Goal: Task Accomplishment & Management: Use online tool/utility

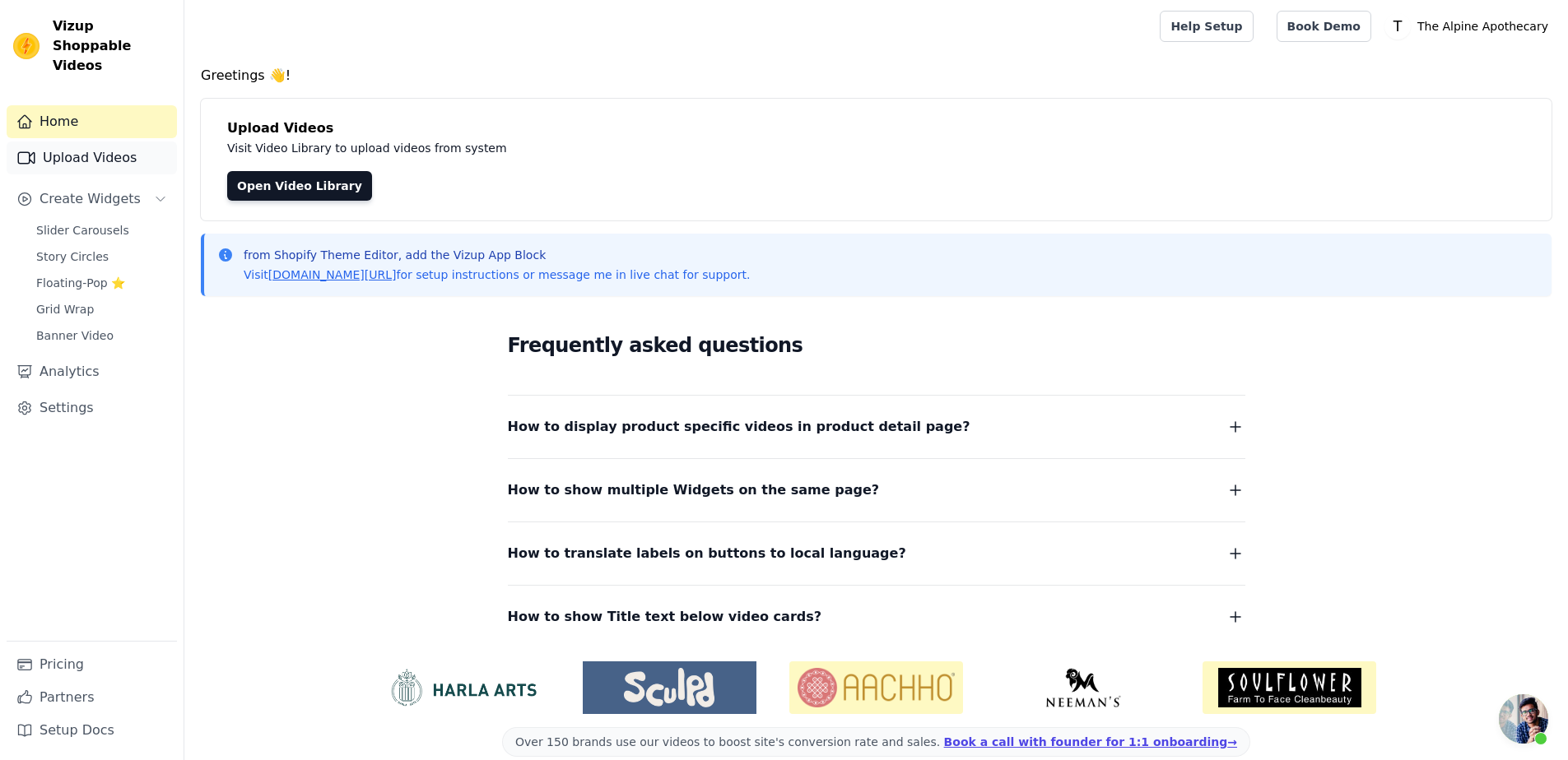
click at [67, 141] on link "Upload Videos" at bounding box center [91, 157] width 170 height 33
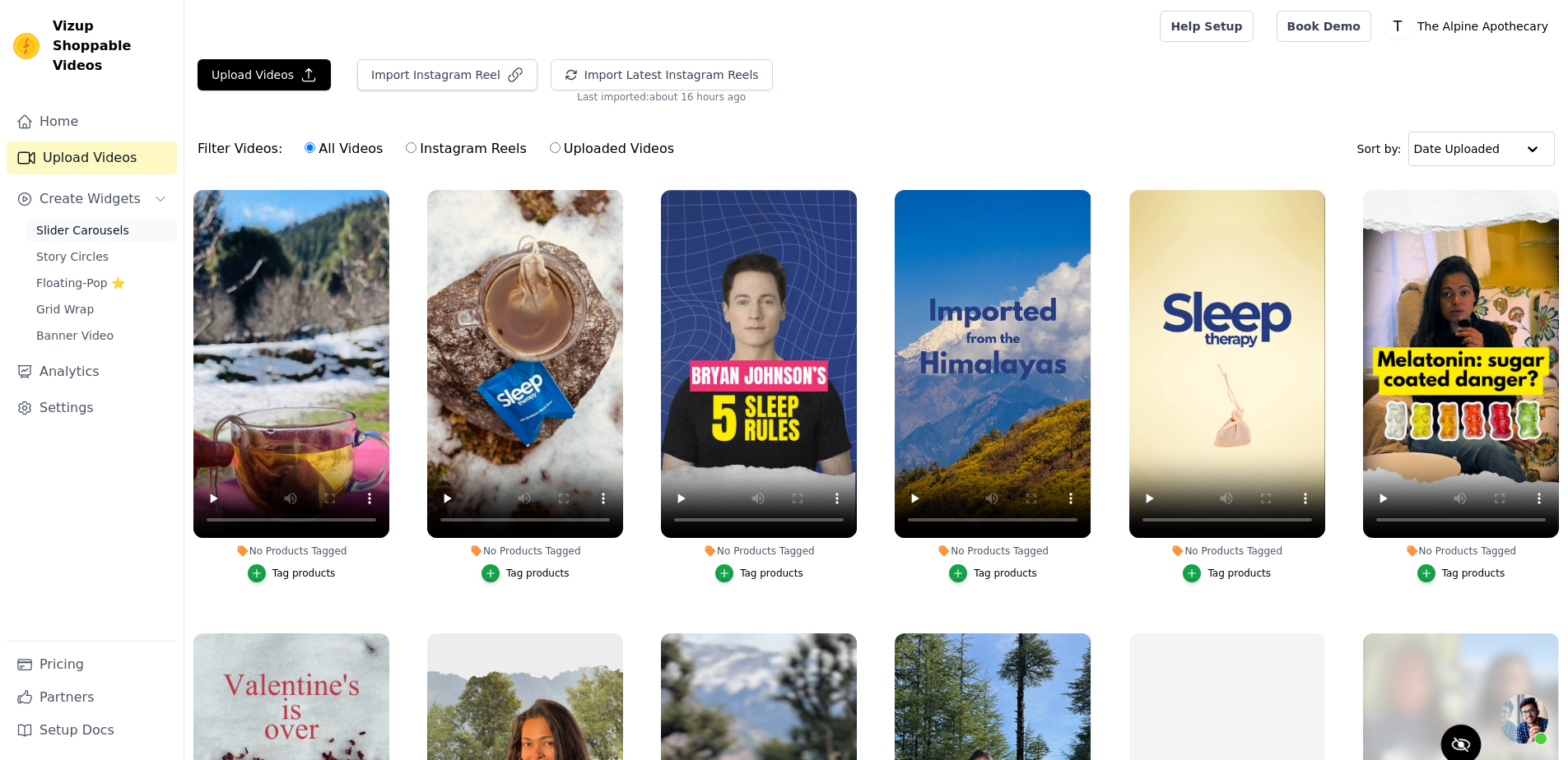
click at [71, 223] on span "Slider Carousels" at bounding box center [82, 230] width 93 height 17
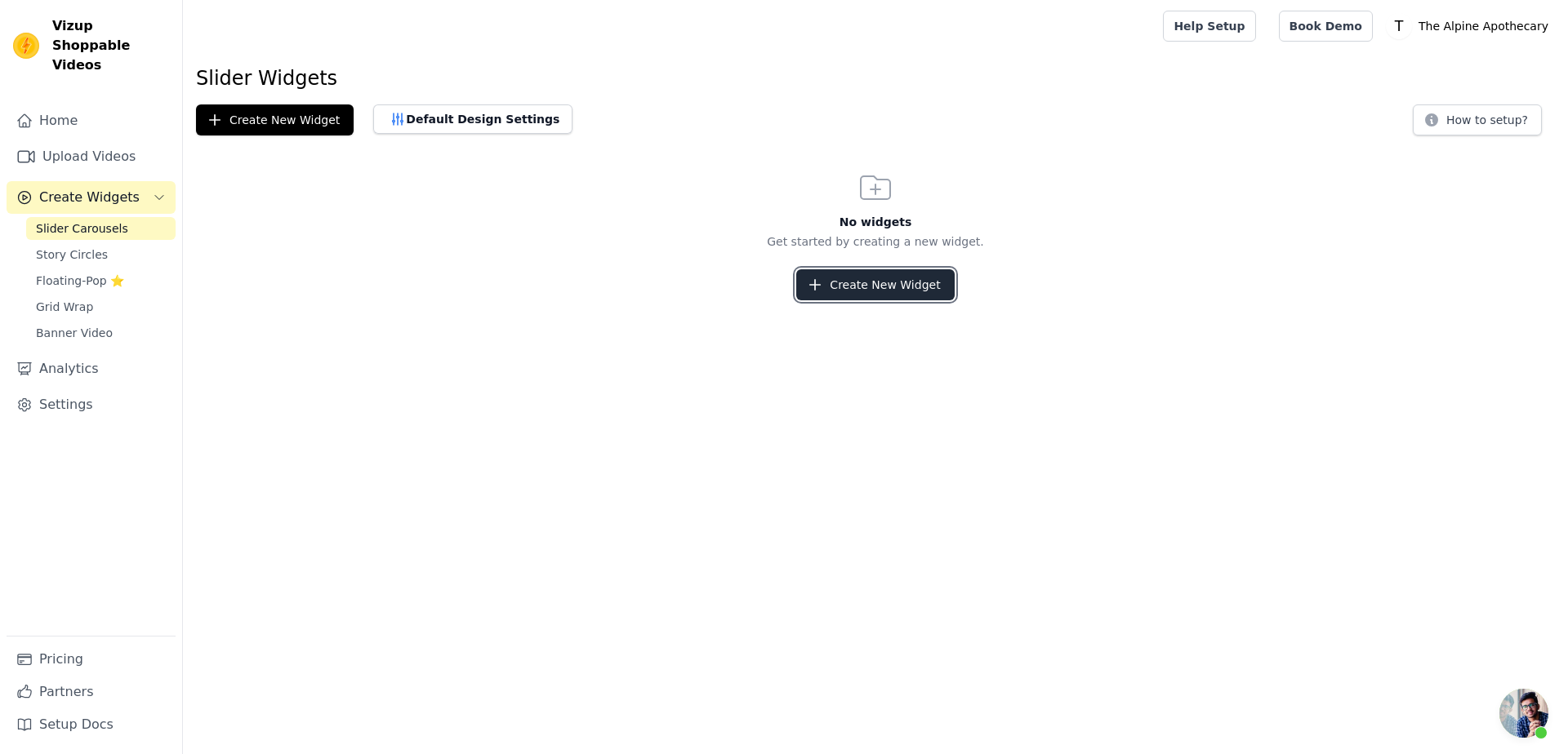
click at [944, 284] on button "Create New Widget" at bounding box center [876, 284] width 158 height 31
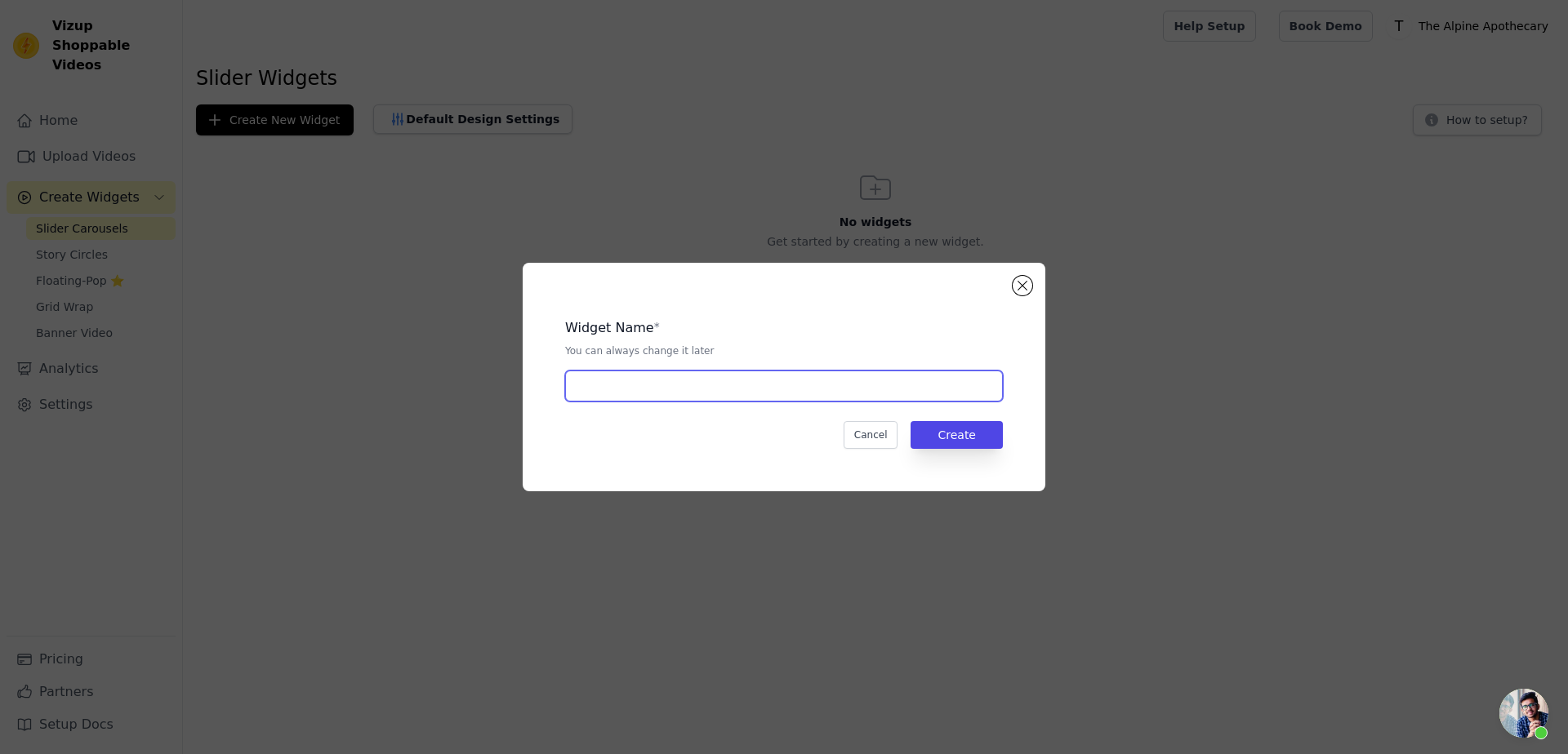
click at [707, 374] on input "text" at bounding box center [784, 385] width 438 height 31
type input "Stories"
click at [704, 375] on input "Stories" at bounding box center [784, 385] width 438 height 31
type input "reel"
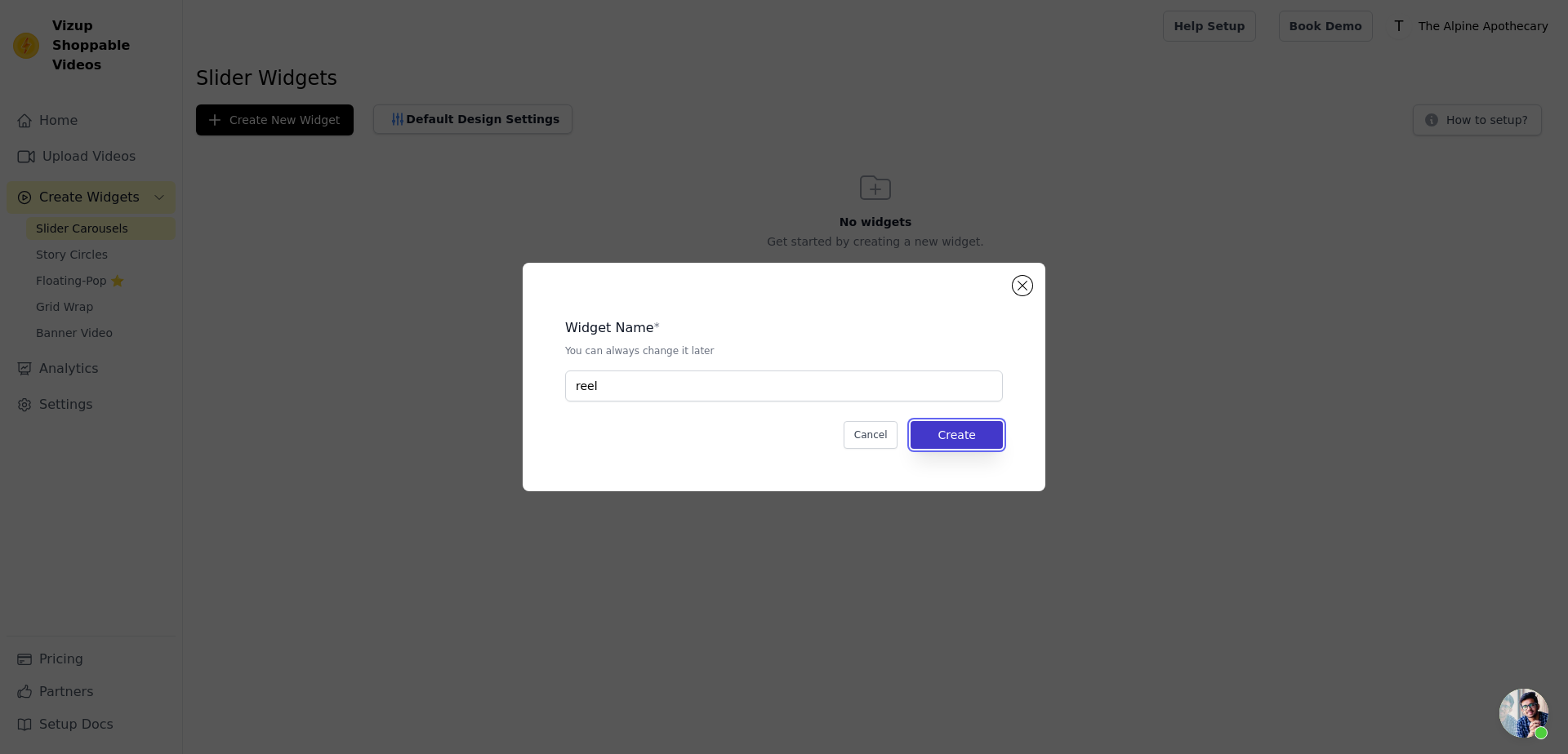
click at [925, 442] on button "Create" at bounding box center [958, 435] width 93 height 28
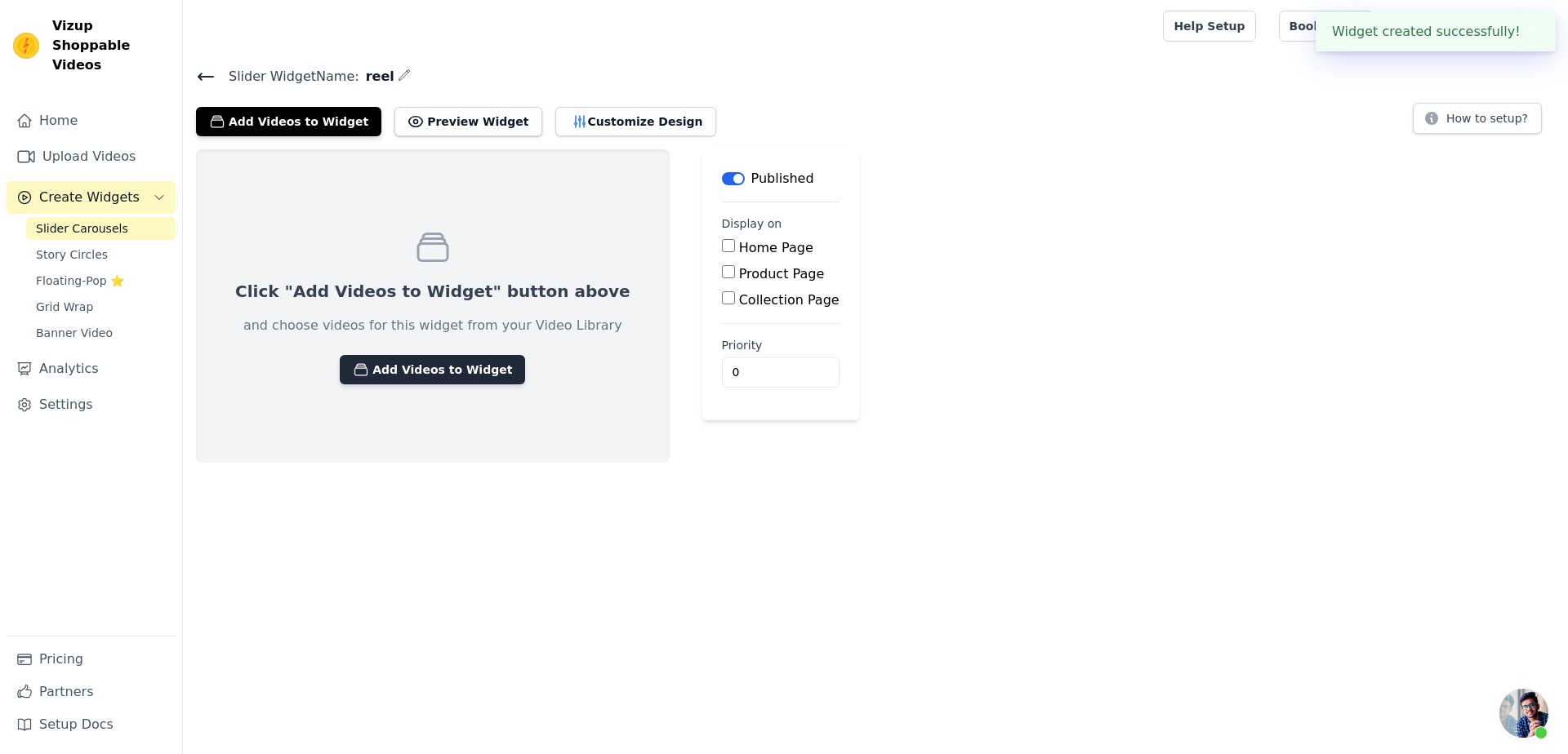
click at [427, 370] on button "Add Videos to Widget" at bounding box center [433, 370] width 185 height 30
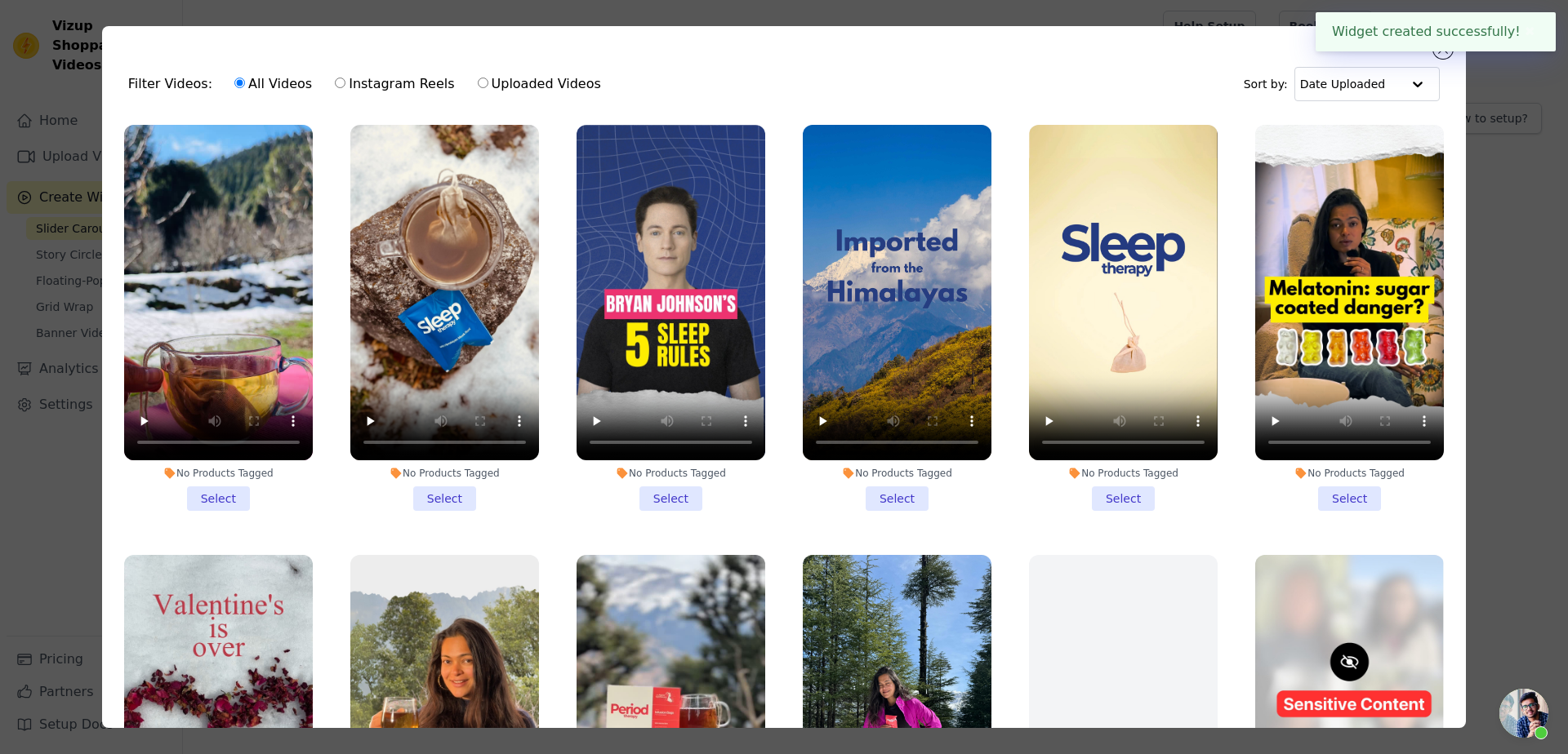
click at [374, 487] on li "No Products Tagged Select" at bounding box center [444, 318] width 188 height 386
click at [0, 0] on input "No Products Tagged Select" at bounding box center [0, 0] width 0 height 0
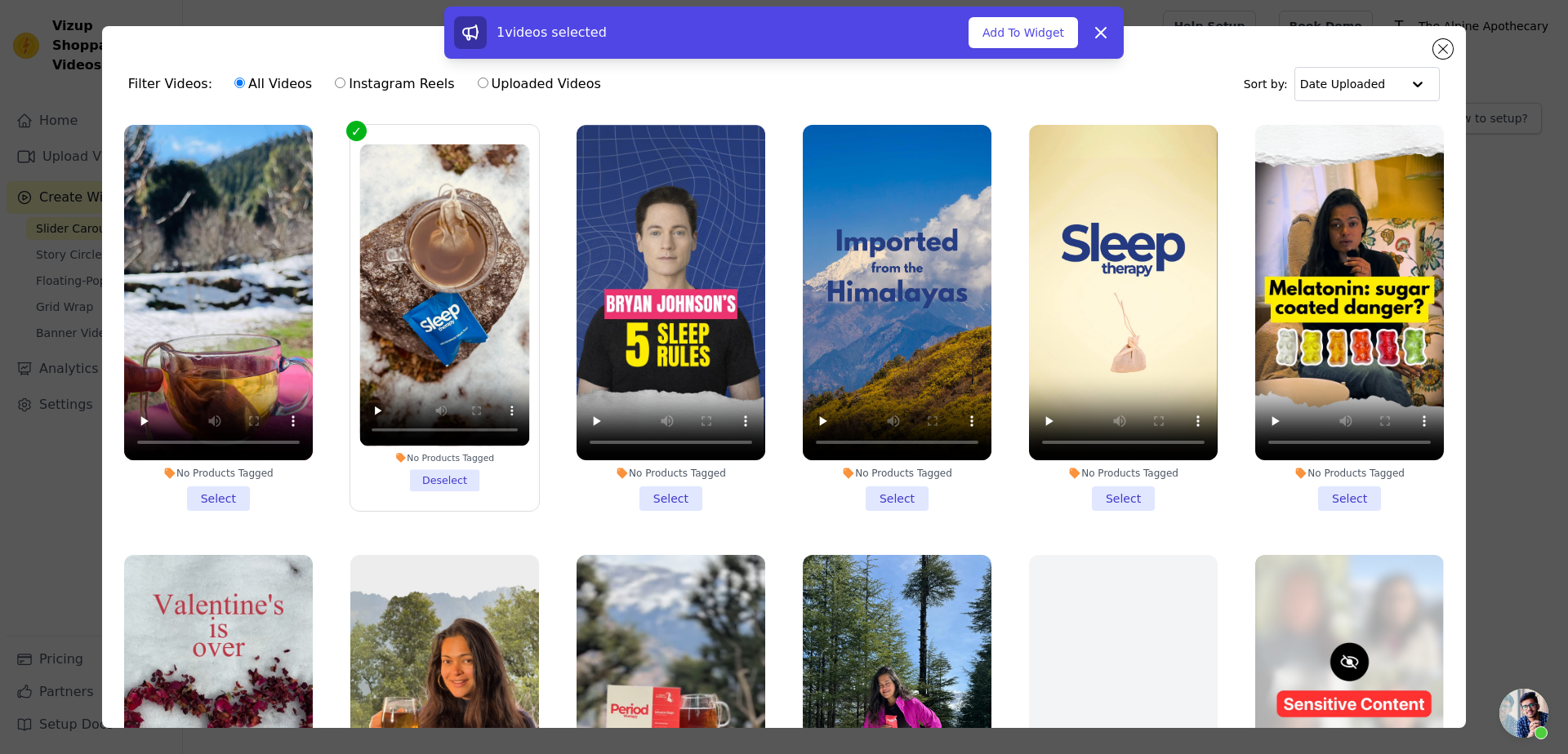
click at [410, 492] on label "No Products Tagged Deselect" at bounding box center [445, 317] width 190 height 387
click at [0, 0] on input "No Products Tagged Deselect" at bounding box center [0, 0] width 0 height 0
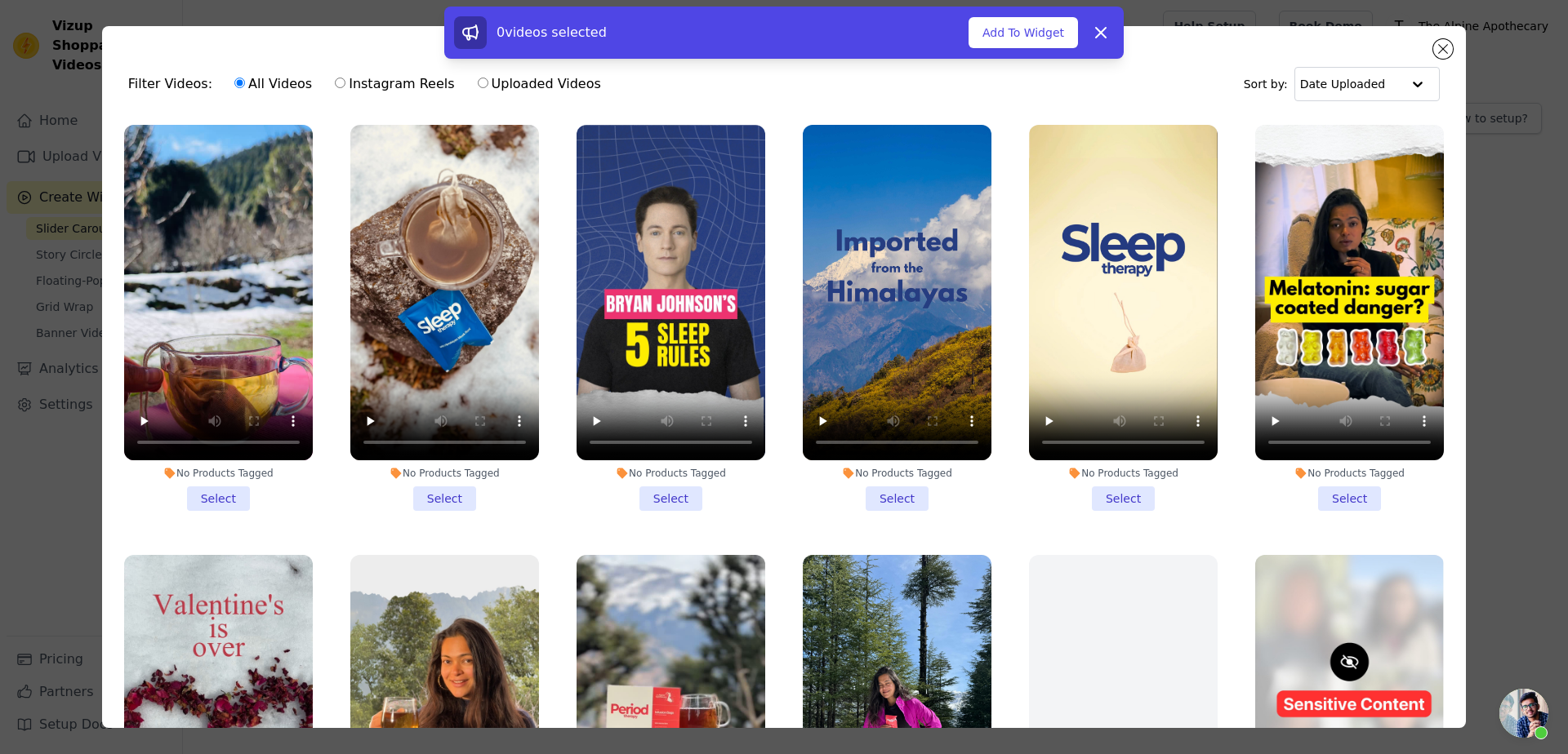
click at [258, 488] on li "No Products Tagged Select" at bounding box center [218, 318] width 188 height 386
click at [0, 0] on input "No Products Tagged Select" at bounding box center [0, 0] width 0 height 0
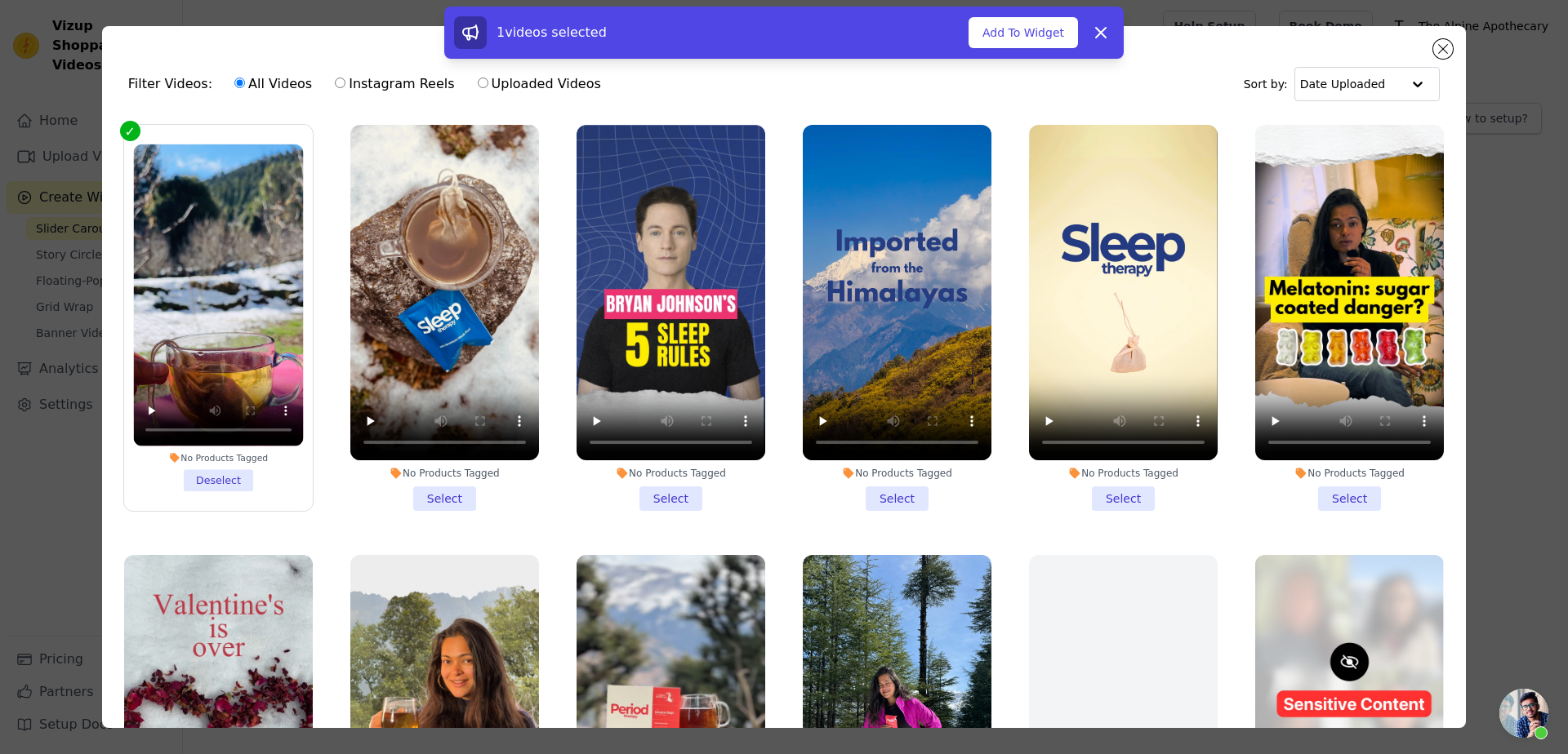
click at [463, 486] on li "No Products Tagged Select" at bounding box center [444, 318] width 188 height 386
click at [0, 0] on input "No Products Tagged Select" at bounding box center [0, 0] width 0 height 0
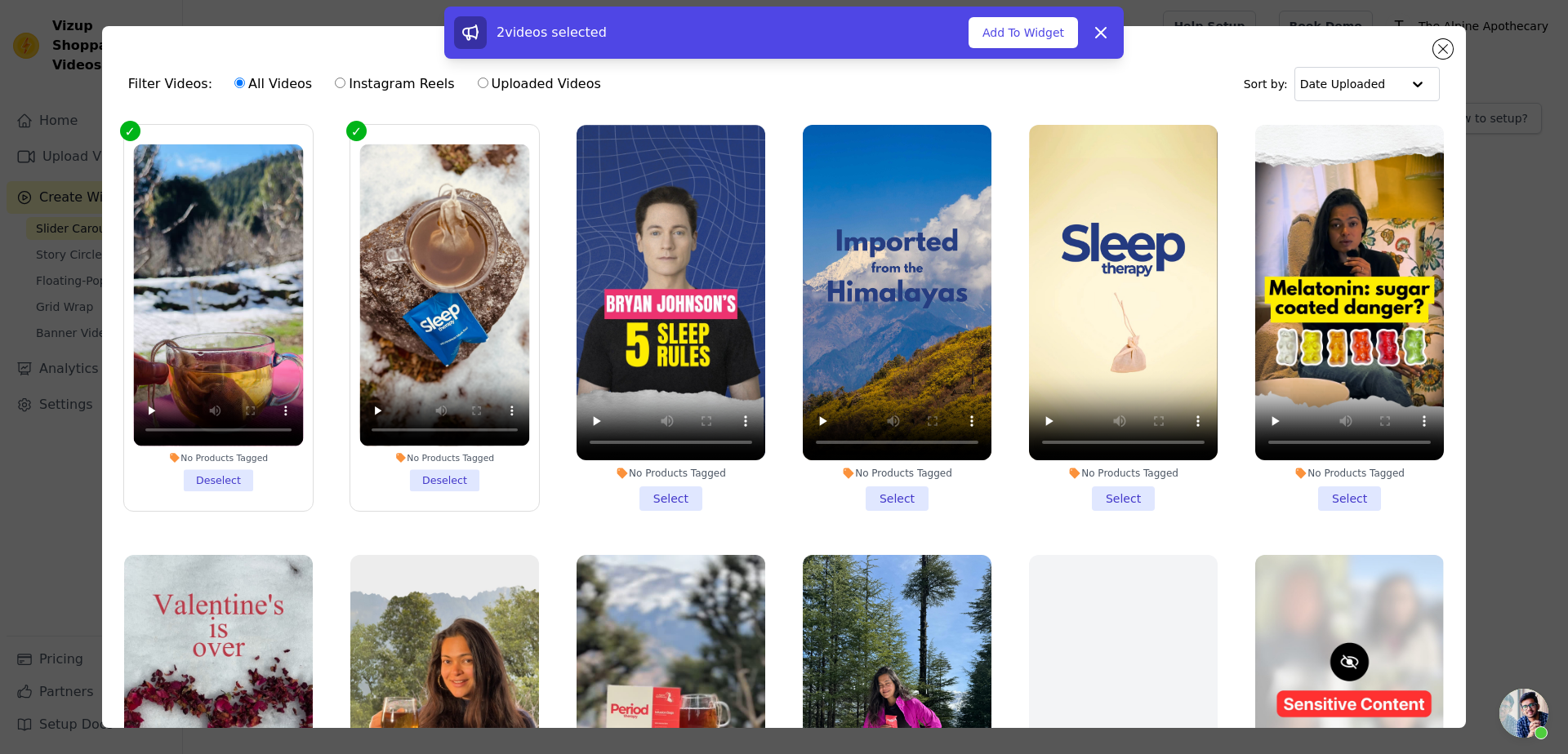
click at [779, 505] on ul "No Products Tagged Deselect No Products Tagged Deselect No Products Tagged Sele…" at bounding box center [784, 467] width 1338 height 702
click at [944, 493] on li "No Products Tagged Select" at bounding box center [896, 318] width 188 height 386
click at [0, 0] on input "No Products Tagged Select" at bounding box center [0, 0] width 0 height 0
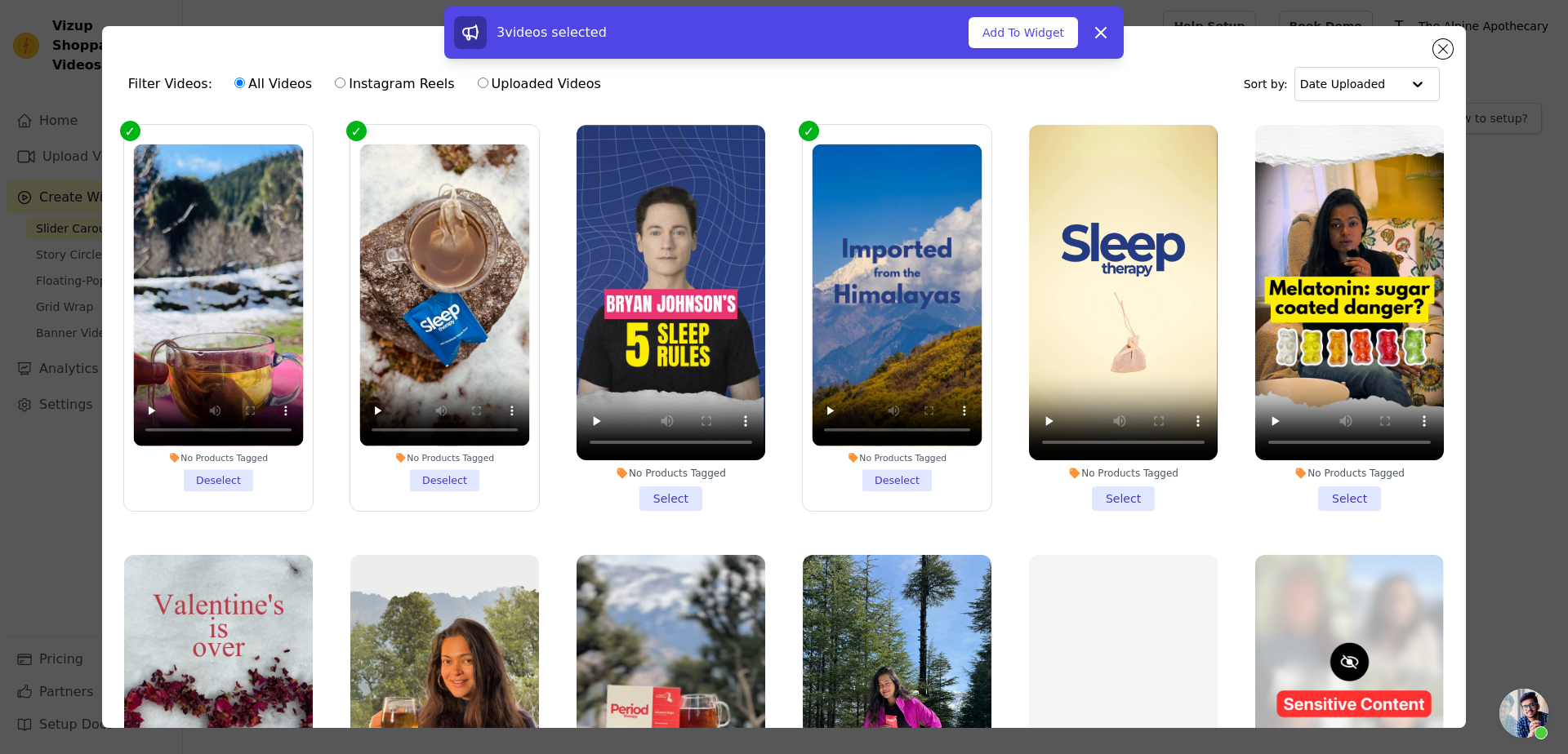
click at [1110, 491] on li "No Products Tagged Select" at bounding box center [1123, 318] width 188 height 386
click at [0, 0] on input "No Products Tagged Select" at bounding box center [0, 0] width 0 height 0
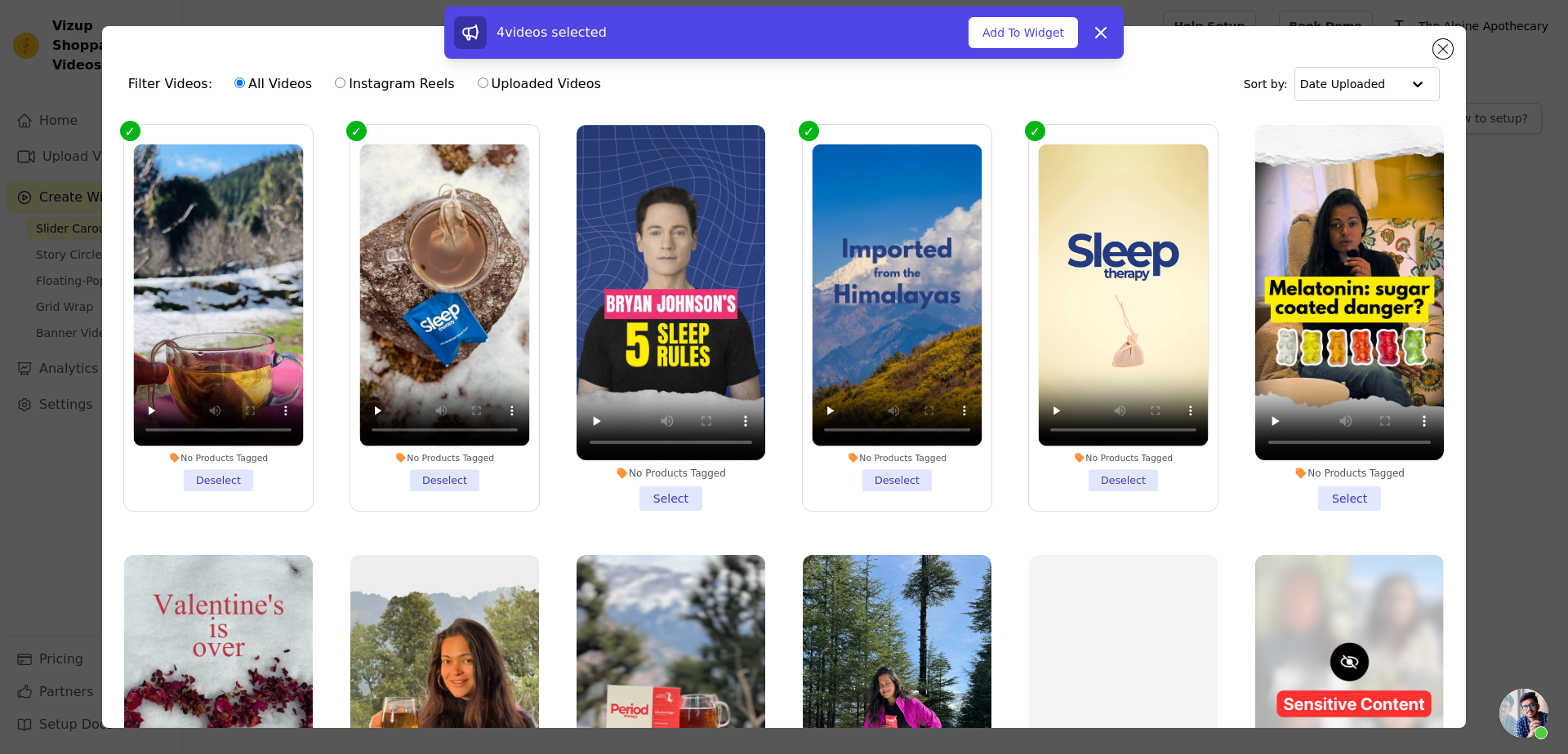
click at [1344, 483] on li "No Products Tagged Select" at bounding box center [1349, 318] width 188 height 386
click at [0, 0] on input "No Products Tagged Select" at bounding box center [0, 0] width 0 height 0
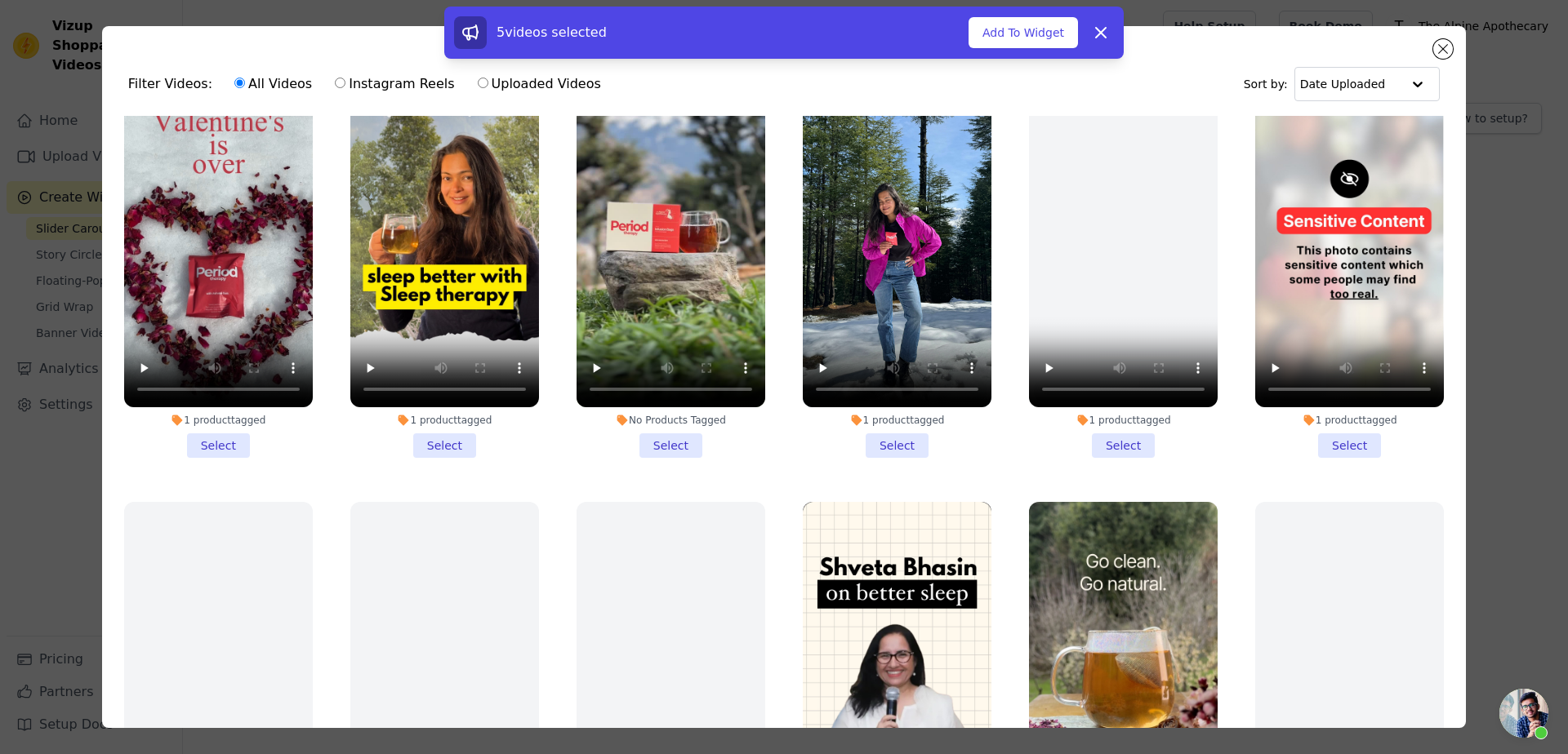
scroll to position [490, 0]
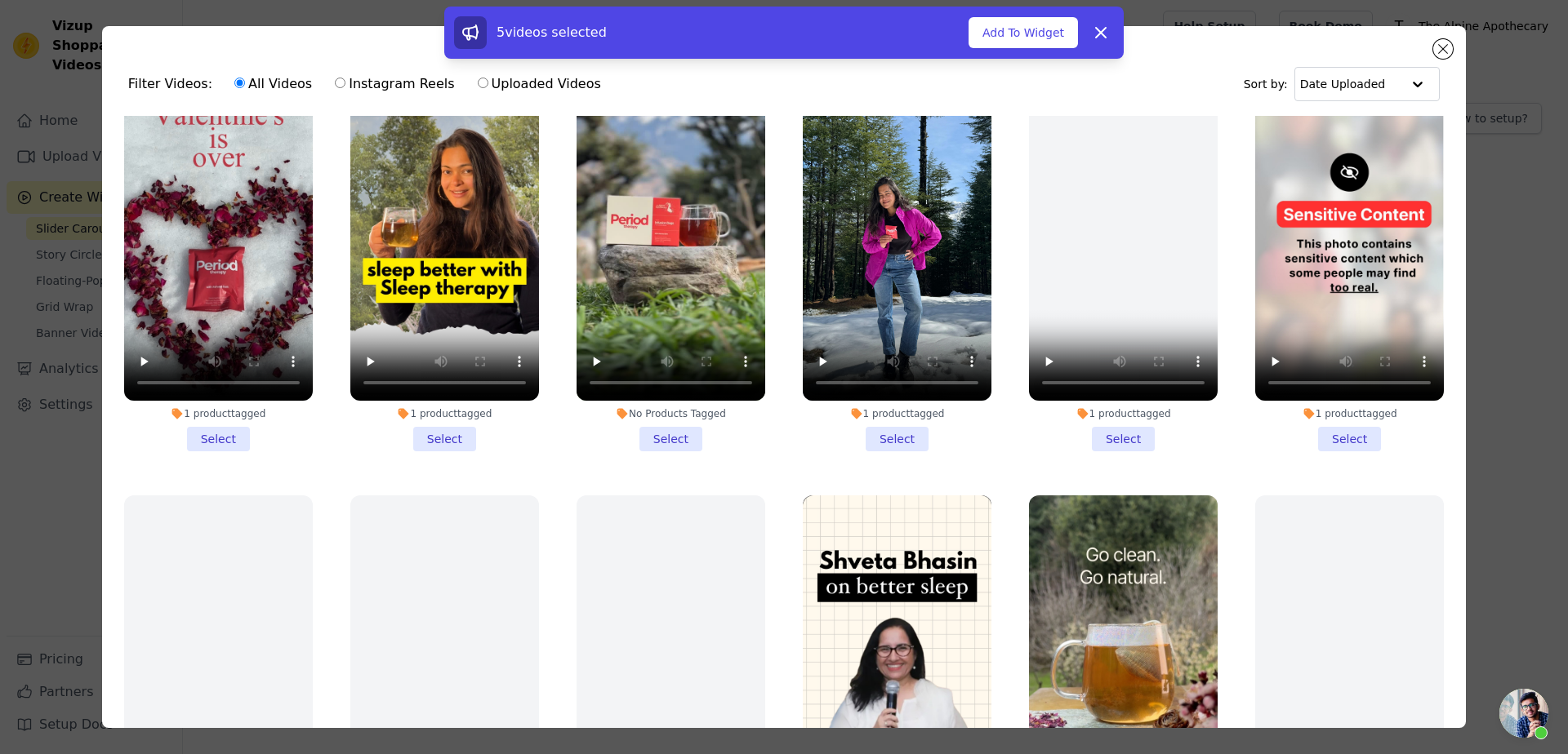
click at [1334, 435] on li "1 product tagged Select" at bounding box center [1349, 258] width 188 height 386
click at [0, 0] on input "1 product tagged Select" at bounding box center [0, 0] width 0 height 0
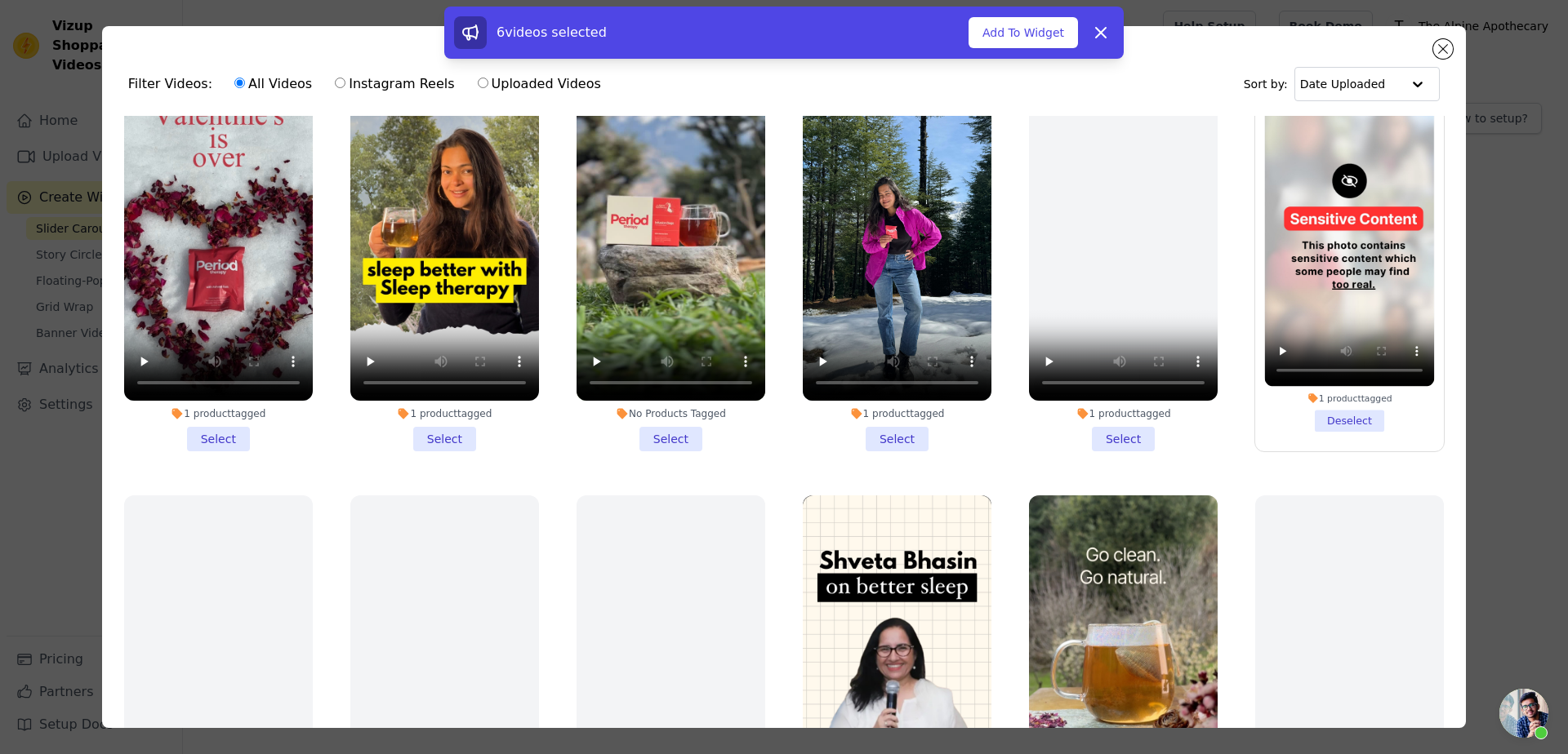
click at [906, 433] on li "1 product tagged Select" at bounding box center [896, 258] width 188 height 386
click at [0, 0] on input "1 product tagged Select" at bounding box center [0, 0] width 0 height 0
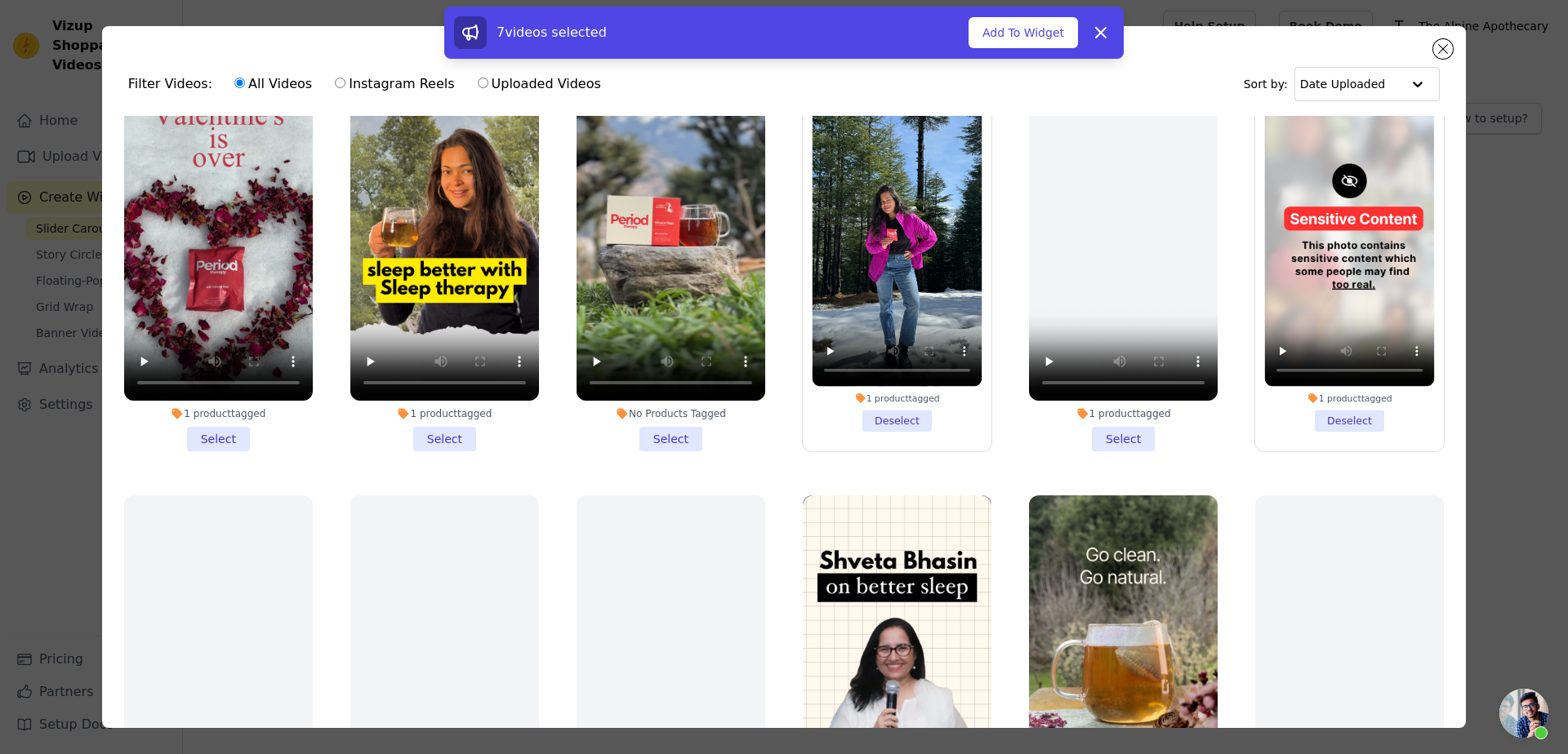
drag, startPoint x: 674, startPoint y: 447, endPoint x: 606, endPoint y: 443, distance: 68.1
click at [671, 447] on div "No Products Tagged Select" at bounding box center [672, 258] width 207 height 404
click at [426, 418] on li "1 product tagged Select" at bounding box center [444, 258] width 188 height 386
click at [0, 0] on input "1 product tagged Select" at bounding box center [0, 0] width 0 height 0
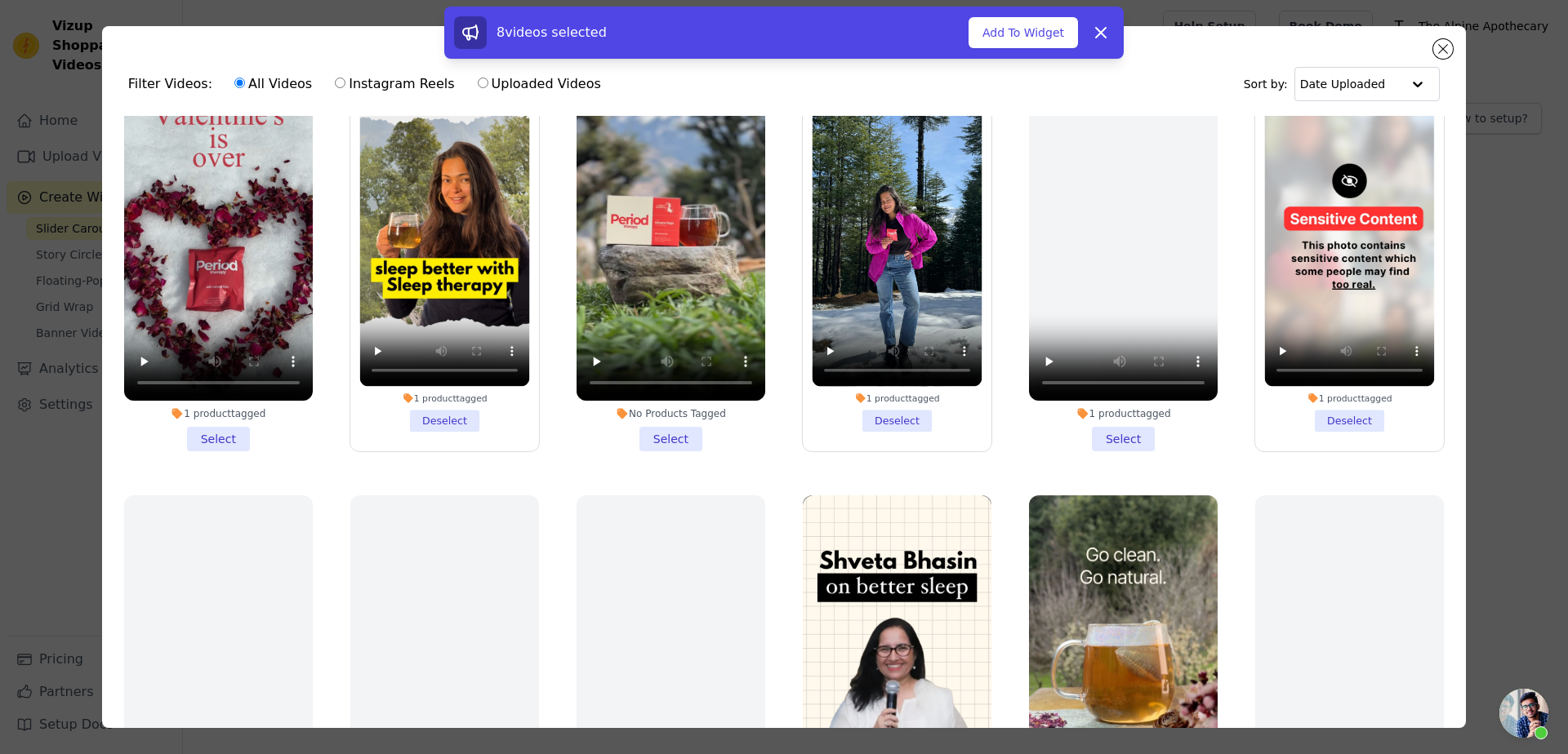
drag, startPoint x: 662, startPoint y: 431, endPoint x: 369, endPoint y: 431, distance: 293.0
click at [662, 431] on li "No Products Tagged Select" at bounding box center [671, 258] width 188 height 386
click at [0, 0] on input "No Products Tagged Select" at bounding box center [0, 0] width 0 height 0
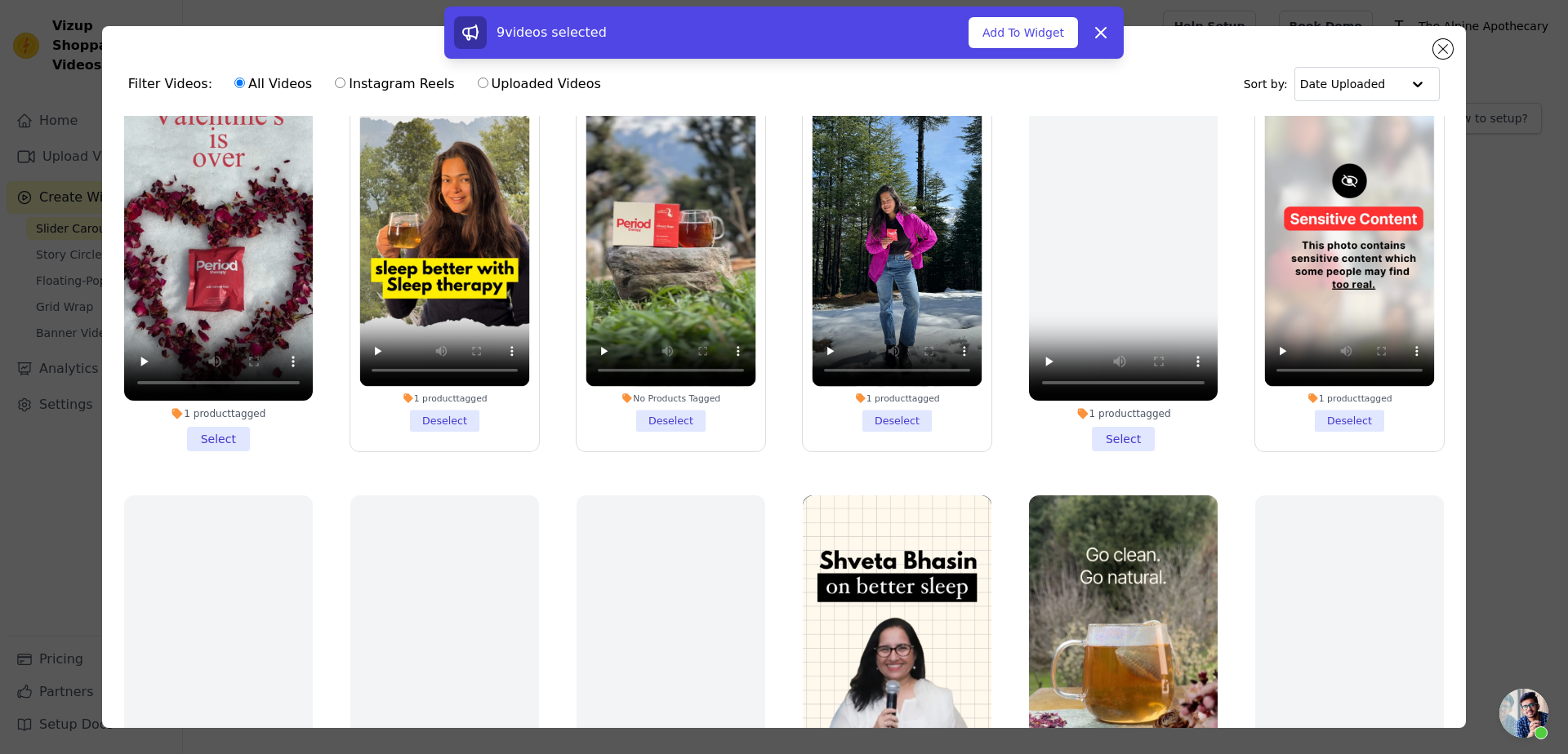
click at [241, 430] on li "1 product tagged Select" at bounding box center [218, 258] width 188 height 386
click at [0, 0] on input "1 product tagged Select" at bounding box center [0, 0] width 0 height 0
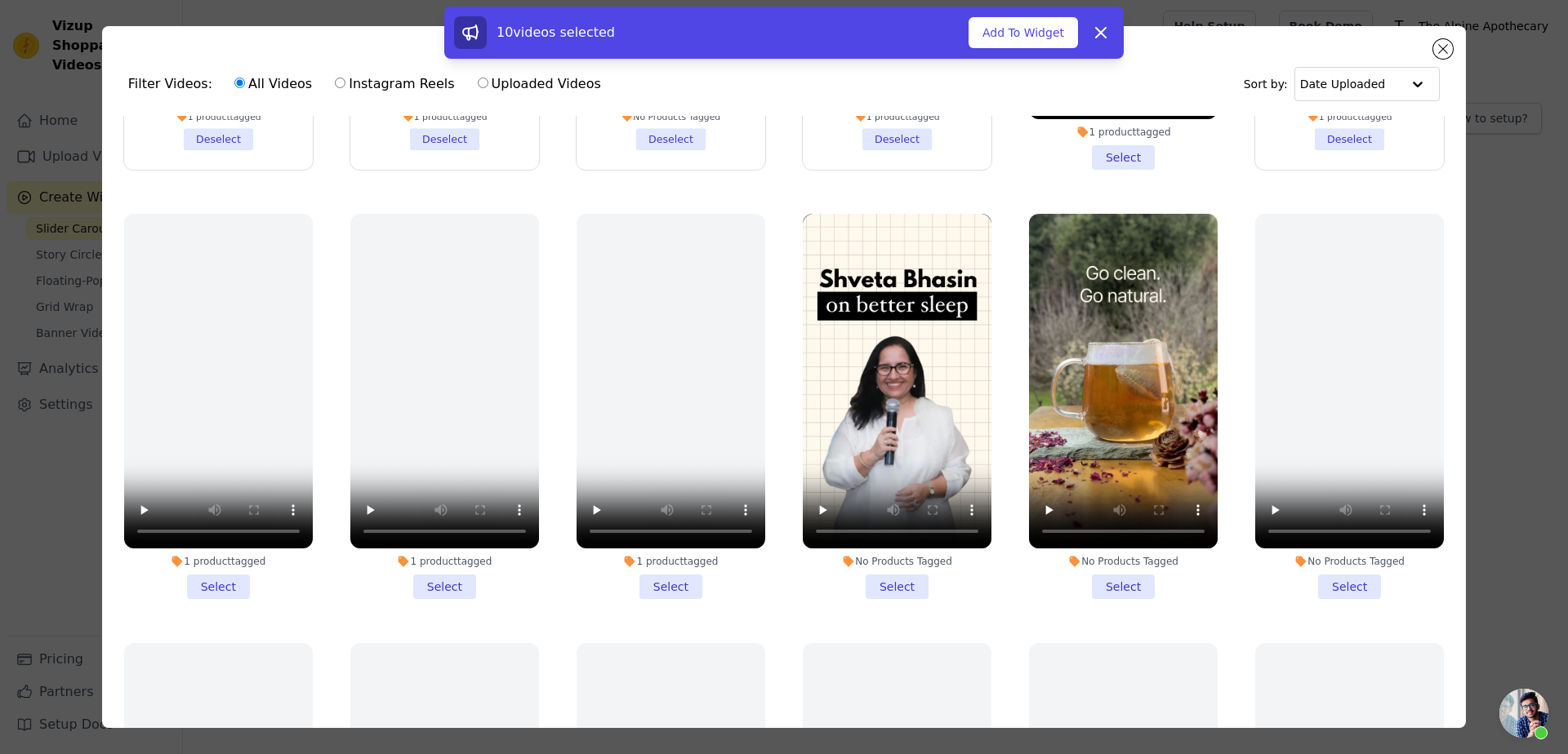
scroll to position [784, 0]
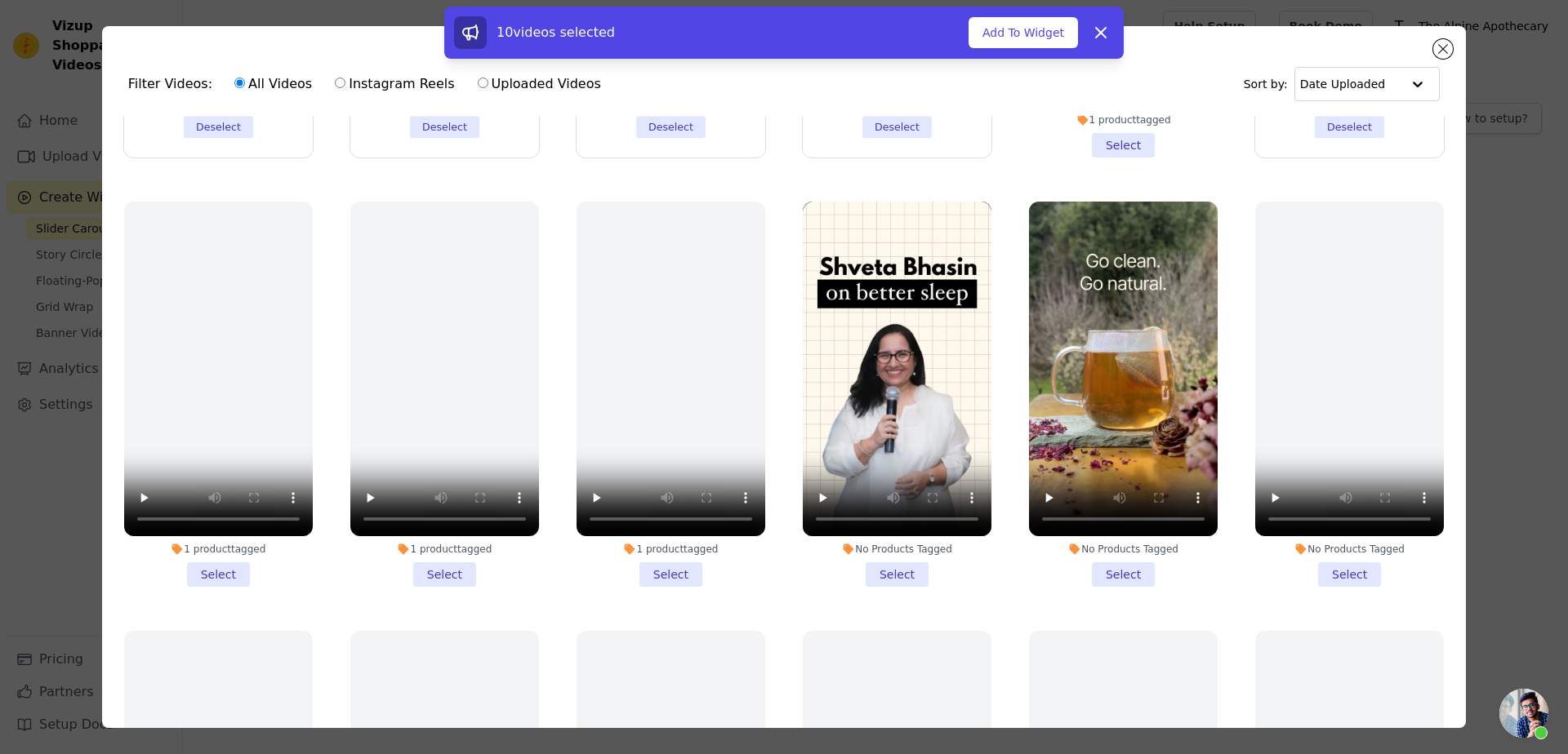
click at [1071, 543] on div "No Products Tagged" at bounding box center [1123, 549] width 188 height 13
click at [0, 0] on input "No Products Tagged Select" at bounding box center [0, 0] width 0 height 0
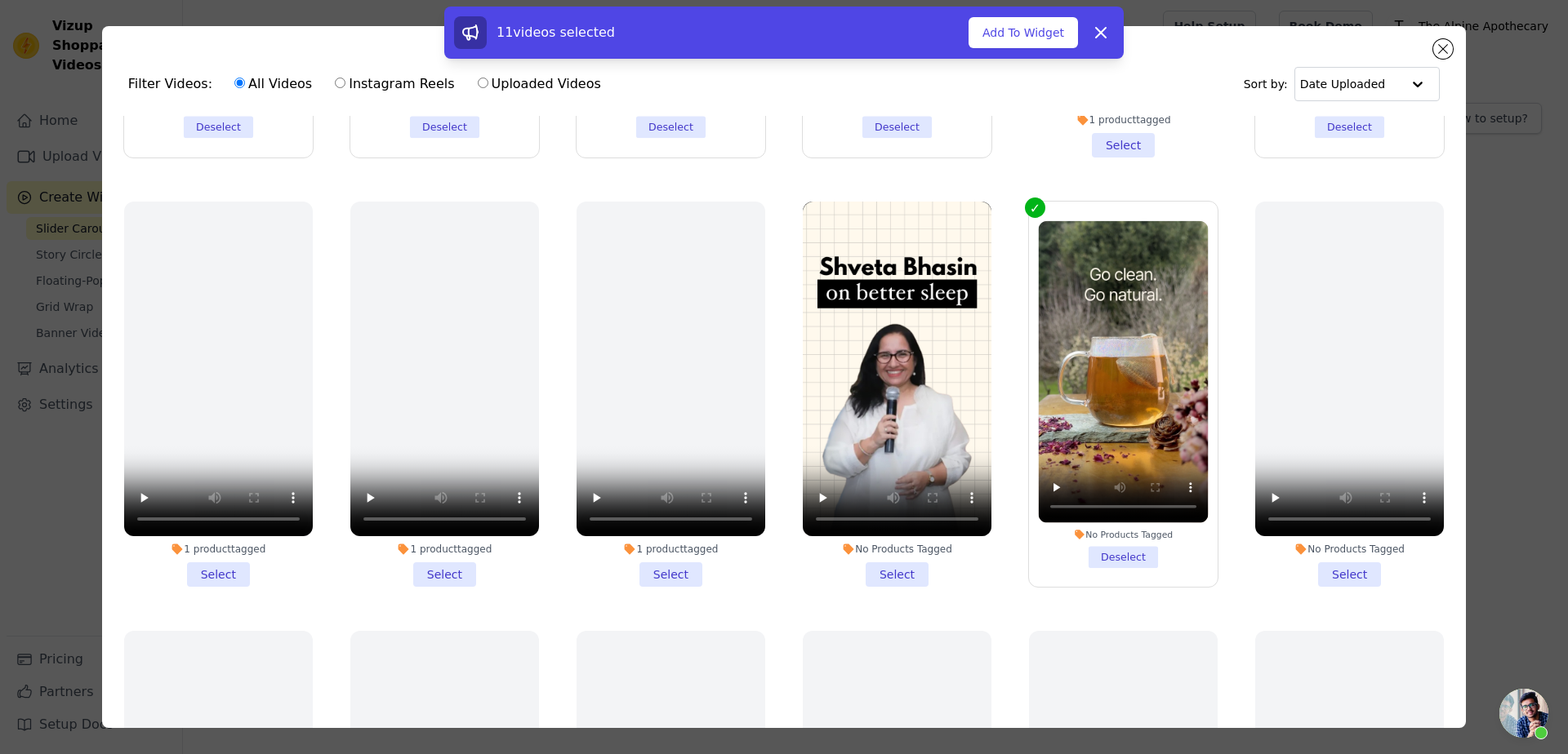
click at [924, 548] on li "No Products Tagged Select" at bounding box center [896, 395] width 188 height 386
click at [0, 0] on input "No Products Tagged Select" at bounding box center [0, 0] width 0 height 0
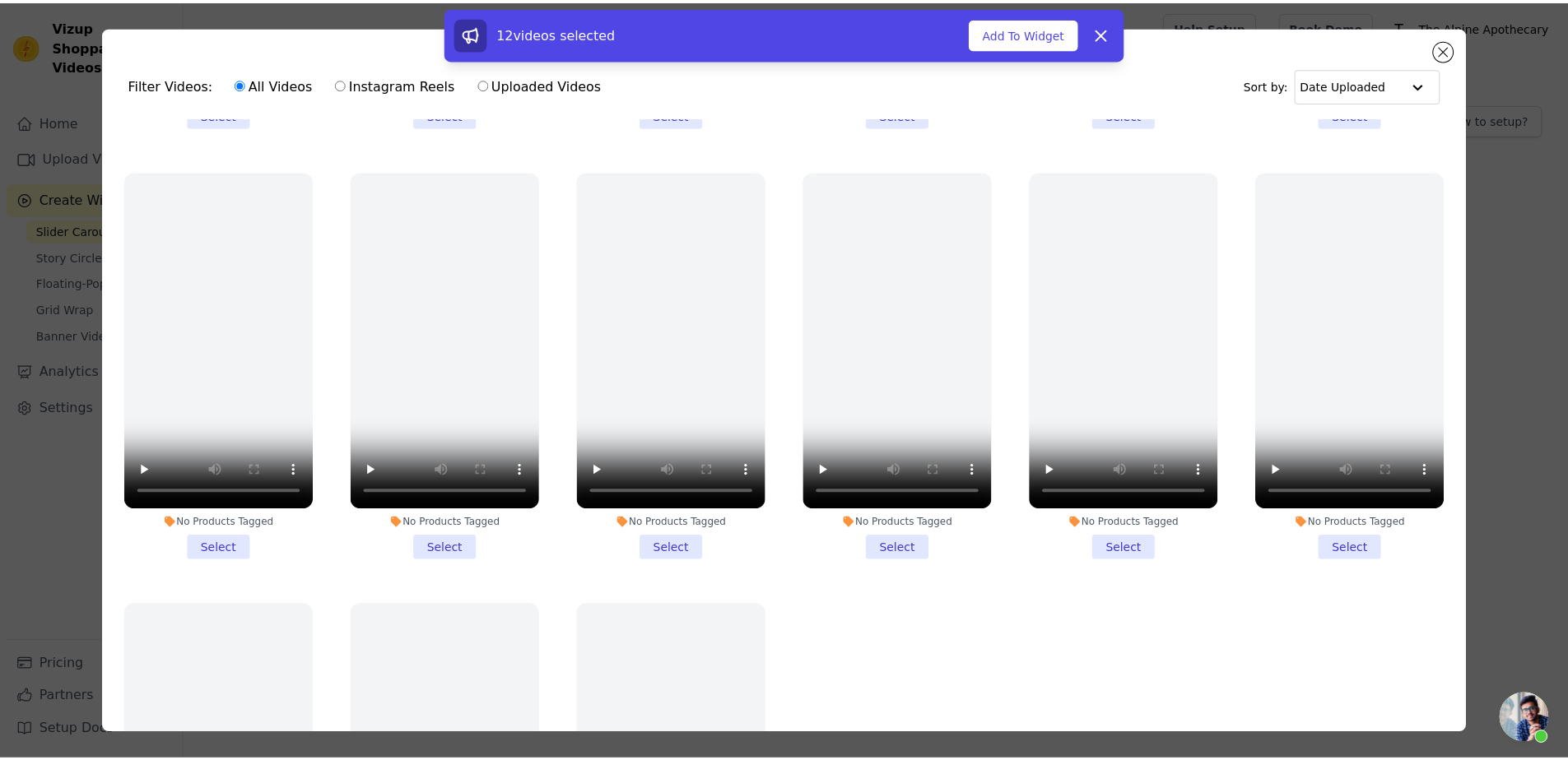
scroll to position [2293, 0]
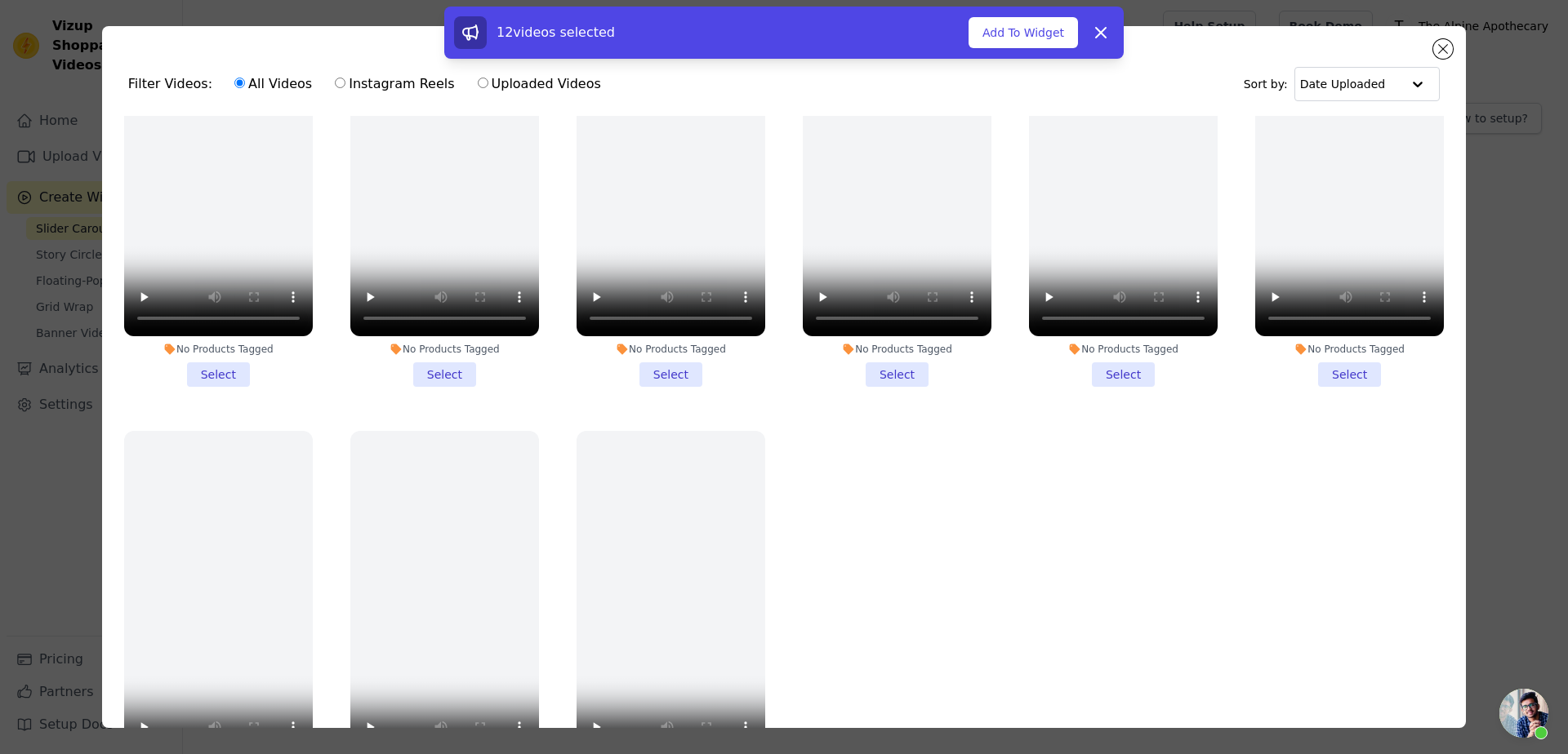
click at [1037, 54] on div "12 videos selected Add To Widget Dismiss" at bounding box center [784, 33] width 679 height 52
click at [1030, 40] on button "Add To Widget" at bounding box center [1023, 32] width 109 height 31
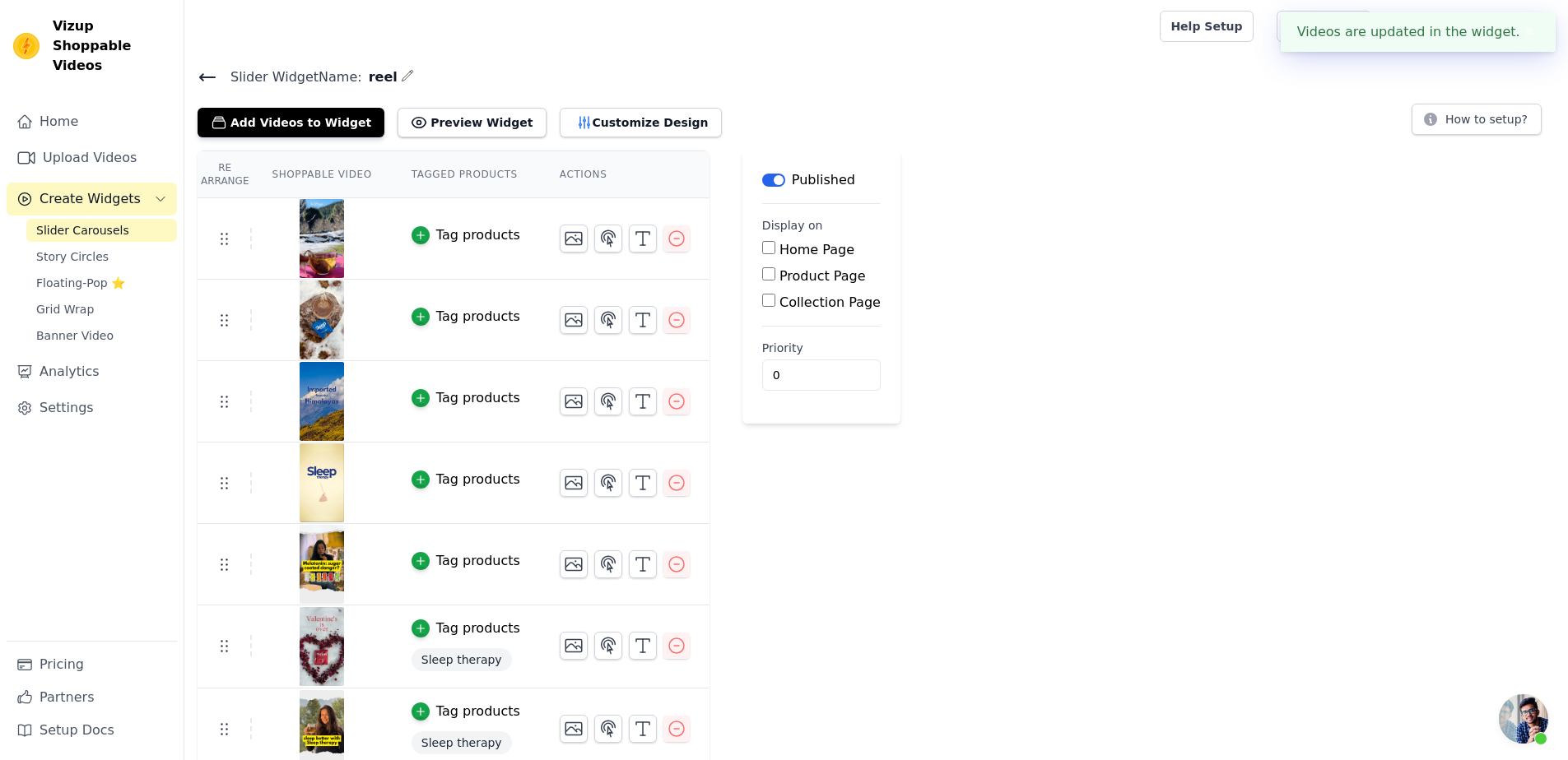
click at [819, 273] on label "Product Page" at bounding box center [822, 276] width 86 height 16
click at [775, 273] on input "Product Page" at bounding box center [768, 273] width 13 height 13
checkbox input "true"
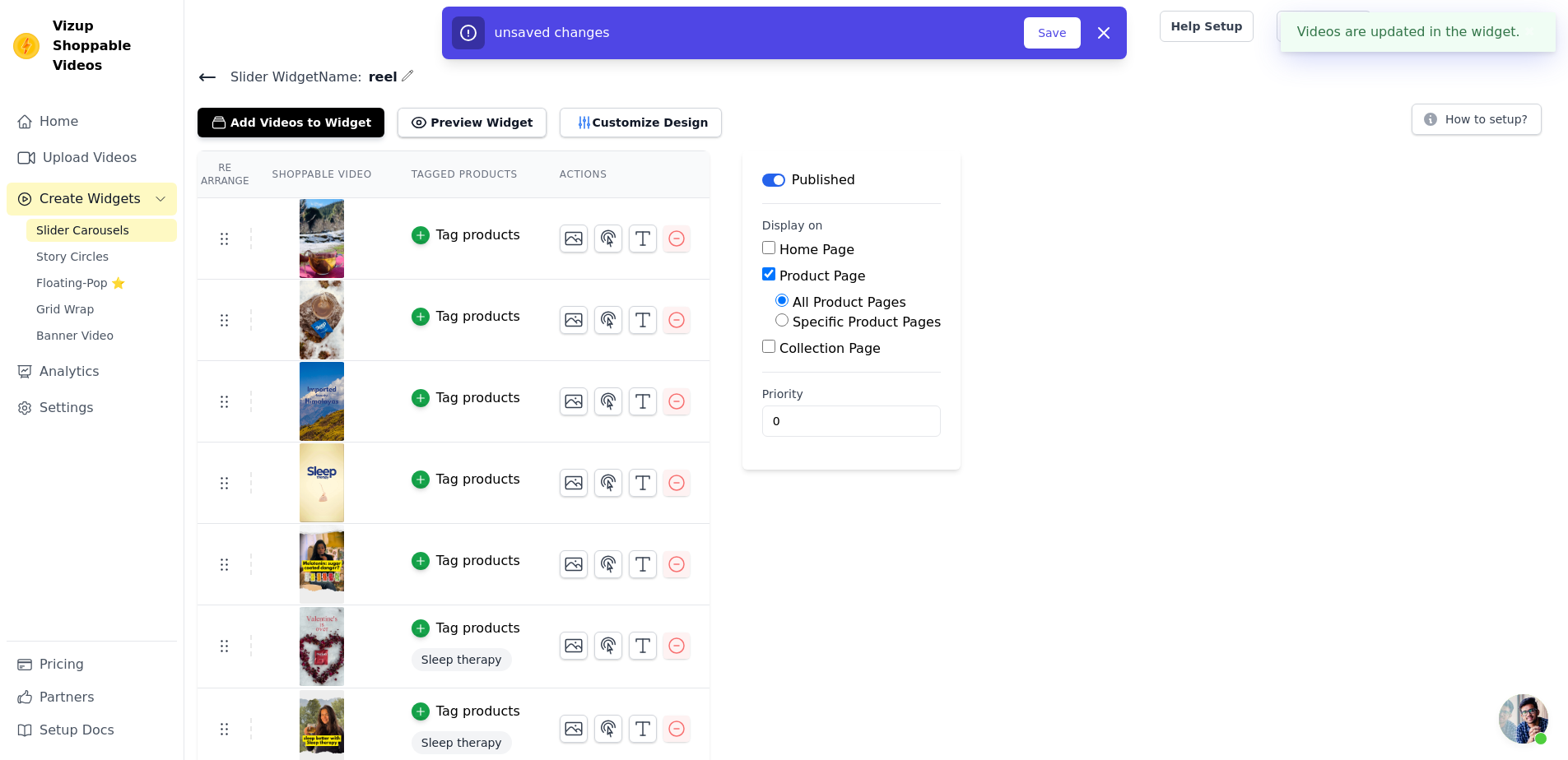
click at [832, 318] on label "Specific Product Pages" at bounding box center [866, 322] width 148 height 16
click at [789, 318] on input "Specific Product Pages" at bounding box center [781, 320] width 13 height 13
radio input "true"
click at [828, 357] on button "Select Products" at bounding box center [830, 360] width 110 height 28
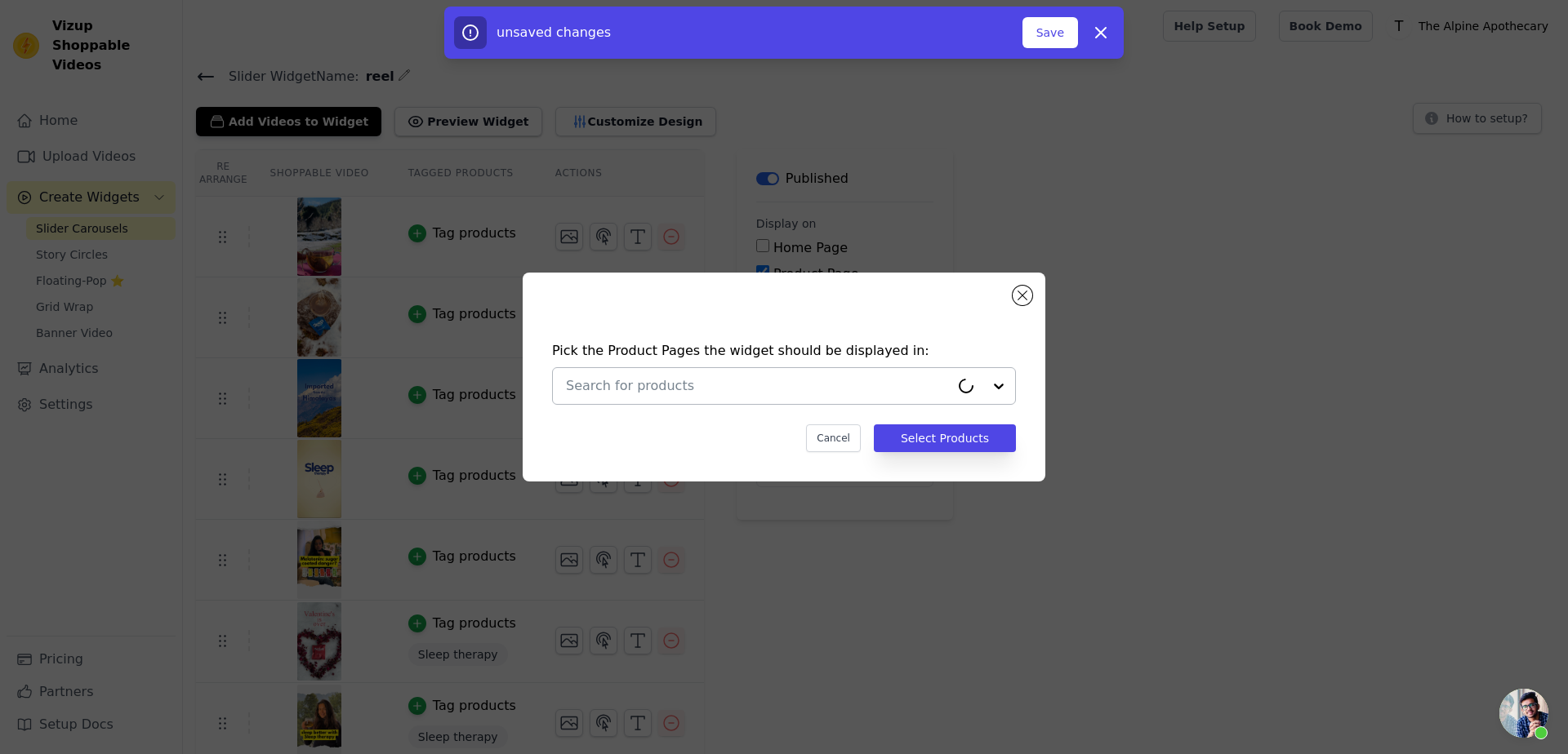
click at [814, 393] on input "text" at bounding box center [757, 386] width 384 height 20
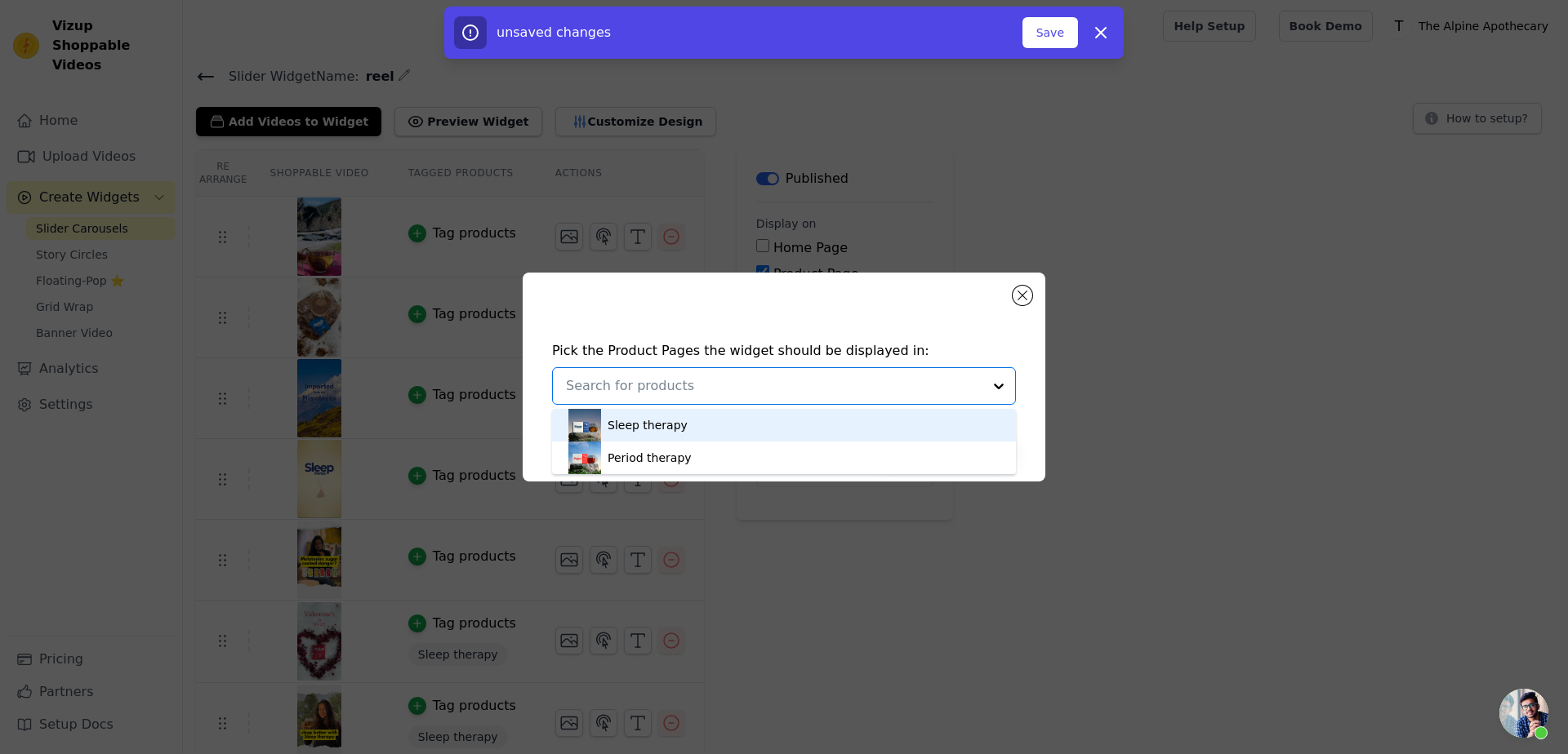
click at [661, 433] on div "Sleep therapy" at bounding box center [647, 425] width 80 height 17
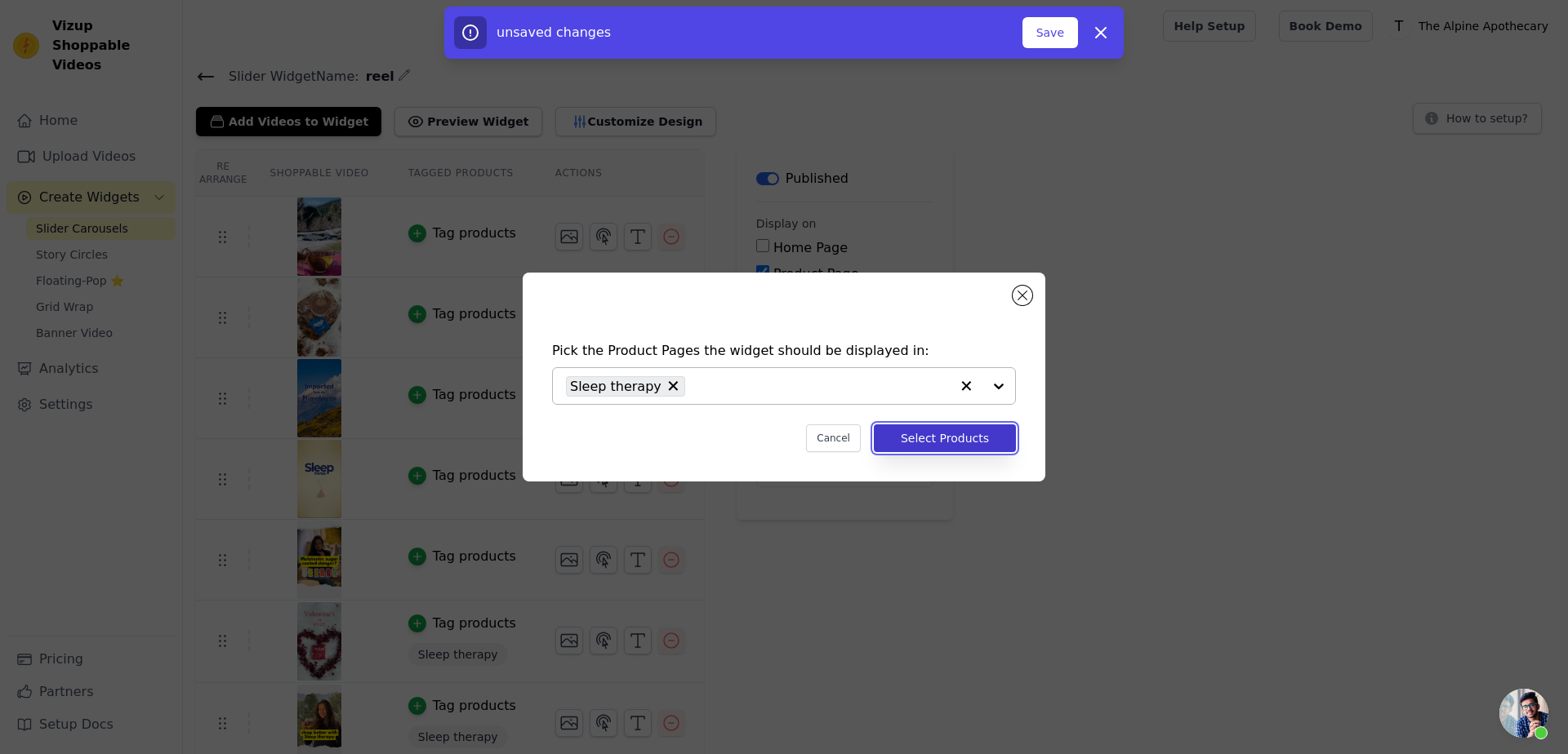
click at [984, 448] on button "Select Products" at bounding box center [945, 439] width 142 height 28
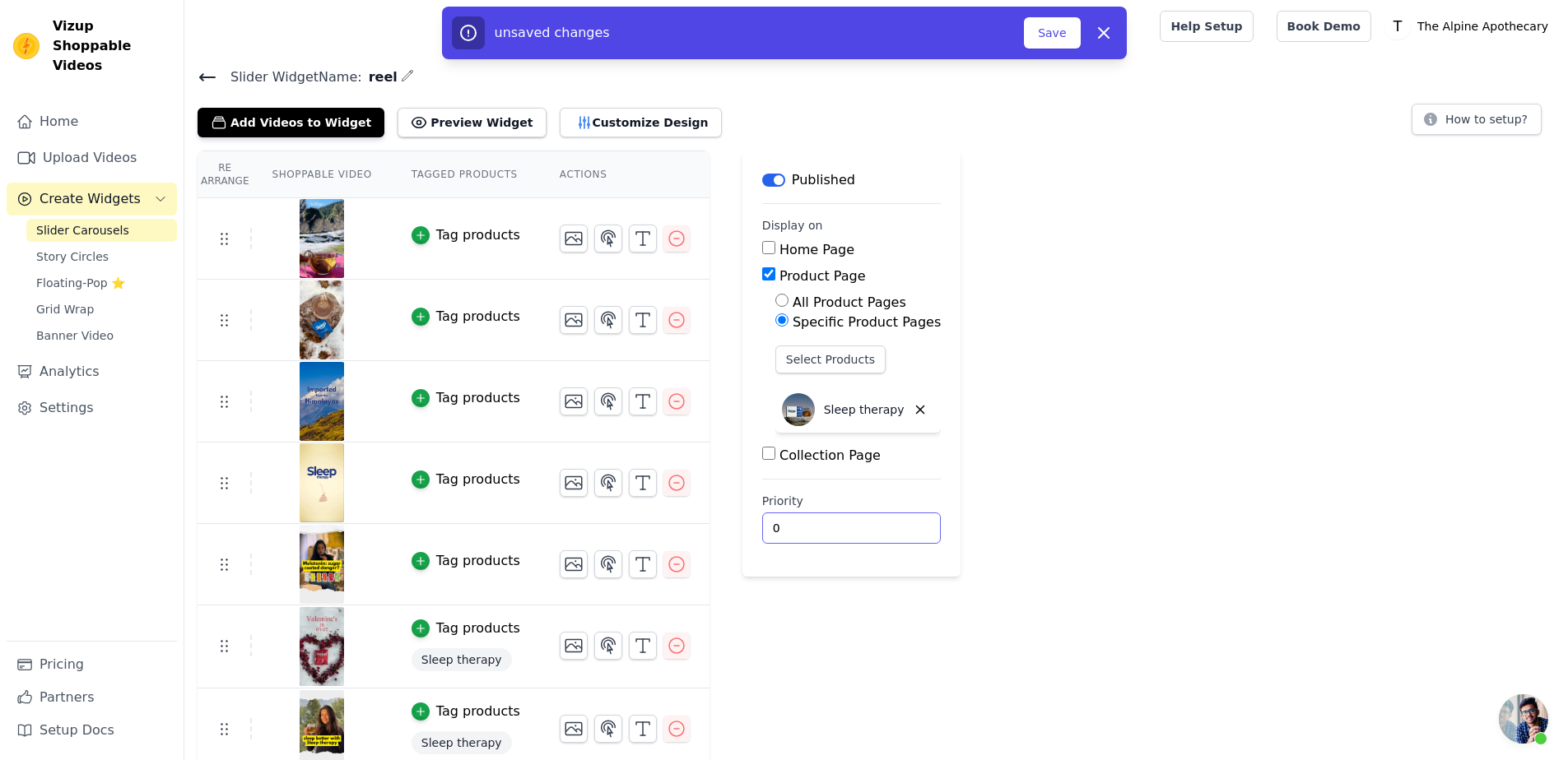
click at [818, 530] on input "0" at bounding box center [852, 528] width 179 height 31
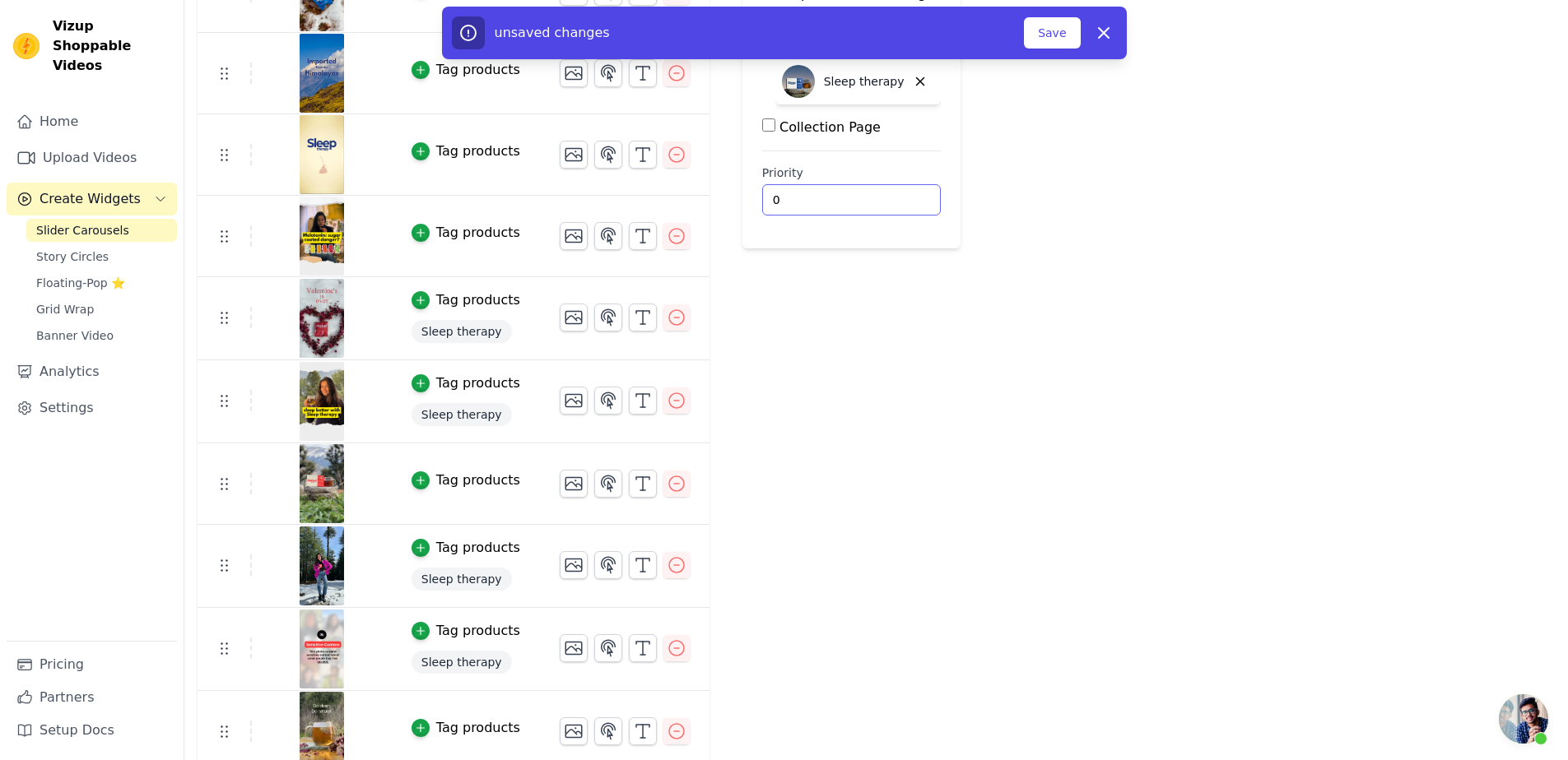
scroll to position [0, 0]
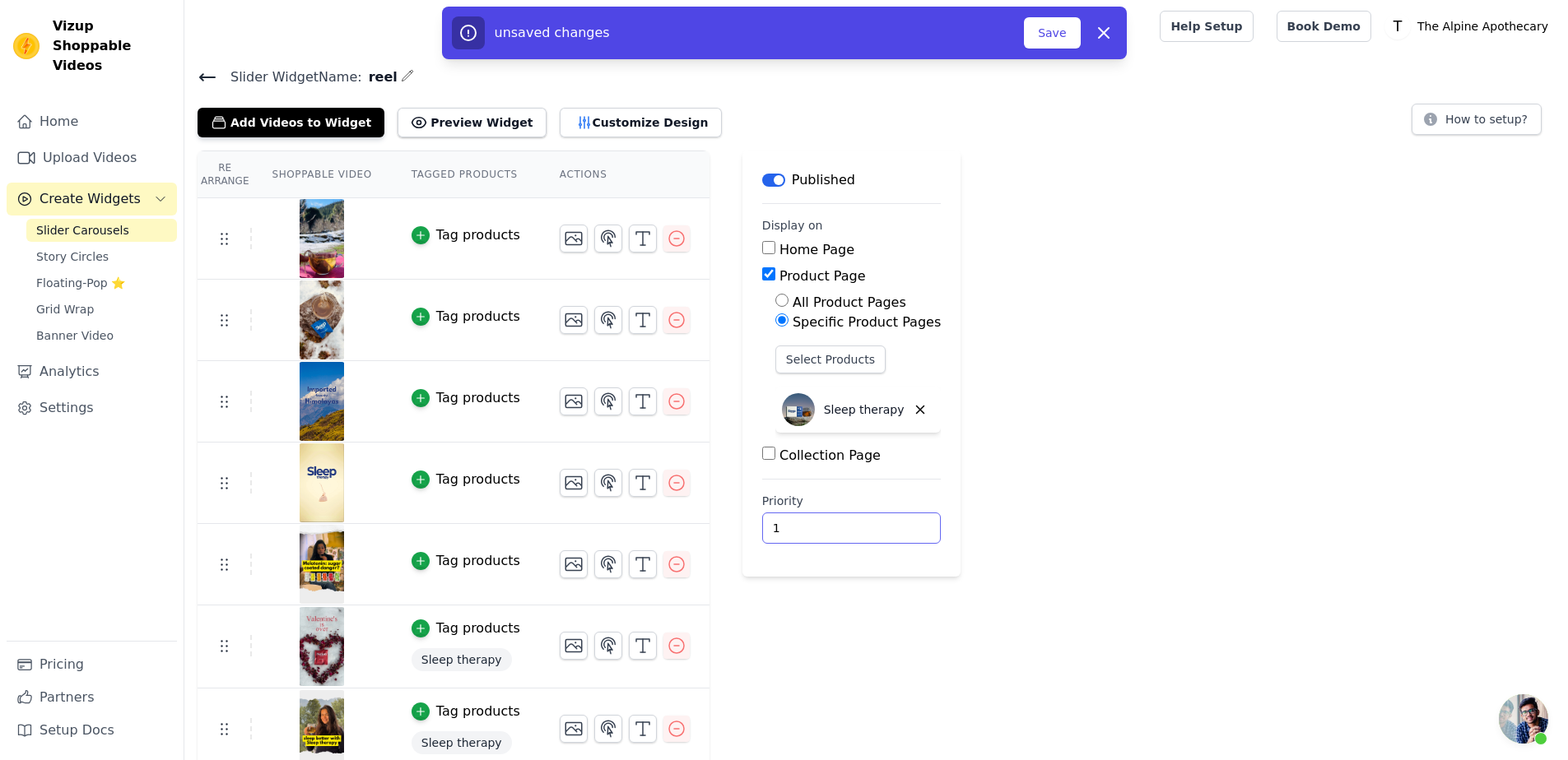
type input "1"
click at [945, 487] on div "Re Arrange Shoppable Video Tagged Products Actions Tag products Tag products Ta…" at bounding box center [876, 667] width 1383 height 1032
click at [436, 229] on div "Tag products" at bounding box center [478, 235] width 83 height 20
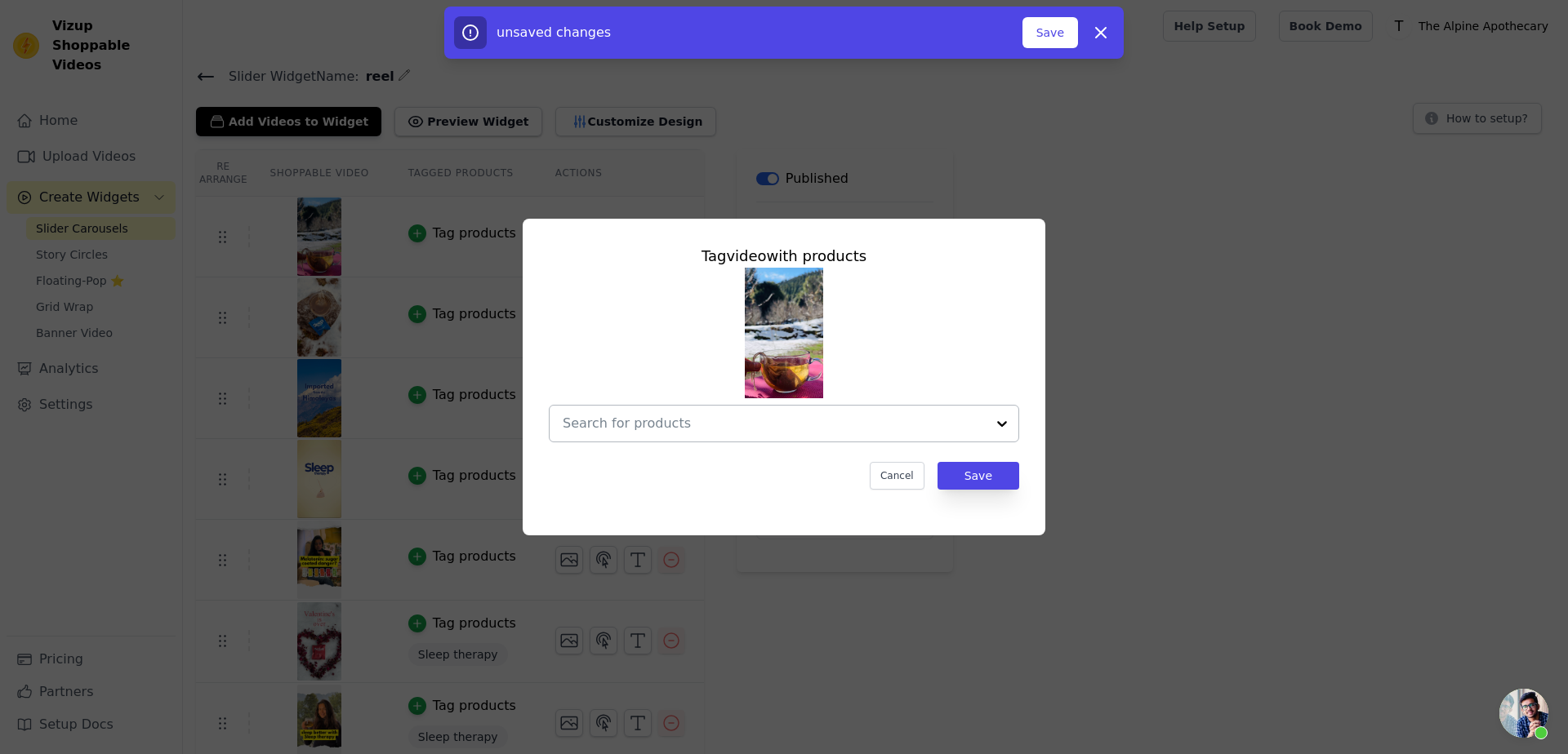
click at [700, 407] on div at bounding box center [774, 424] width 423 height 35
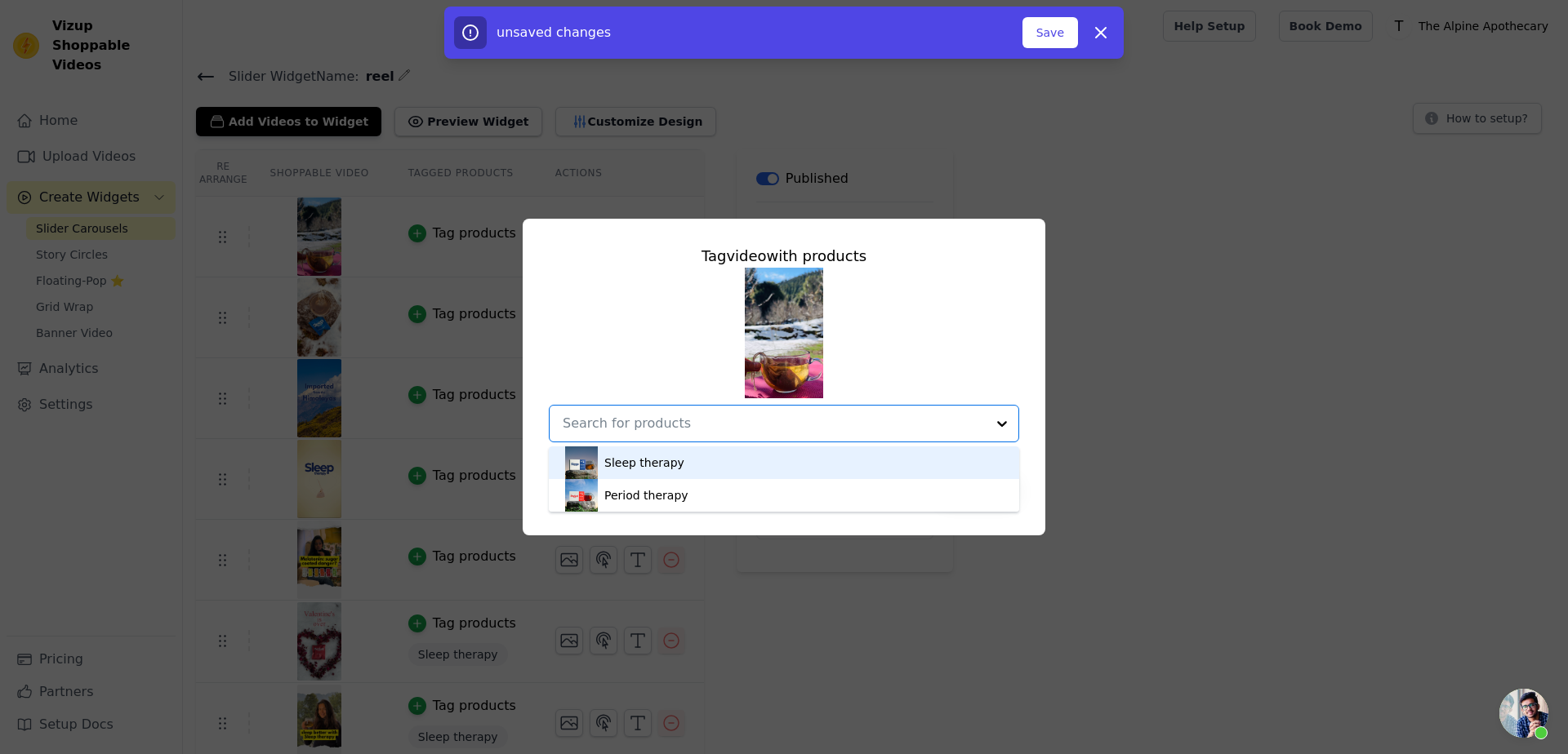
click at [689, 451] on div "Sleep therapy" at bounding box center [784, 462] width 438 height 33
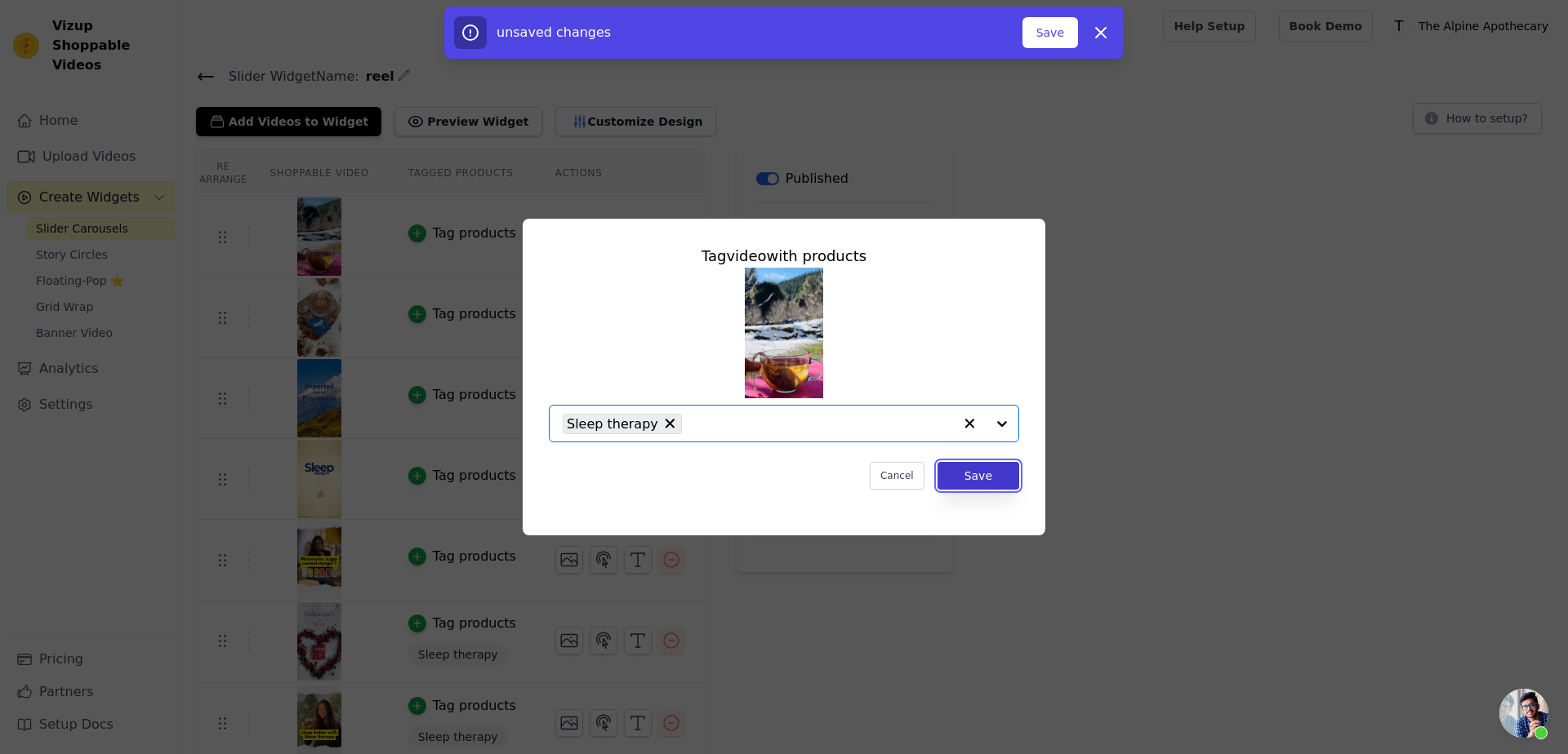
click at [945, 469] on button "Save" at bounding box center [978, 476] width 82 height 28
click at [982, 476] on div "Re Arrange Shoppable Video Tagged Products Actions Tag video with products Slee…" at bounding box center [876, 661] width 1386 height 1024
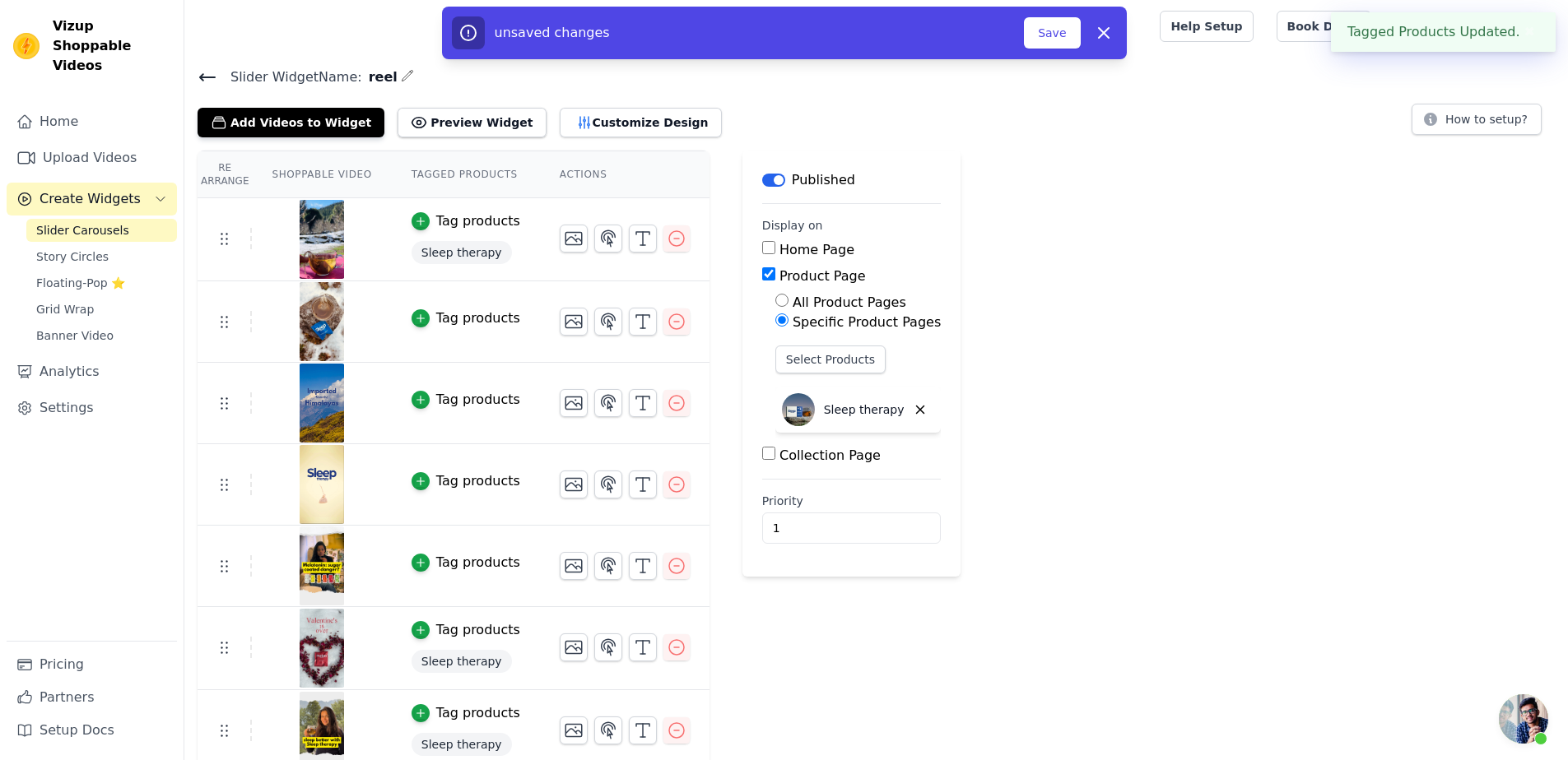
click at [482, 306] on td "Tag products" at bounding box center [465, 322] width 148 height 81
click at [487, 322] on div "Tag products" at bounding box center [478, 319] width 83 height 20
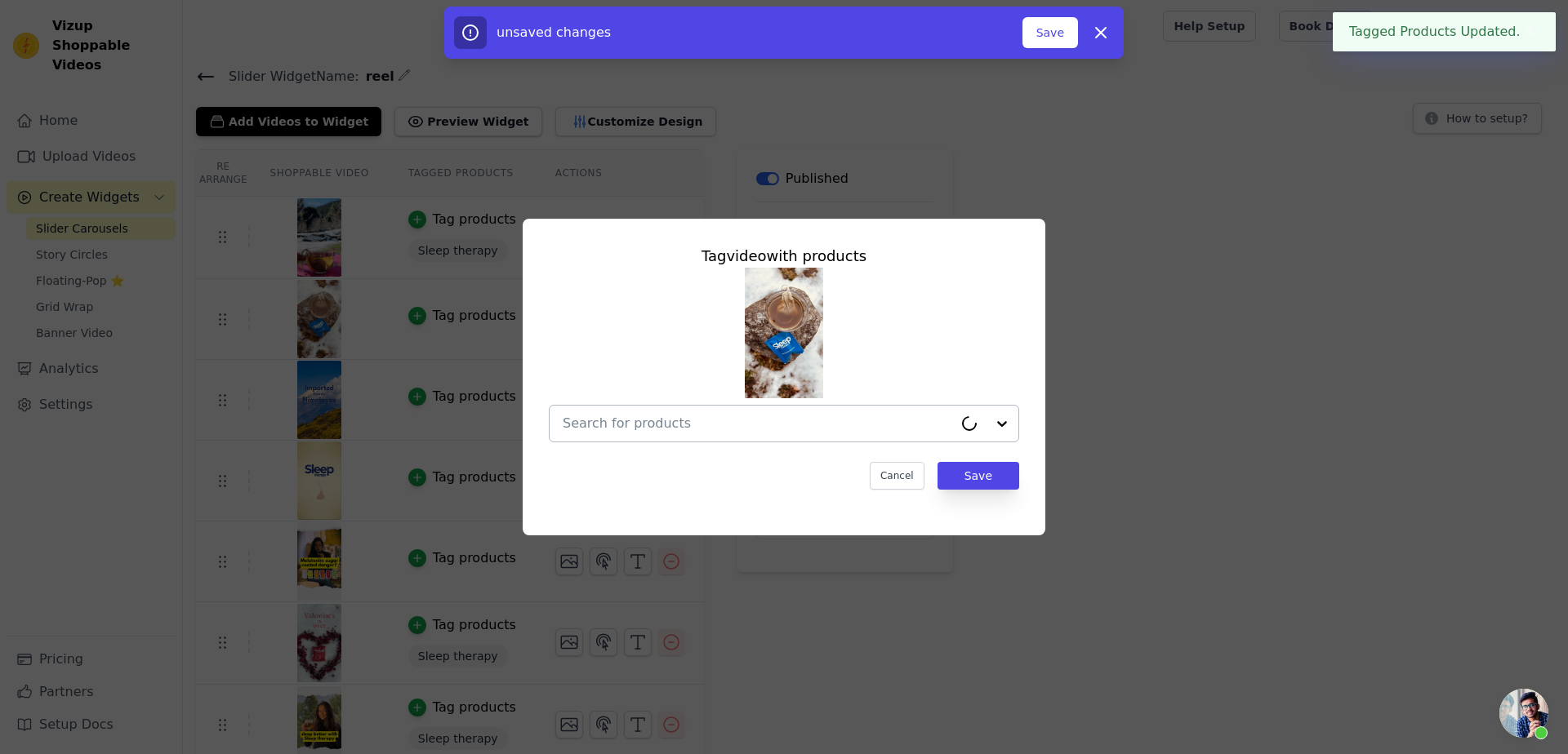
click at [855, 437] on div at bounding box center [758, 424] width 391 height 35
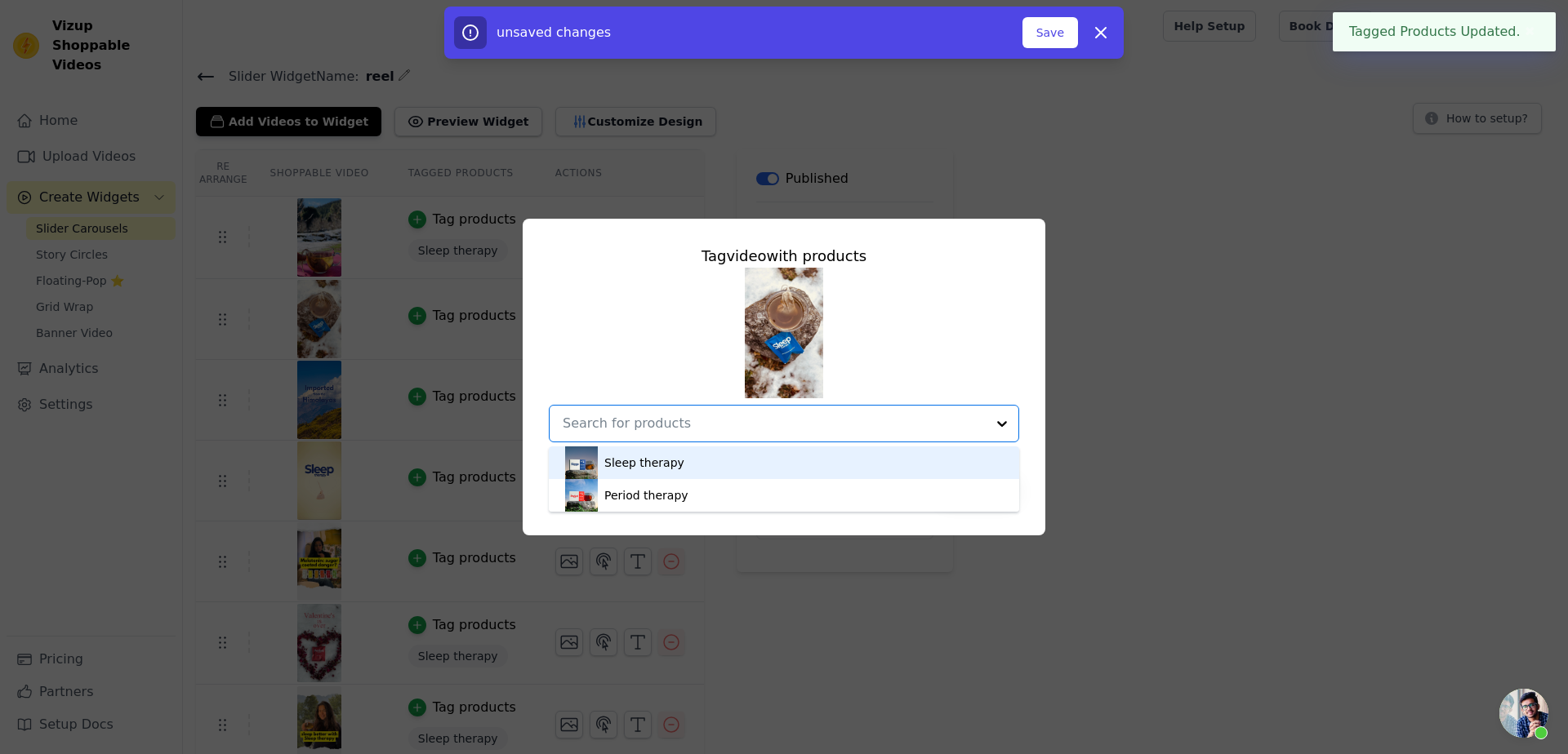
click at [629, 437] on div at bounding box center [774, 424] width 423 height 35
click at [639, 431] on input "text" at bounding box center [774, 424] width 423 height 20
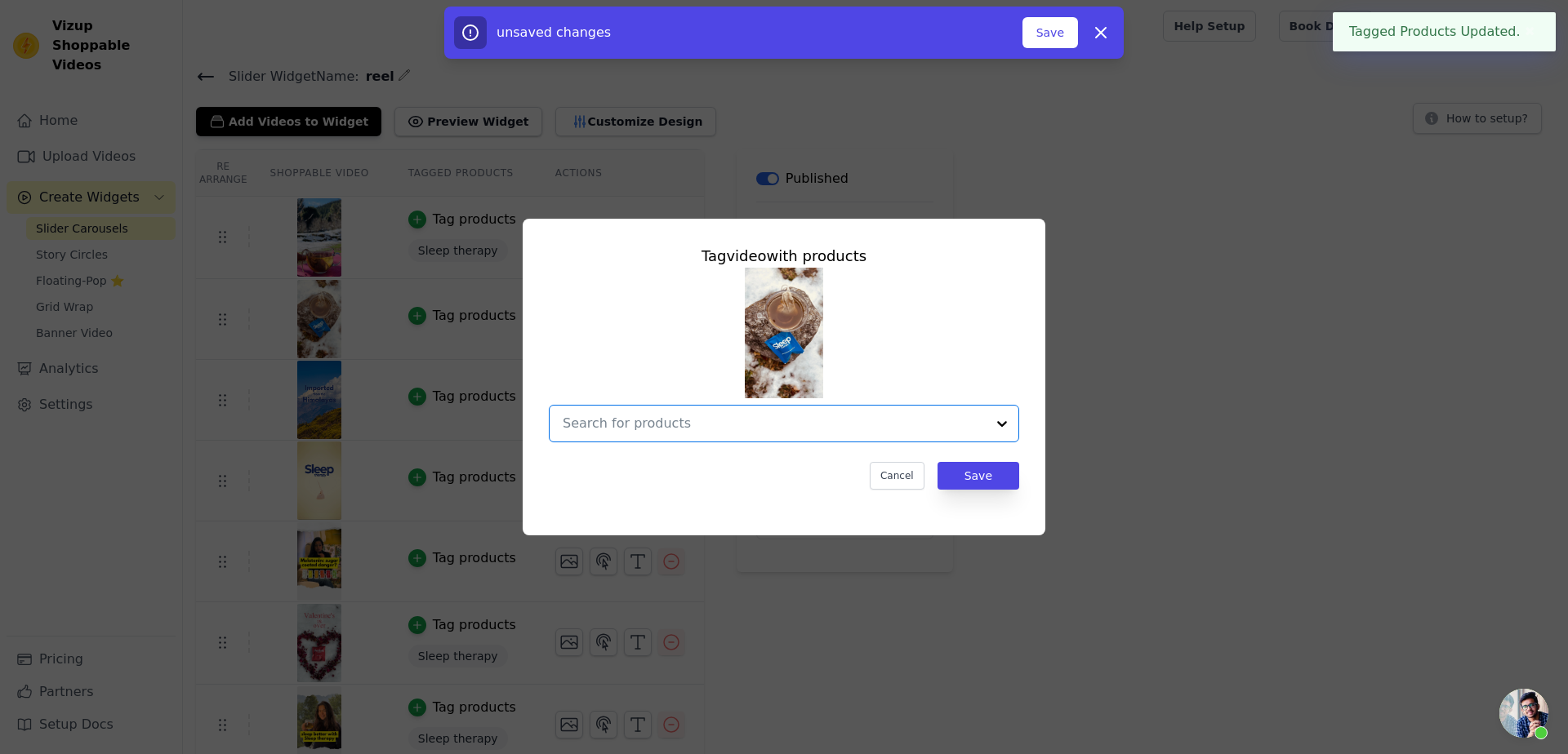
click at [640, 453] on div "Tag video with products Option undefined, selected. Select is focused, type to …" at bounding box center [784, 367] width 497 height 271
click at [642, 439] on div at bounding box center [774, 424] width 423 height 35
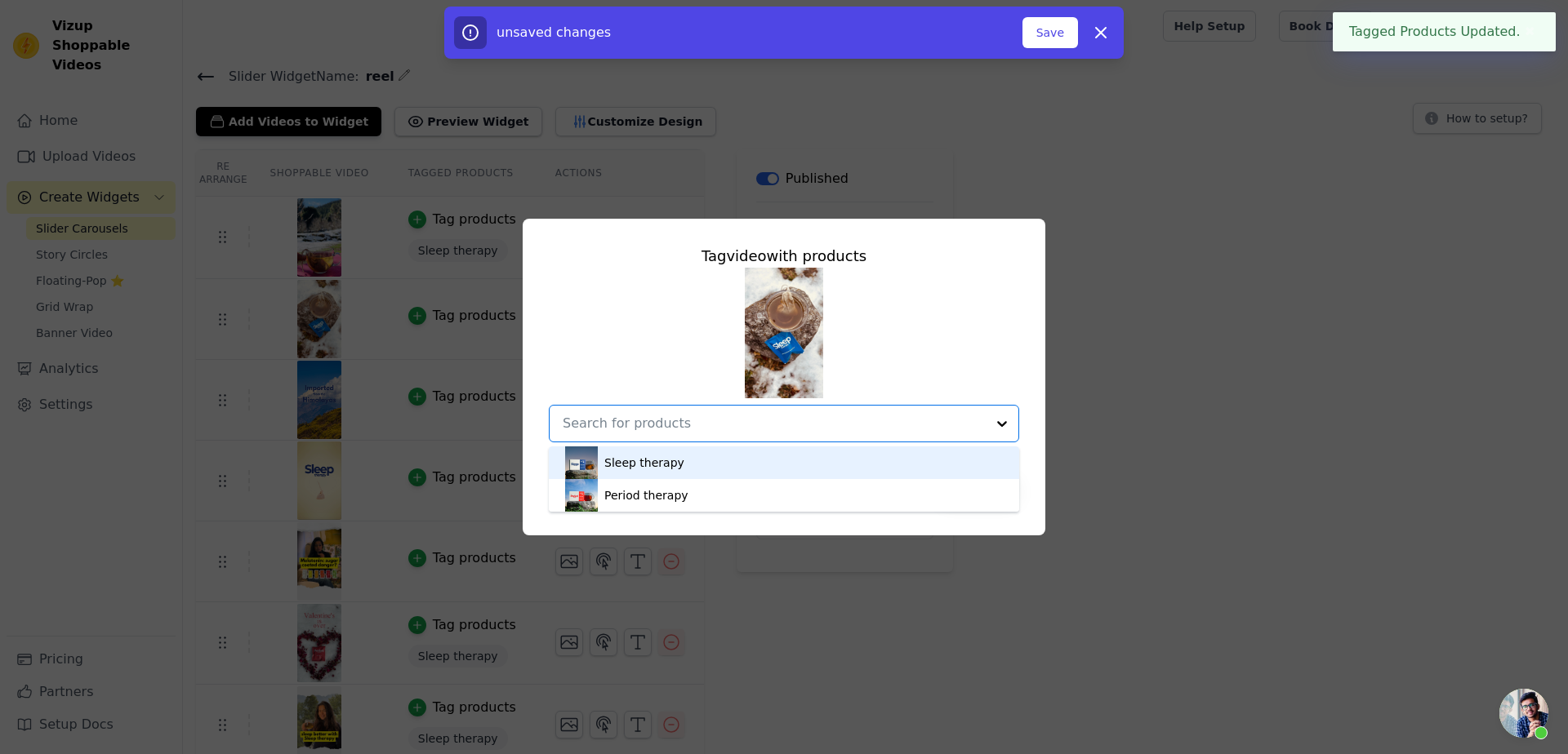
click at [646, 457] on div "Sleep therapy" at bounding box center [644, 462] width 80 height 17
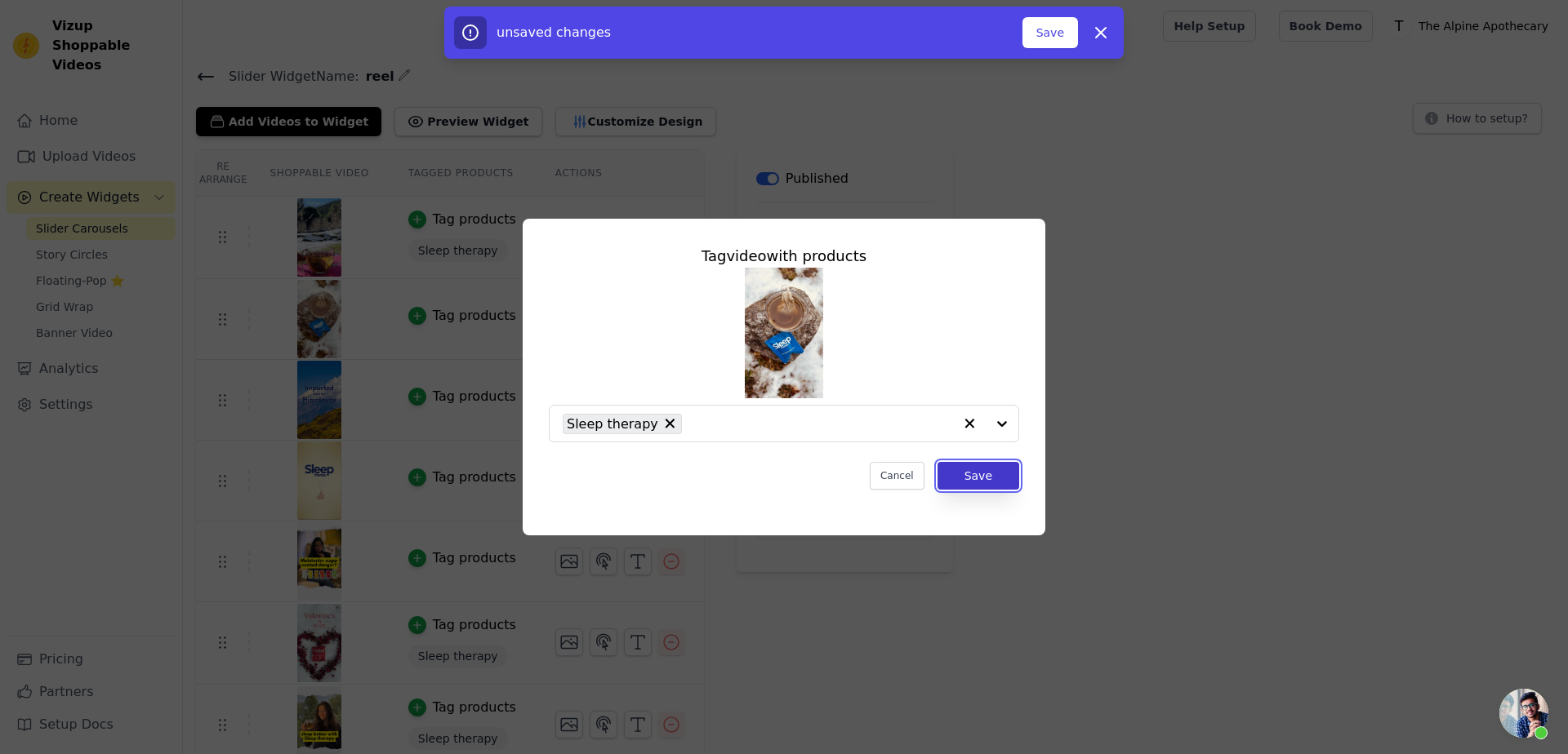
click at [1006, 479] on button "Save" at bounding box center [978, 476] width 82 height 28
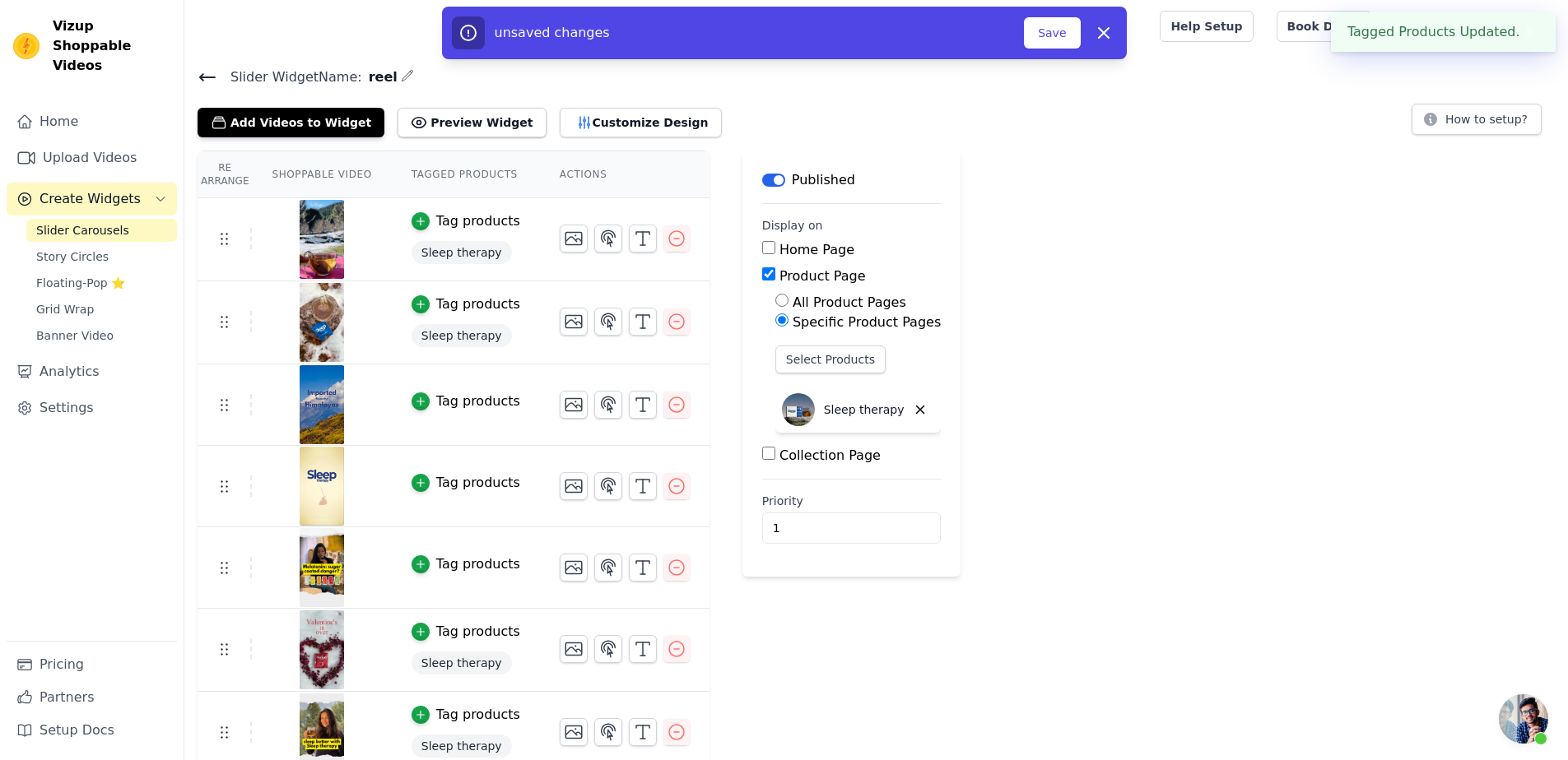
click at [443, 391] on div "Tag products" at bounding box center [478, 401] width 83 height 20
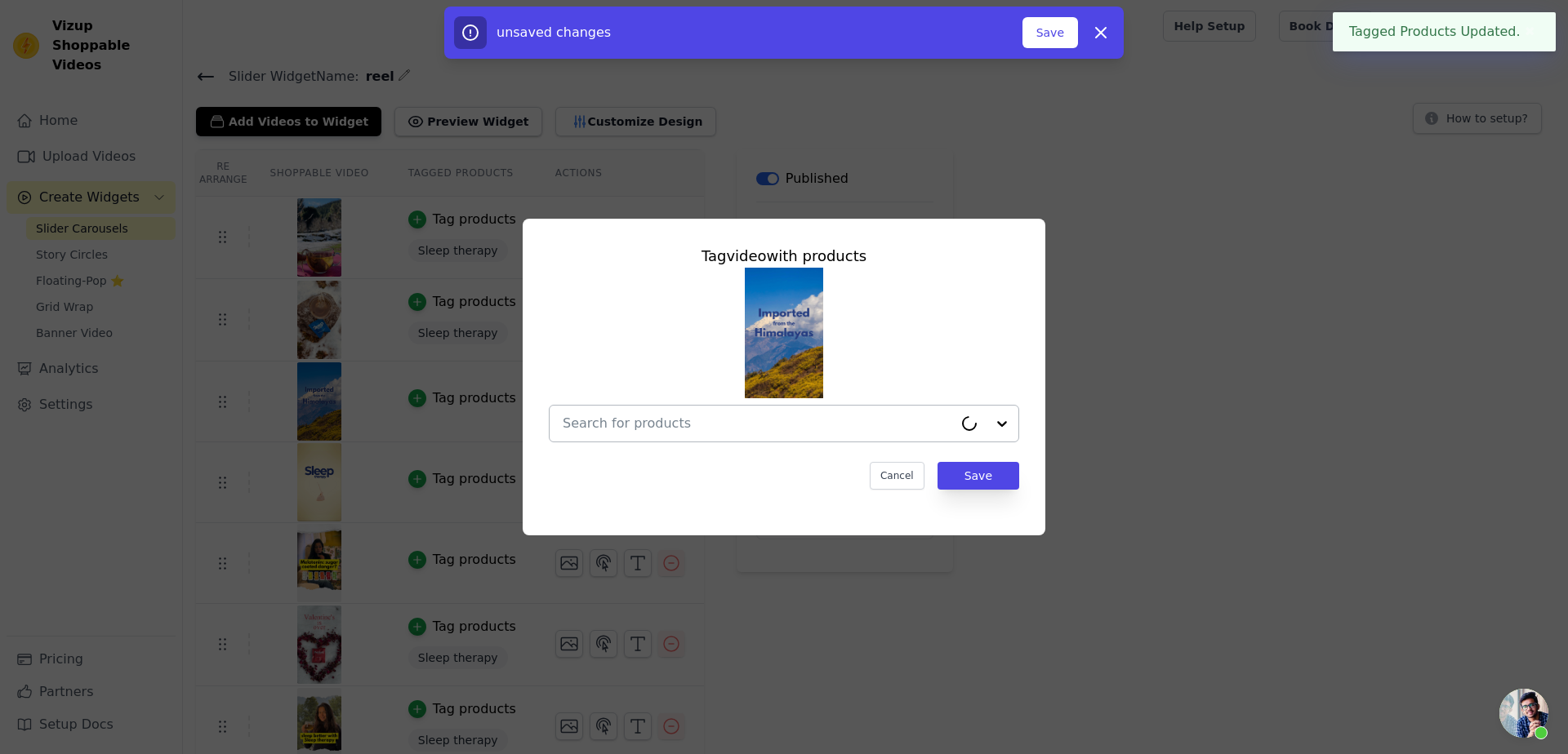
click at [771, 435] on div at bounding box center [758, 424] width 391 height 35
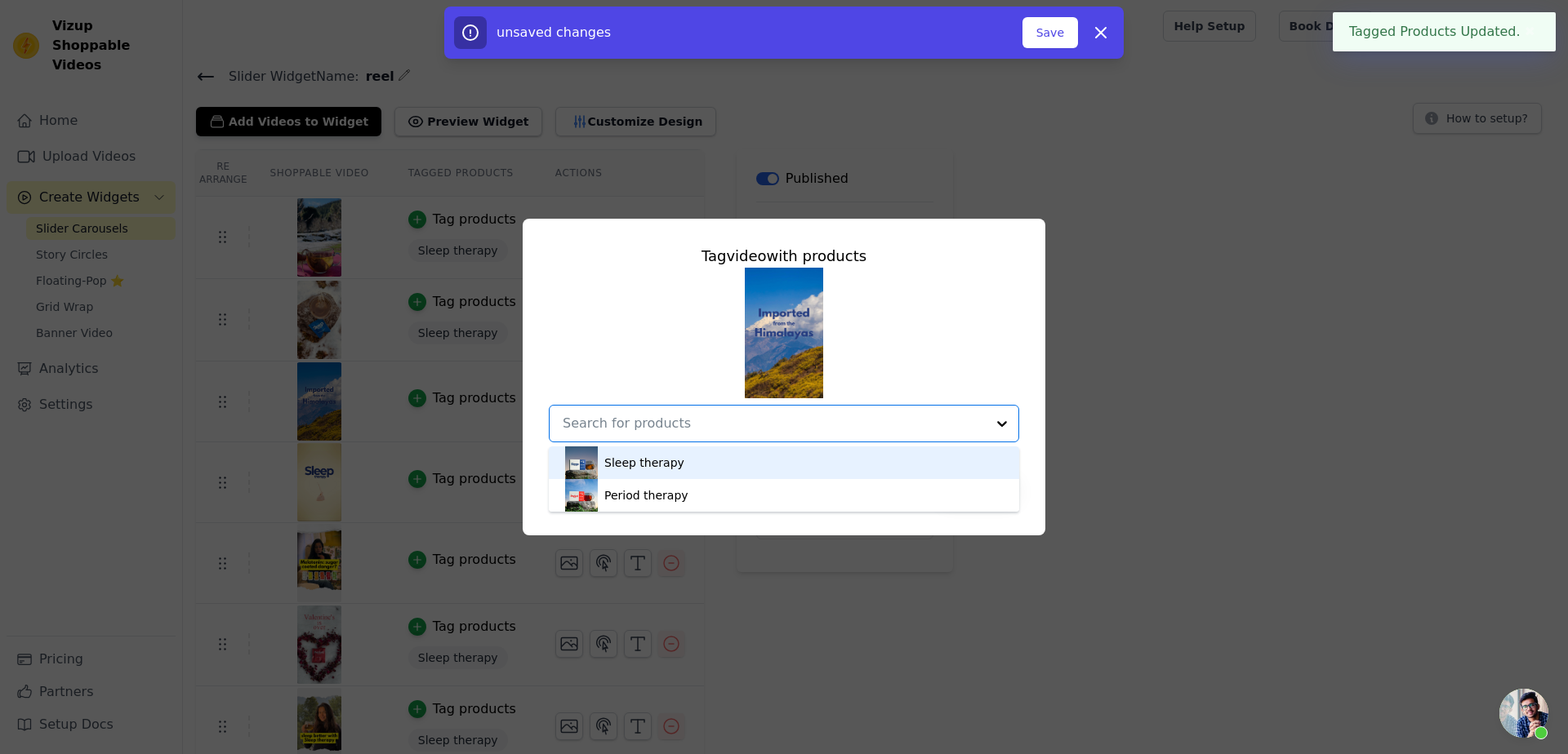
click at [683, 454] on div "Sleep therapy" at bounding box center [784, 462] width 438 height 33
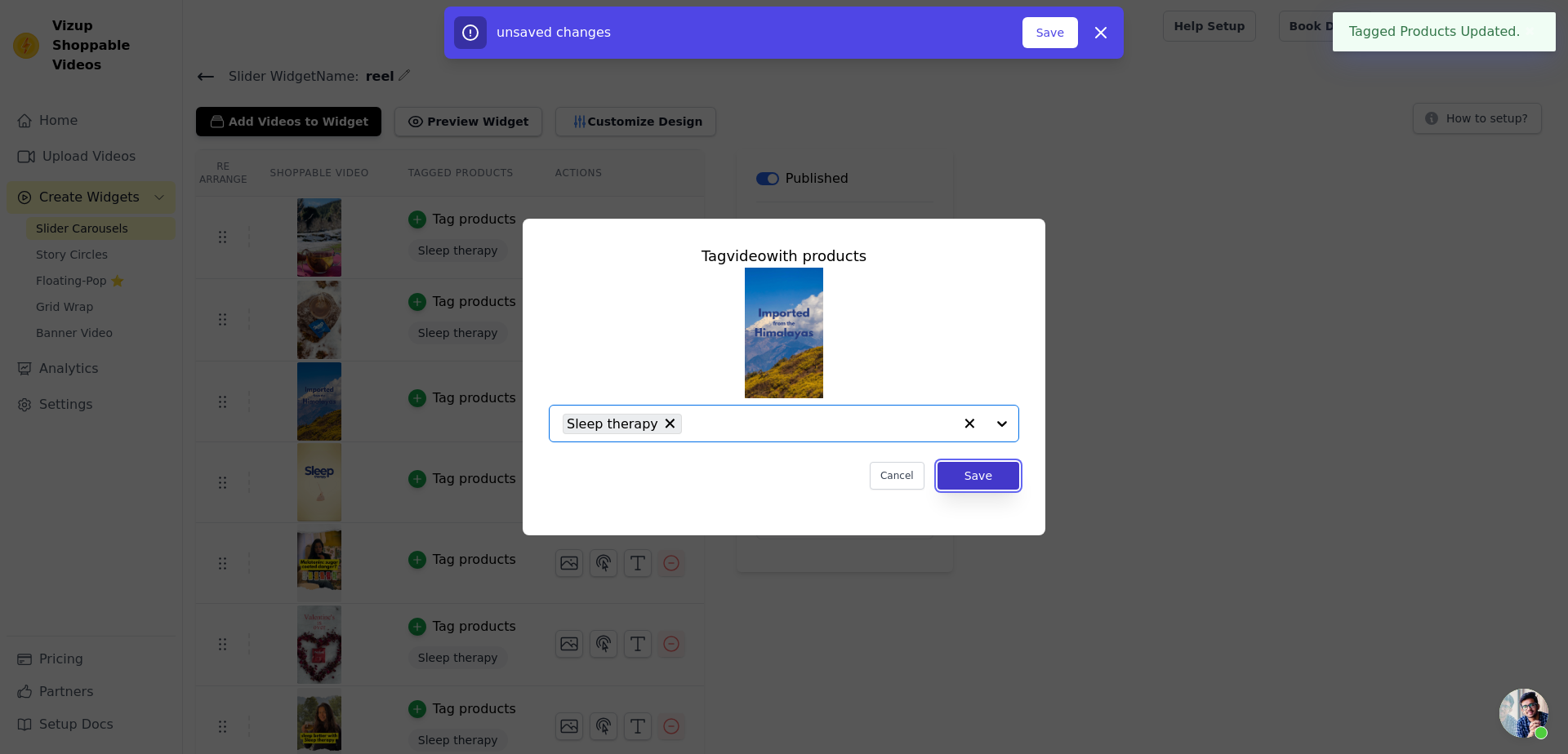
click at [993, 482] on button "Save" at bounding box center [978, 476] width 82 height 28
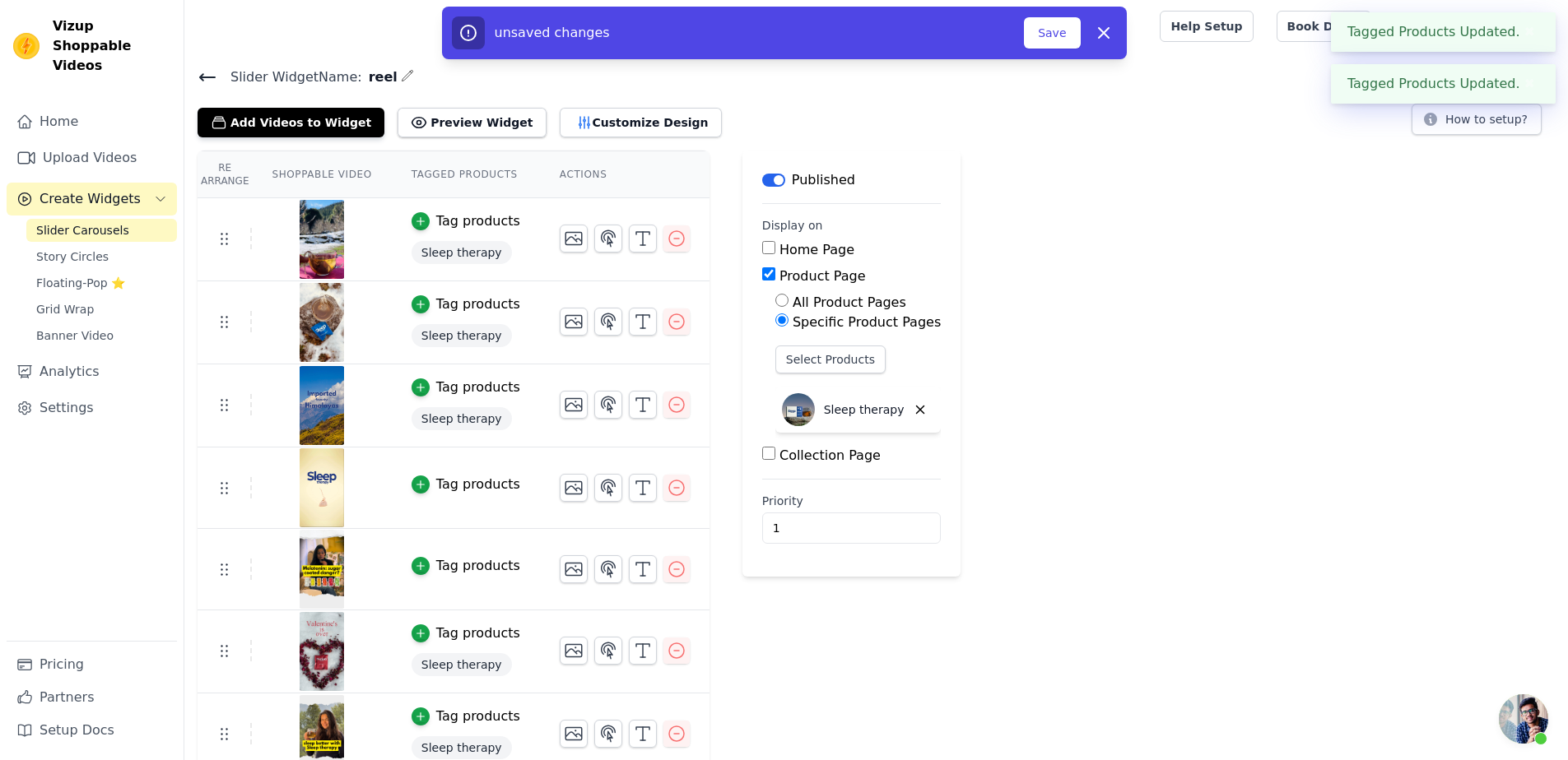
click at [445, 479] on div "Tag products" at bounding box center [478, 485] width 83 height 20
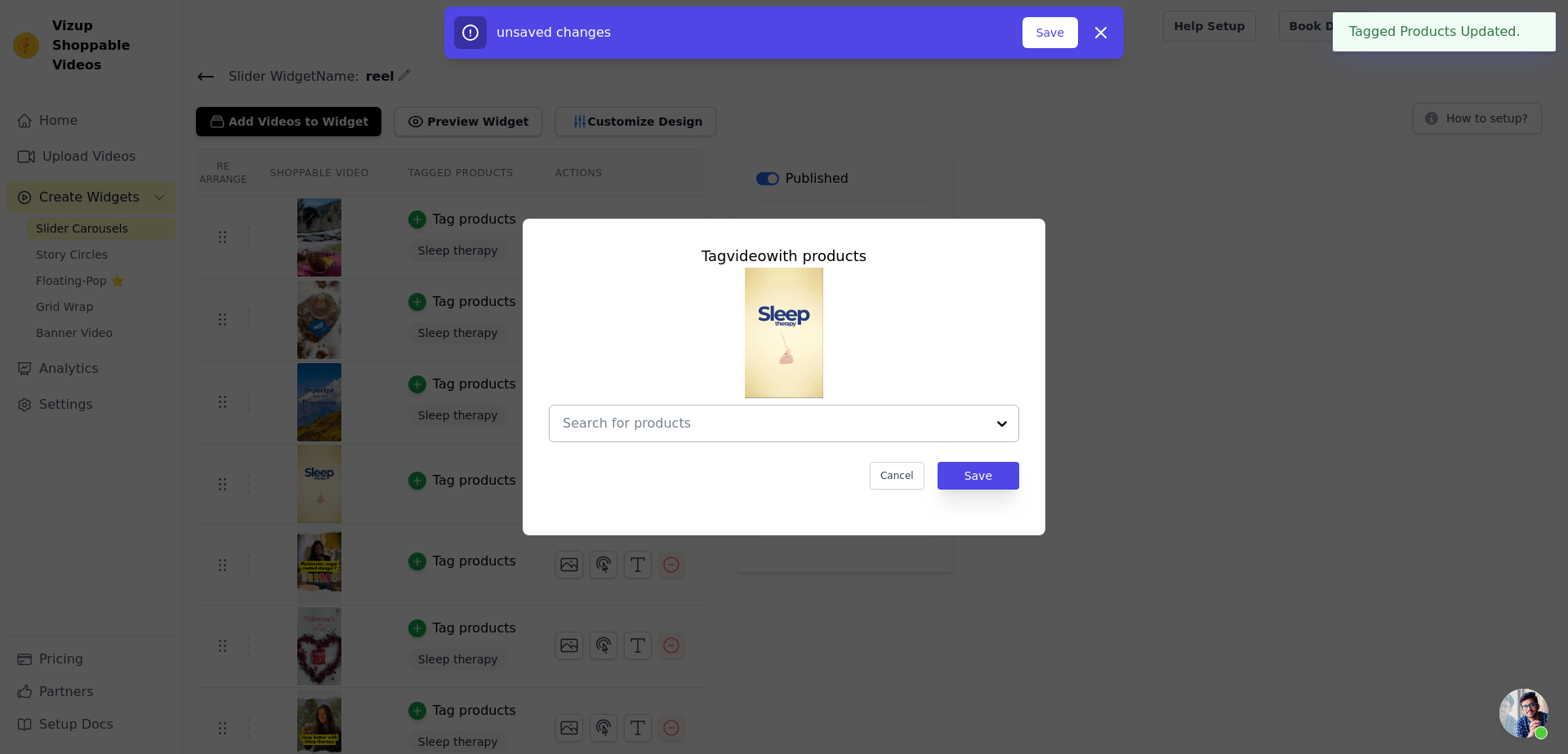
click at [705, 434] on div at bounding box center [774, 424] width 423 height 35
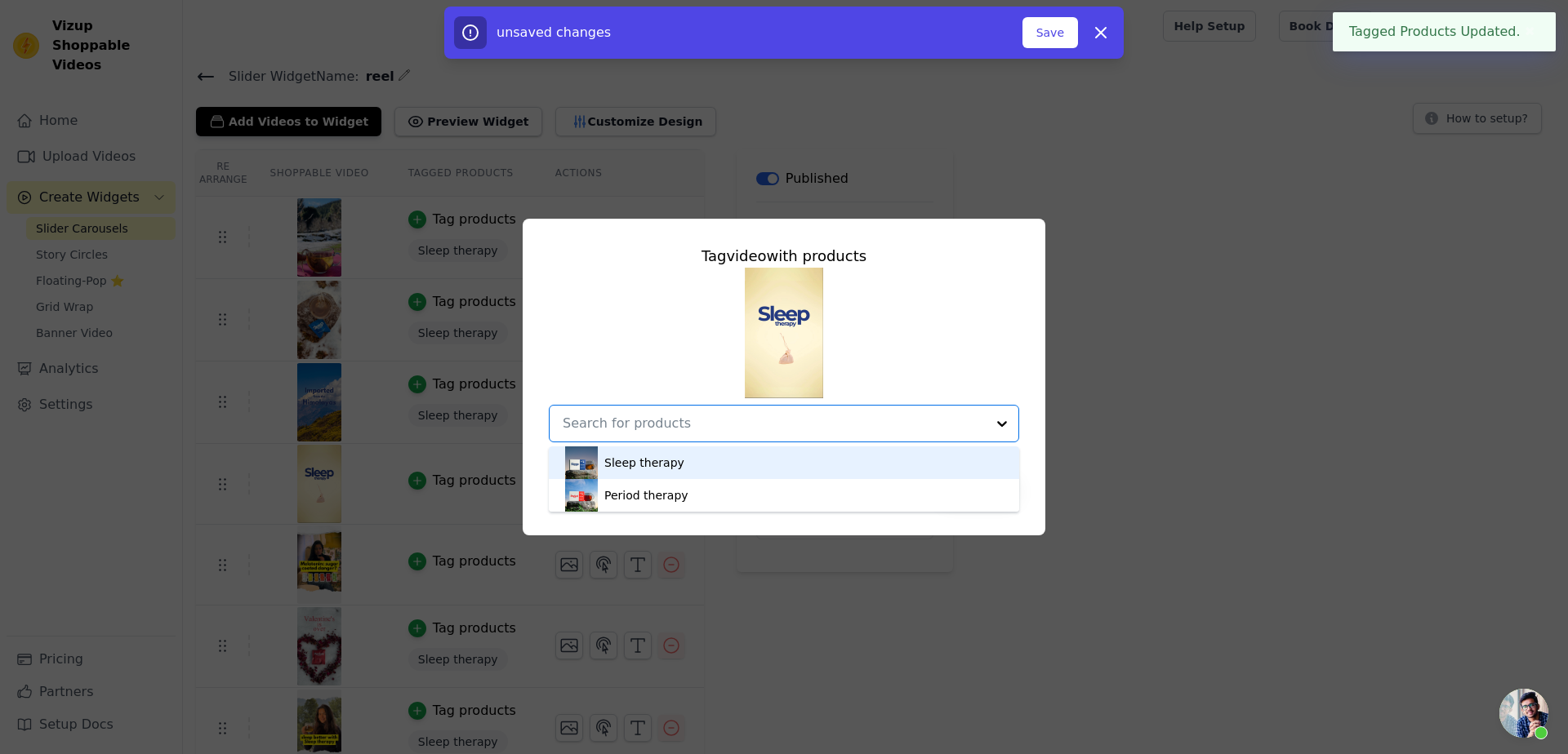
click at [683, 465] on div "Sleep therapy" at bounding box center [784, 462] width 438 height 33
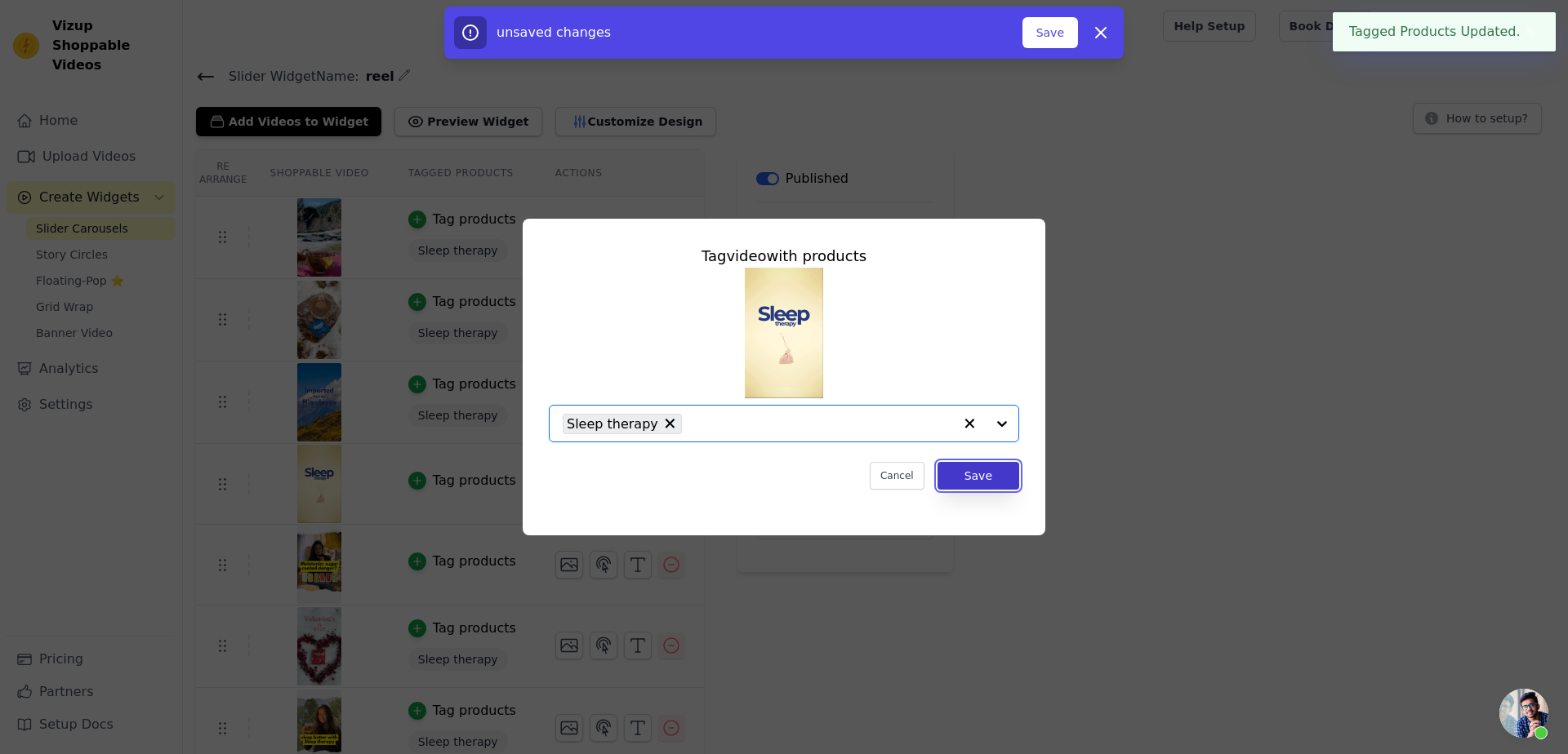
click at [994, 483] on button "Save" at bounding box center [978, 476] width 82 height 28
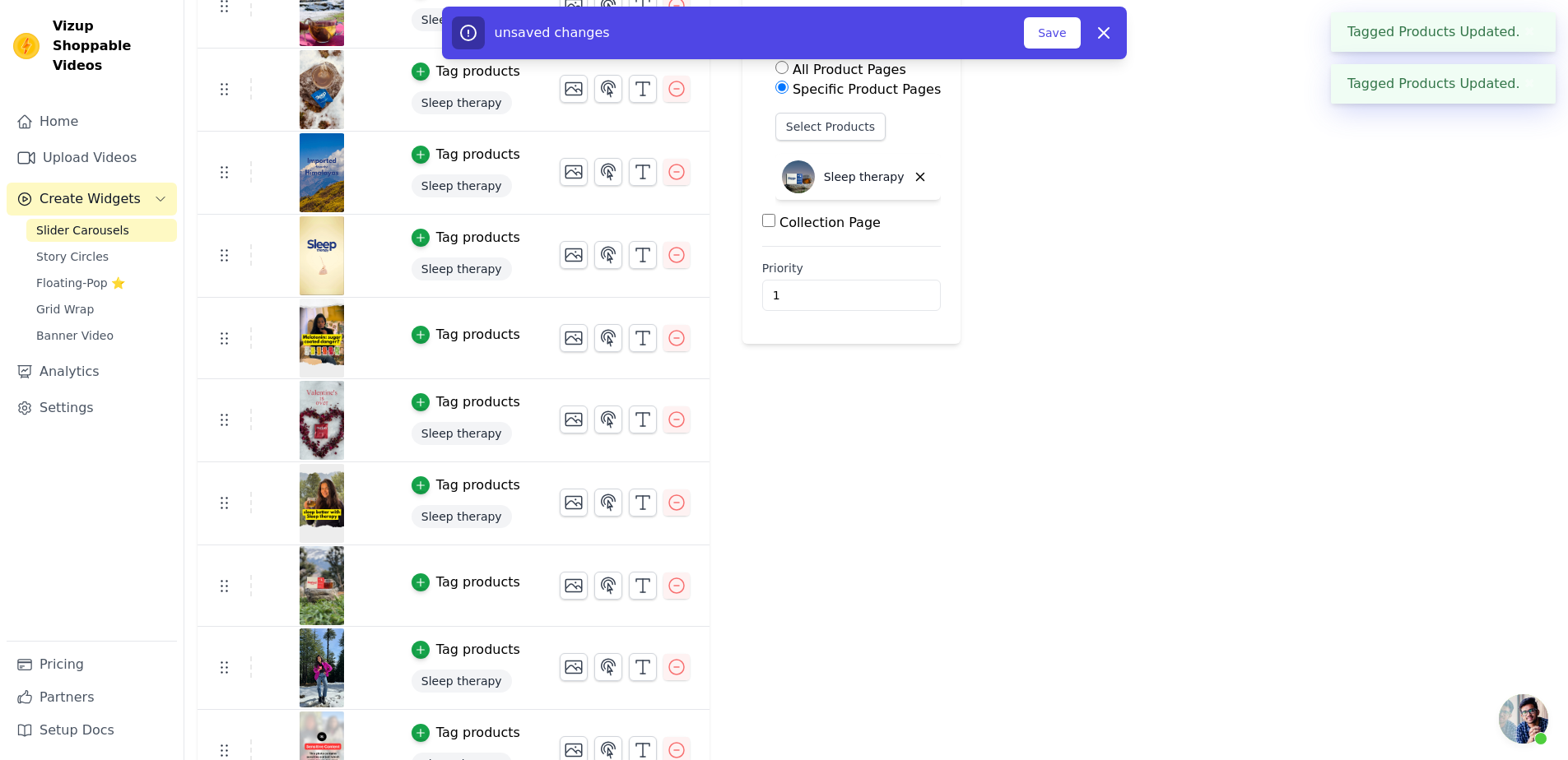
scroll to position [198, 0]
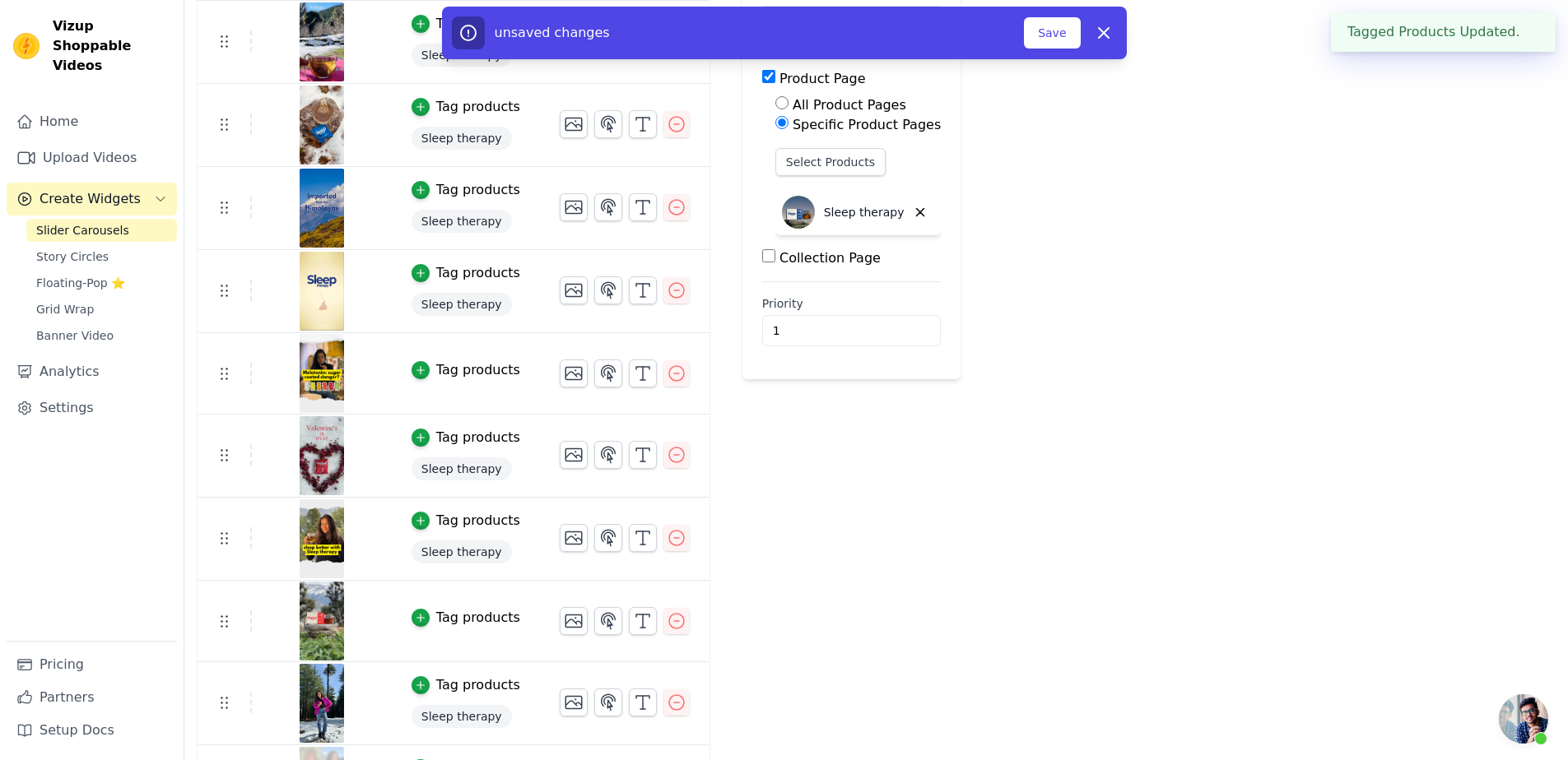
click at [467, 290] on div "Sleep therapy" at bounding box center [465, 305] width 108 height 30
click at [475, 301] on span "Sleep therapy" at bounding box center [461, 304] width 100 height 23
click at [465, 257] on td "Tag products Sleep therapy" at bounding box center [465, 292] width 148 height 83
click at [1526, 722] on span "Open chat" at bounding box center [1523, 719] width 50 height 50
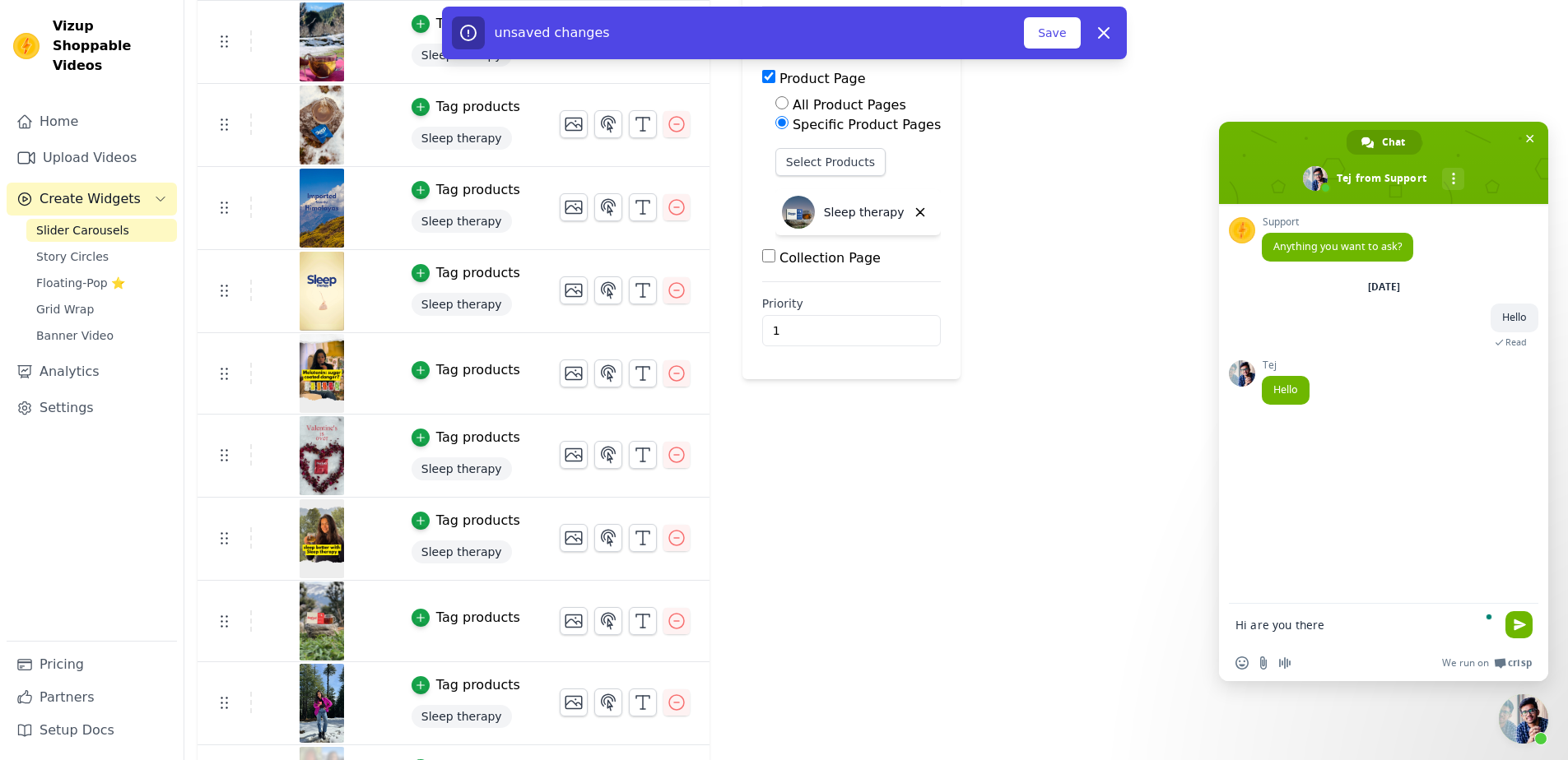
type textarea "Hi are you there"
click at [472, 372] on div "Tag products" at bounding box center [478, 371] width 83 height 20
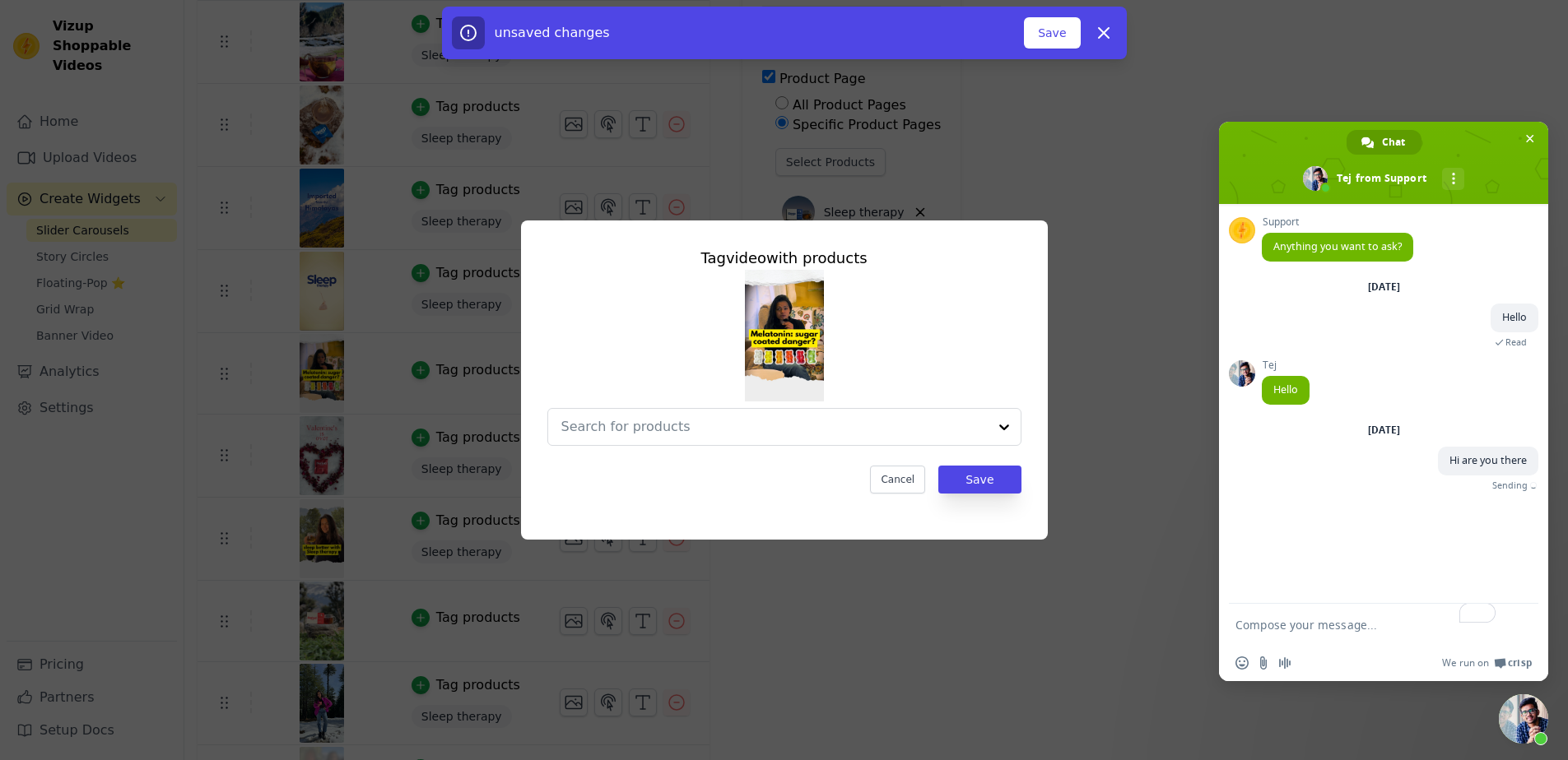
scroll to position [0, 0]
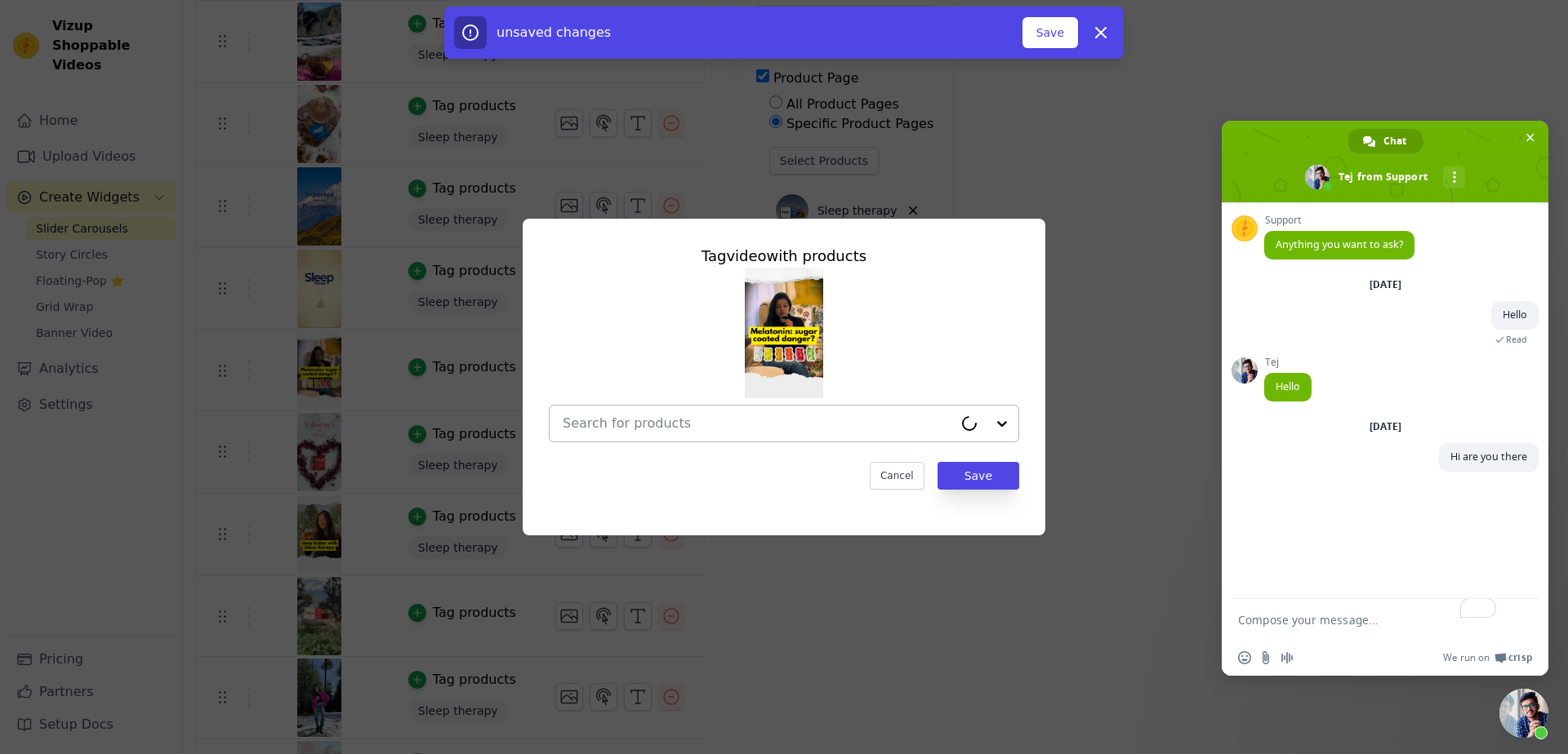
click at [779, 428] on input "text" at bounding box center [758, 424] width 391 height 20
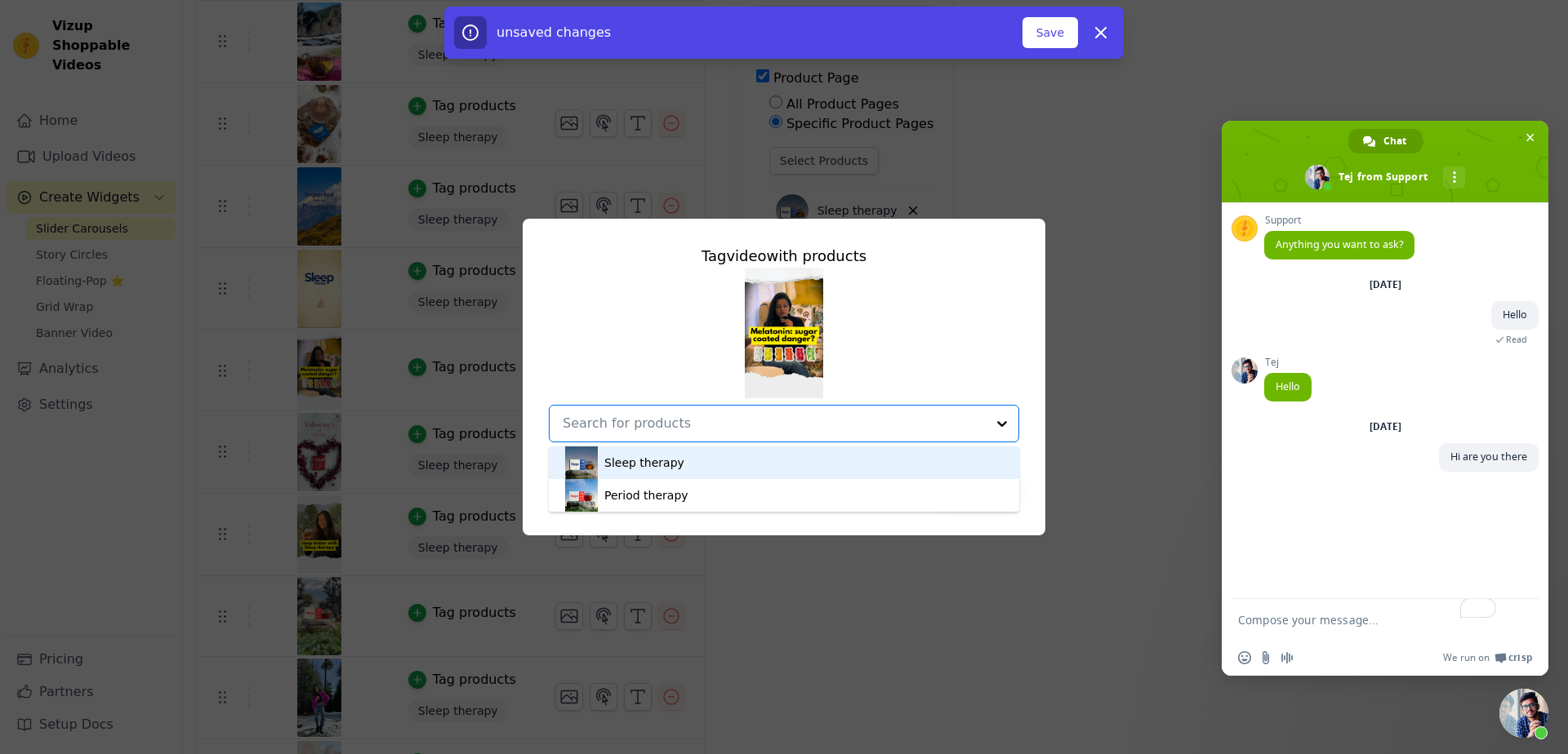
click at [678, 468] on div "Sleep therapy" at bounding box center [784, 462] width 438 height 33
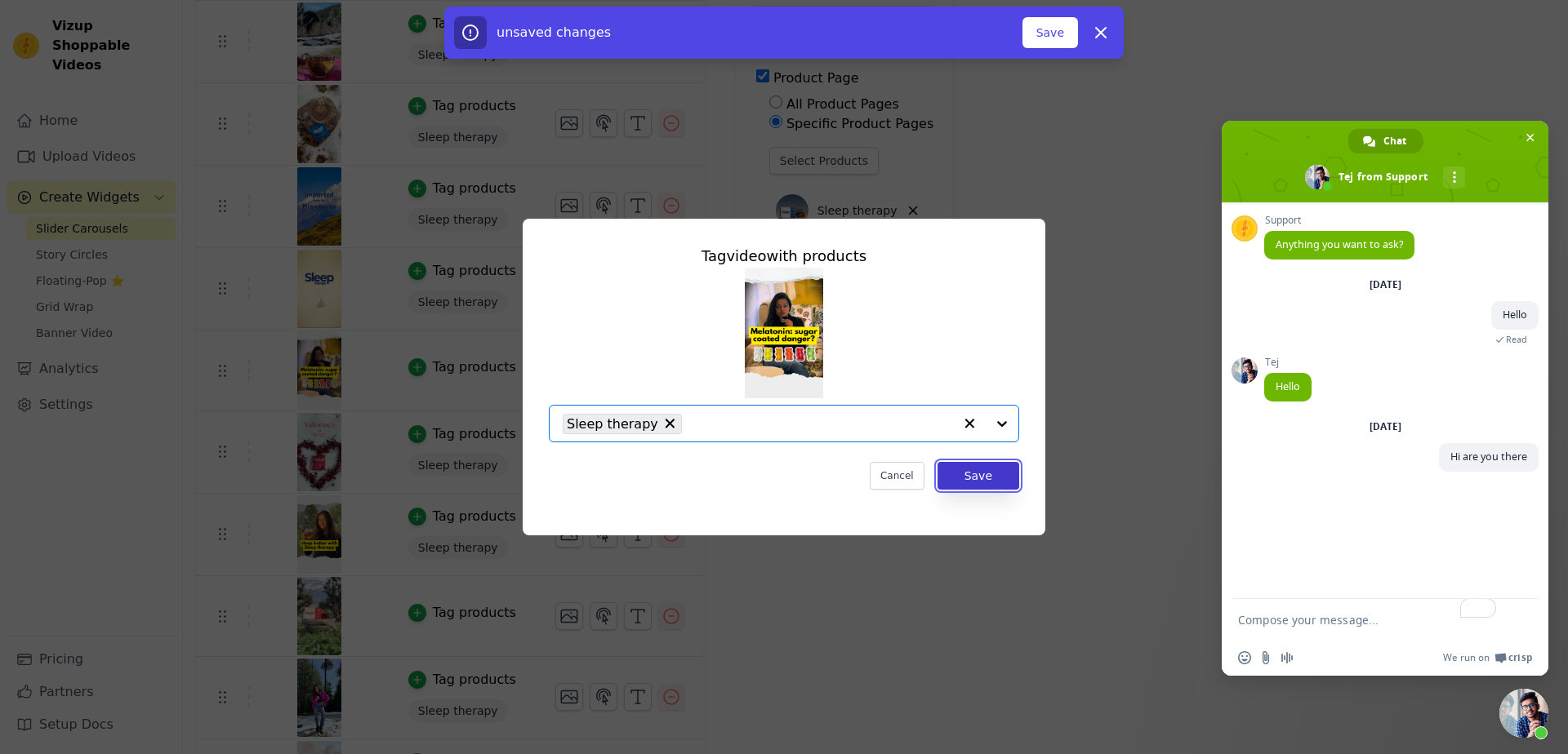
click at [963, 478] on button "Save" at bounding box center [978, 476] width 82 height 28
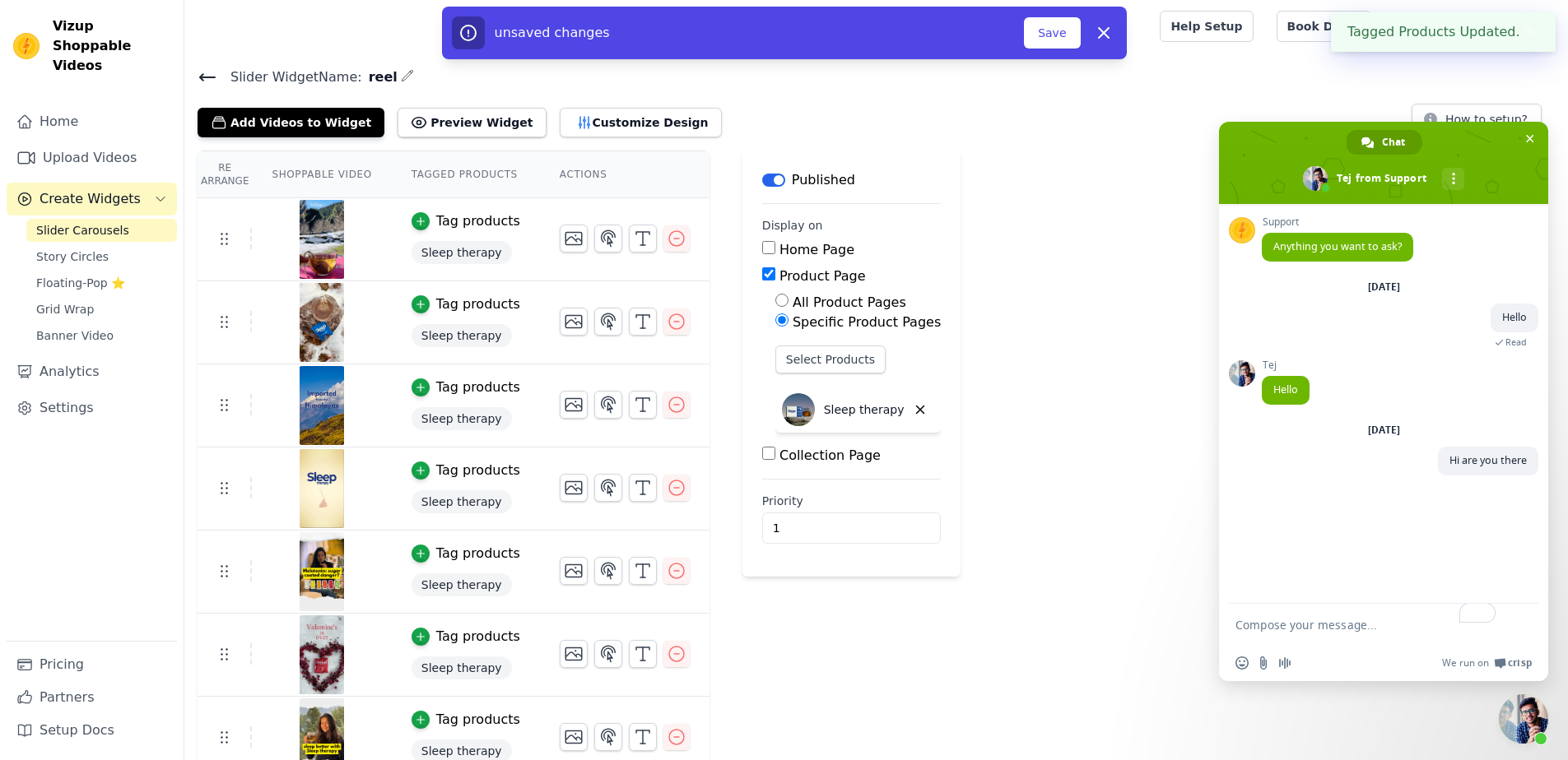
click at [447, 584] on span "Sleep therapy" at bounding box center [461, 584] width 100 height 23
click at [453, 563] on td "Tag products Sleep therapy" at bounding box center [465, 572] width 148 height 83
click at [451, 554] on div "Tag products" at bounding box center [478, 554] width 83 height 20
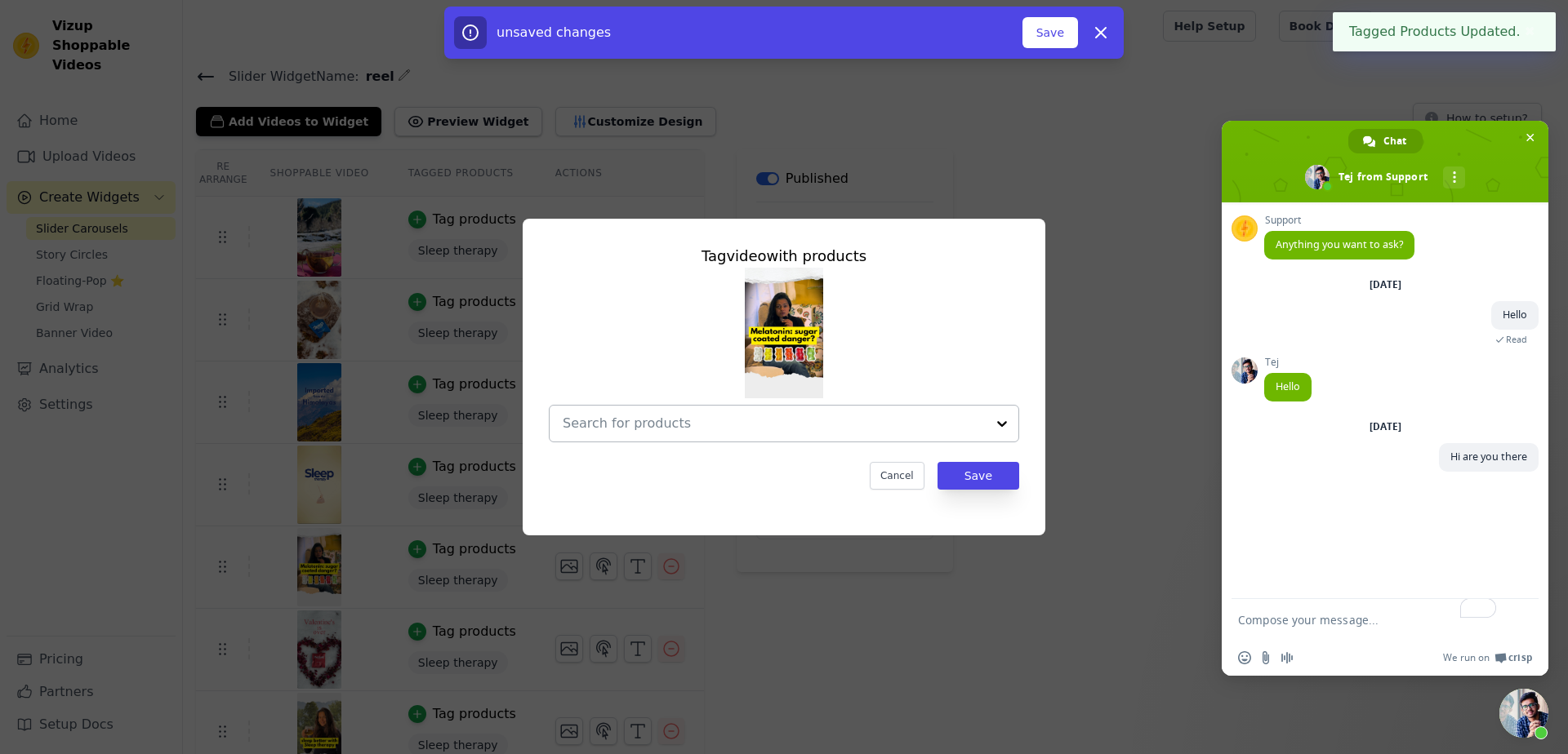
click at [634, 421] on input "text" at bounding box center [774, 424] width 423 height 20
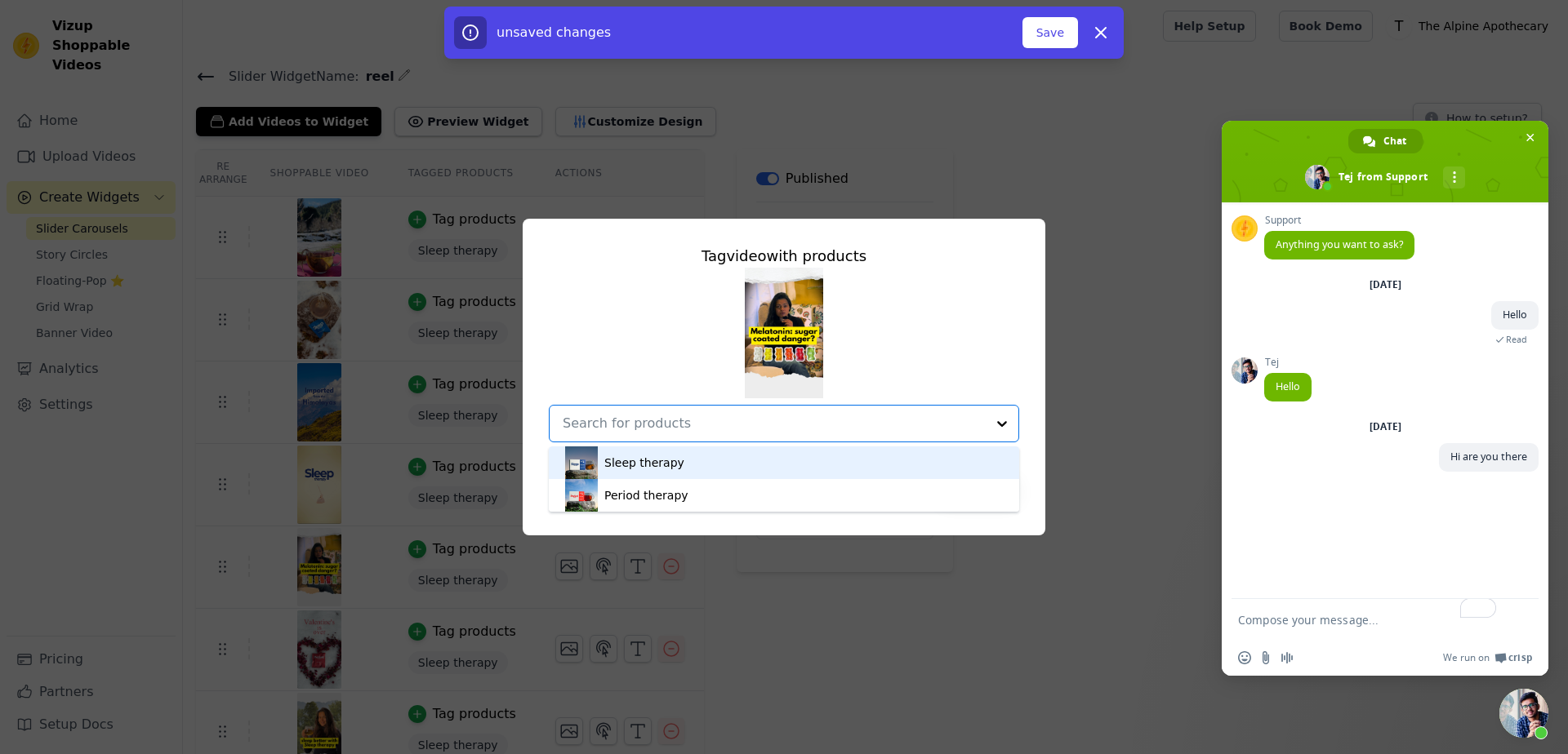
click at [628, 459] on div "Sleep therapy" at bounding box center [644, 462] width 80 height 17
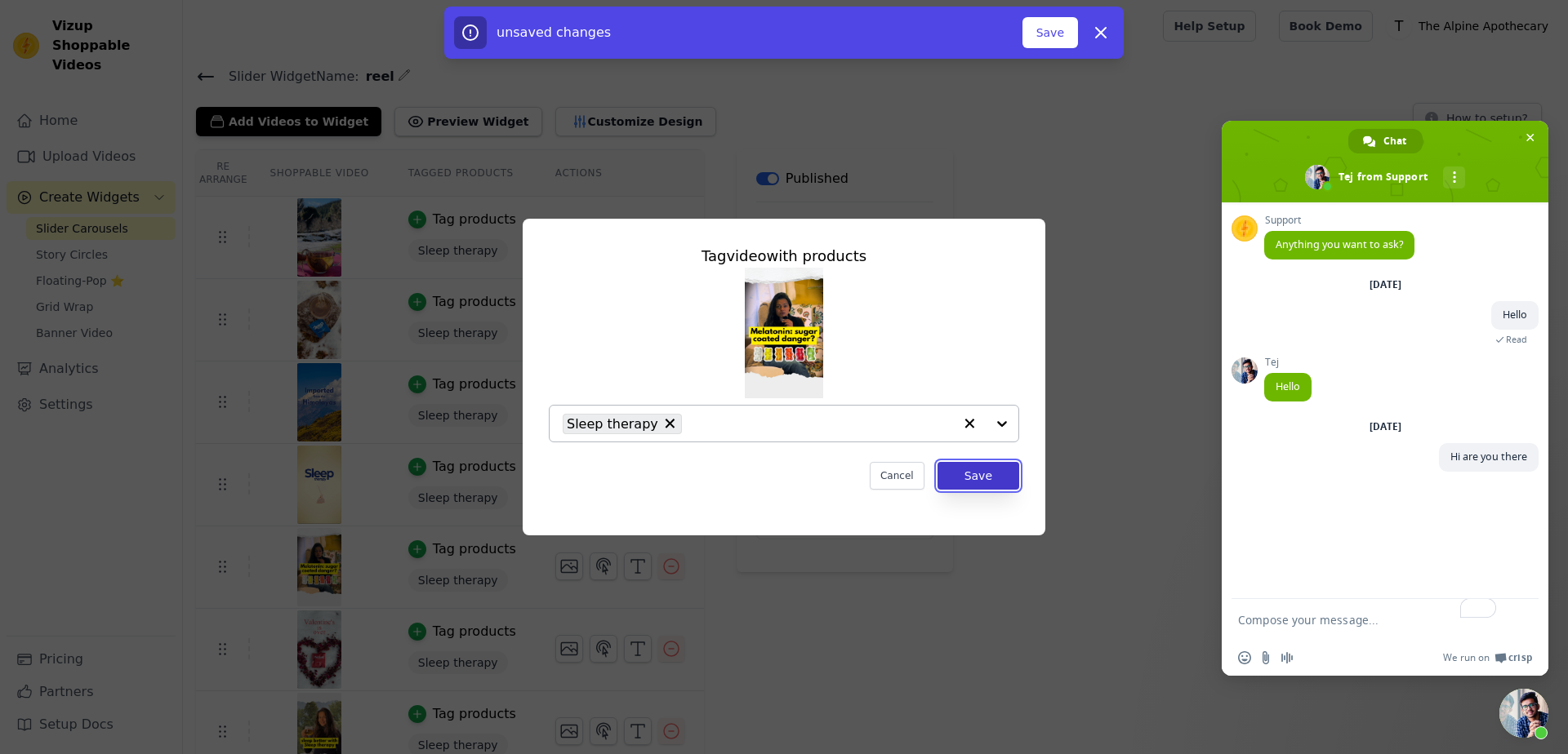
click at [964, 477] on button "Save" at bounding box center [978, 476] width 82 height 28
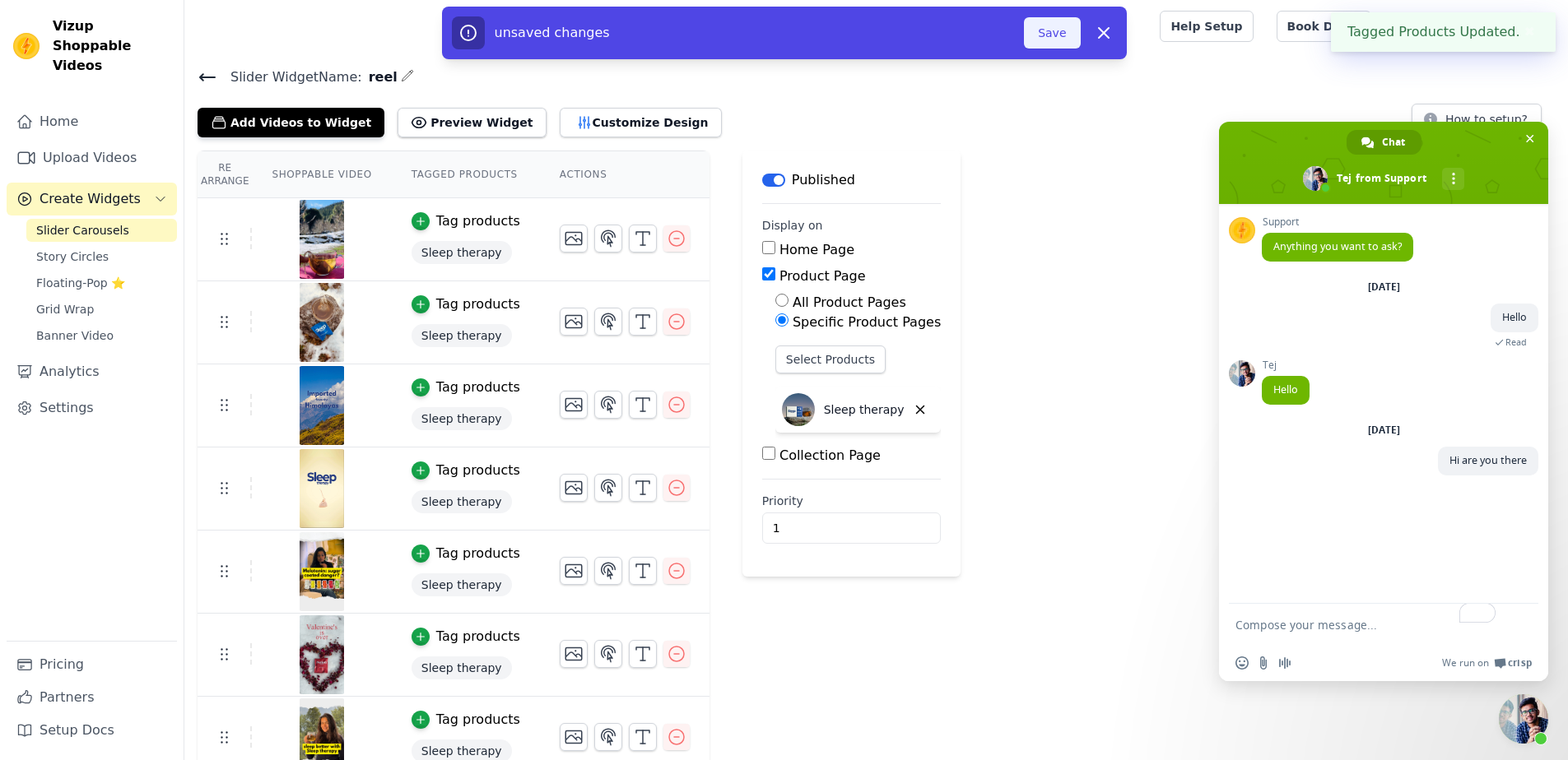
click at [1060, 18] on button "Save" at bounding box center [1051, 32] width 56 height 31
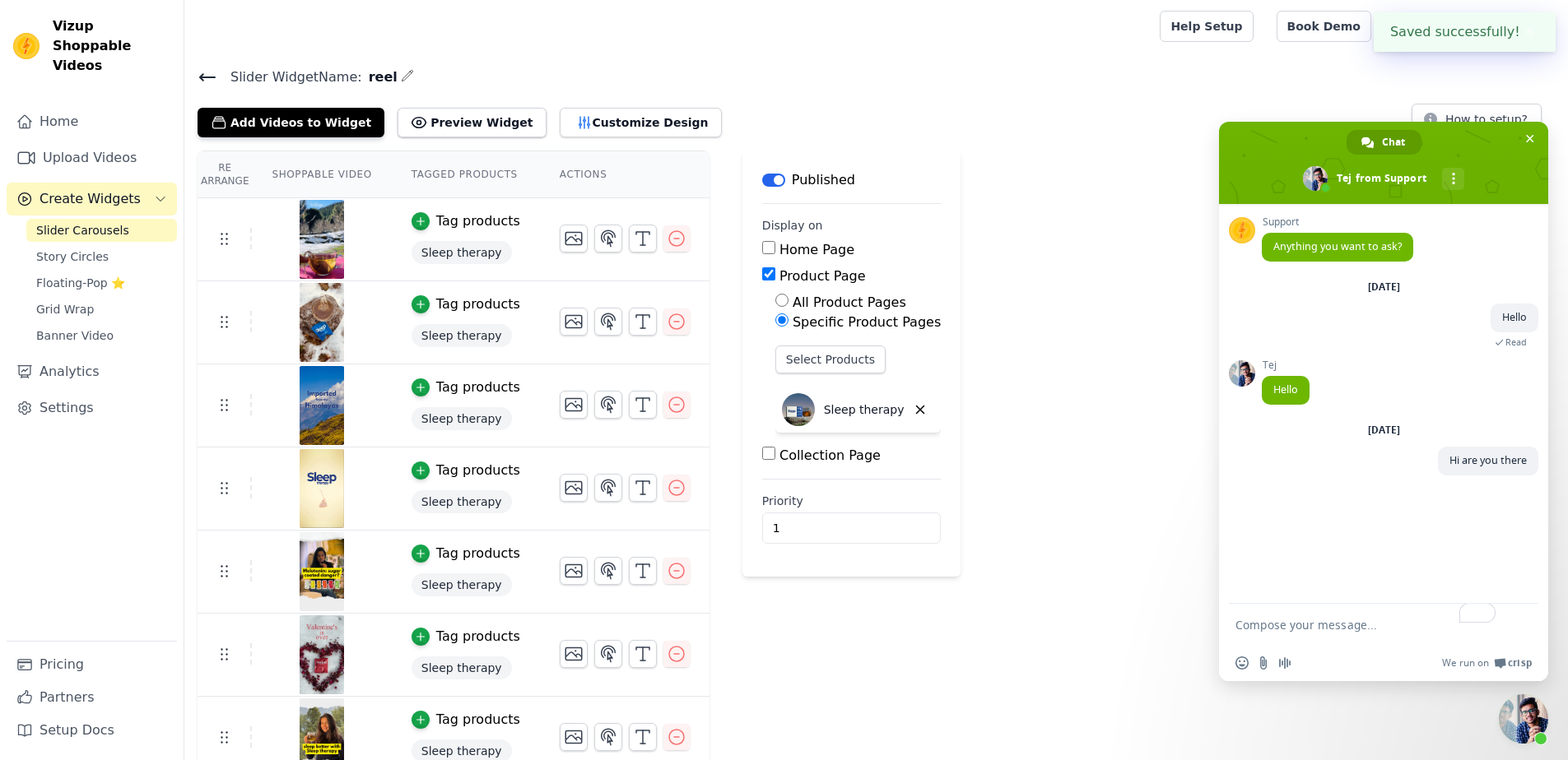
click at [1531, 723] on span "Close chat" at bounding box center [1523, 719] width 50 height 50
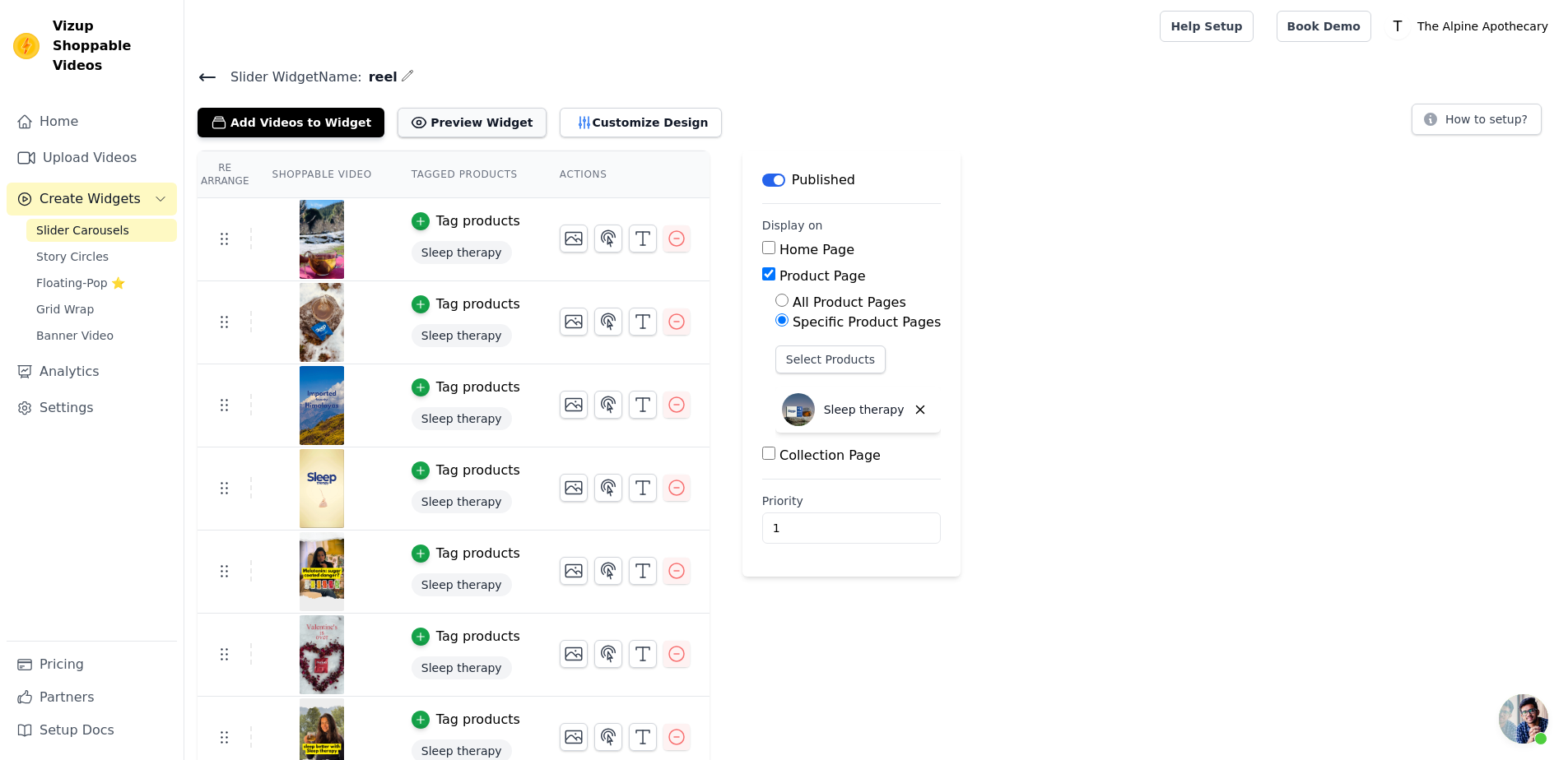
click at [458, 117] on button "Preview Widget" at bounding box center [471, 123] width 148 height 30
click at [125, 245] on link "Story Circles" at bounding box center [102, 256] width 151 height 23
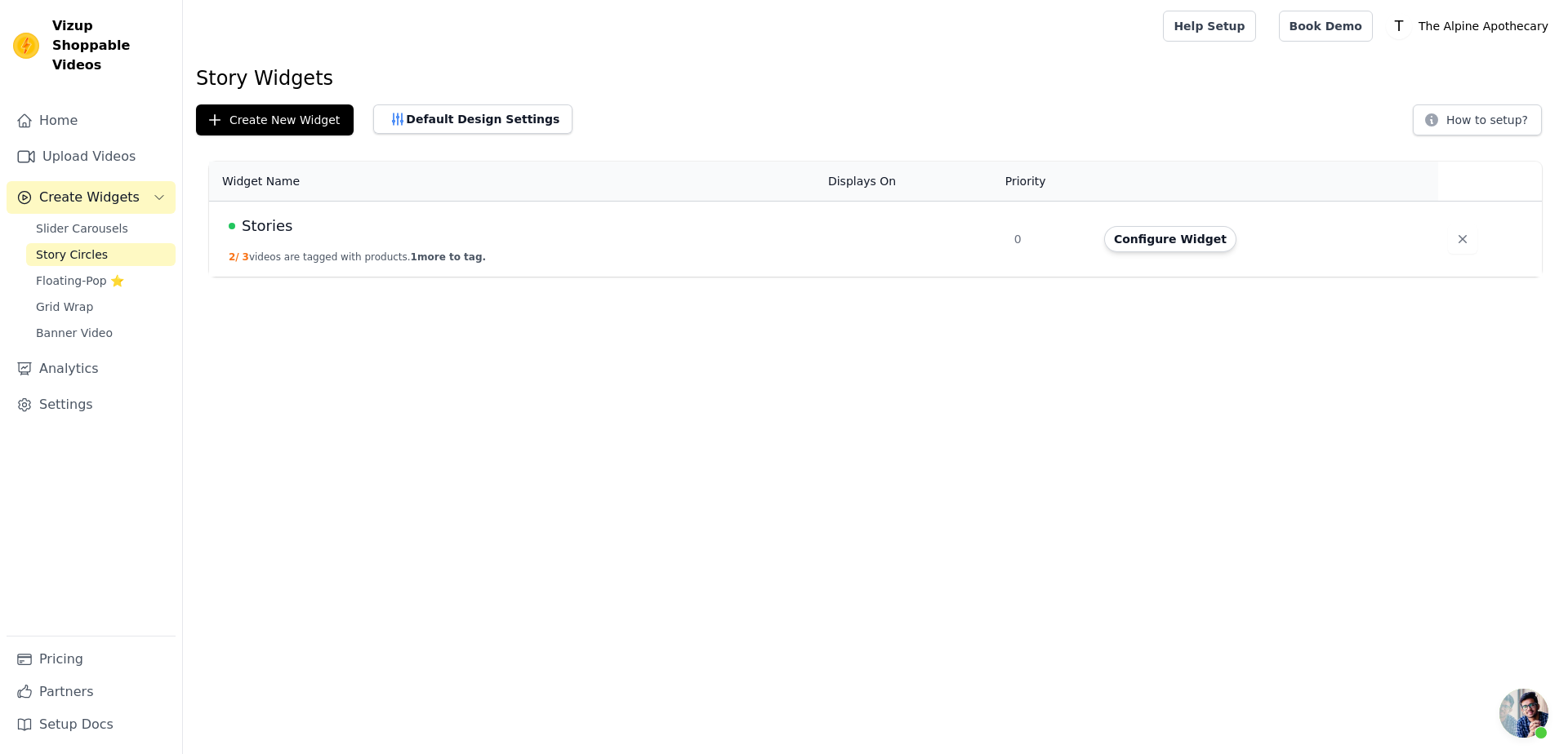
click at [599, 277] on html "Vizup Shoppable Videos Home Upload Videos Create Widgets Slider Carousels Story…" at bounding box center [784, 138] width 1568 height 277
click at [1527, 706] on span "Open chat" at bounding box center [1525, 714] width 49 height 49
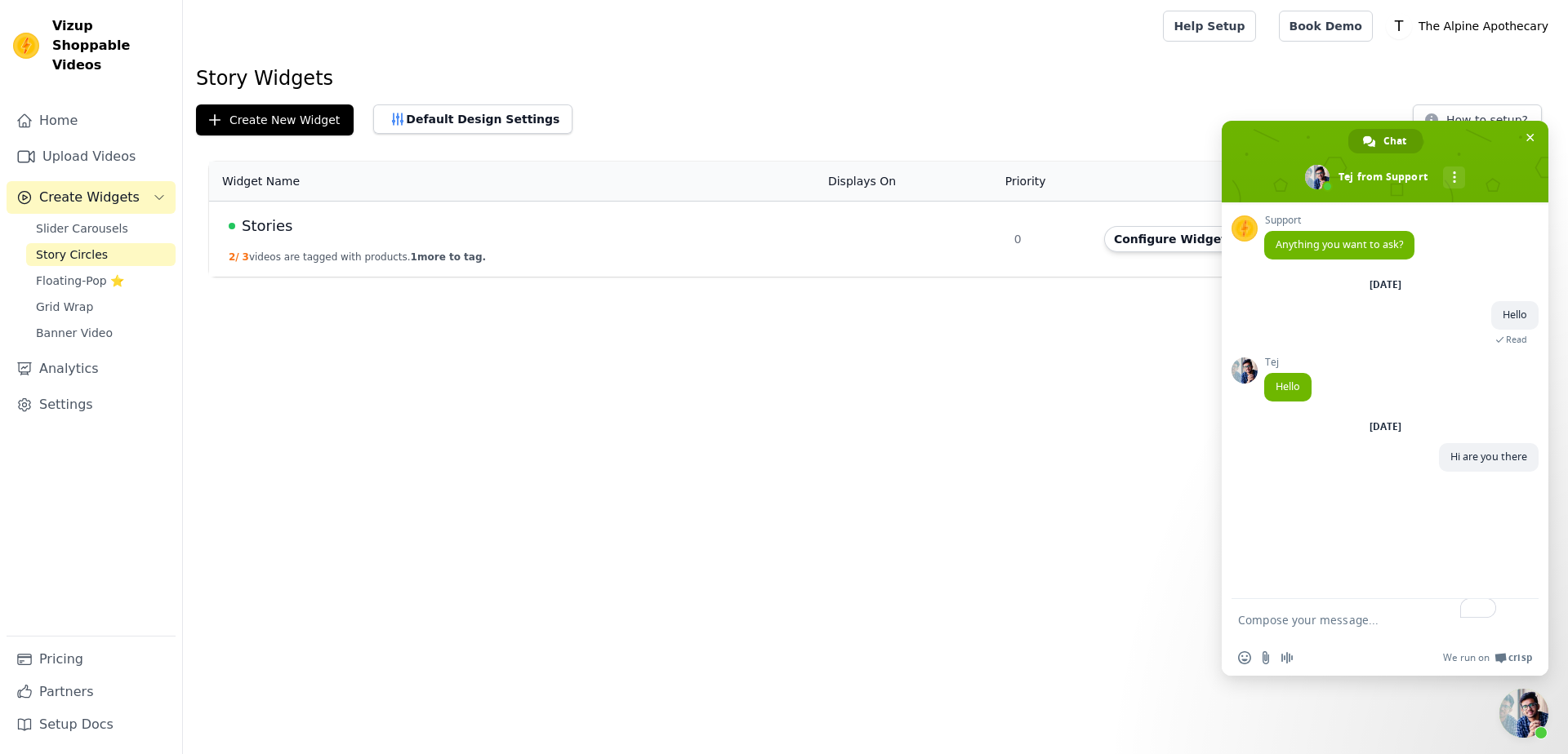
click at [1526, 722] on span "Close chat" at bounding box center [1525, 714] width 49 height 49
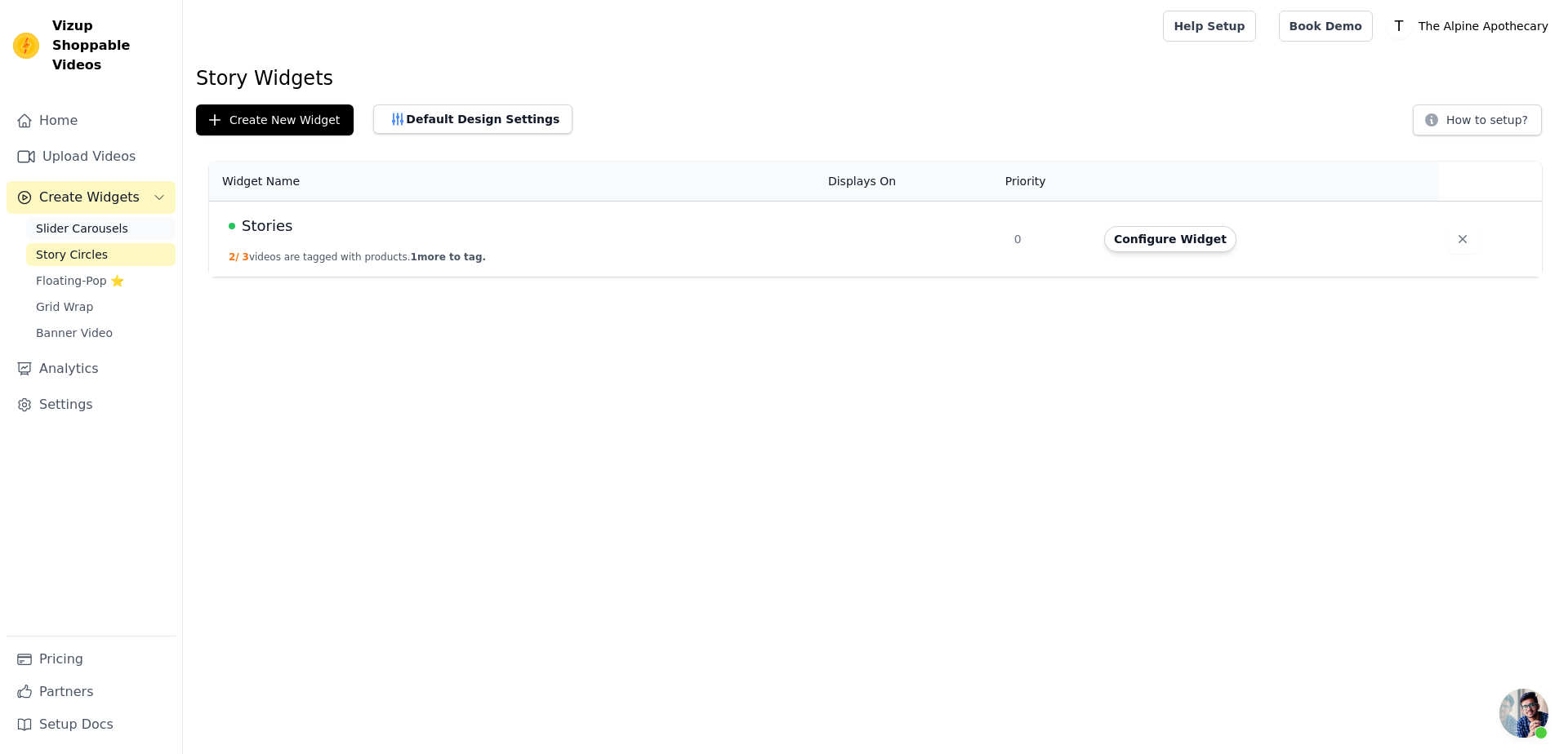
click at [94, 221] on span "Slider Carousels" at bounding box center [82, 229] width 93 height 17
click at [1180, 242] on button "Configure Widget" at bounding box center [1186, 239] width 132 height 27
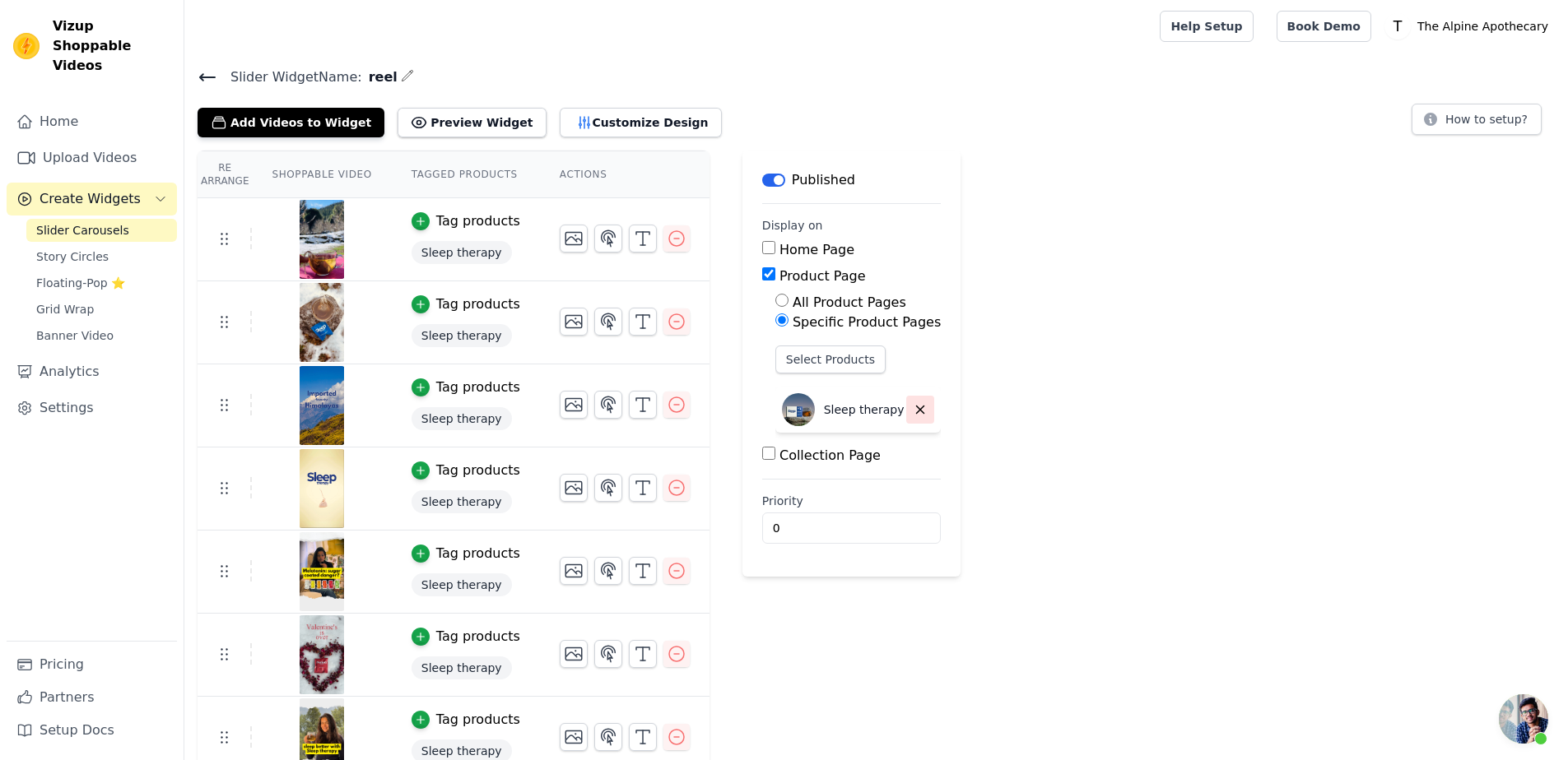
click at [907, 406] on button "button" at bounding box center [920, 409] width 28 height 28
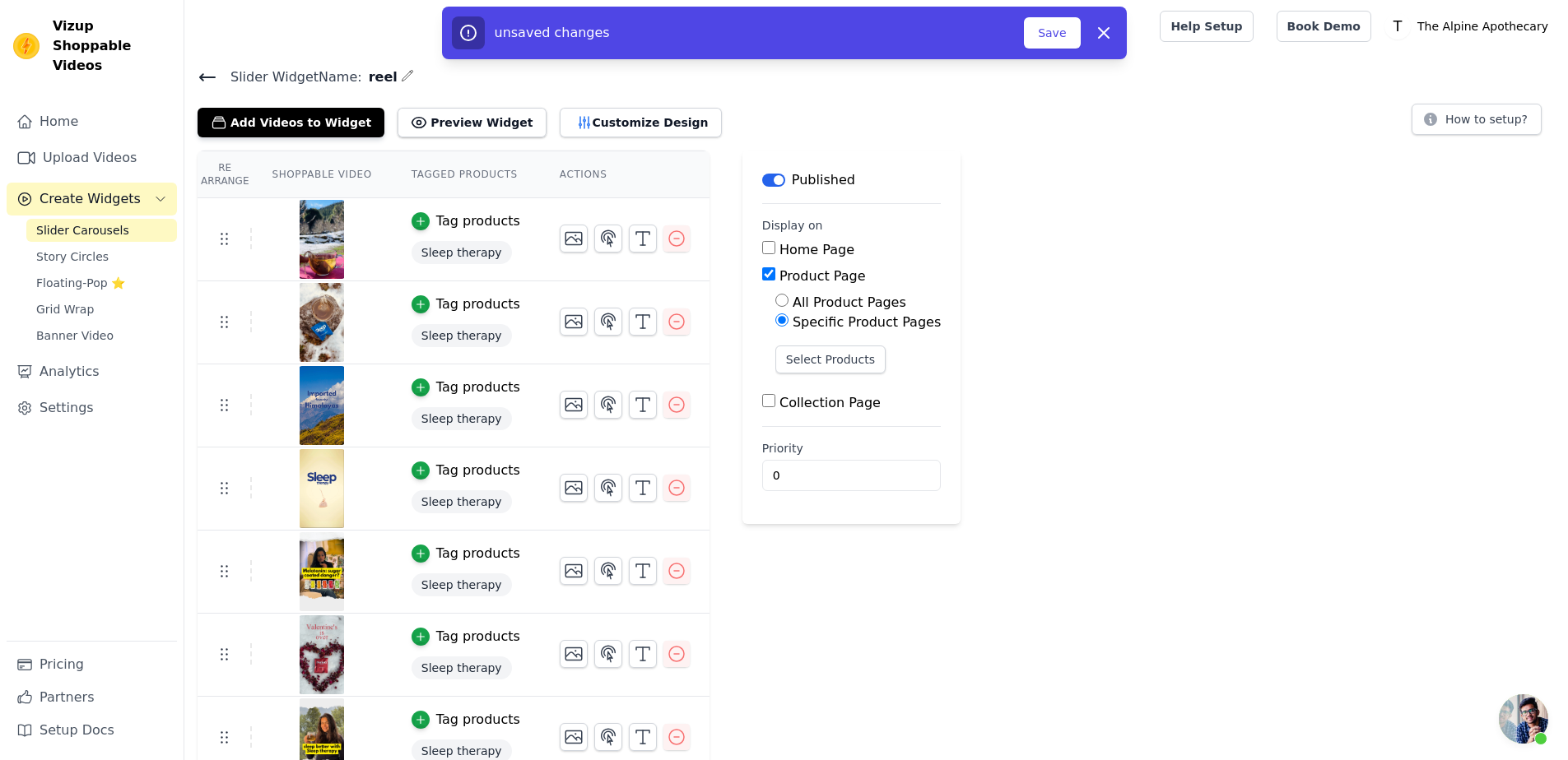
click at [795, 268] on label "Product Page" at bounding box center [822, 276] width 86 height 16
click at [775, 268] on input "Product Page" at bounding box center [768, 273] width 13 height 13
checkbox input "false"
click at [1043, 29] on button "Save" at bounding box center [1051, 32] width 56 height 31
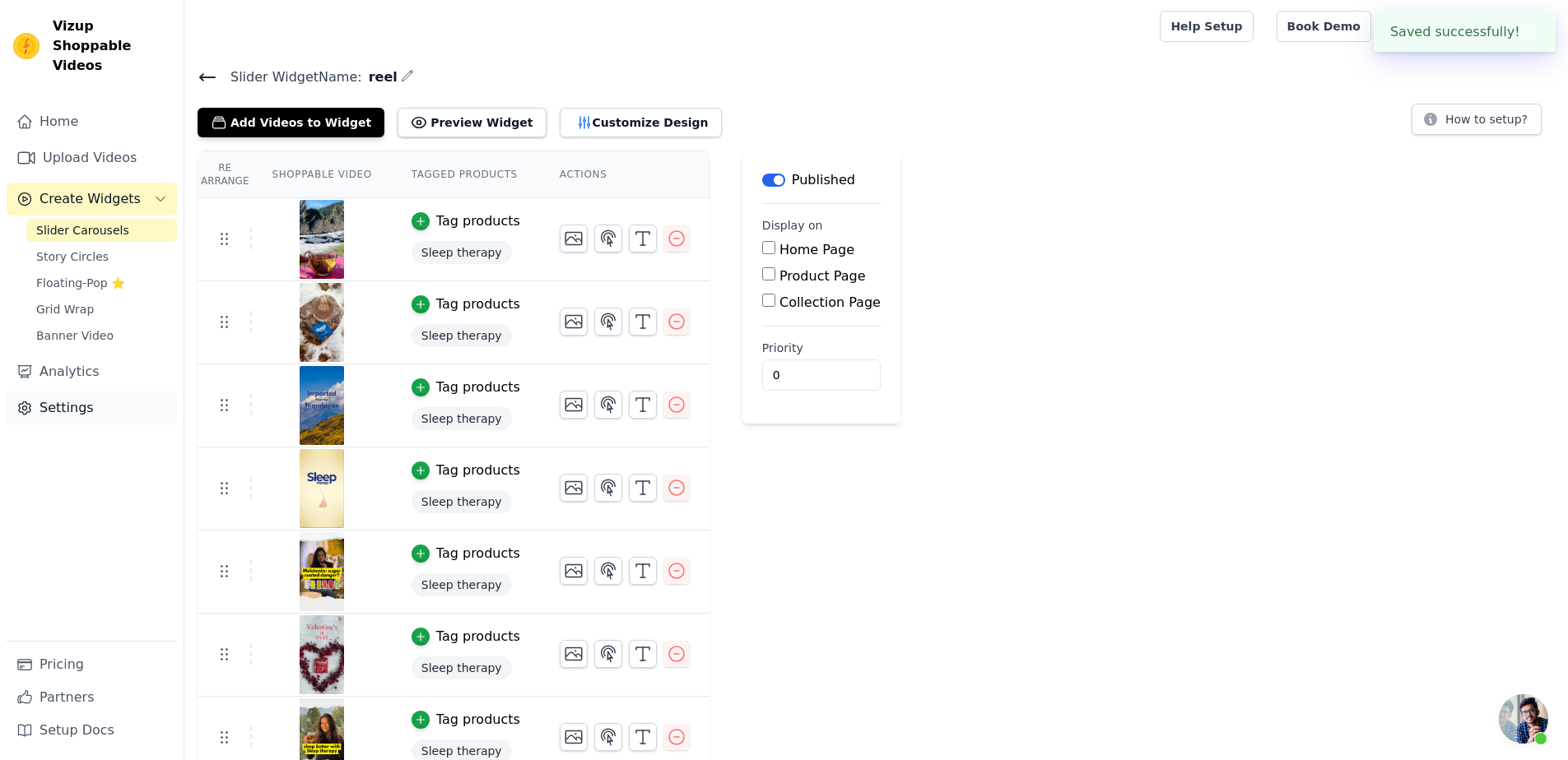
click at [94, 391] on link "Settings" at bounding box center [91, 407] width 170 height 33
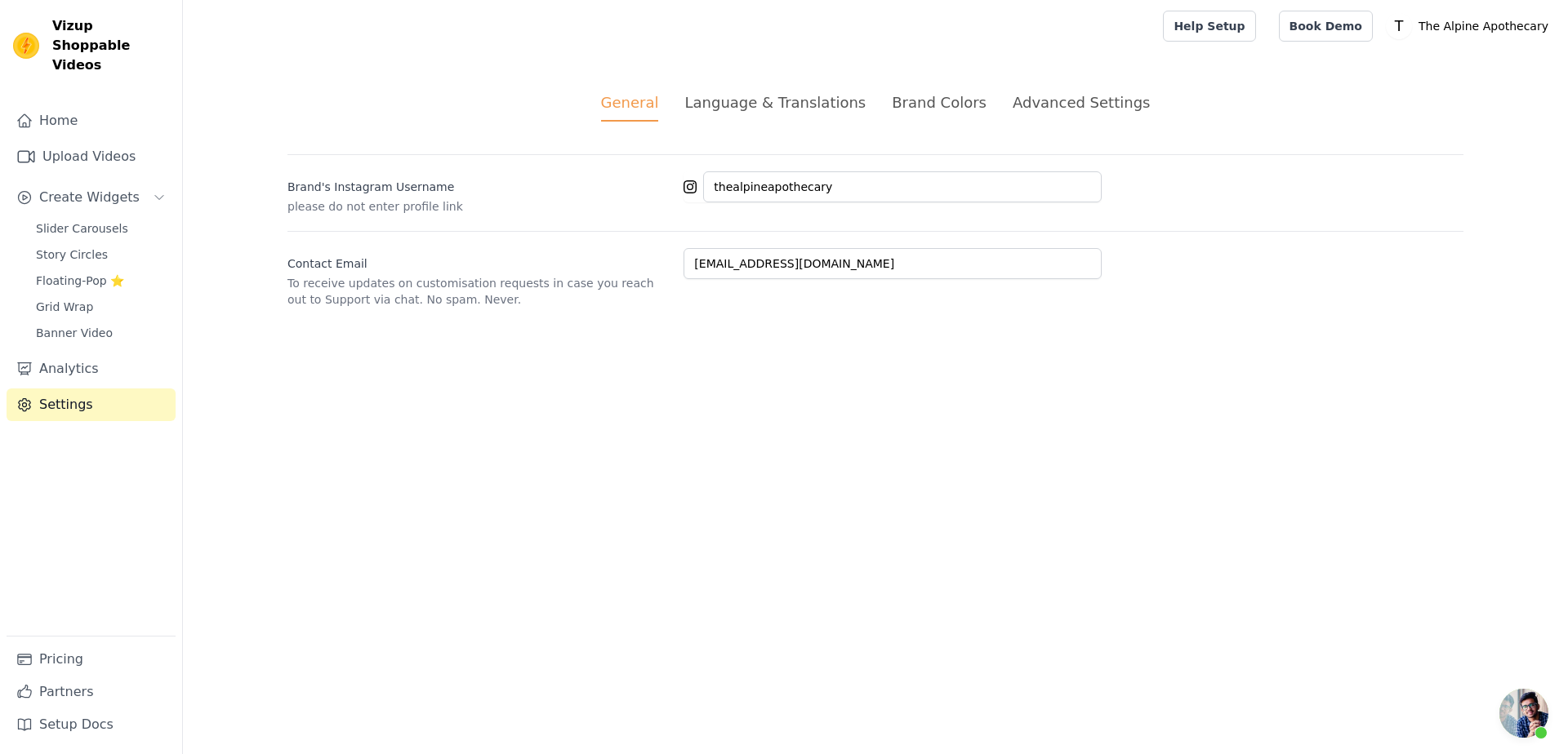
click at [717, 91] on div "General Language & Translations Brand Colors Advanced Settings unsaved changes …" at bounding box center [876, 199] width 1254 height 295
click at [1044, 99] on div "Advanced Settings" at bounding box center [1081, 103] width 137 height 22
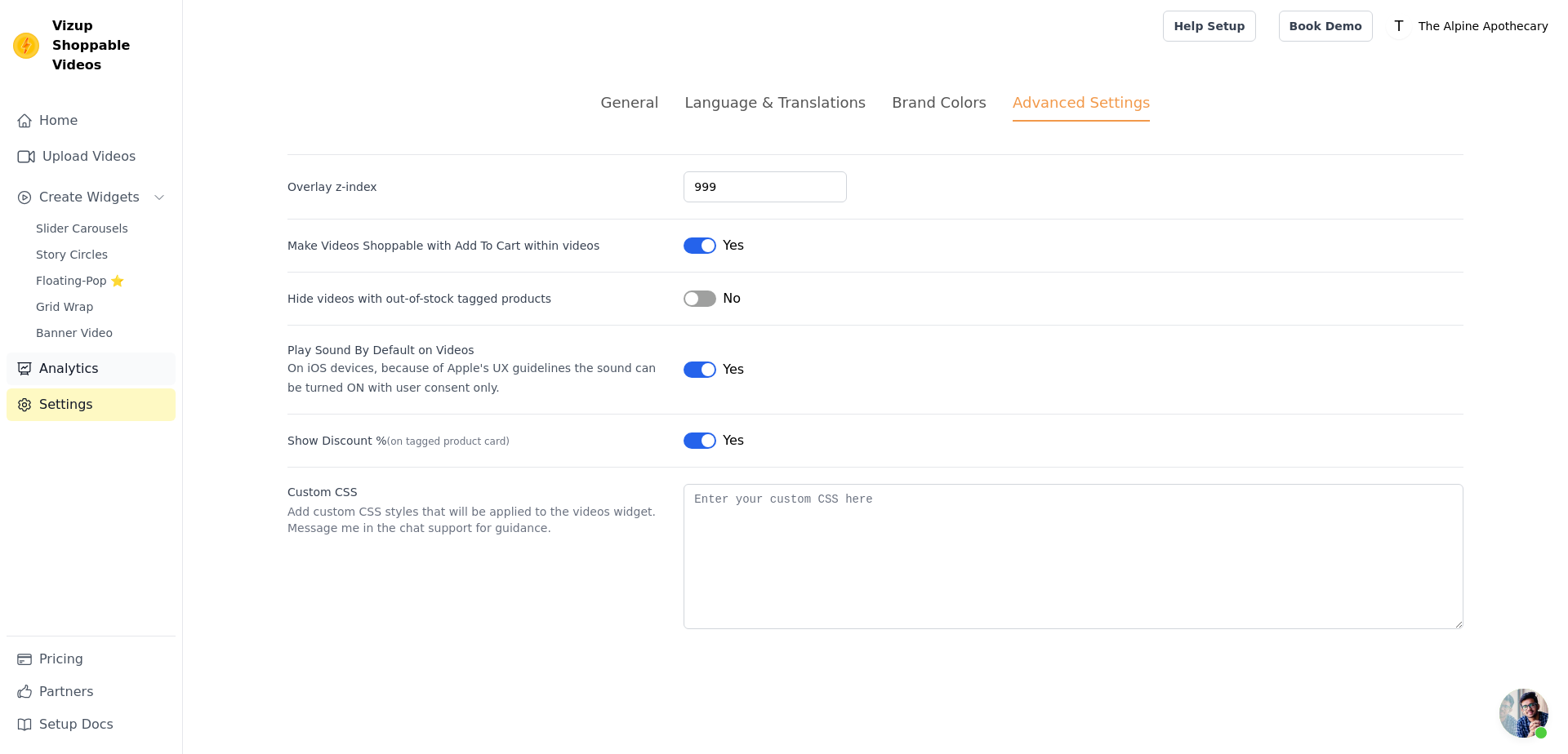
click at [73, 353] on link "Analytics" at bounding box center [91, 369] width 169 height 33
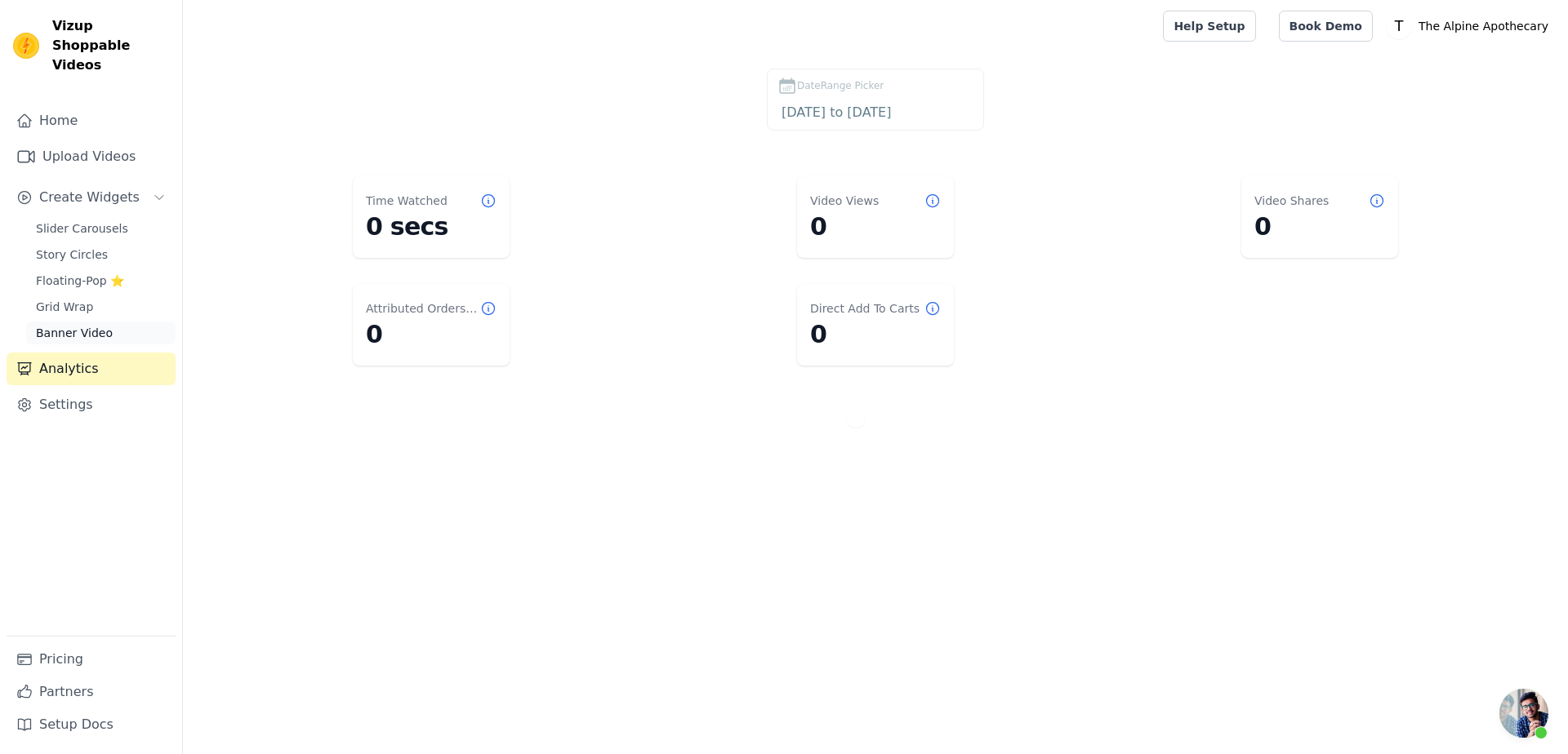
click at [76, 325] on span "Banner Video" at bounding box center [74, 333] width 77 height 17
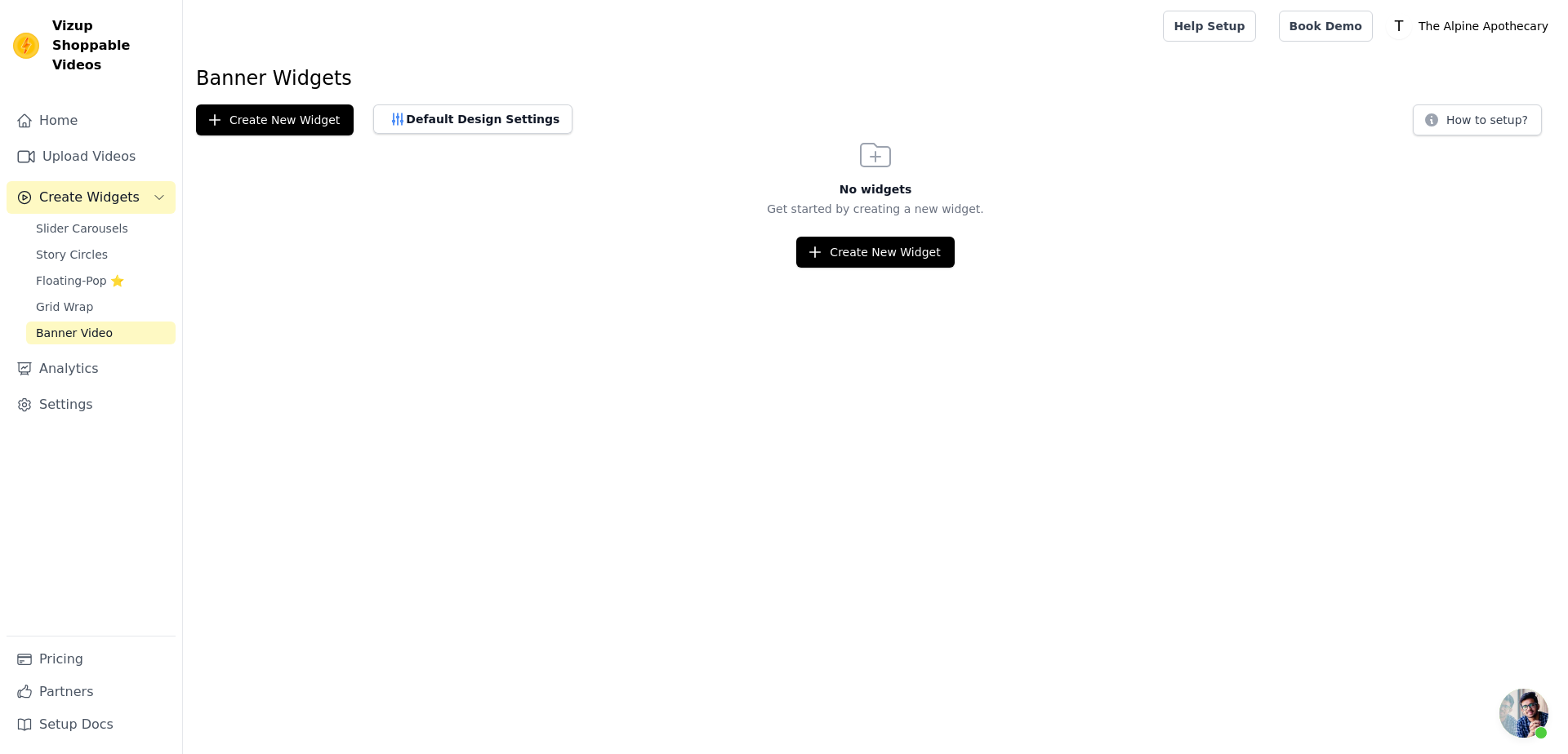
click at [102, 221] on div "Slider Carousels Story Circles Floating-Pop ⭐ Grid Wrap Banner Video" at bounding box center [102, 280] width 150 height 127
click at [103, 221] on span "Slider Carousels" at bounding box center [82, 229] width 93 height 17
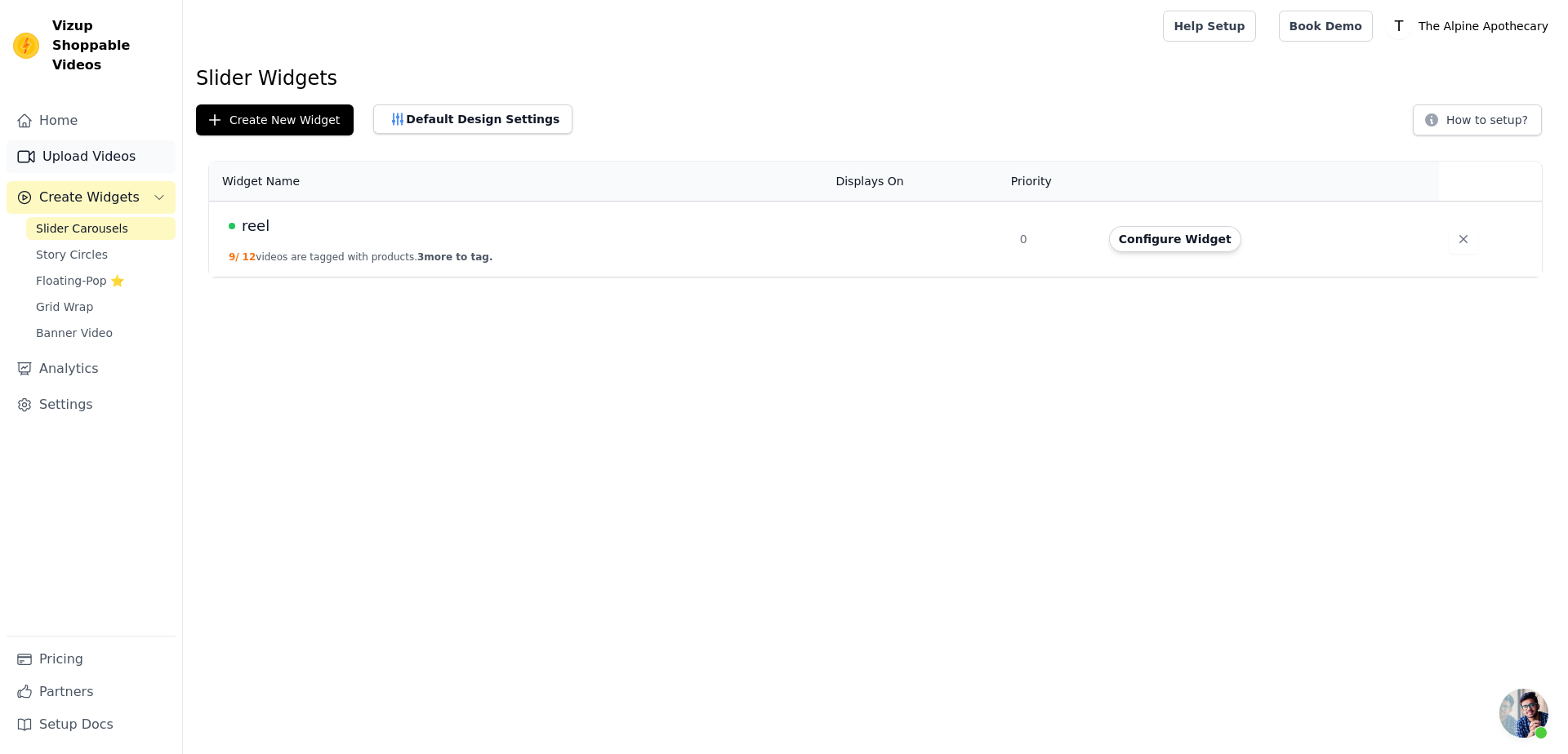
click at [93, 145] on link "Upload Videos" at bounding box center [91, 156] width 169 height 33
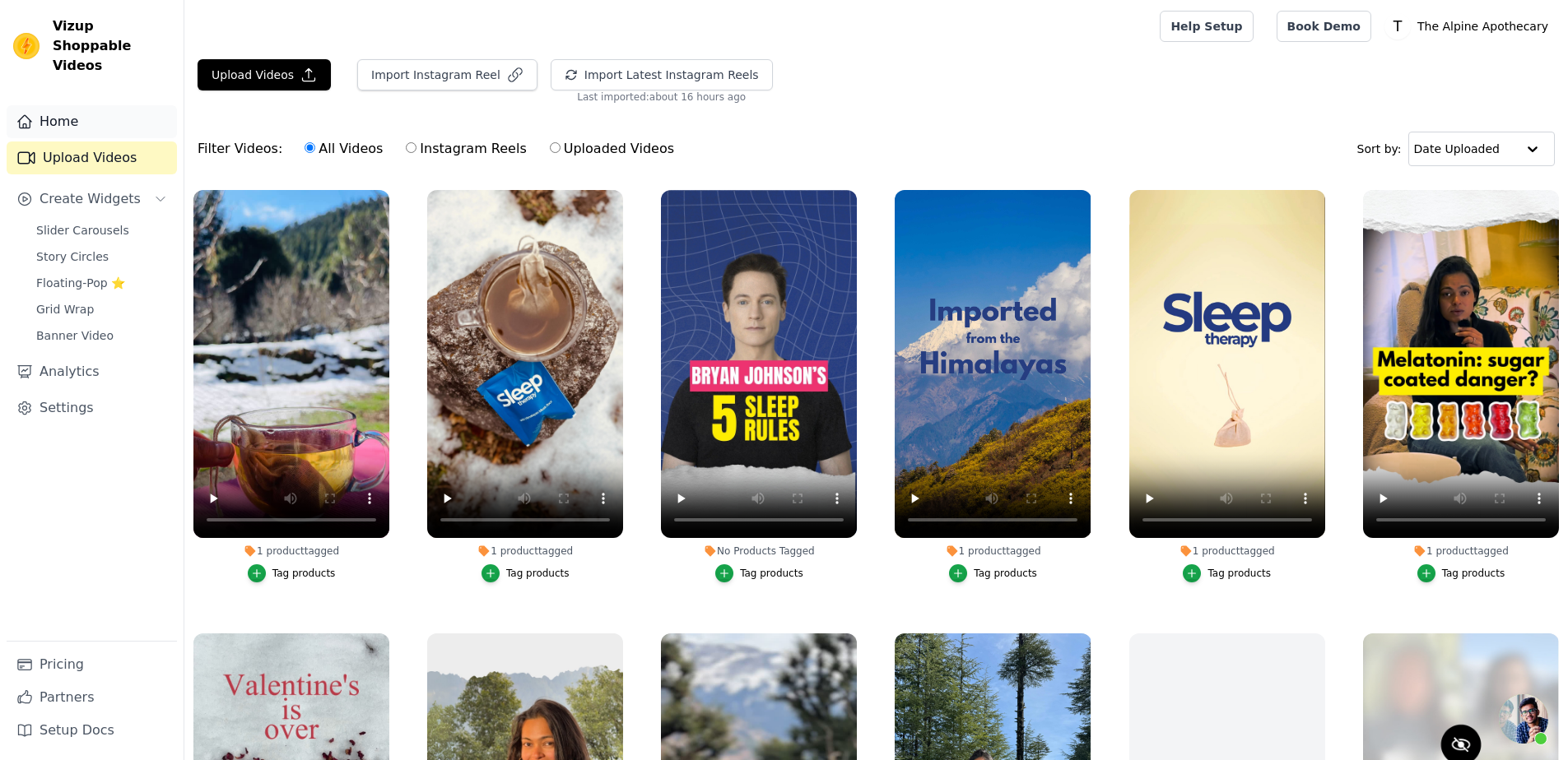
click at [95, 108] on link "Home" at bounding box center [91, 121] width 170 height 33
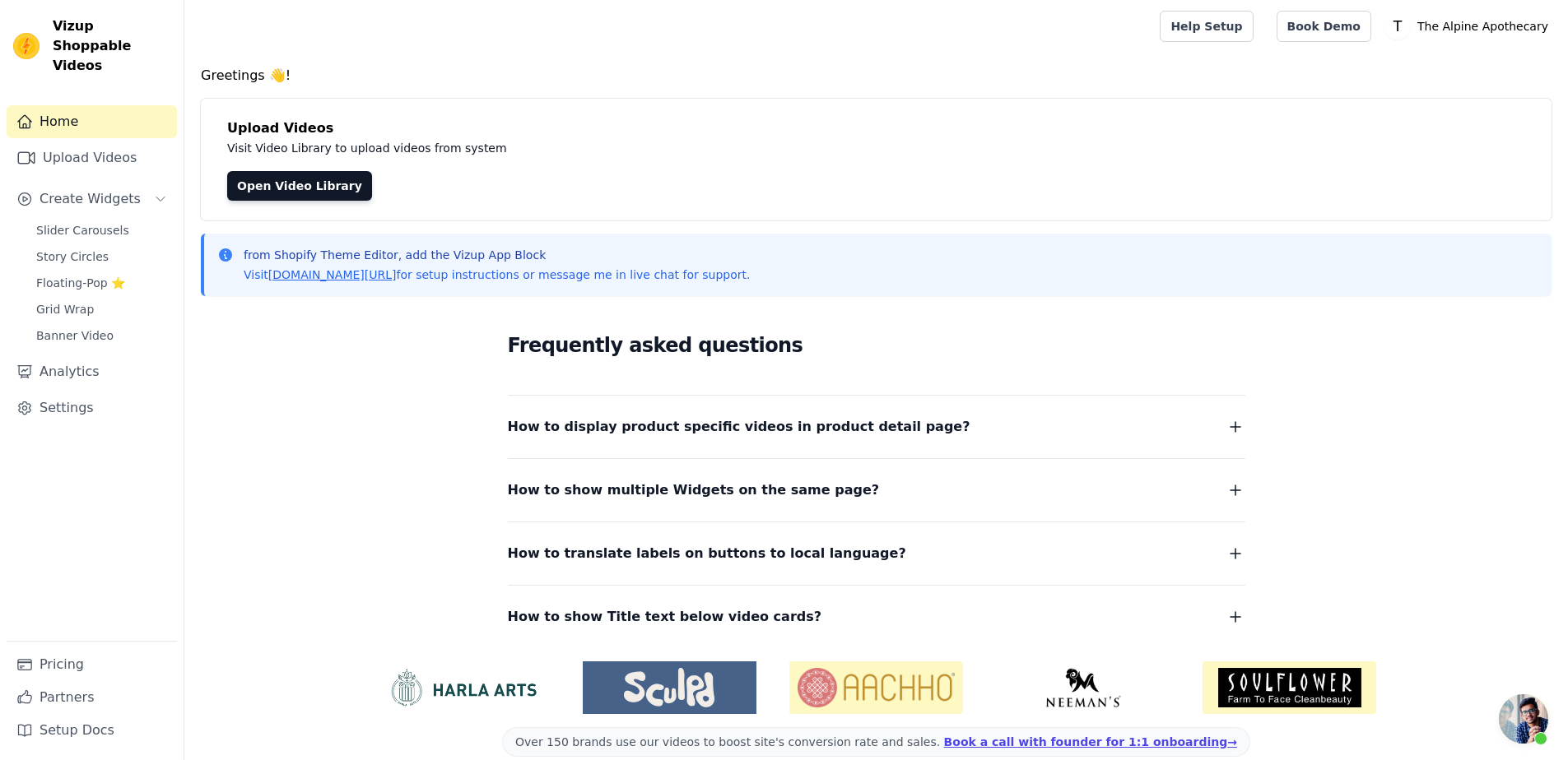
click at [1525, 713] on span "Open chat" at bounding box center [1523, 719] width 50 height 50
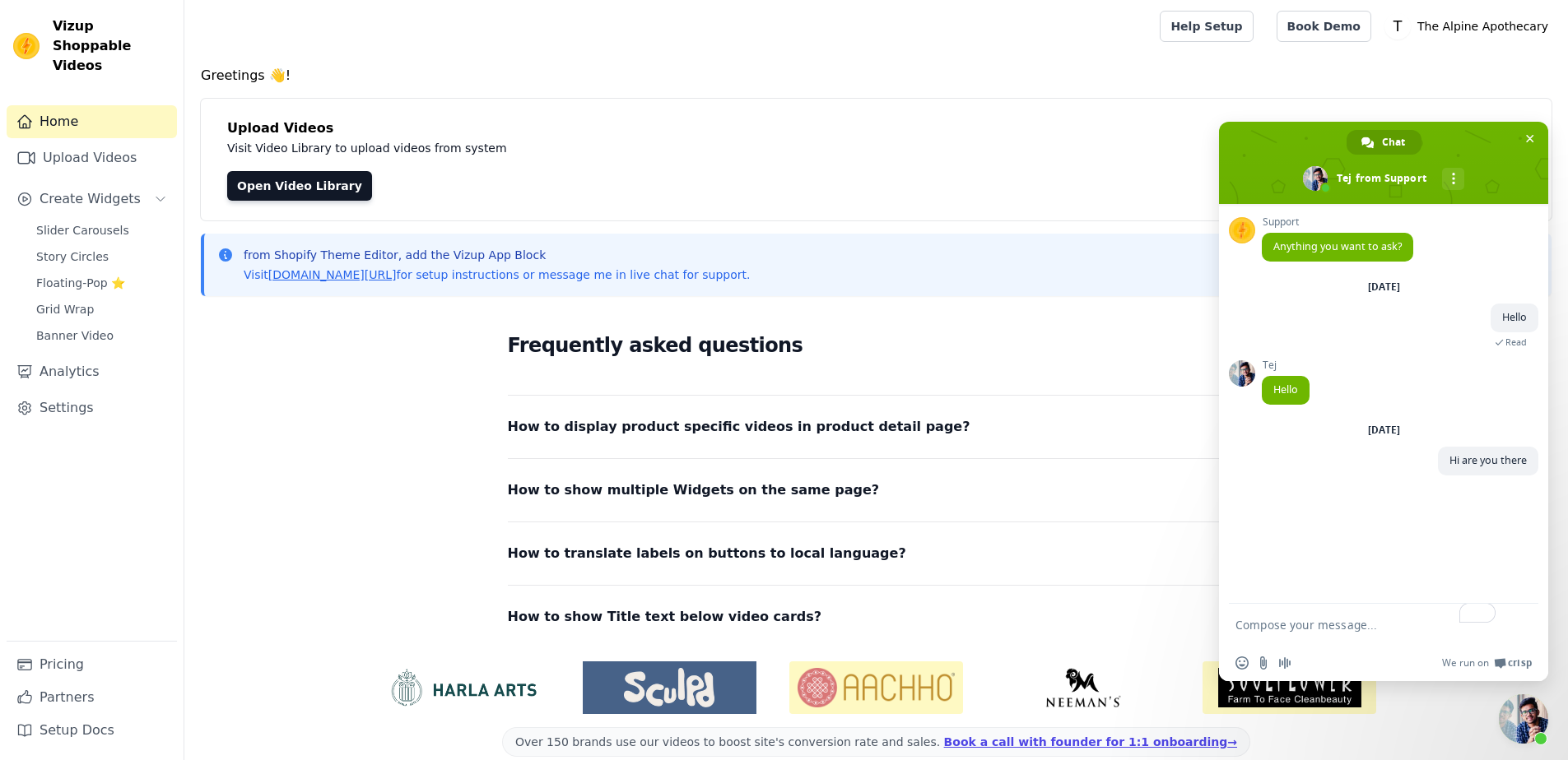
click at [1516, 711] on span "Close chat" at bounding box center [1523, 719] width 50 height 50
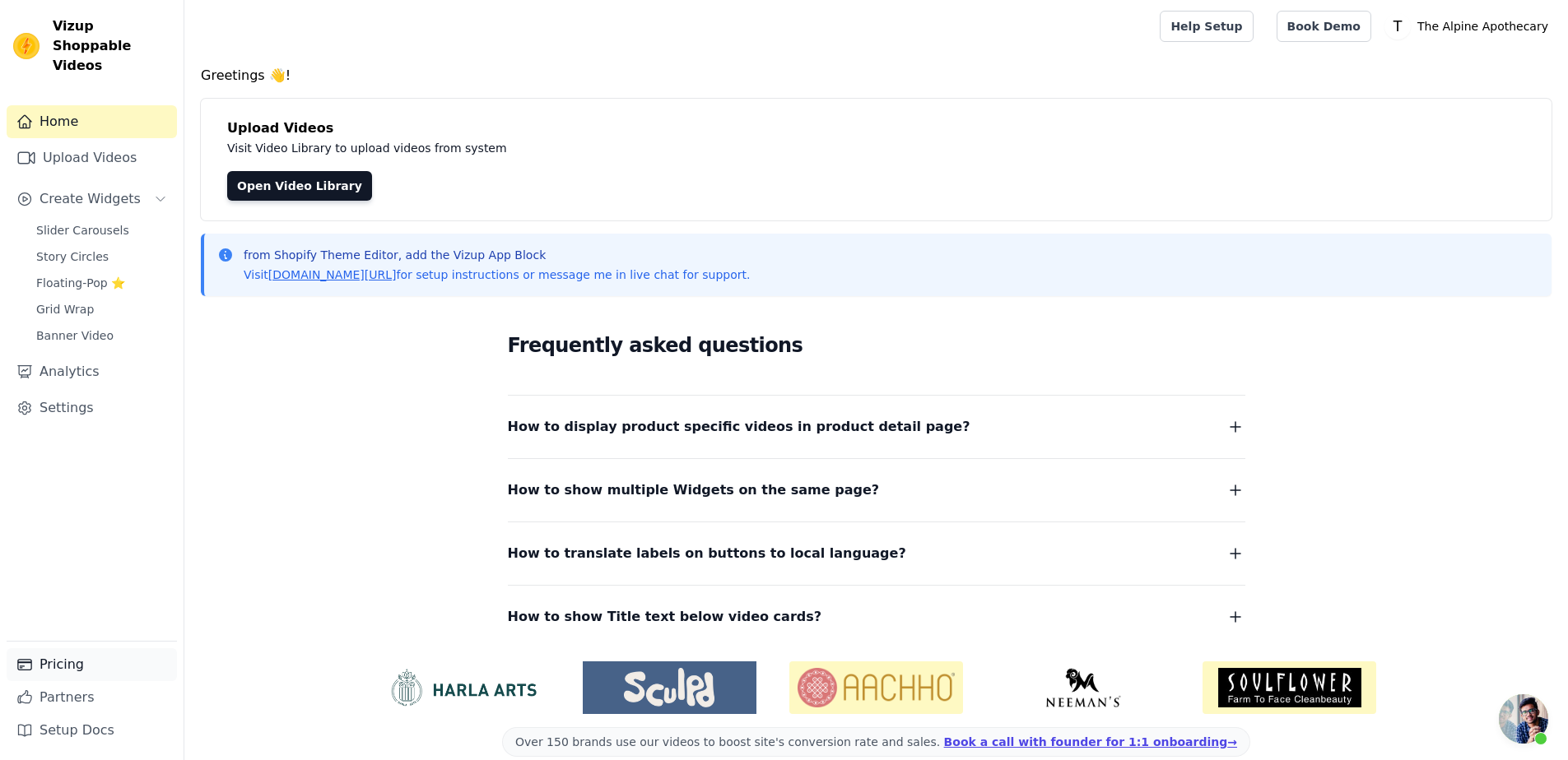
click at [70, 658] on link "Pricing" at bounding box center [91, 665] width 170 height 33
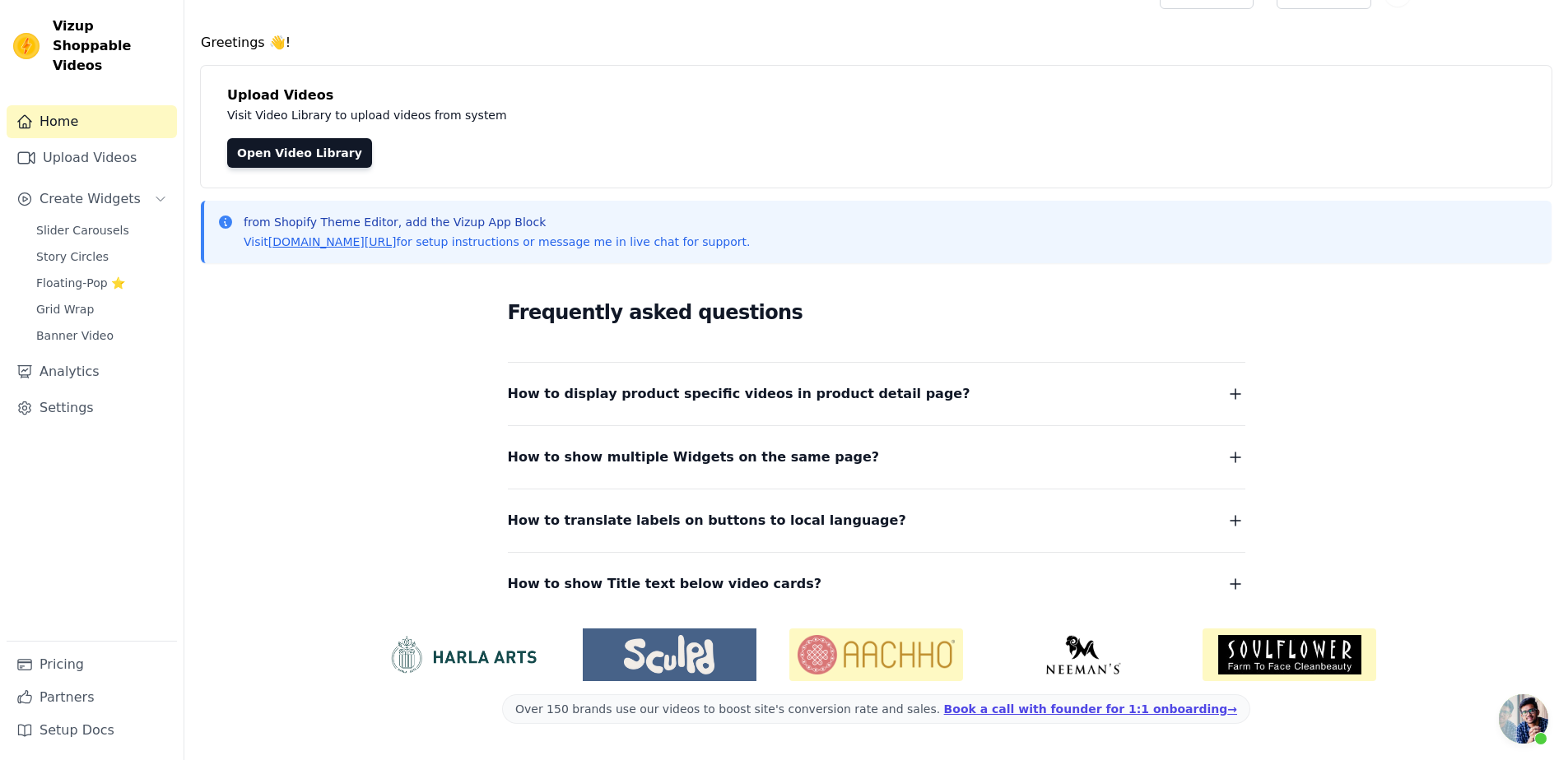
scroll to position [65, 0]
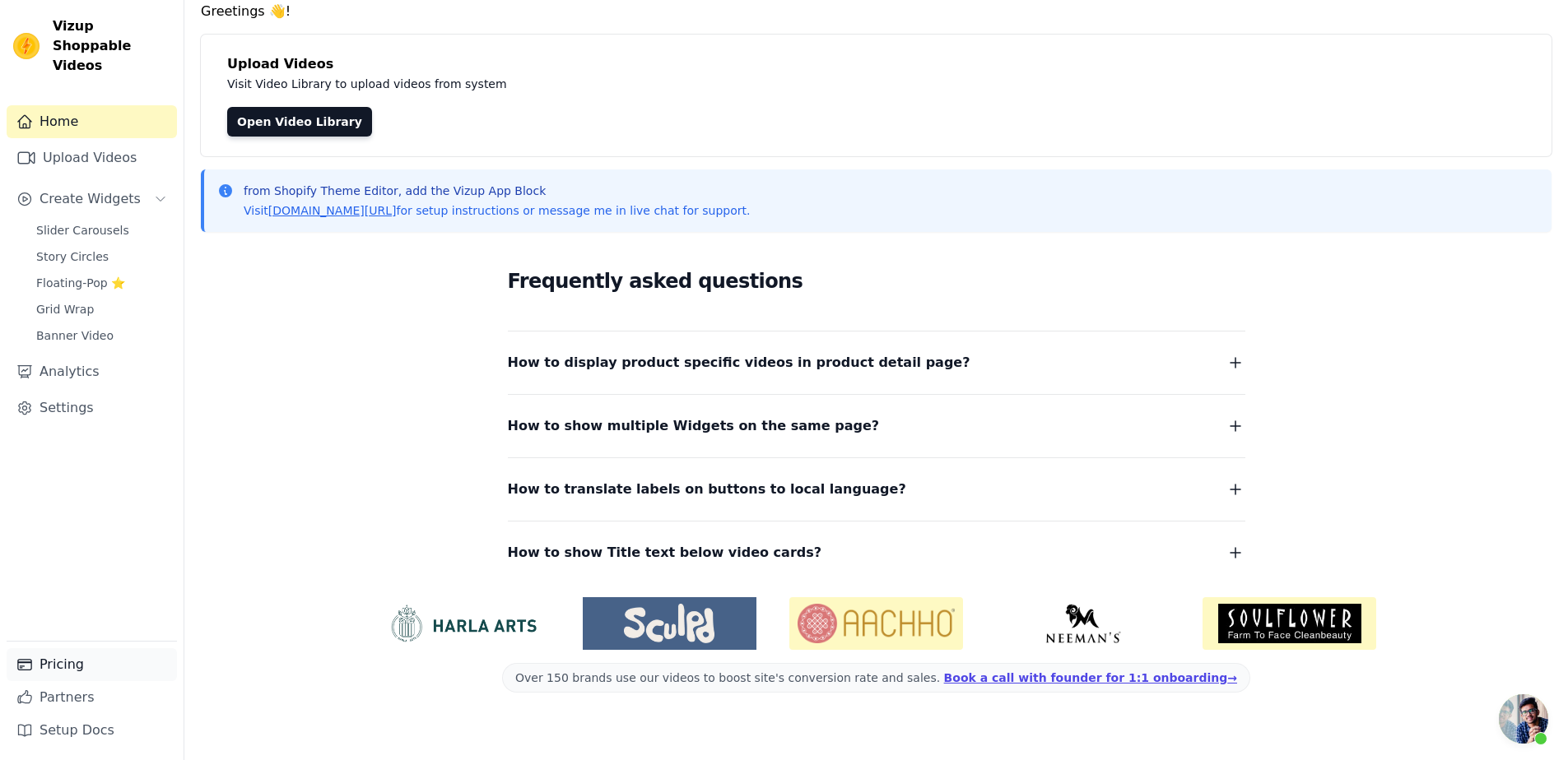
click at [60, 656] on link "Pricing" at bounding box center [91, 665] width 170 height 33
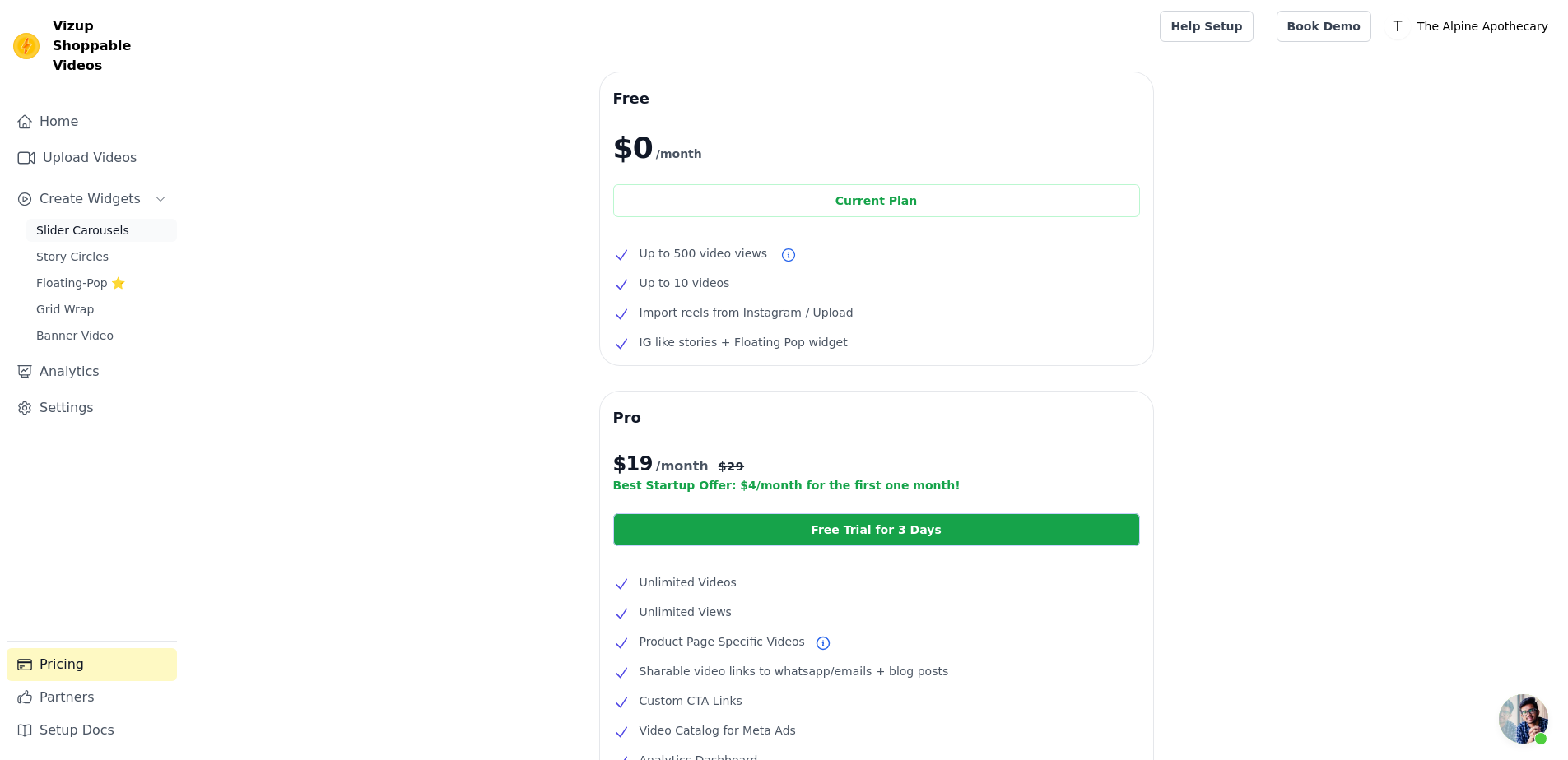
click at [89, 223] on span "Slider Carousels" at bounding box center [82, 230] width 93 height 17
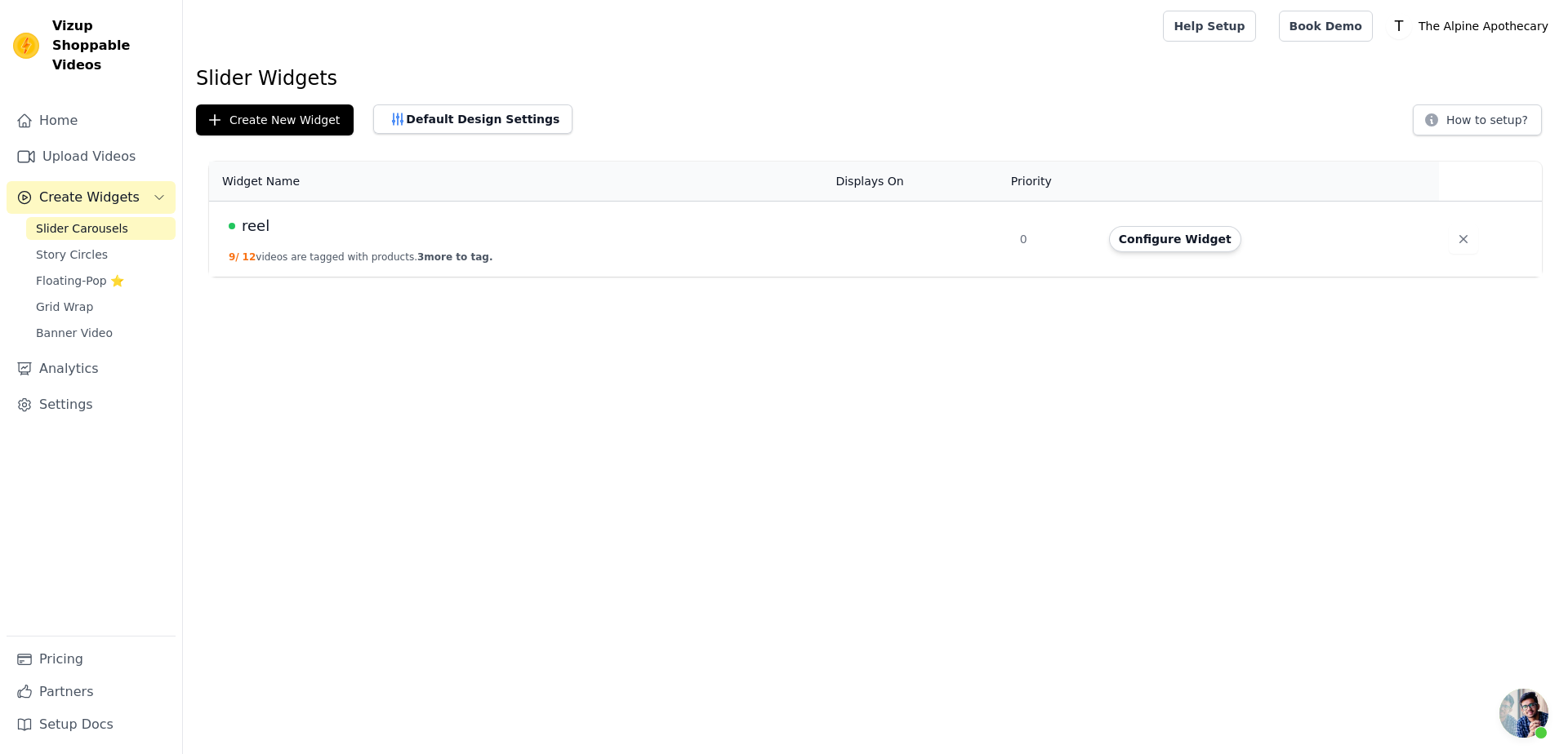
click at [1533, 716] on span "Open chat" at bounding box center [1525, 714] width 49 height 49
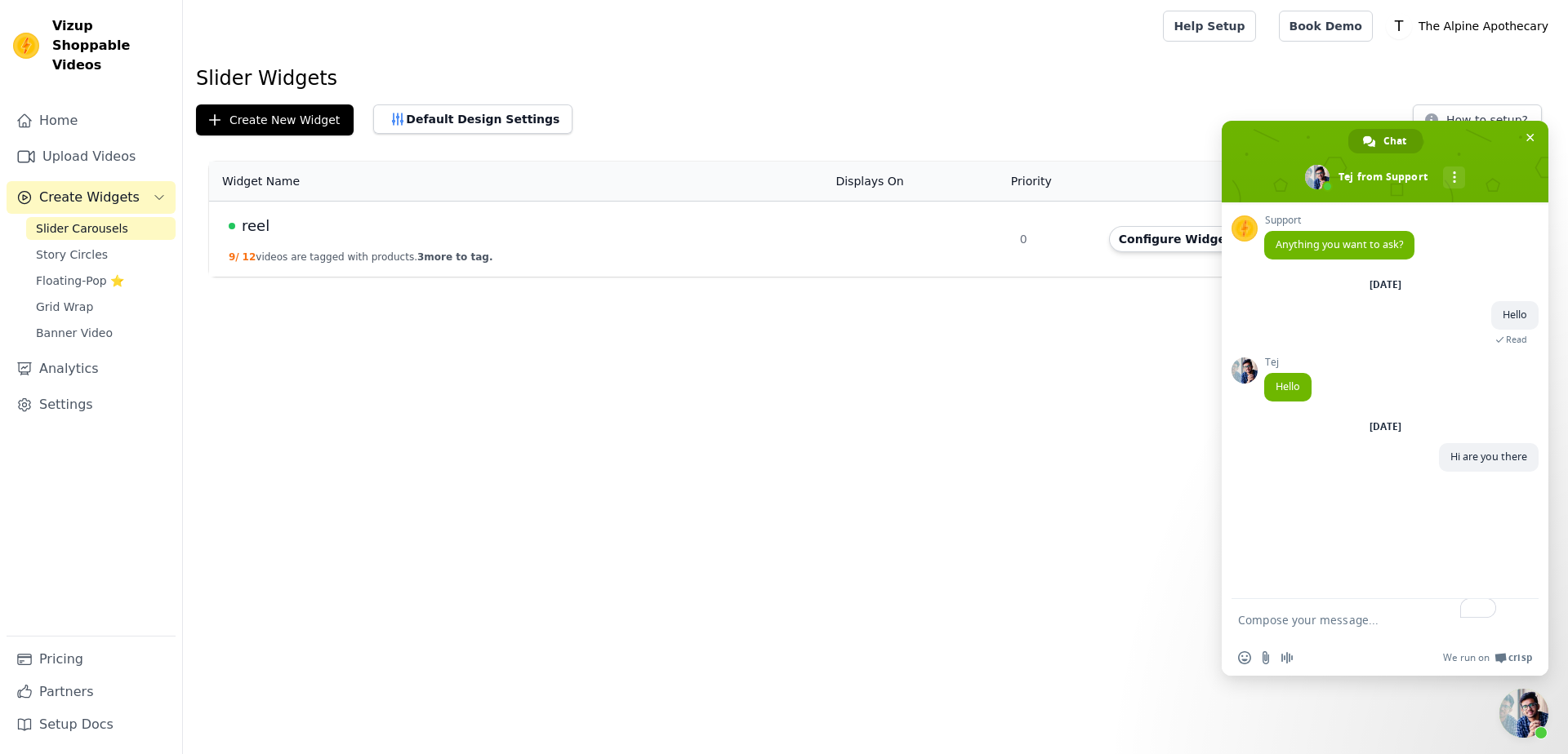
click at [1527, 726] on span "Close chat" at bounding box center [1525, 714] width 49 height 49
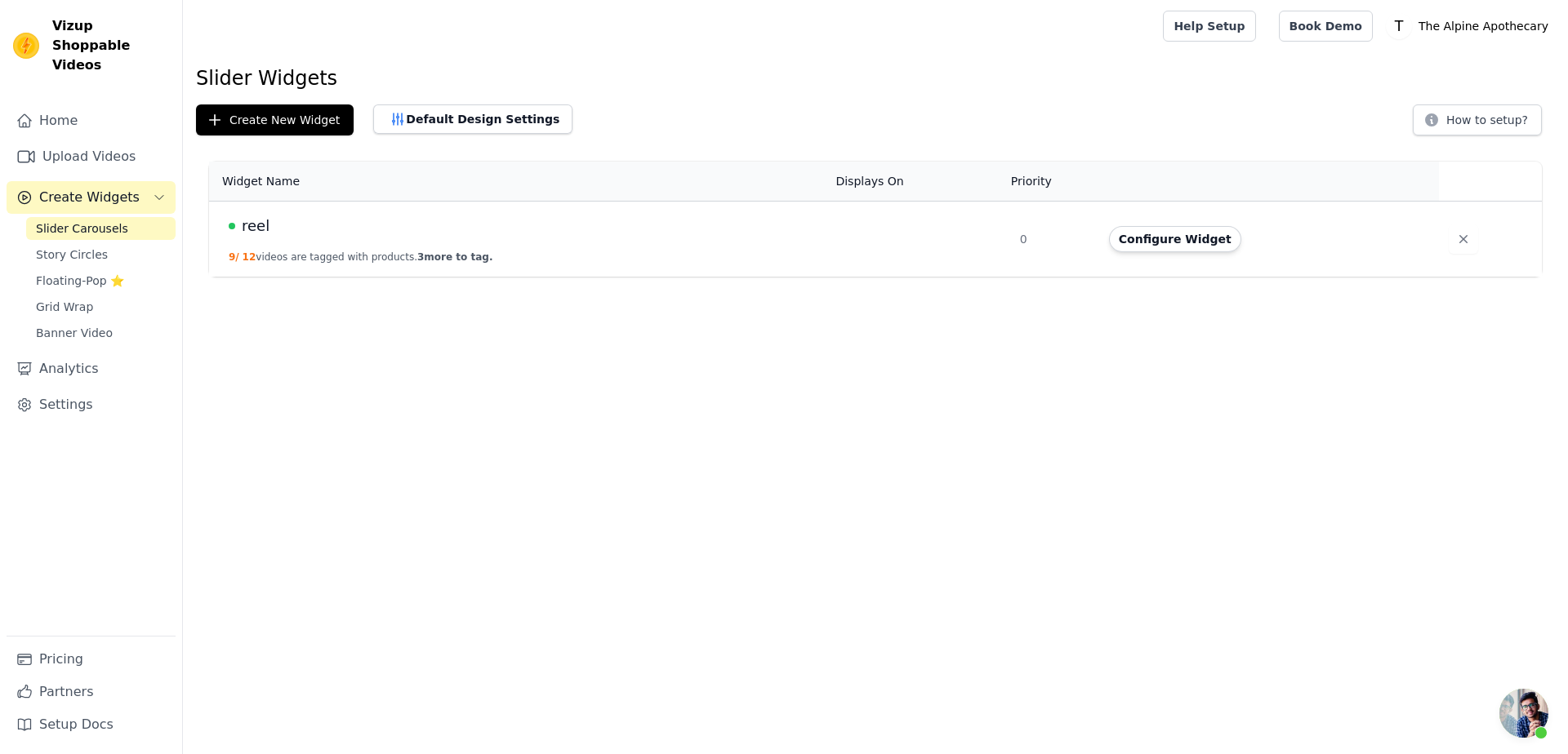
click at [597, 249] on td "reel 9 / 12 videos are tagged with products. 3 more to tag." at bounding box center [517, 240] width 616 height 76
click at [1117, 240] on button "Configure Widget" at bounding box center [1176, 239] width 132 height 27
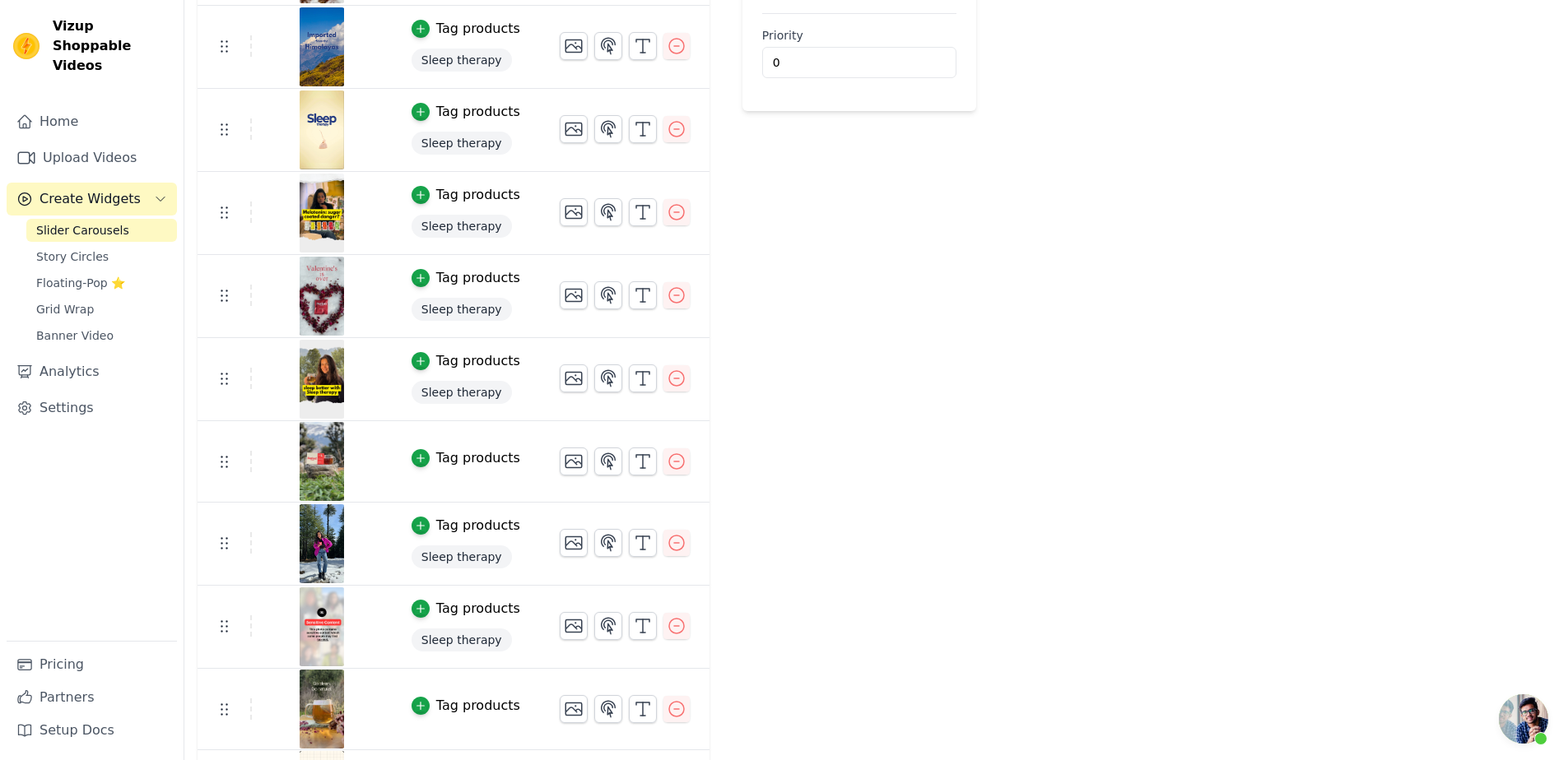
scroll to position [471, 0]
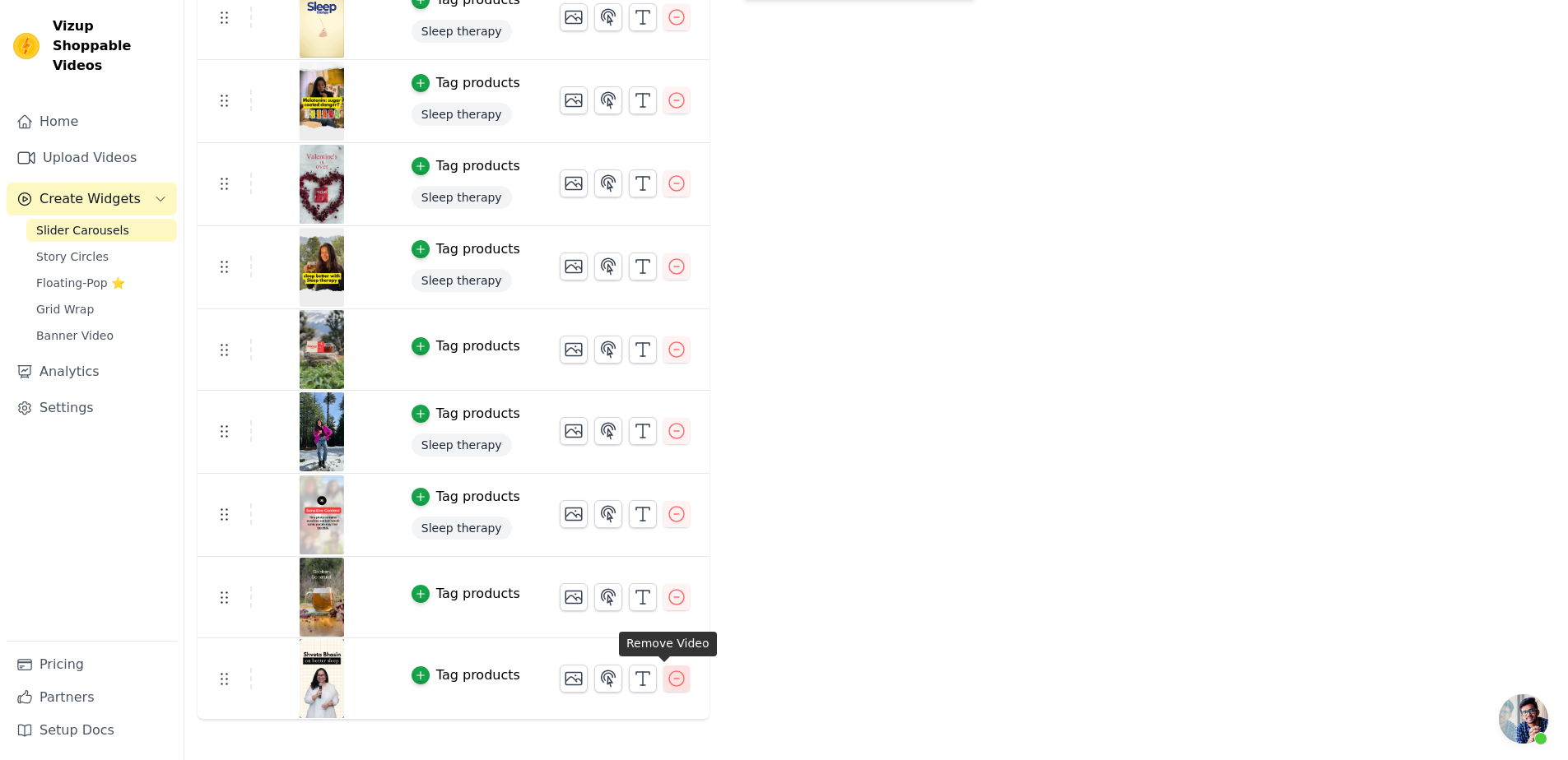
click at [675, 678] on button "button" at bounding box center [677, 679] width 27 height 27
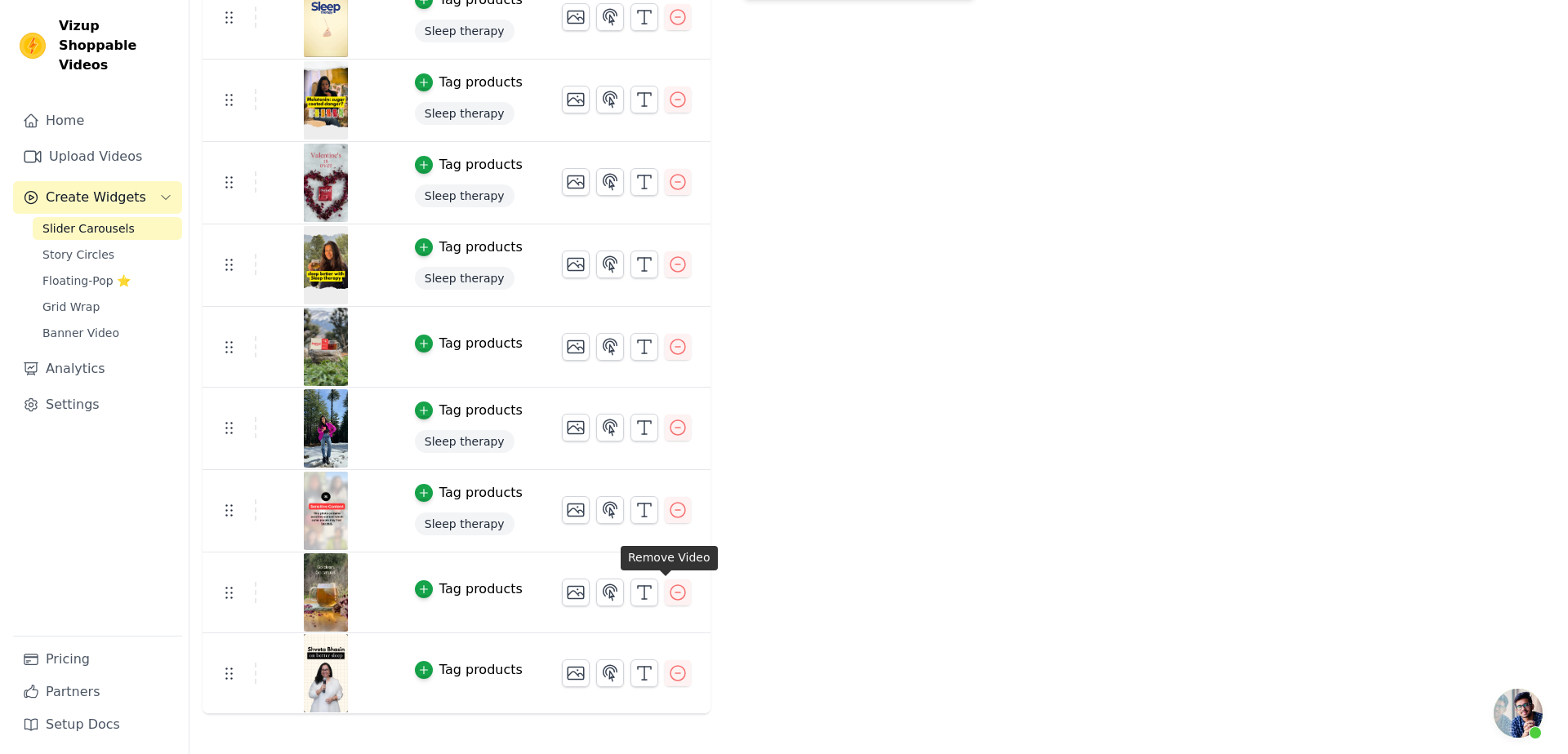
scroll to position [0, 0]
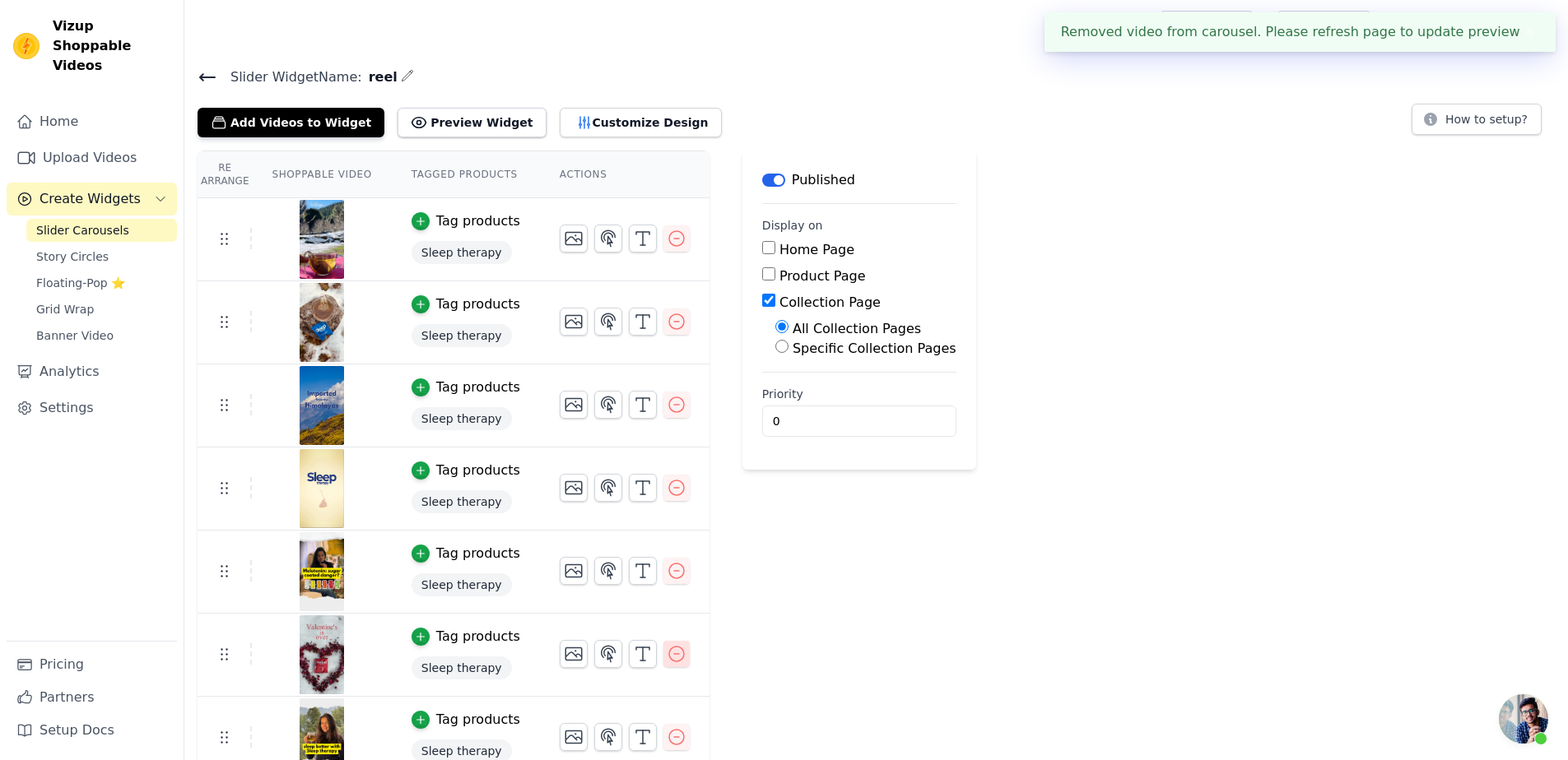
click at [667, 656] on icon "button" at bounding box center [677, 655] width 20 height 20
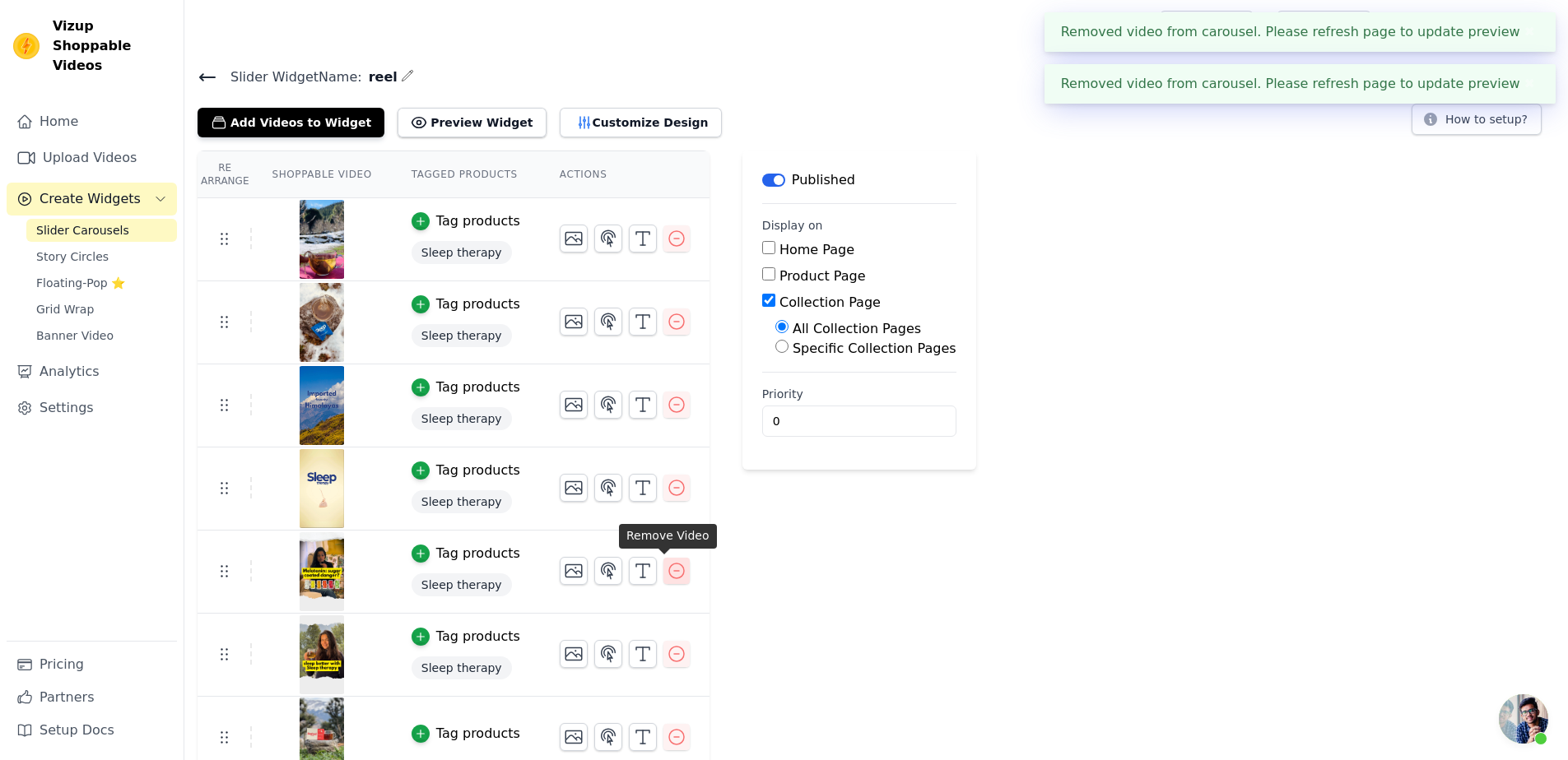
click at [667, 568] on icon "button" at bounding box center [677, 571] width 20 height 20
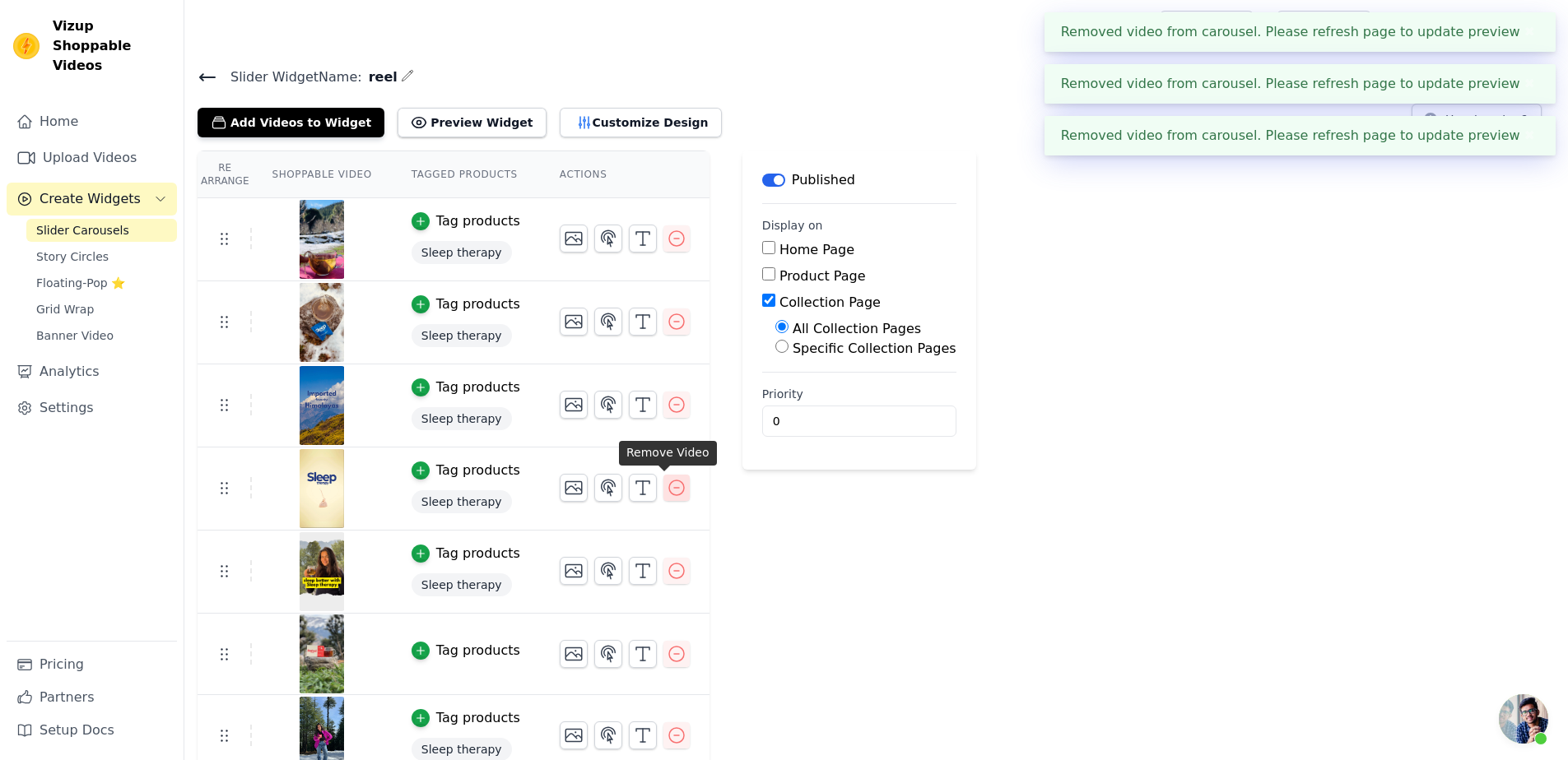
click at [667, 485] on icon "button" at bounding box center [677, 488] width 20 height 20
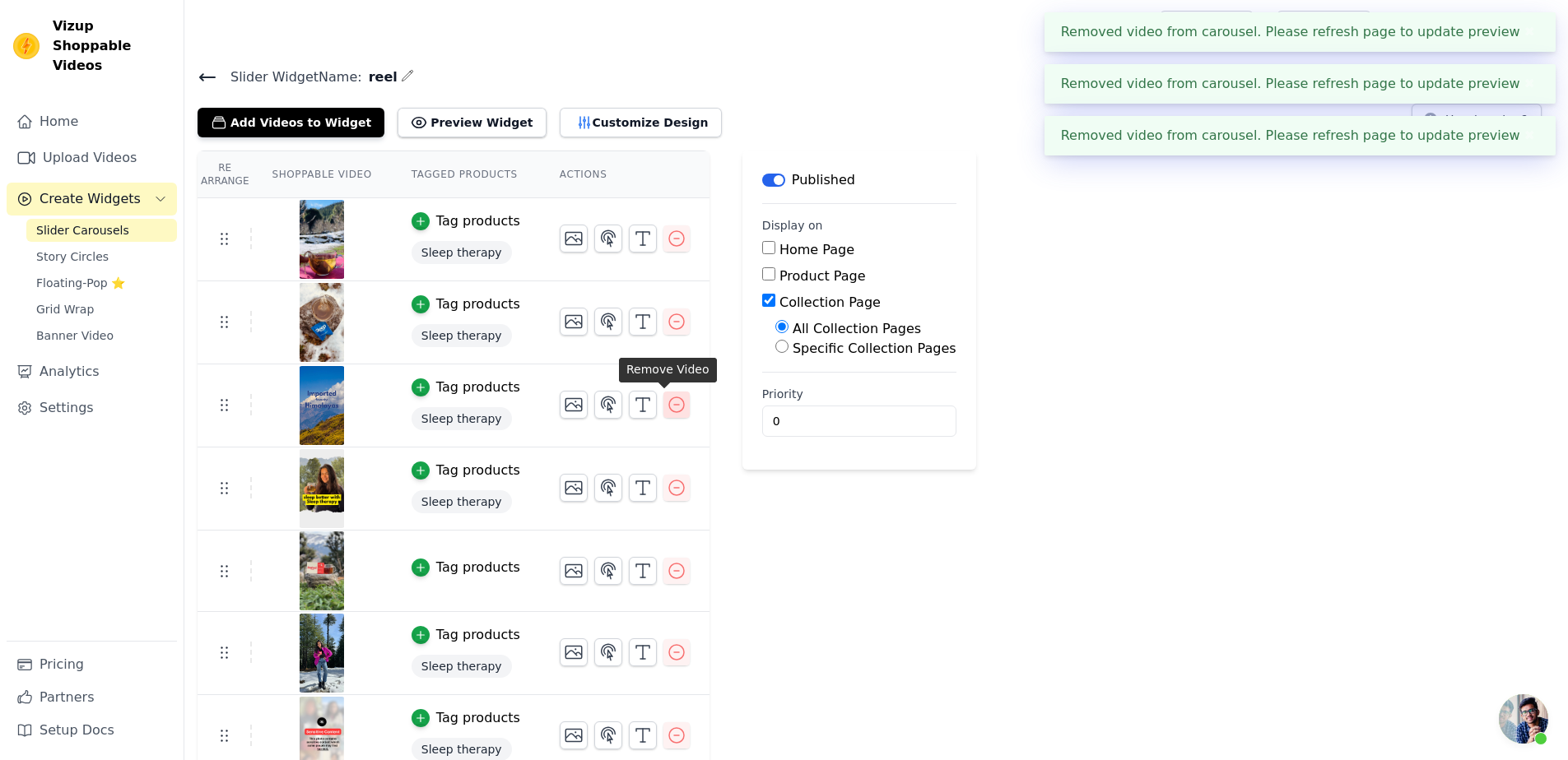
click at [667, 398] on icon "button" at bounding box center [677, 405] width 20 height 20
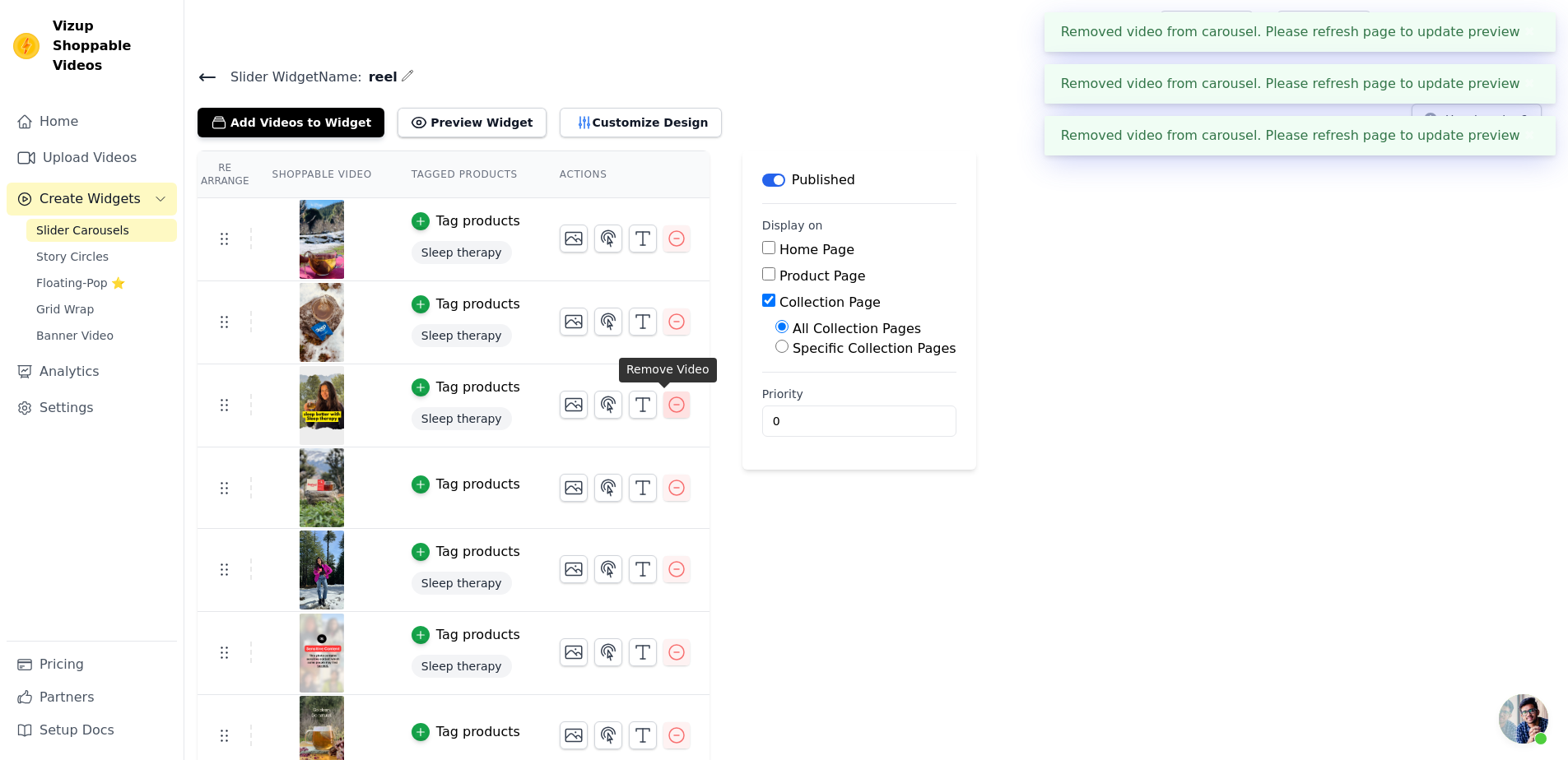
click at [664, 404] on button "button" at bounding box center [677, 404] width 27 height 27
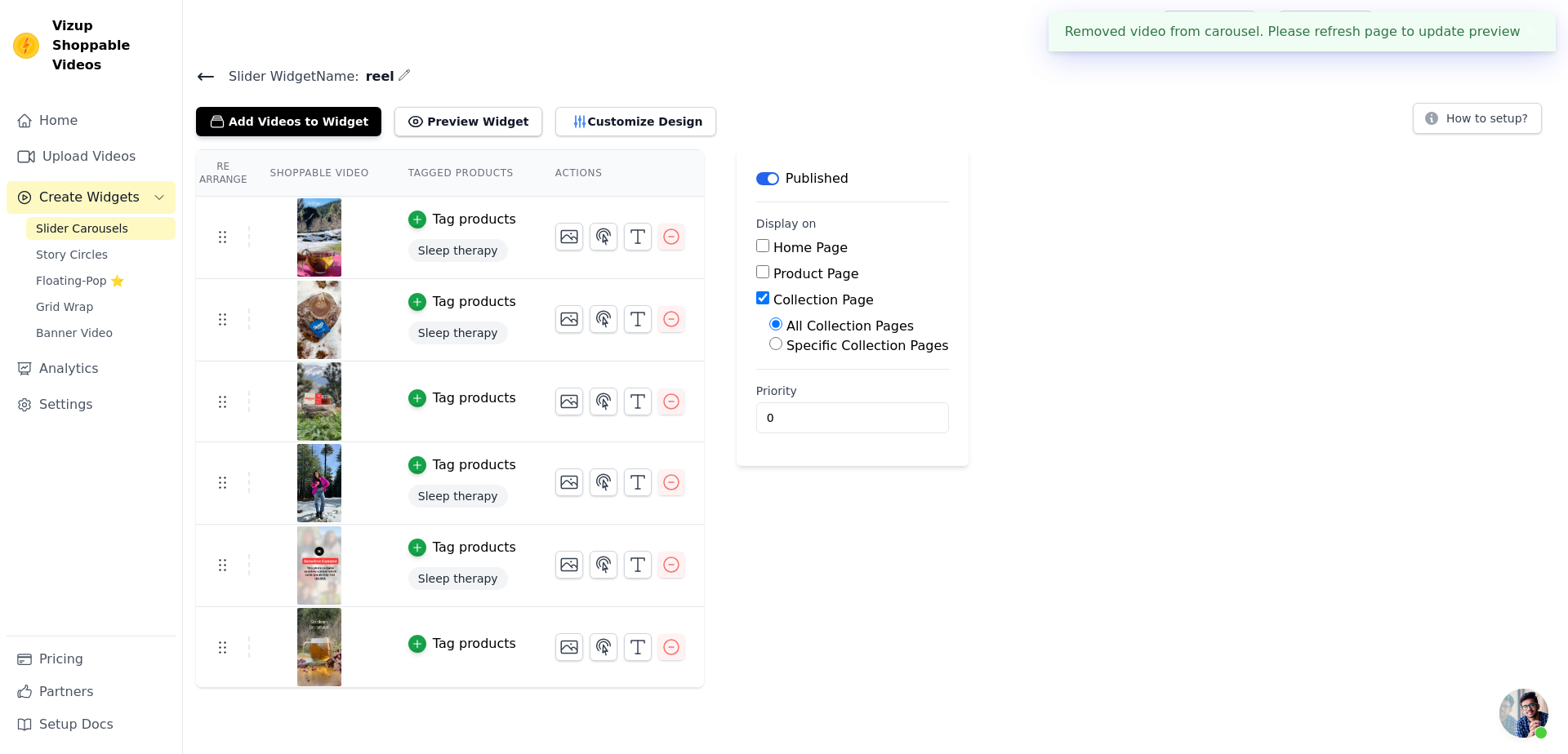
click at [1312, 430] on div "Re Arrange Shoppable Video Tagged Products Actions Tag products Sleep therapy T…" at bounding box center [876, 419] width 1386 height 539
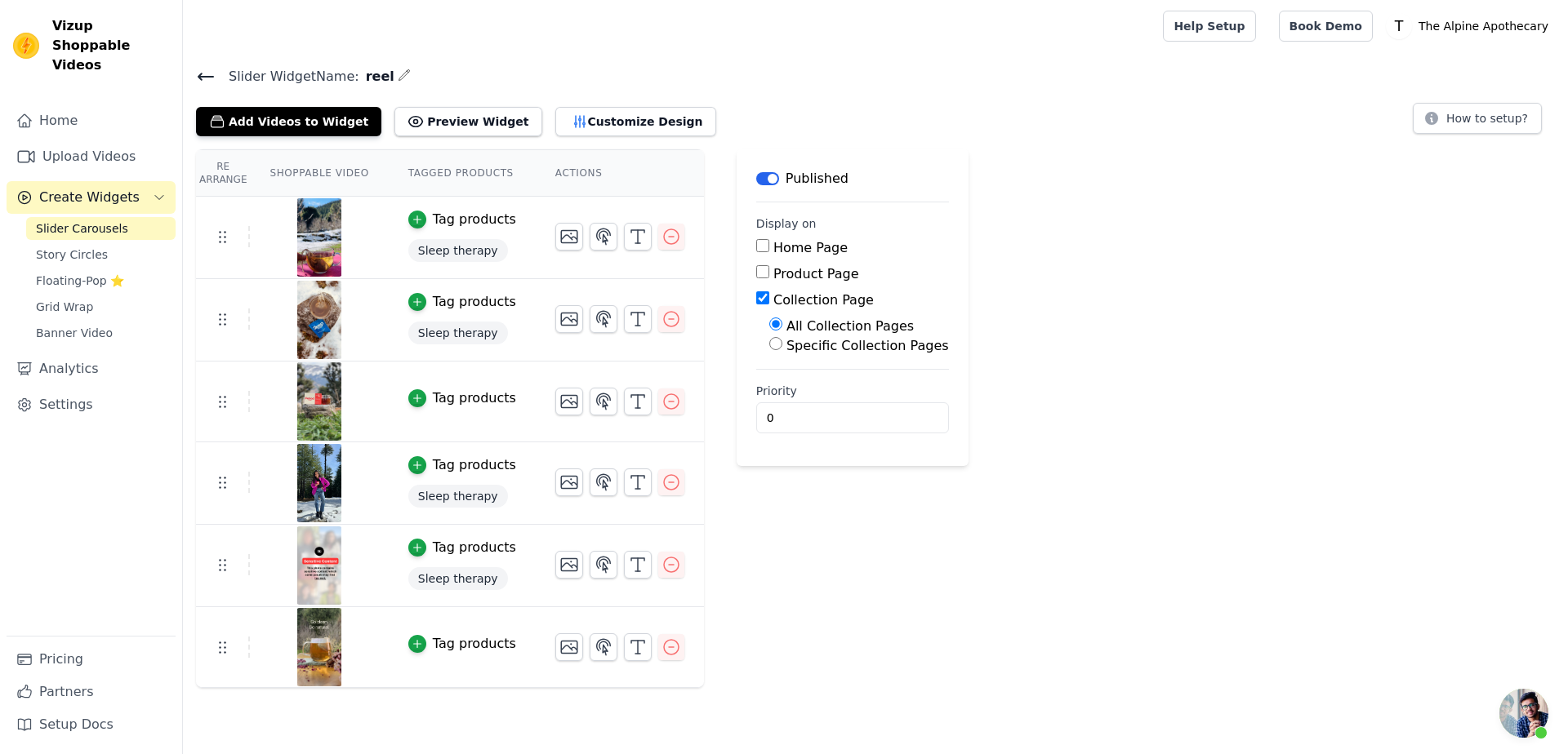
click at [435, 503] on span "Sleep therapy" at bounding box center [458, 496] width 100 height 23
click at [433, 397] on div "Tag products" at bounding box center [474, 398] width 83 height 20
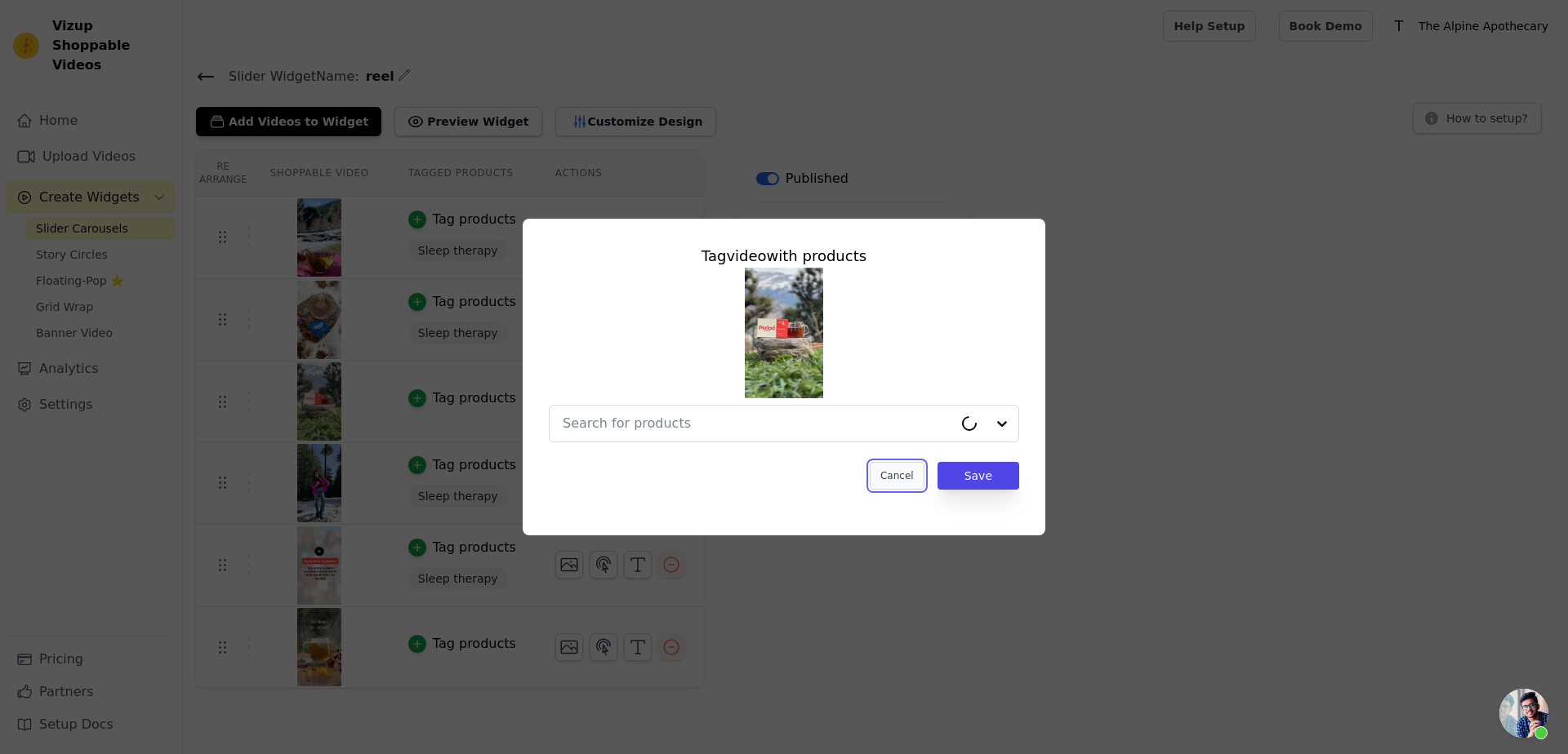
click at [914, 478] on button "Cancel" at bounding box center [896, 476] width 54 height 28
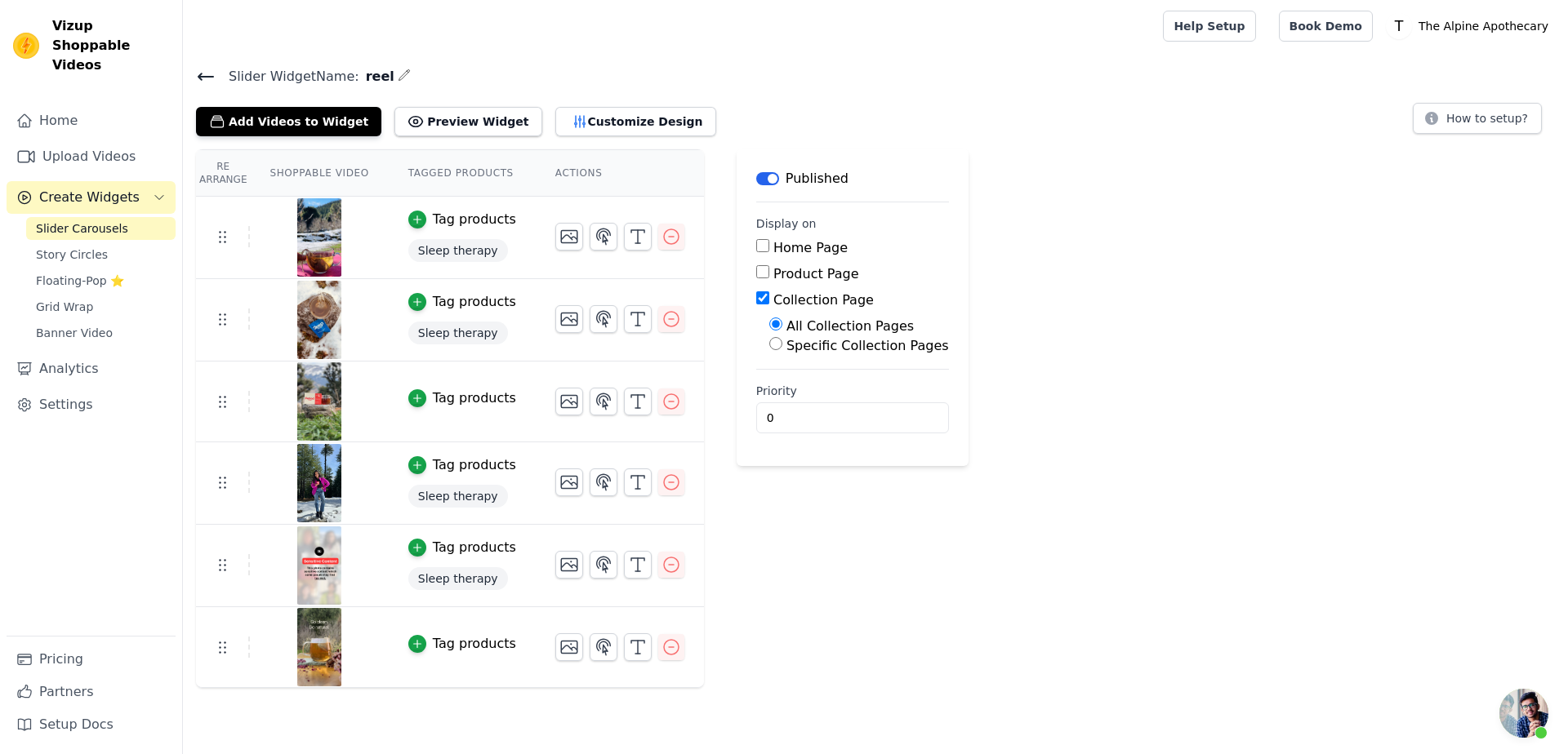
click at [440, 251] on span "Sleep therapy" at bounding box center [458, 250] width 100 height 23
click at [455, 210] on div "Tag products" at bounding box center [474, 220] width 83 height 20
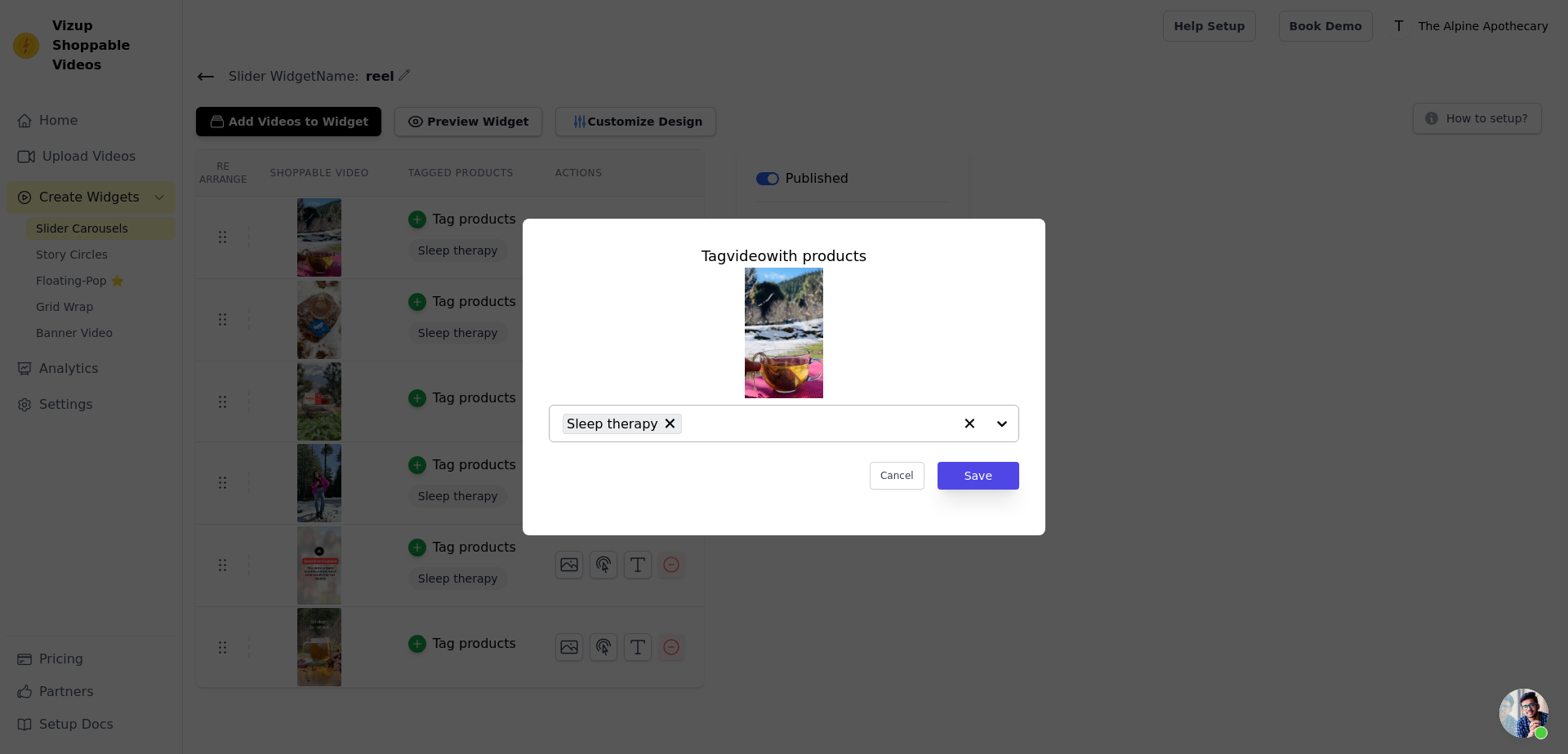
click at [871, 417] on input "text" at bounding box center [821, 424] width 263 height 20
click at [639, 420] on span "Sleep therapy" at bounding box center [612, 424] width 92 height 21
click at [1006, 478] on button "Save" at bounding box center [978, 476] width 82 height 28
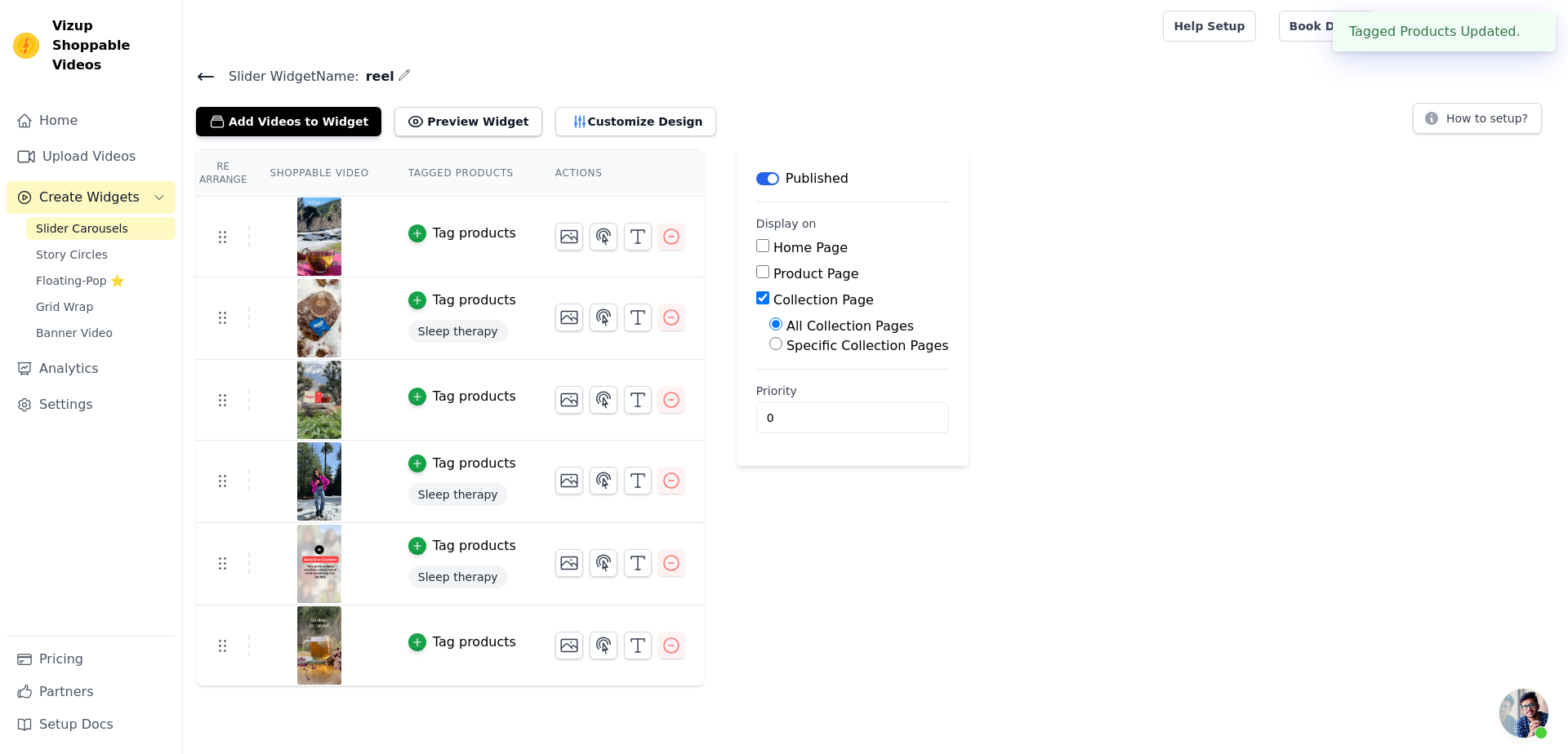
click at [458, 336] on span "Sleep therapy" at bounding box center [458, 331] width 100 height 23
click at [456, 307] on div "Tag products" at bounding box center [474, 301] width 83 height 20
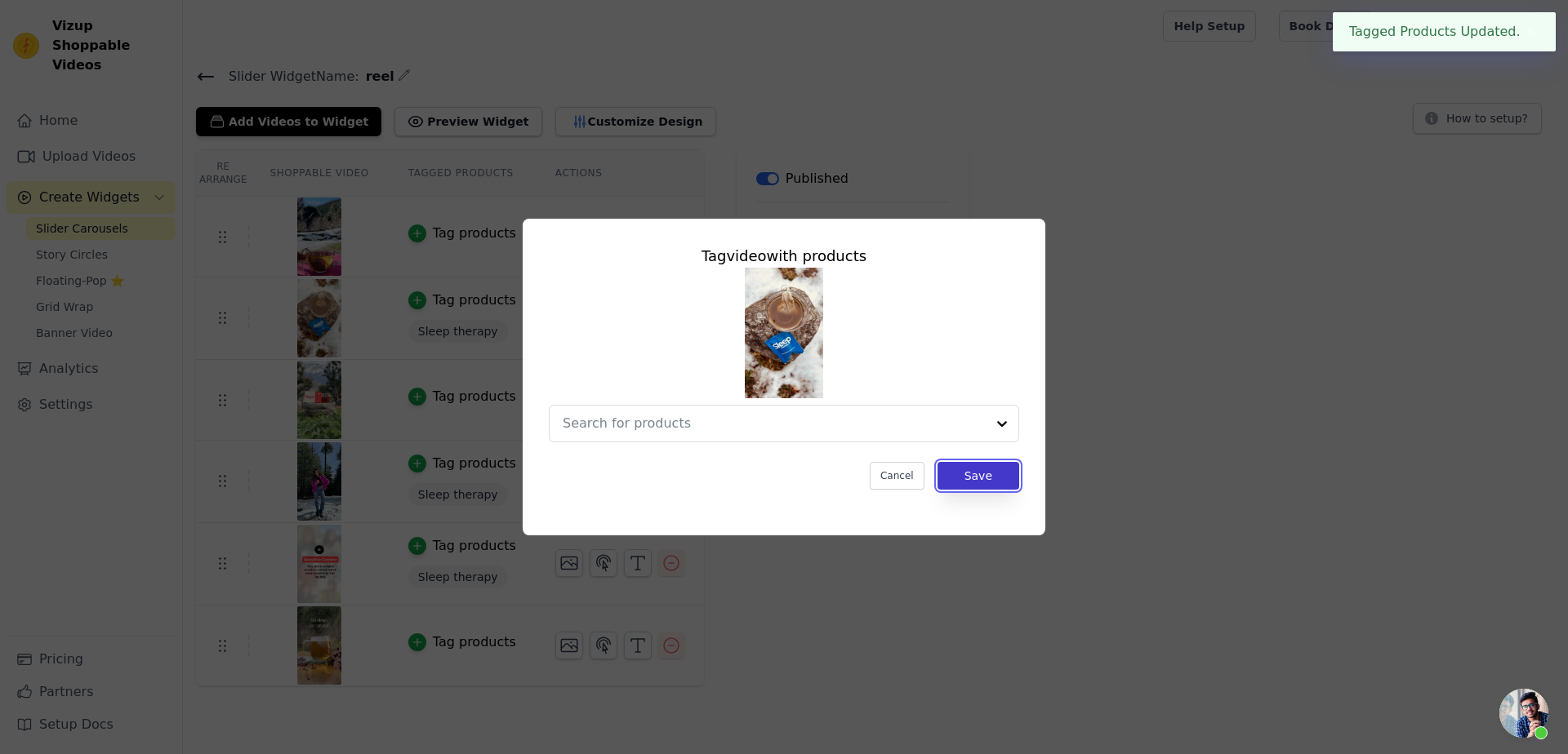
click at [983, 477] on button "Save" at bounding box center [978, 476] width 82 height 28
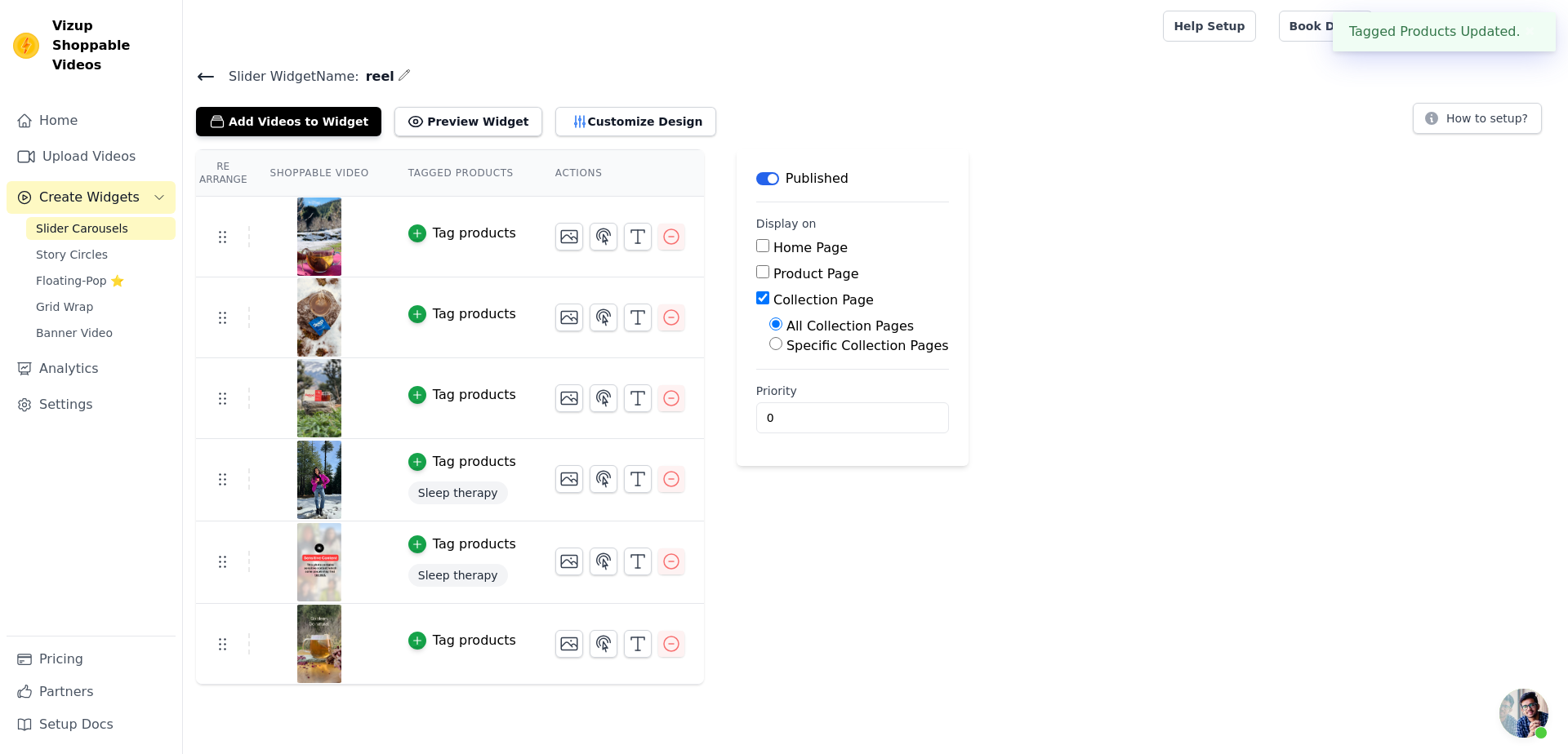
click at [64, 221] on span "Slider Carousels" at bounding box center [82, 229] width 93 height 17
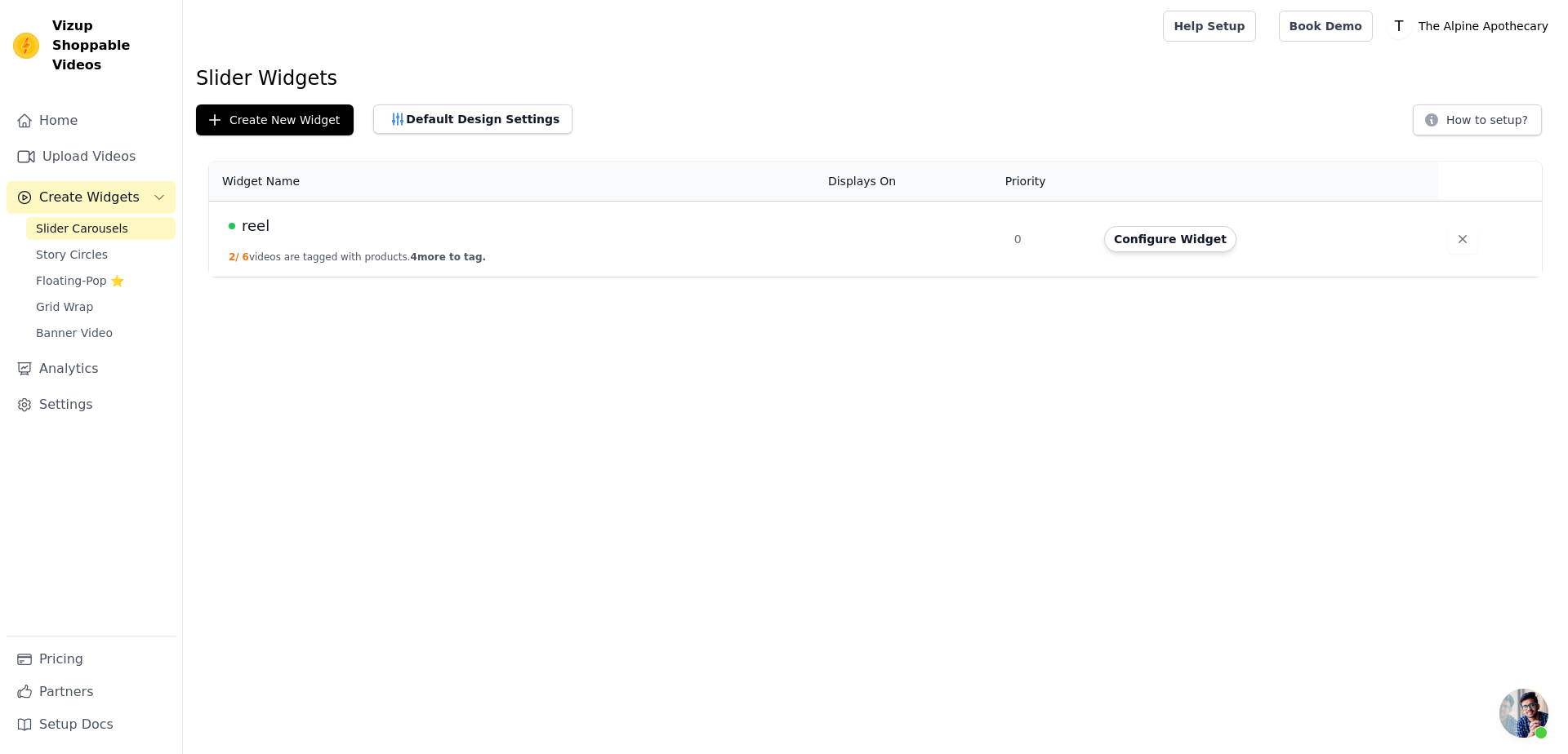
click at [1496, 277] on html "Vizup Shoppable Videos Home Upload Videos Create Widgets Slider Carousels Story…" at bounding box center [784, 138] width 1568 height 277
click at [1522, 710] on span "Open chat" at bounding box center [1525, 714] width 49 height 49
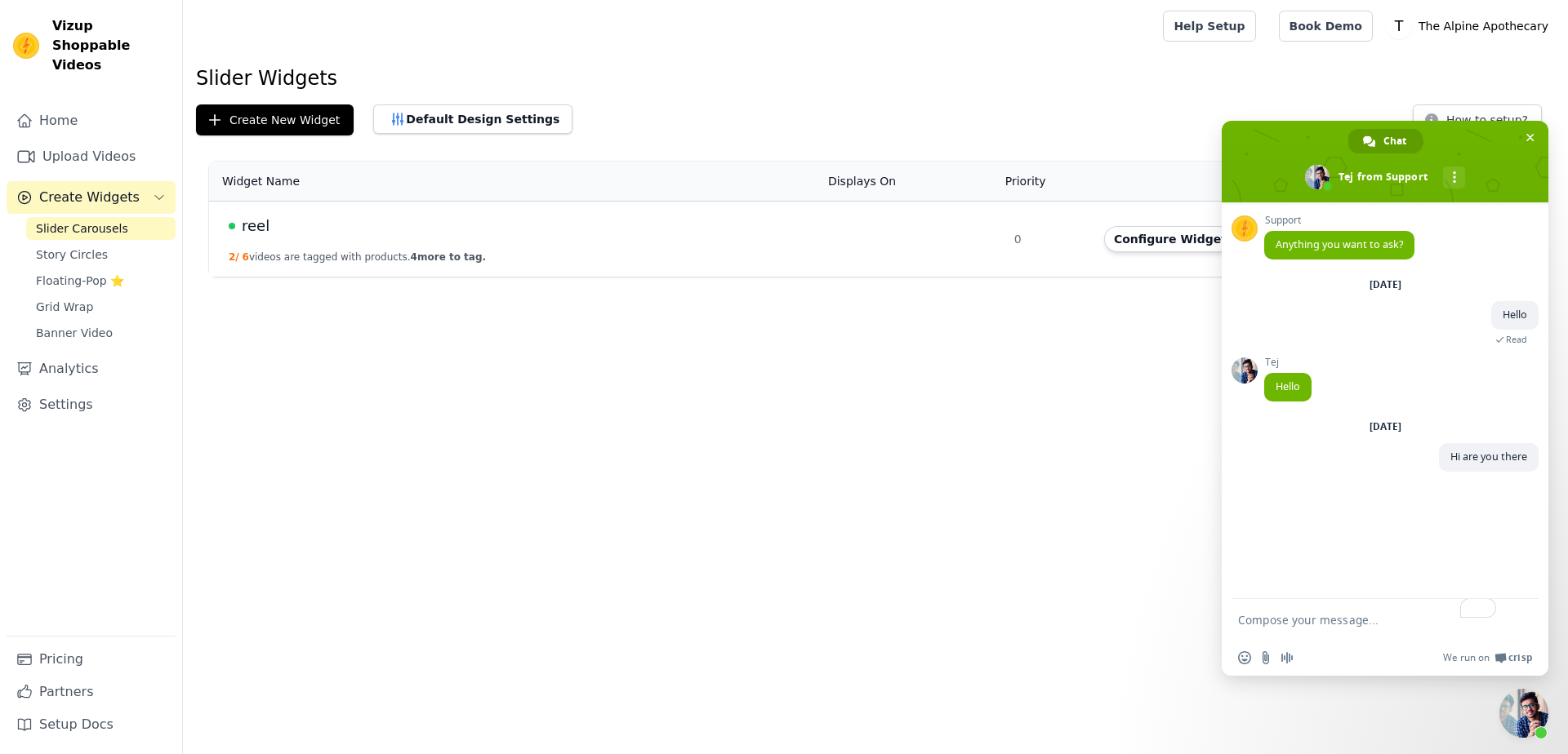
click at [1349, 620] on textarea "To enrich screen reader interactions, please activate Accessibility in Grammarl…" at bounding box center [1369, 619] width 261 height 40
type textarea "H"
type textarea "Hello [PERSON_NAME]"
click at [63, 246] on span "Story Circles" at bounding box center [71, 254] width 72 height 17
click at [72, 221] on span "Slider Carousels" at bounding box center [82, 229] width 93 height 17
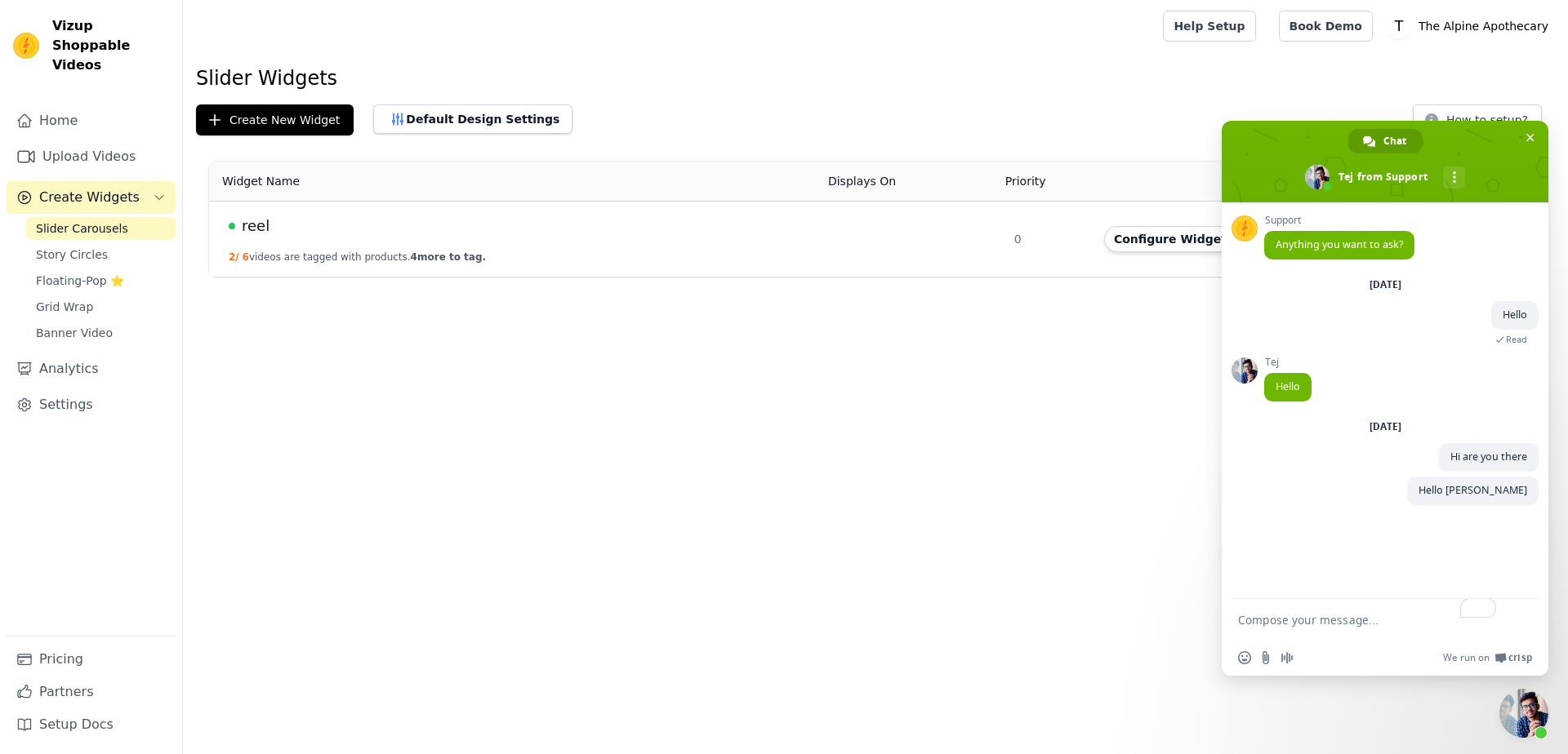
click at [383, 242] on td "reel 2 / 6 videos are tagged with products. 4 more to tag." at bounding box center [514, 240] width 609 height 76
click at [1525, 720] on span "Close chat" at bounding box center [1525, 714] width 49 height 49
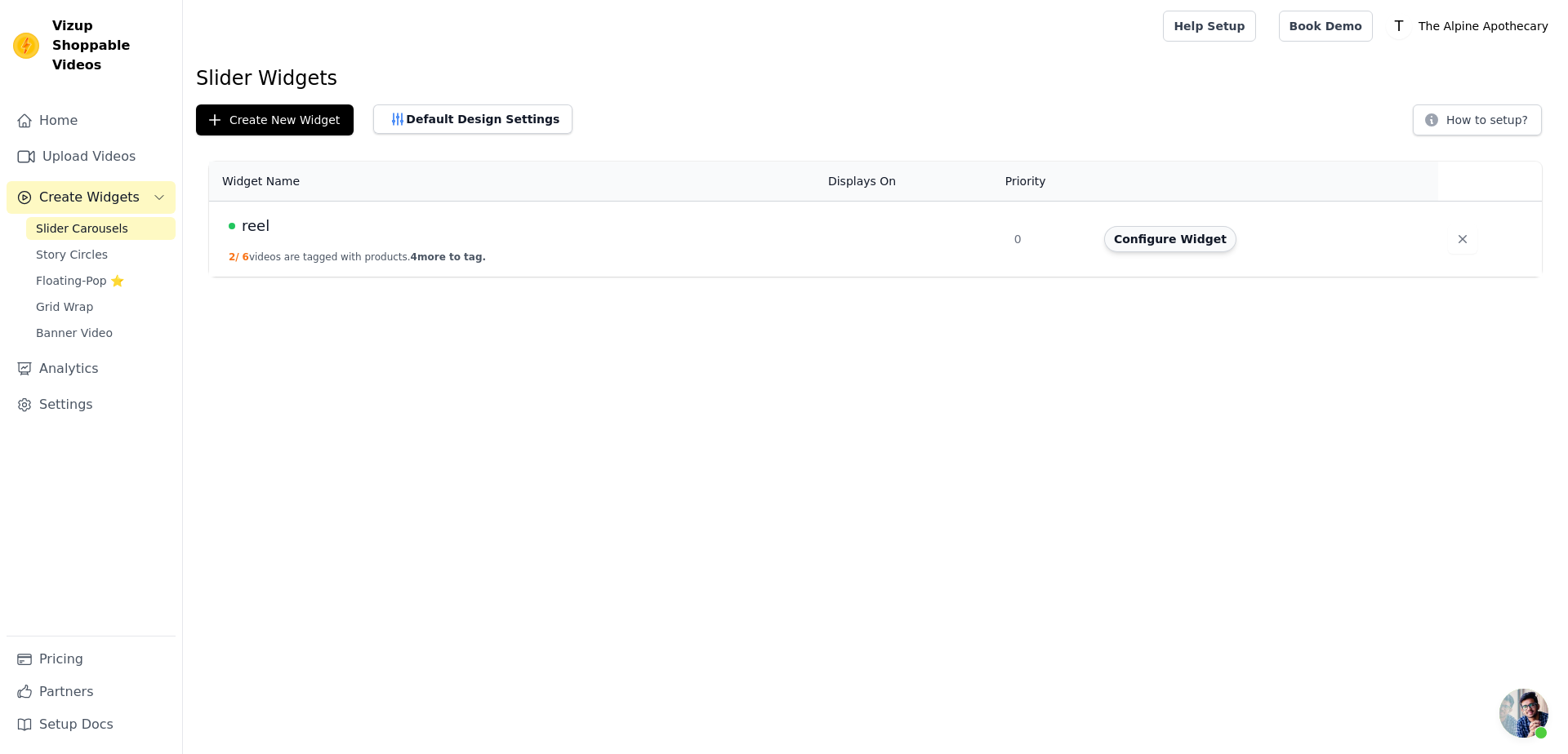
click at [1159, 243] on button "Configure Widget" at bounding box center [1171, 239] width 132 height 27
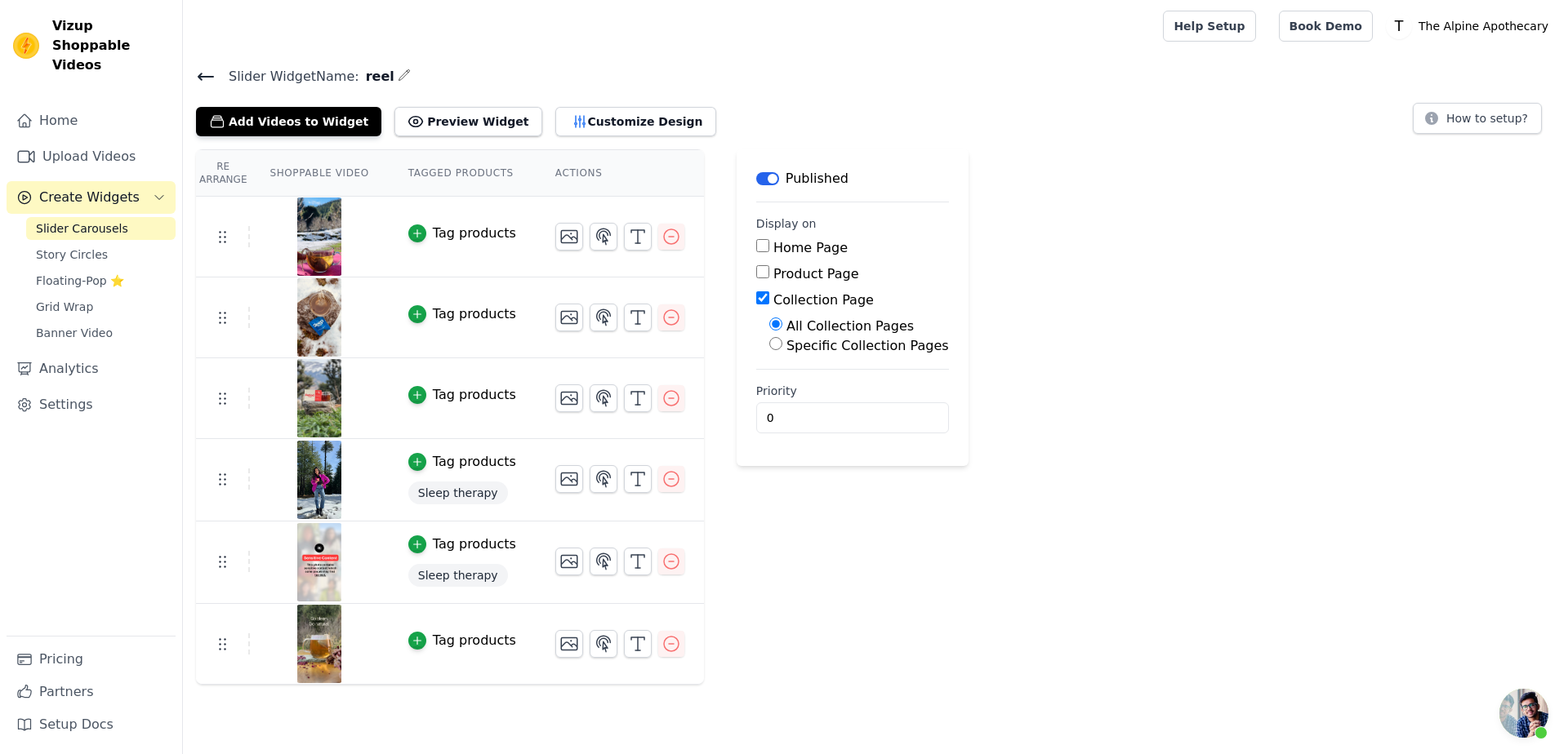
click at [1508, 98] on div "Slider Widget Name: reel Add Videos to Widget Preview Widget Customize Design H…" at bounding box center [876, 101] width 1386 height 71
click at [1506, 114] on button "How to setup?" at bounding box center [1477, 117] width 129 height 31
click at [868, 552] on div "Label Published Display on Home Page Product Page Collection Page All Collectio…" at bounding box center [852, 417] width 232 height 535
click at [127, 243] on link "Story Circles" at bounding box center [102, 254] width 150 height 23
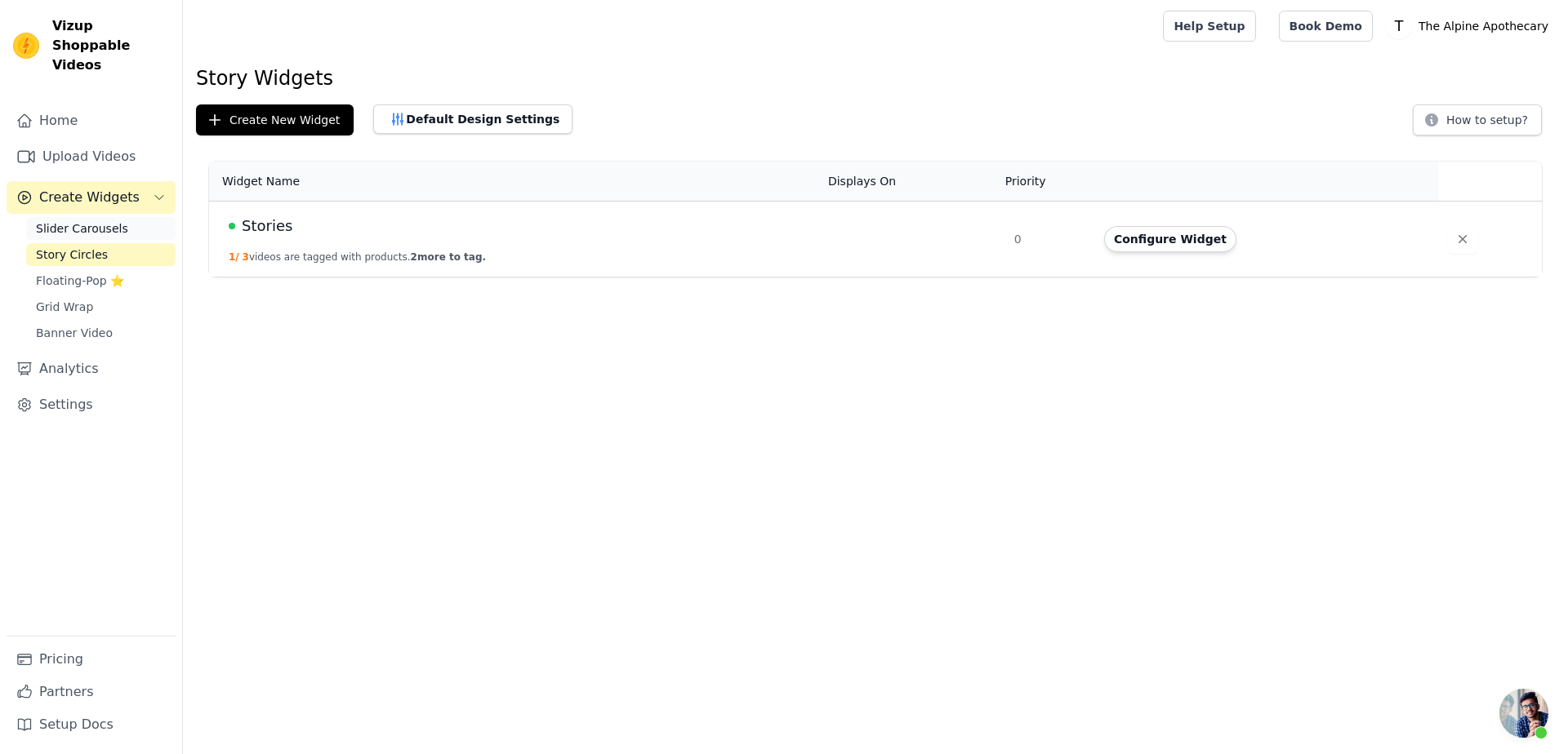
click at [111, 221] on span "Slider Carousels" at bounding box center [82, 229] width 93 height 17
click at [1514, 699] on span "Open chat" at bounding box center [1525, 714] width 49 height 49
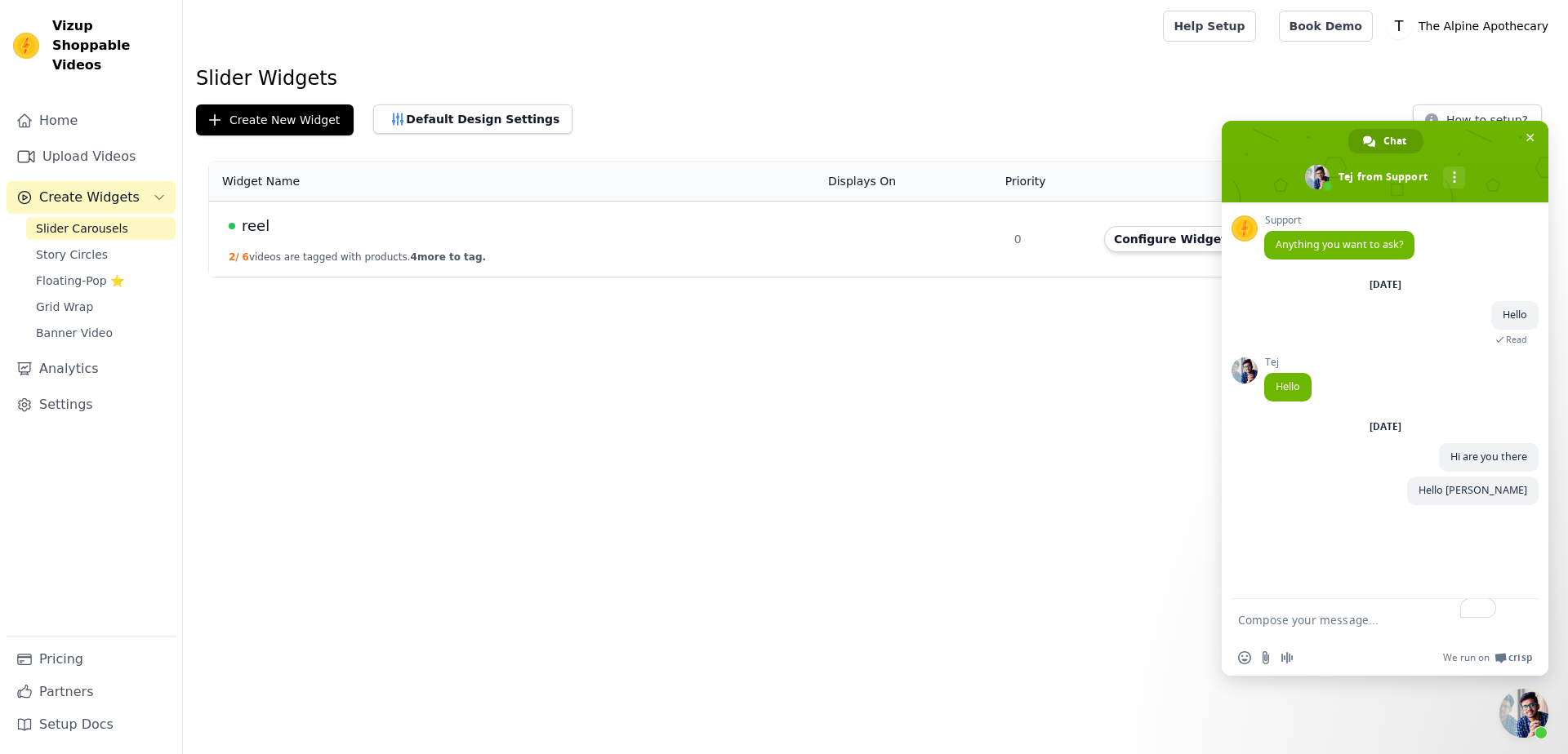
click at [1503, 701] on span "Close chat" at bounding box center [1525, 714] width 49 height 49
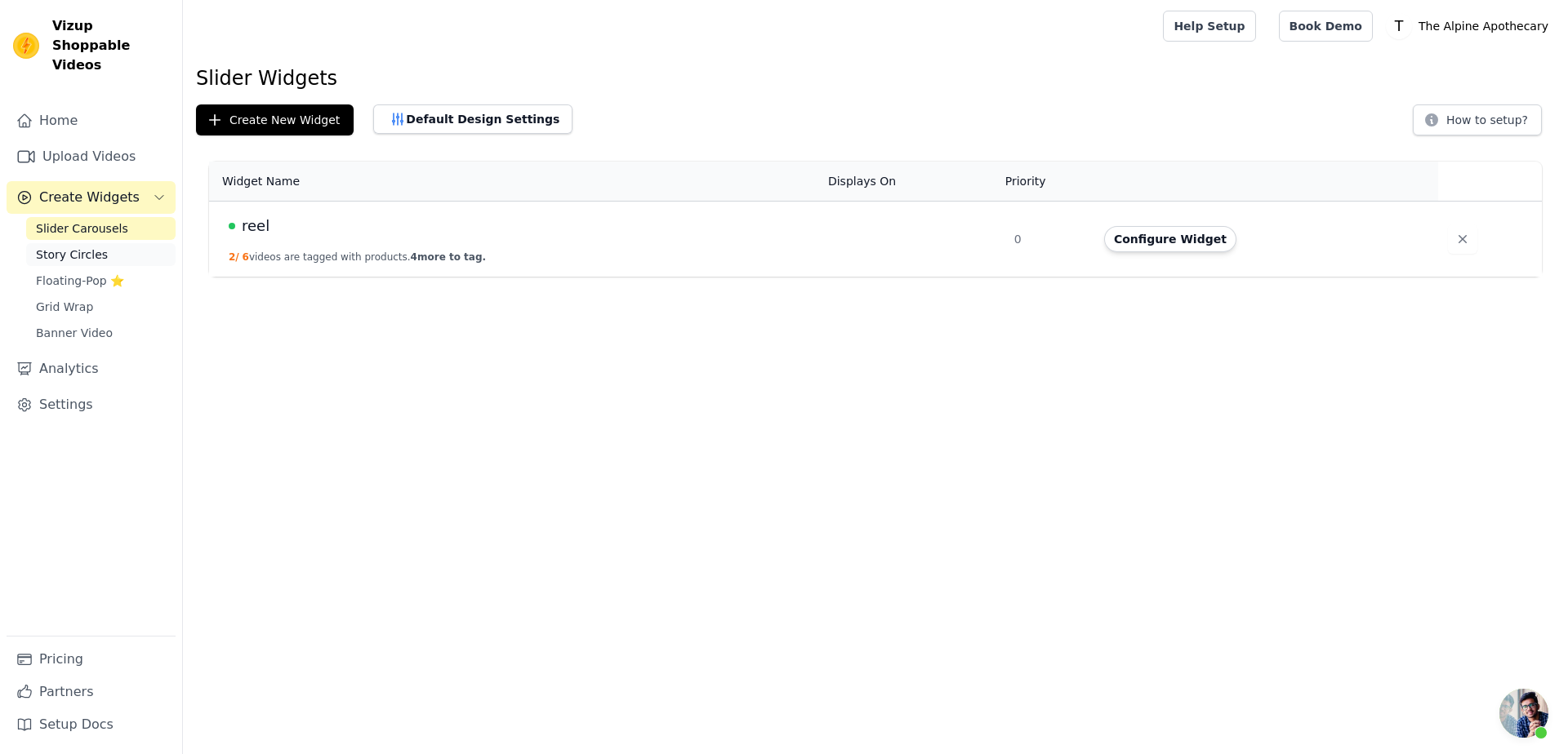
click at [131, 243] on link "Story Circles" at bounding box center [102, 254] width 150 height 23
click at [123, 217] on link "Slider Carousels" at bounding box center [102, 228] width 150 height 23
click at [125, 243] on link "Story Circles" at bounding box center [102, 254] width 150 height 23
click at [104, 296] on link "Grid Wrap" at bounding box center [102, 307] width 150 height 23
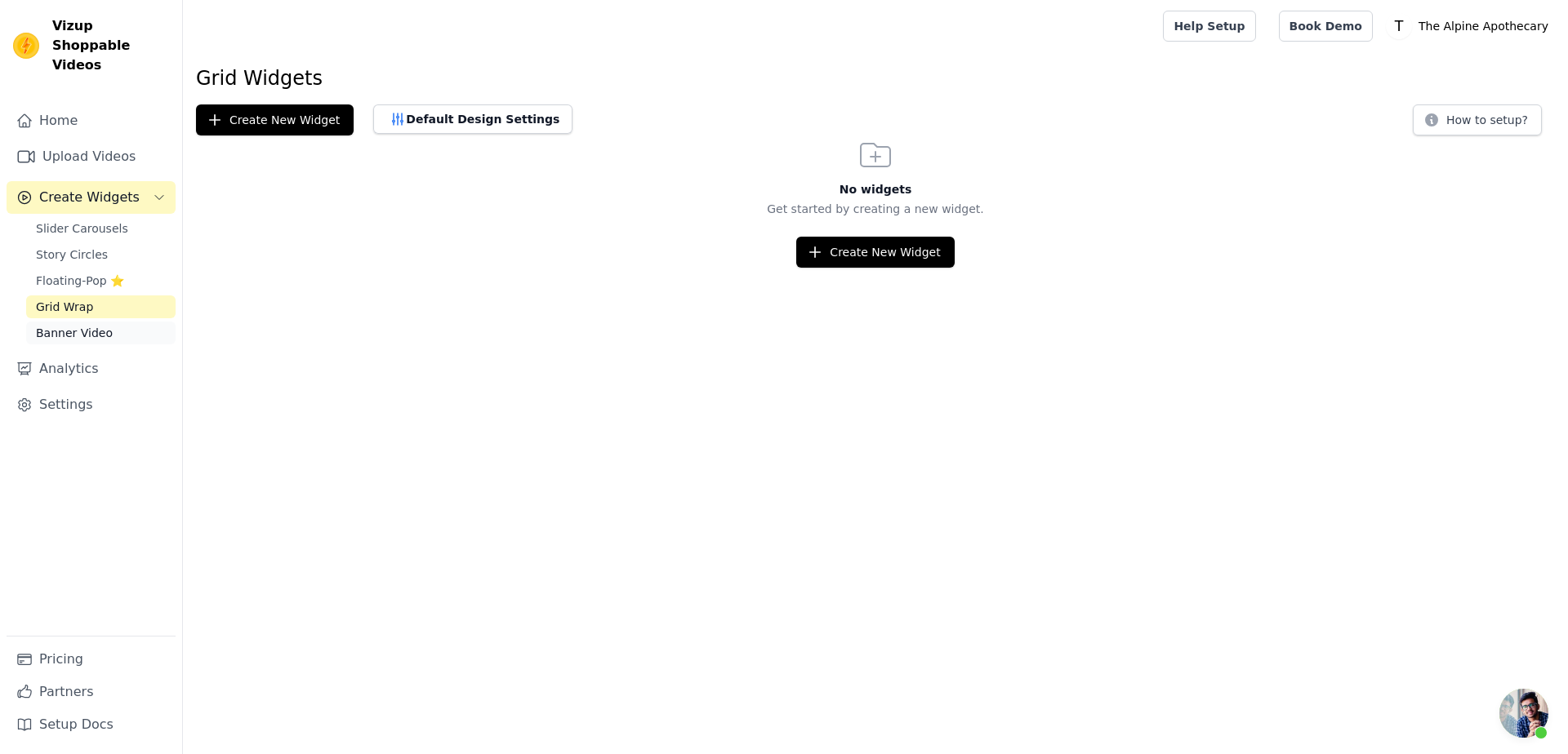
click at [111, 321] on link "Banner Video" at bounding box center [102, 332] width 150 height 23
click at [107, 296] on link "Grid Wrap" at bounding box center [102, 307] width 150 height 23
click at [109, 269] on link "Floating-Pop ⭐" at bounding box center [102, 280] width 150 height 23
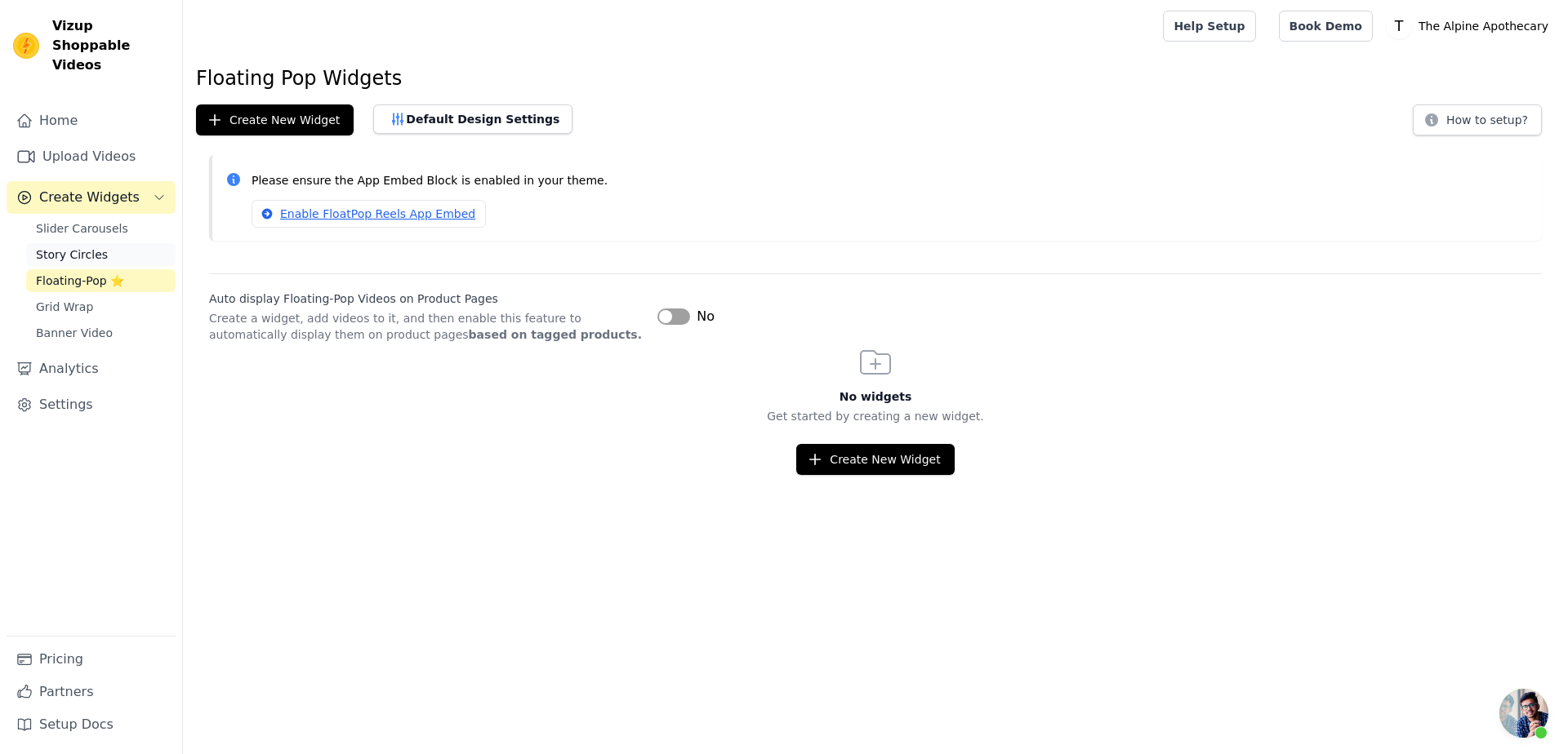
click at [110, 243] on link "Story Circles" at bounding box center [102, 254] width 150 height 23
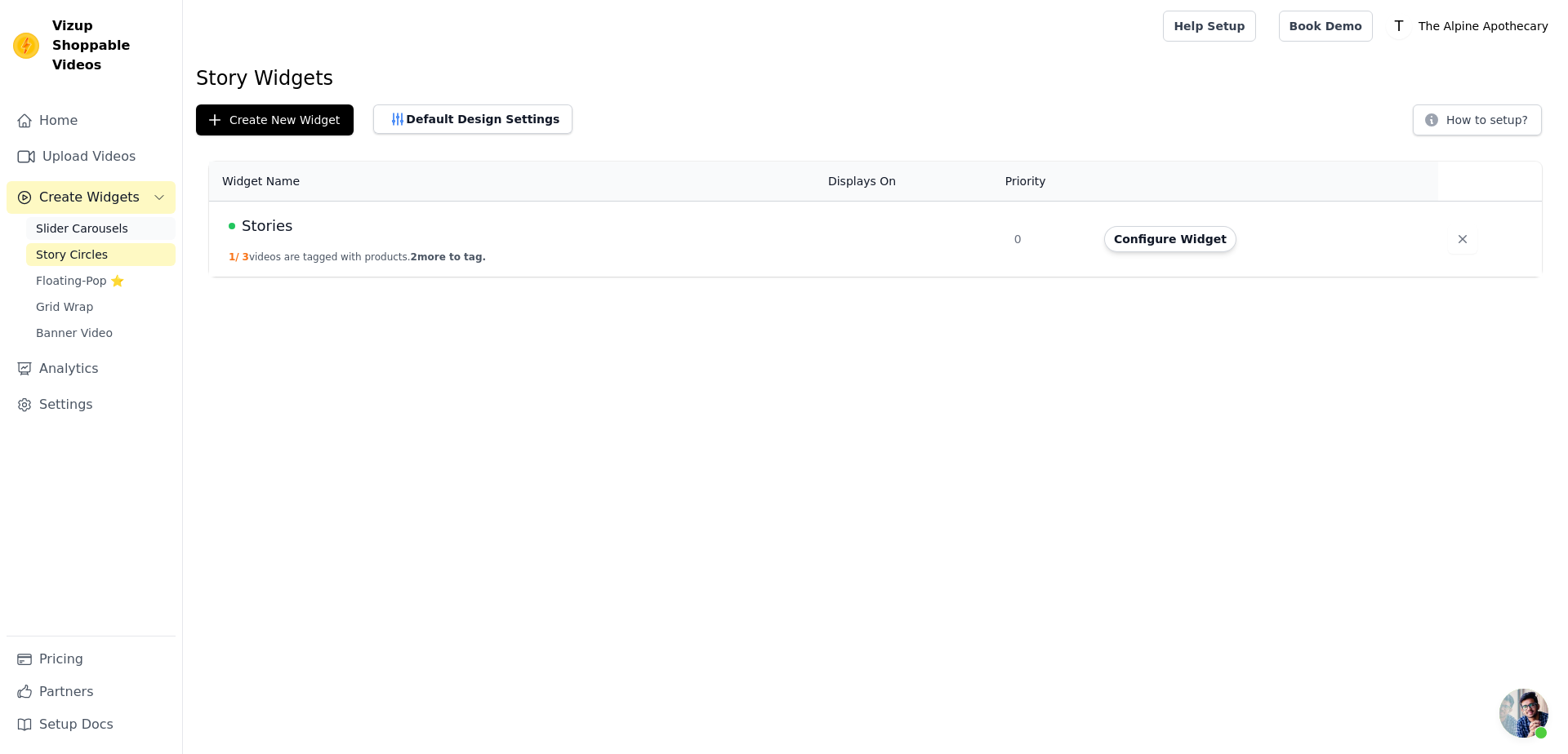
click at [116, 221] on span "Slider Carousels" at bounding box center [82, 229] width 93 height 17
click at [139, 217] on link "Slider Carousels" at bounding box center [102, 228] width 150 height 23
click at [1018, 235] on td "0" at bounding box center [1049, 240] width 90 height 76
click at [1145, 239] on button "Configure Widget" at bounding box center [1171, 239] width 132 height 27
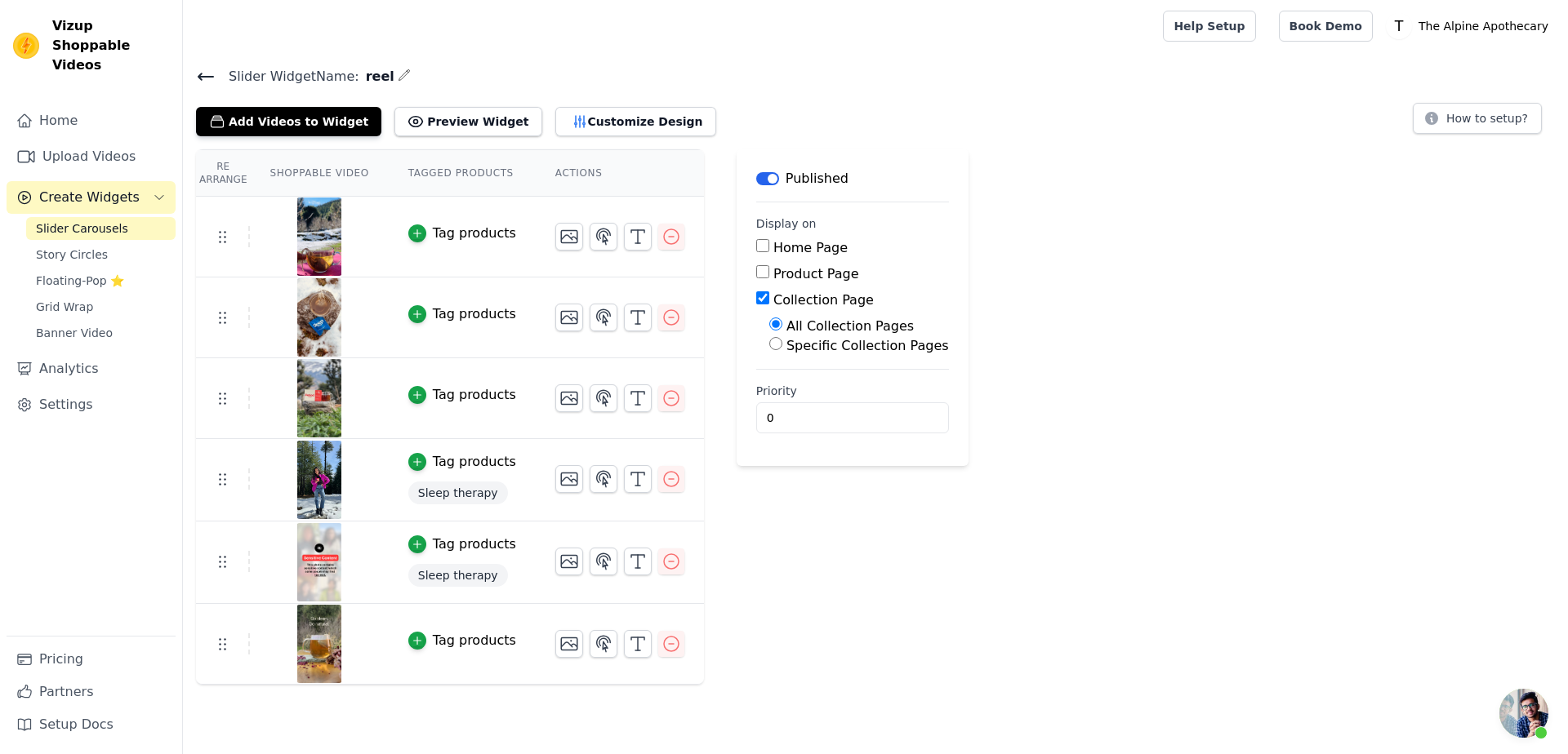
click at [1159, 219] on div "Re Arrange Shoppable Video Tagged Products Actions Tag products Tag products Ta…" at bounding box center [876, 417] width 1386 height 535
click at [201, 76] on icon at bounding box center [205, 77] width 15 height 7
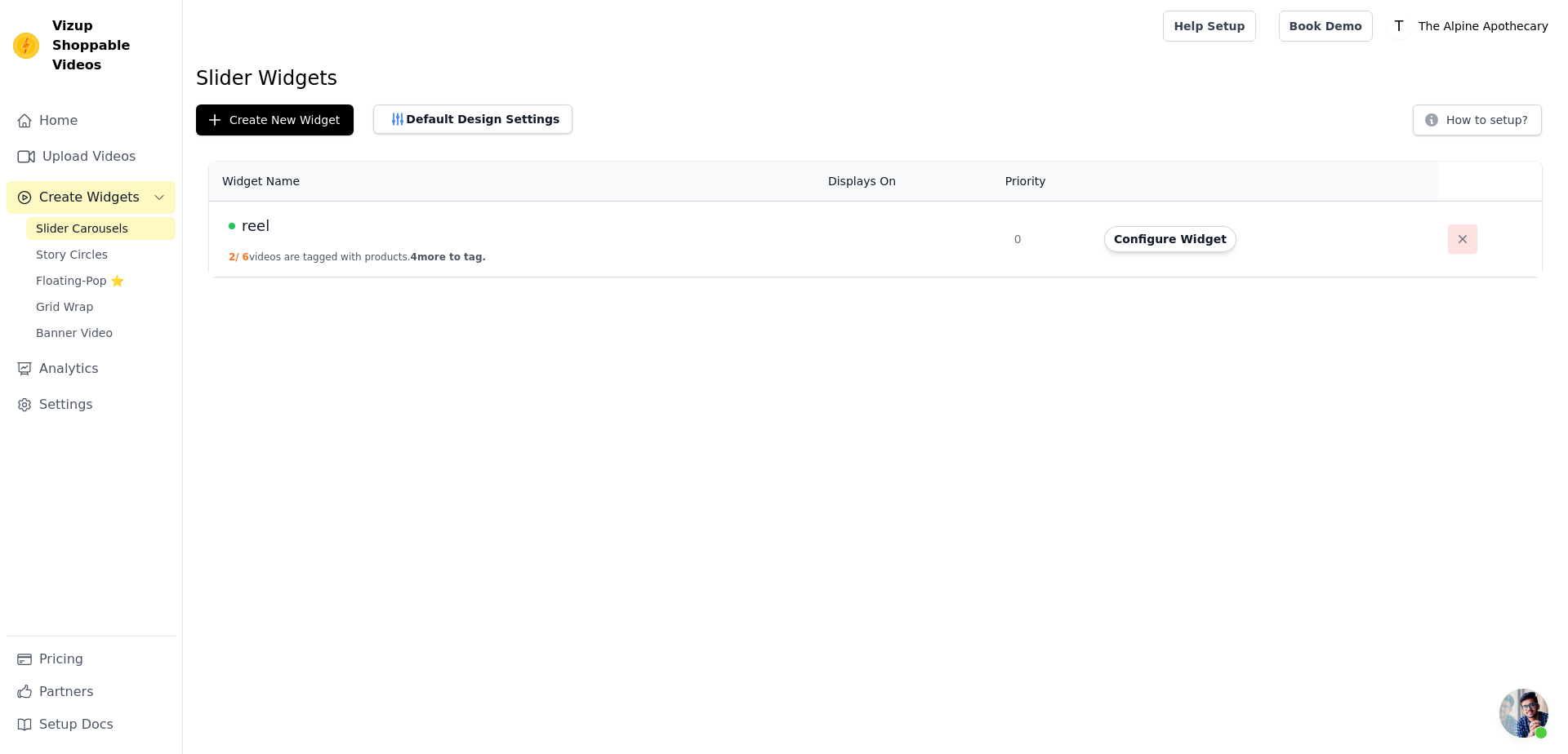
click at [1455, 238] on icon "button" at bounding box center [1462, 239] width 17 height 17
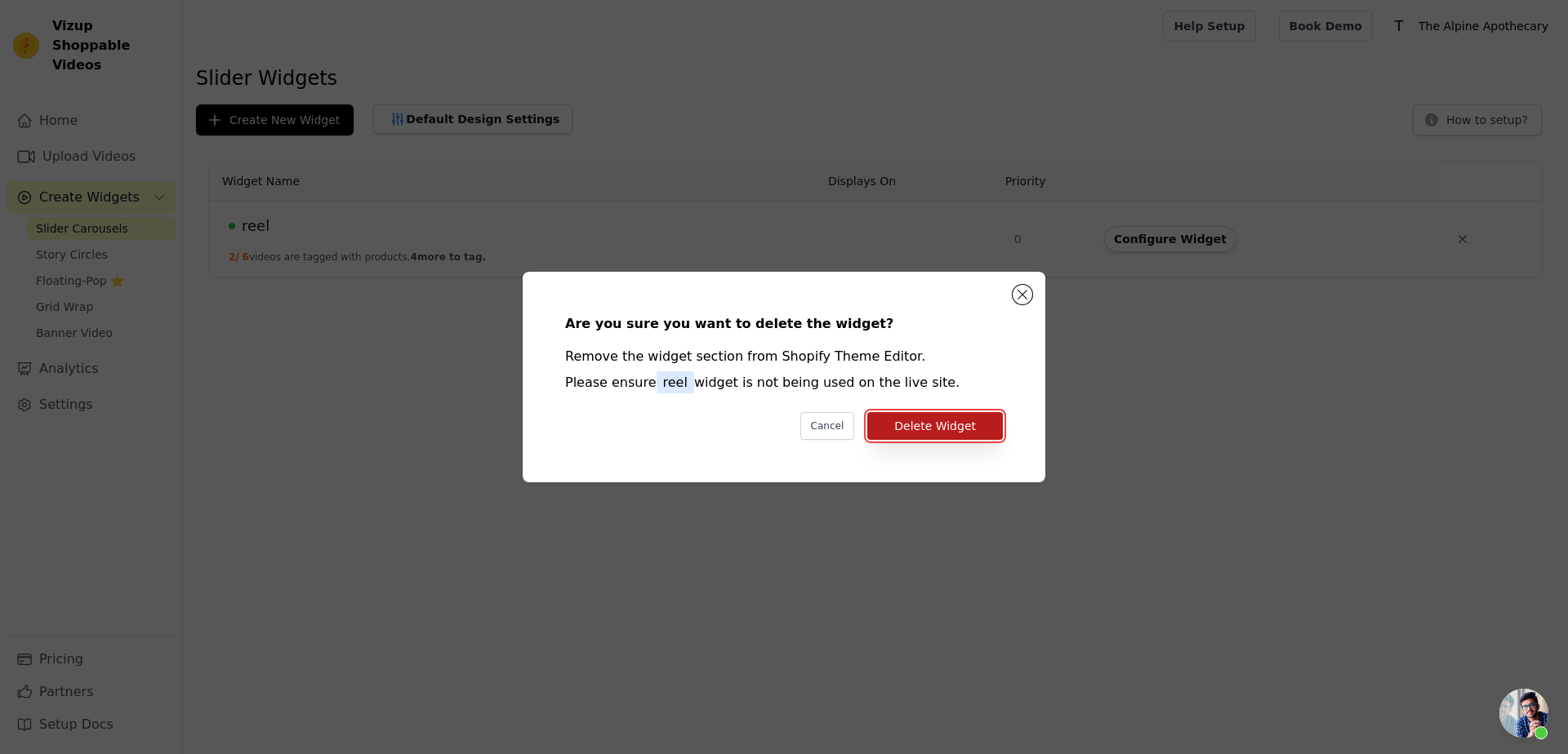
click at [968, 428] on button "Delete Widget" at bounding box center [935, 426] width 135 height 28
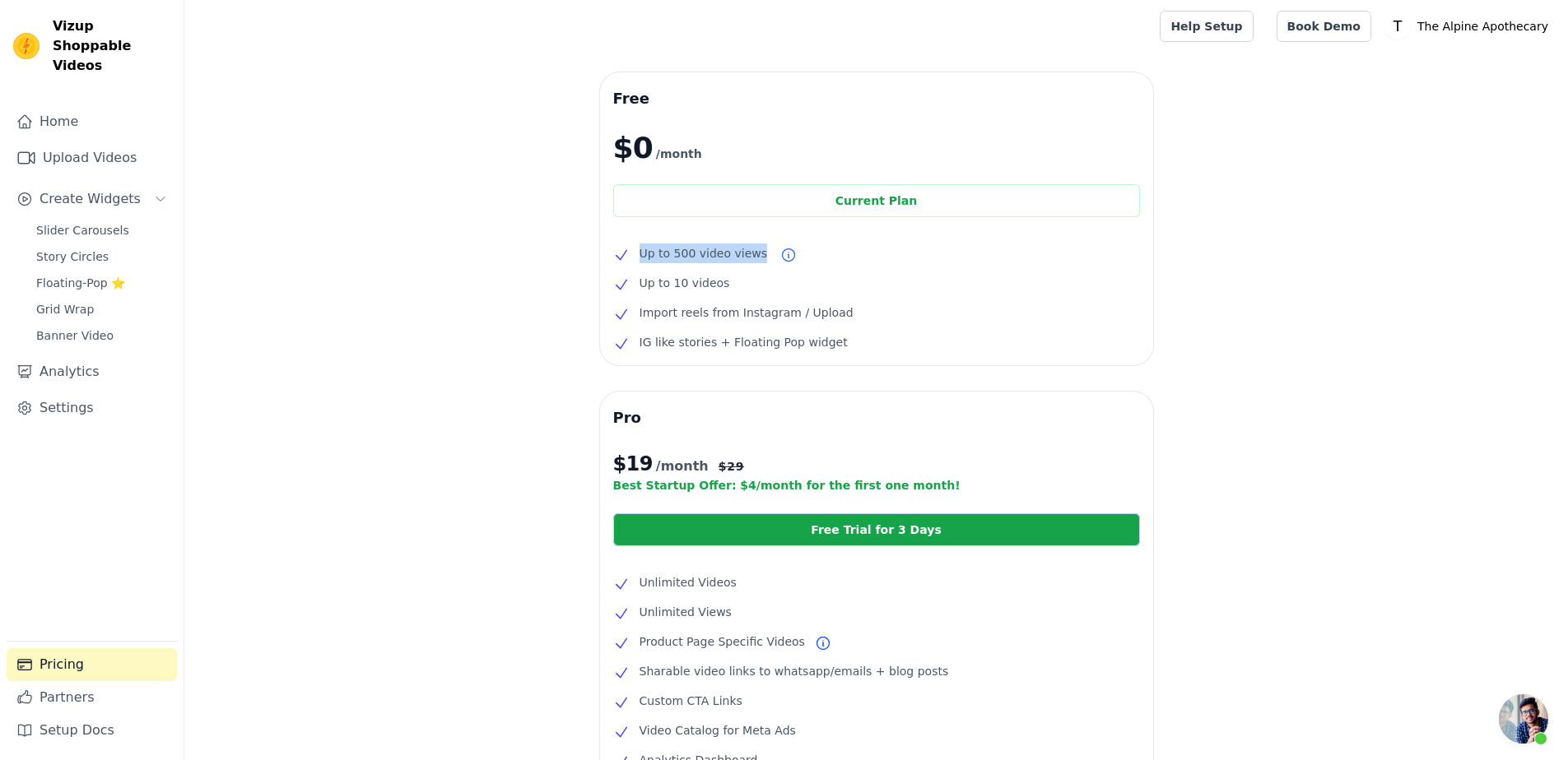
drag, startPoint x: 638, startPoint y: 251, endPoint x: 755, endPoint y: 251, distance: 117.0
click at [755, 251] on li "Up to 500 video views" at bounding box center [876, 253] width 527 height 20
click at [683, 290] on span "Up to 10 videos" at bounding box center [685, 283] width 90 height 20
drag, startPoint x: 638, startPoint y: 282, endPoint x: 751, endPoint y: 286, distance: 113.1
click at [751, 286] on li "Up to 10 videos" at bounding box center [876, 283] width 527 height 20
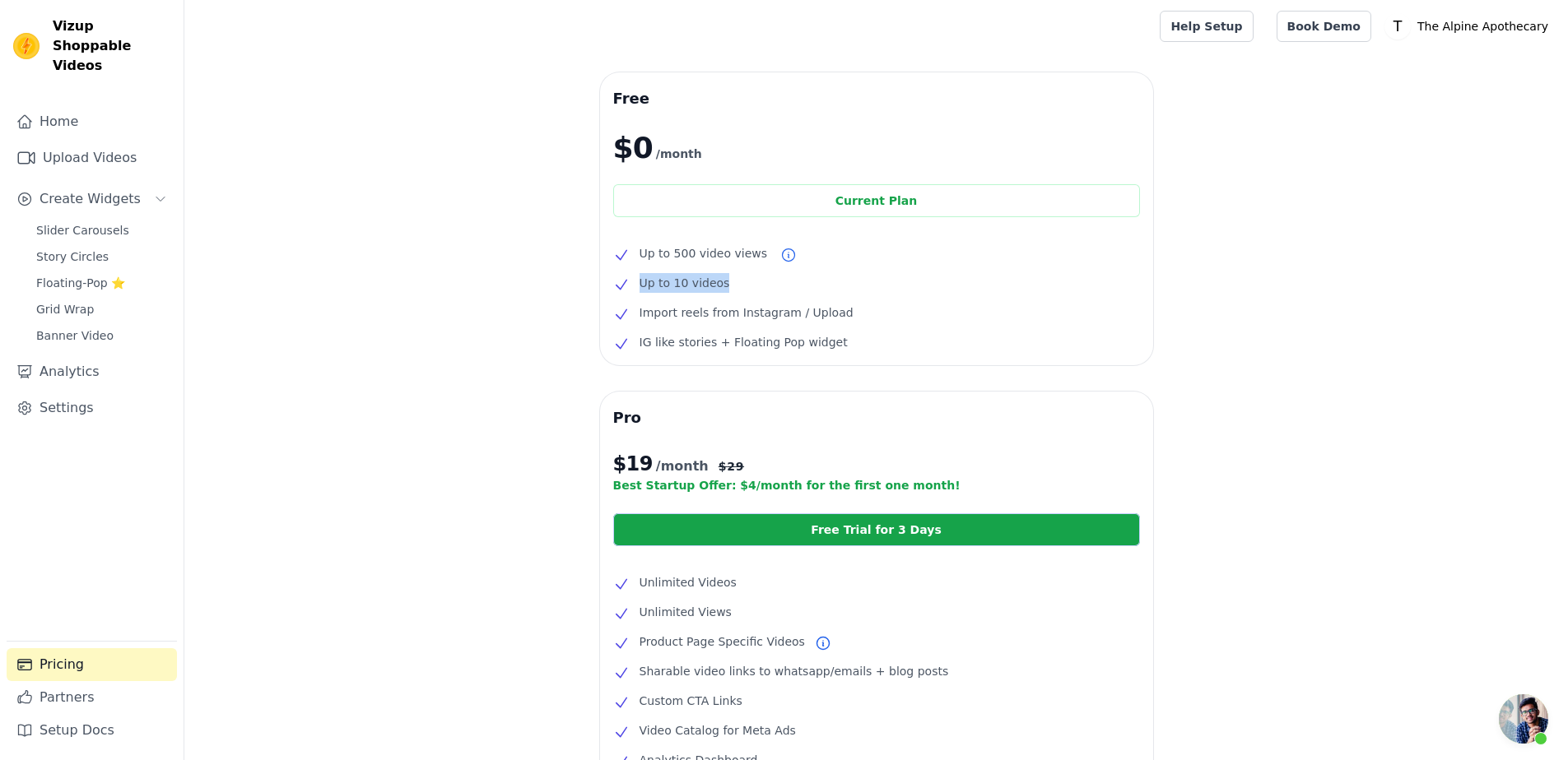
click at [753, 286] on li "Up to 10 videos" at bounding box center [876, 283] width 527 height 20
drag, startPoint x: 631, startPoint y: 307, endPoint x: 890, endPoint y: 340, distance: 261.1
click at [890, 340] on ul "Up to 500 video views Up to 10 videos Import reels from Instagram / Upload IG l…" at bounding box center [876, 297] width 527 height 108
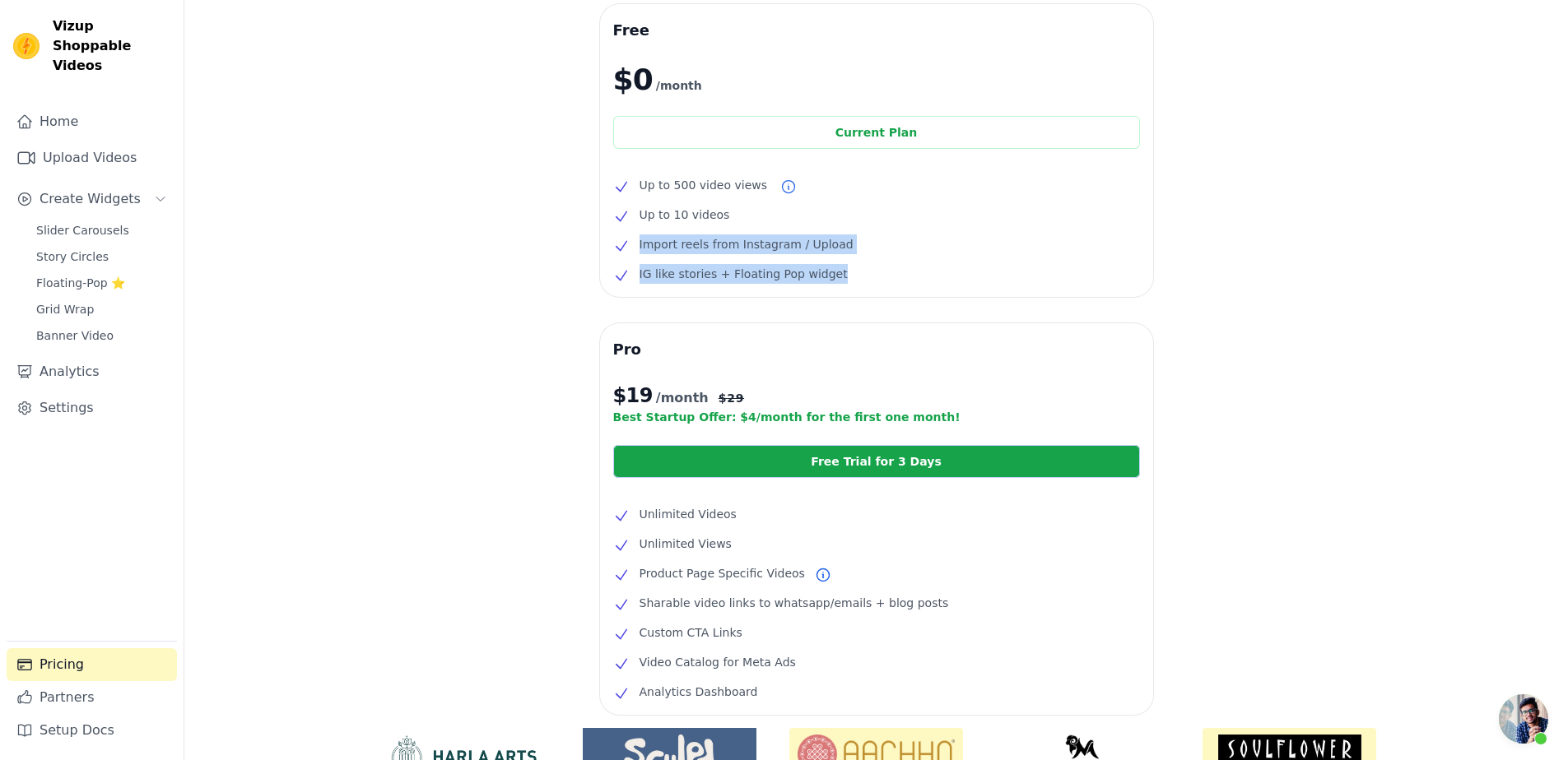
scroll to position [224, 0]
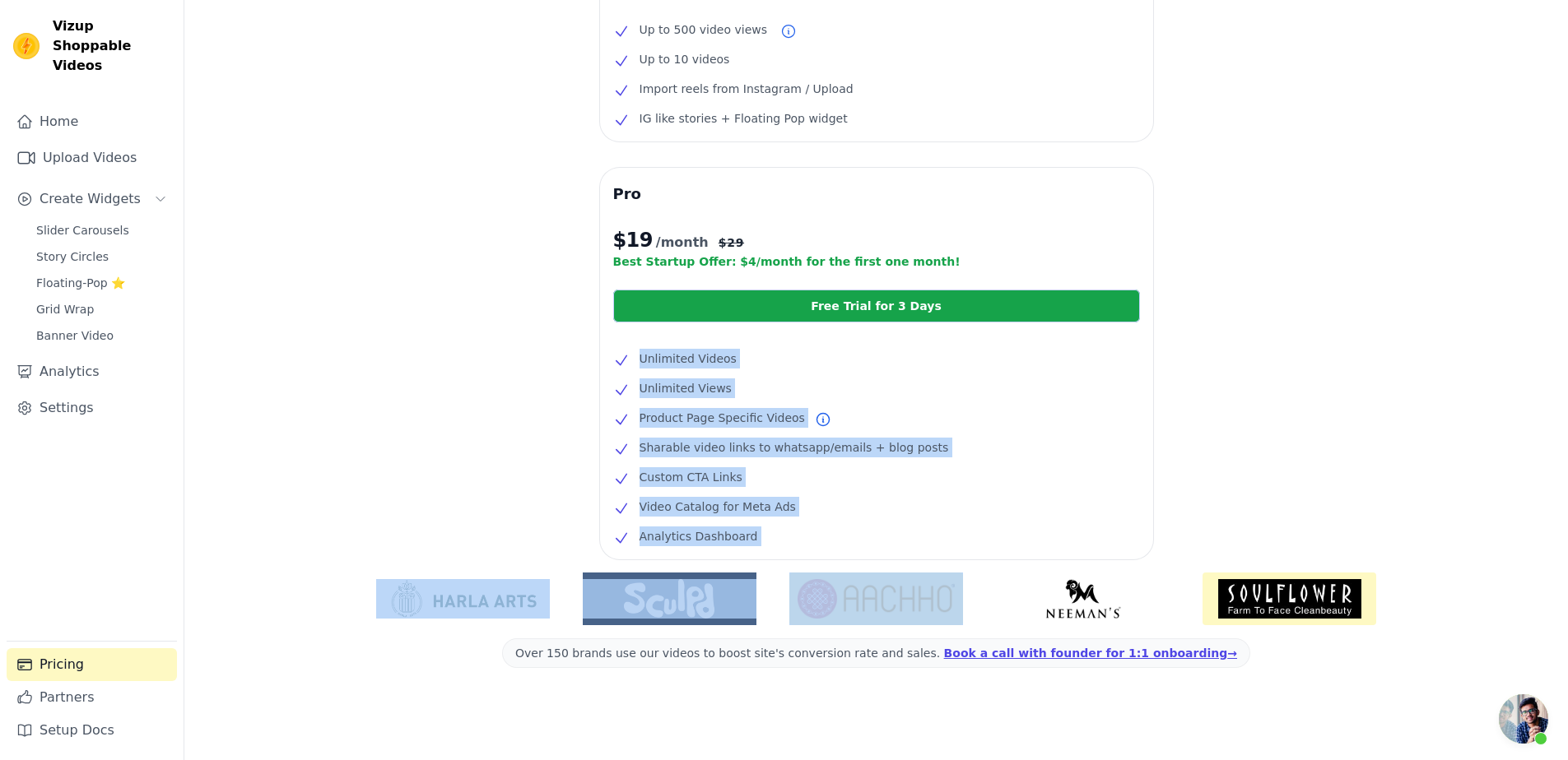
drag, startPoint x: 609, startPoint y: 346, endPoint x: 823, endPoint y: 568, distance: 308.4
click at [824, 568] on div "Free $0 /month Current Plan Up to 500 video views Up to 10 videos Import reels …" at bounding box center [876, 305] width 1383 height 912
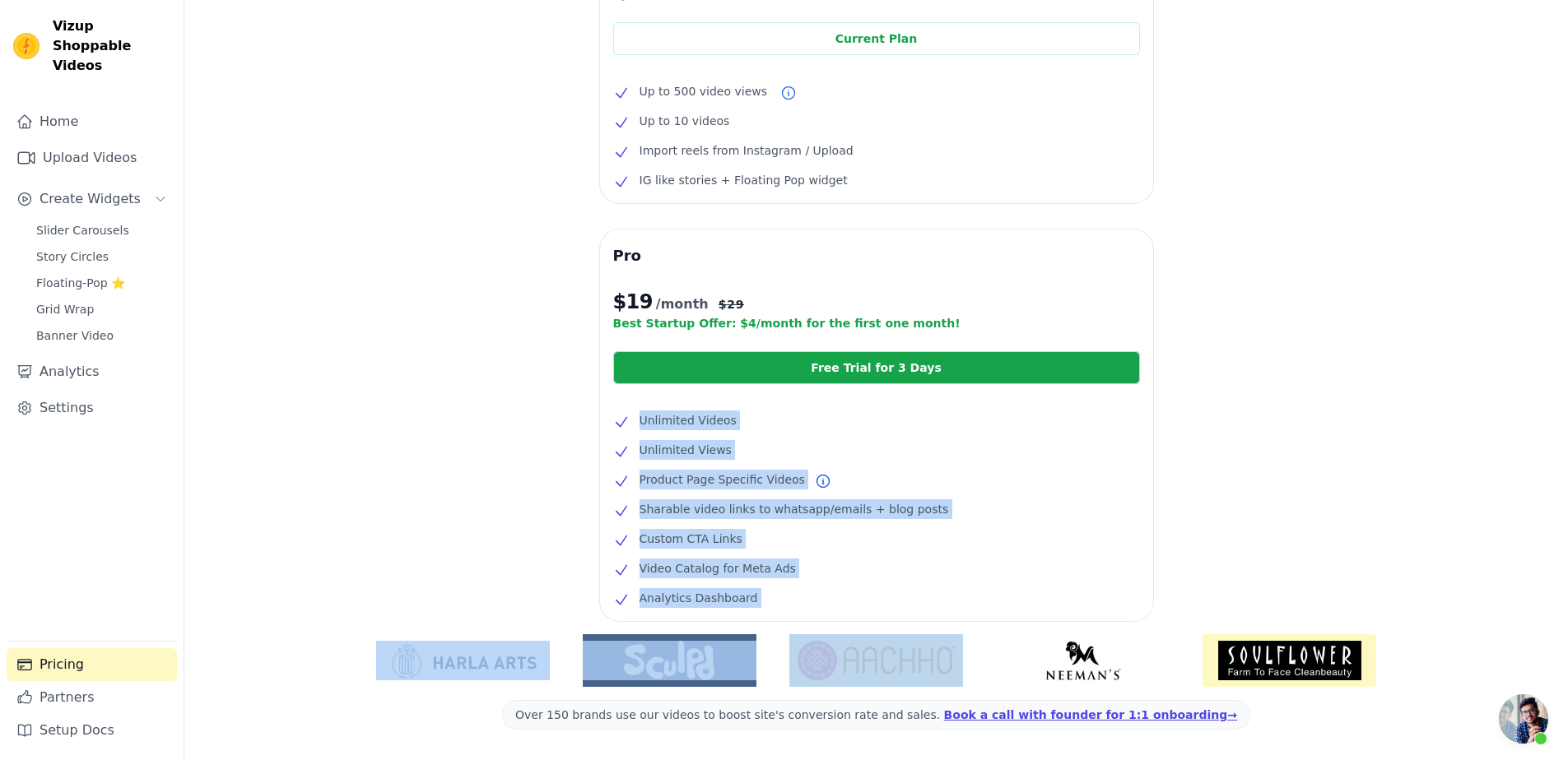
scroll to position [0, 0]
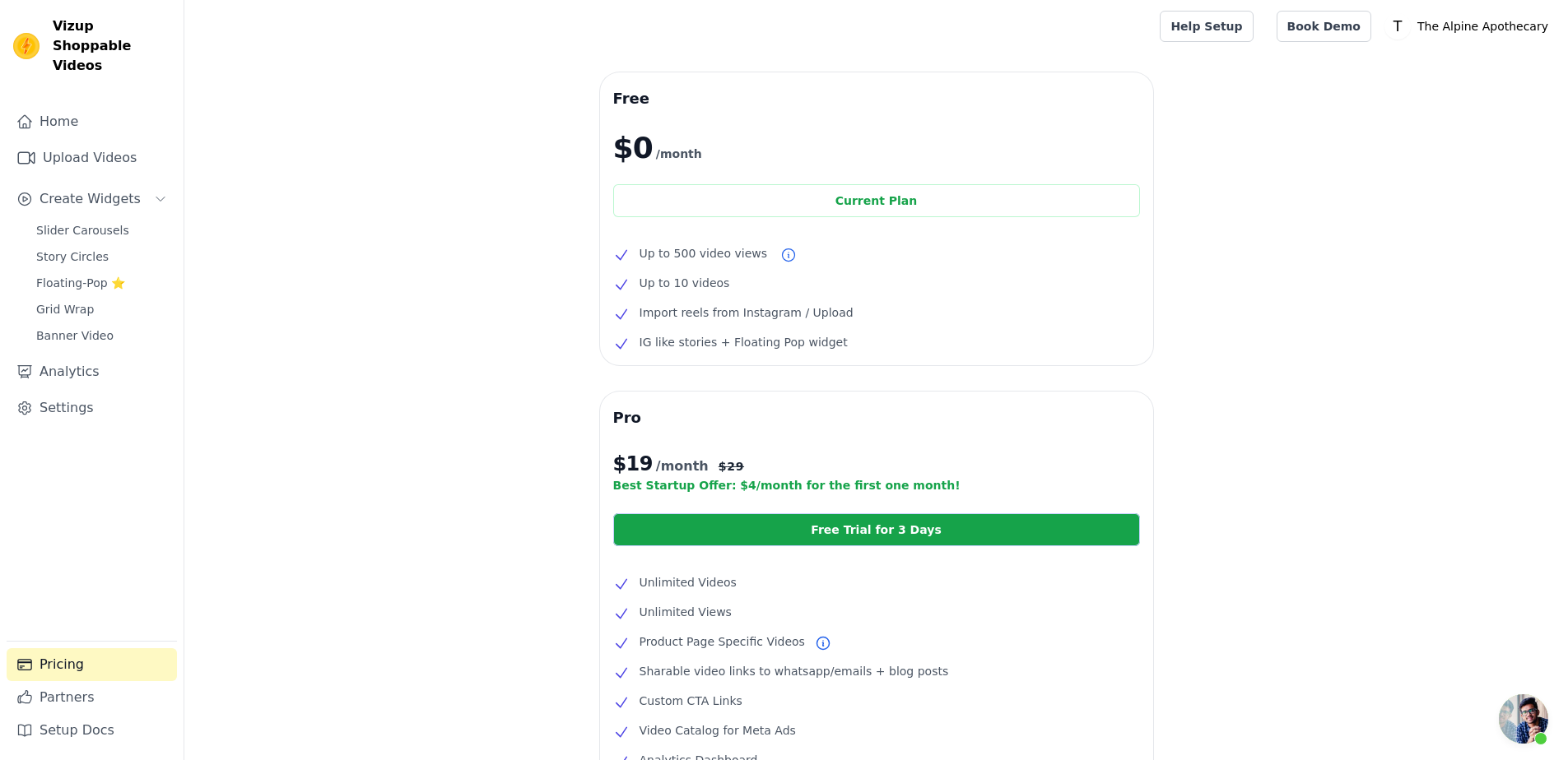
click at [996, 339] on li "IG like stories + Floating Pop widget" at bounding box center [876, 343] width 527 height 20
click at [54, 108] on link "Home" at bounding box center [91, 121] width 170 height 33
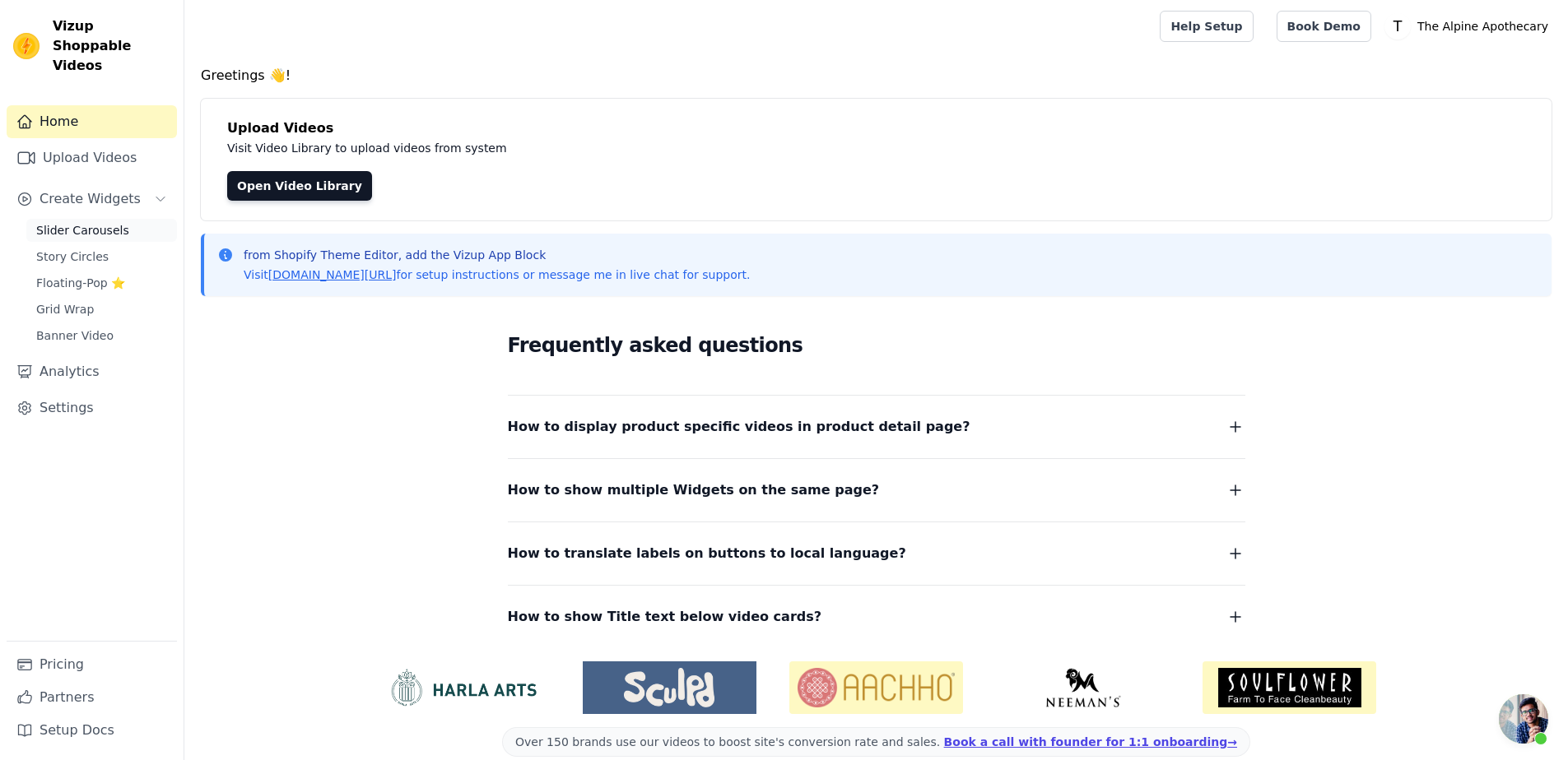
click at [84, 219] on link "Slider Carousels" at bounding box center [102, 229] width 151 height 23
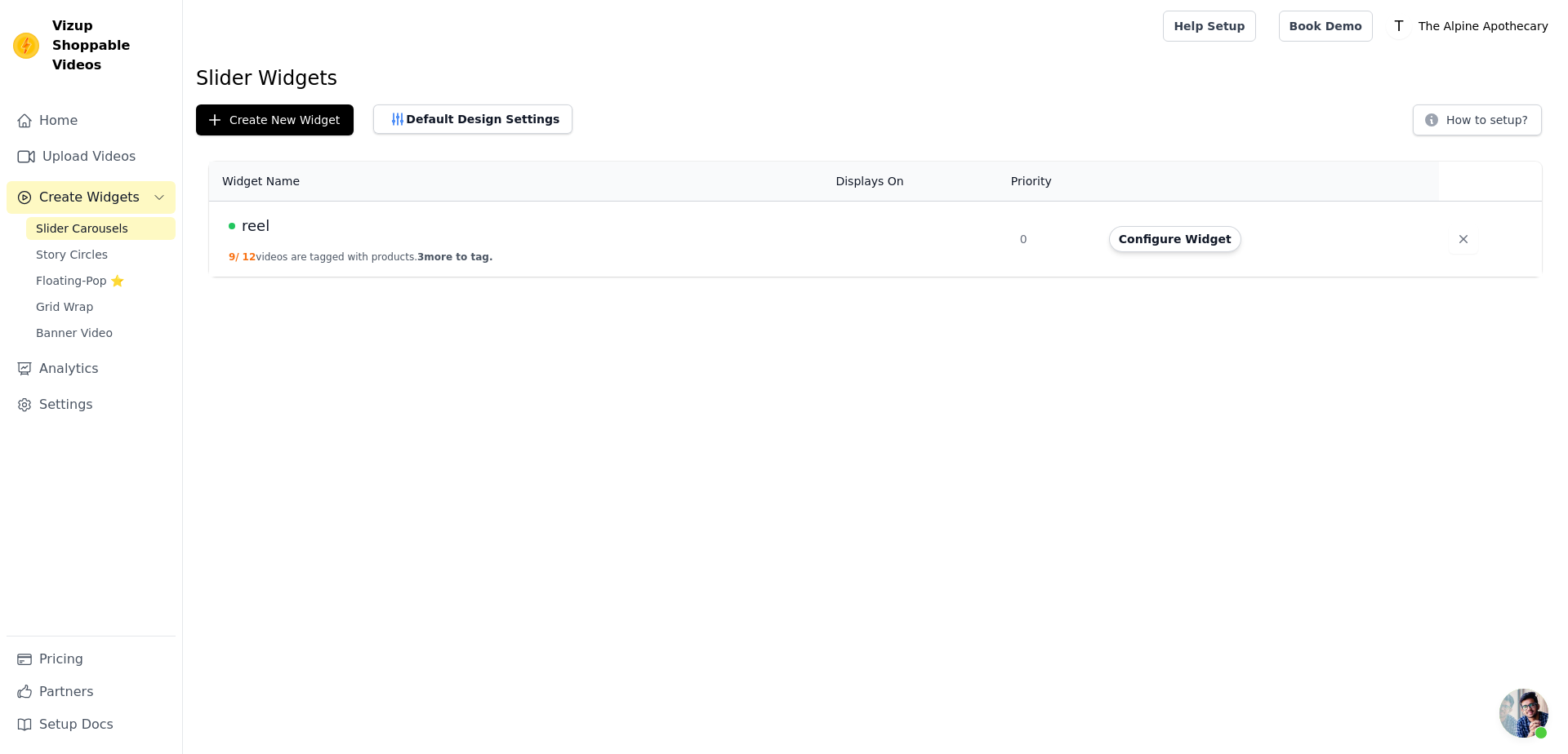
click at [259, 228] on span "reel" at bounding box center [255, 226] width 28 height 23
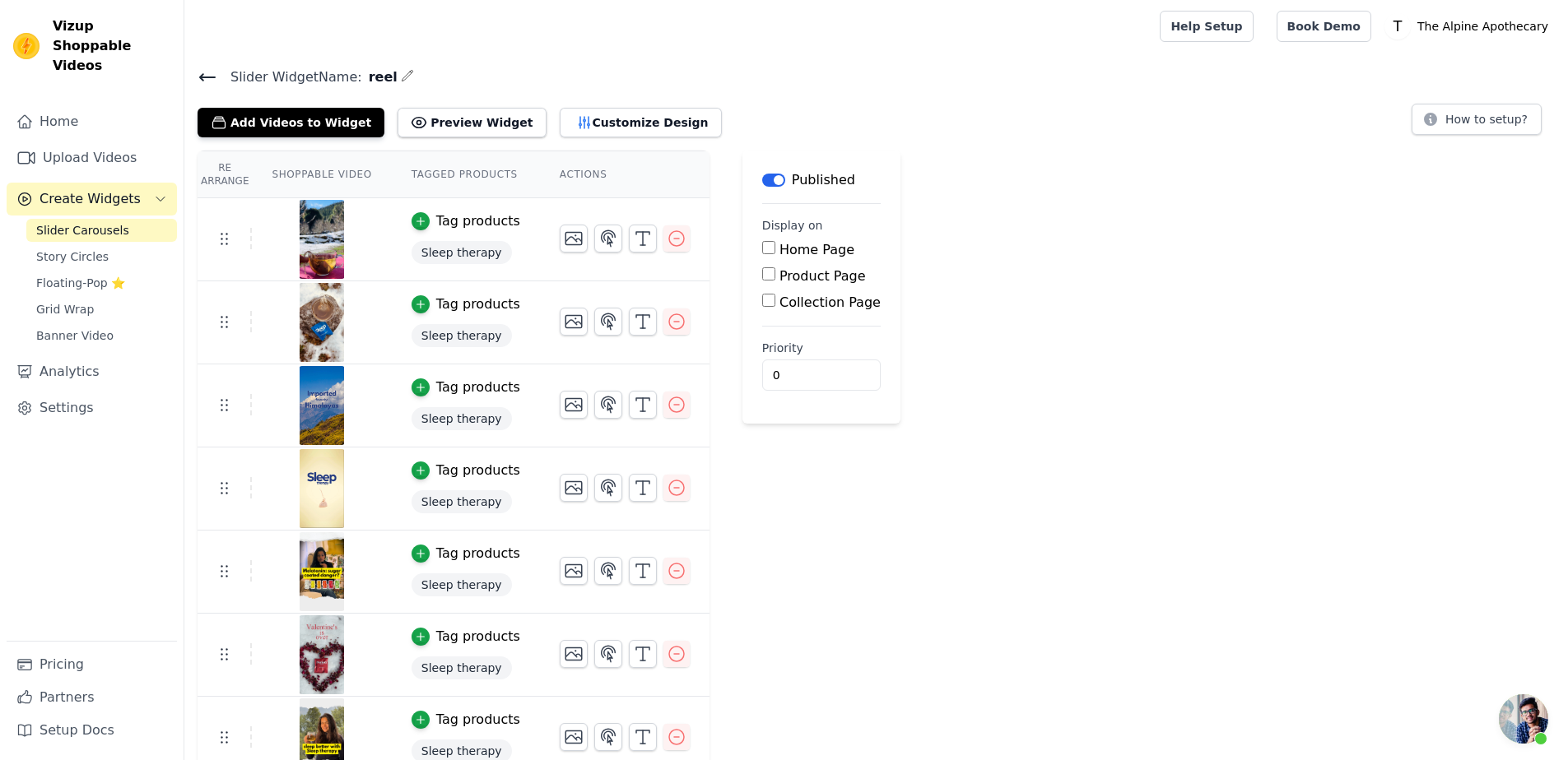
click at [290, 180] on th "Shoppable Video" at bounding box center [321, 174] width 139 height 47
click at [302, 170] on th "Shoppable Video" at bounding box center [321, 174] width 139 height 47
click at [453, 164] on th "Tagged Products" at bounding box center [465, 174] width 148 height 47
click at [466, 246] on span "Sleep therapy" at bounding box center [461, 252] width 100 height 23
click at [466, 258] on span "Sleep therapy" at bounding box center [461, 252] width 100 height 23
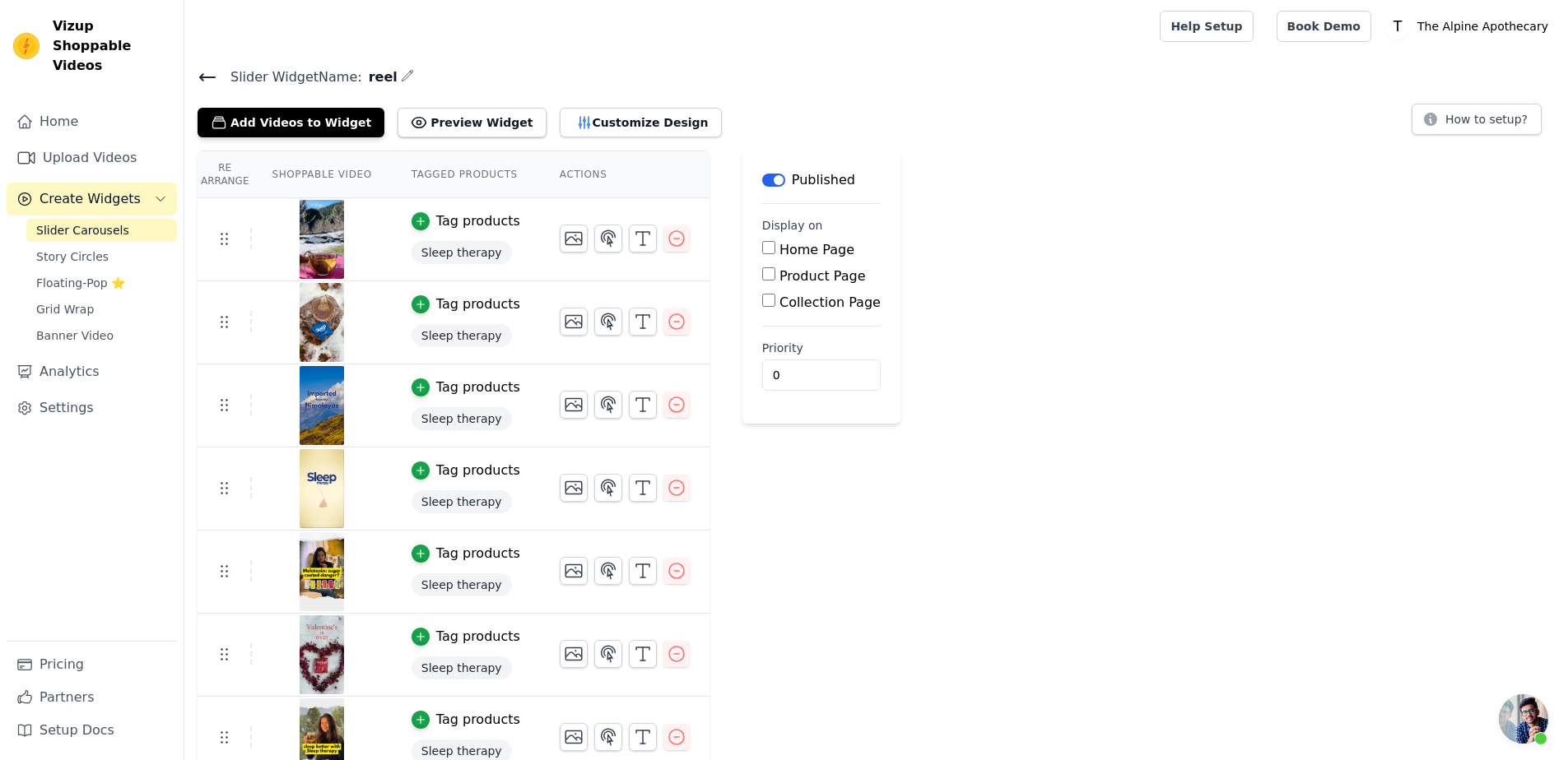
click at [474, 223] on div "Tag products" at bounding box center [478, 222] width 83 height 20
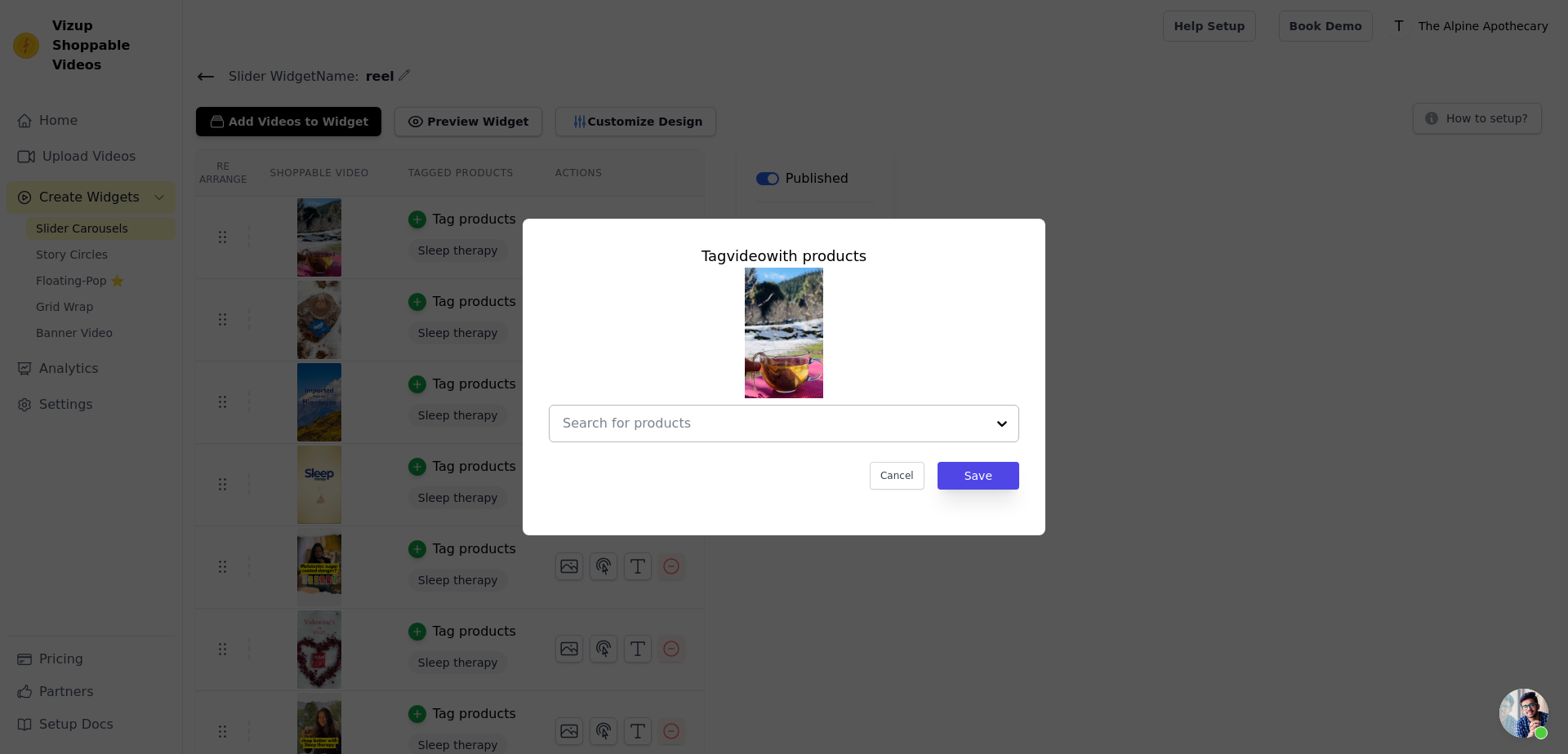
click at [723, 426] on input "text" at bounding box center [774, 424] width 423 height 20
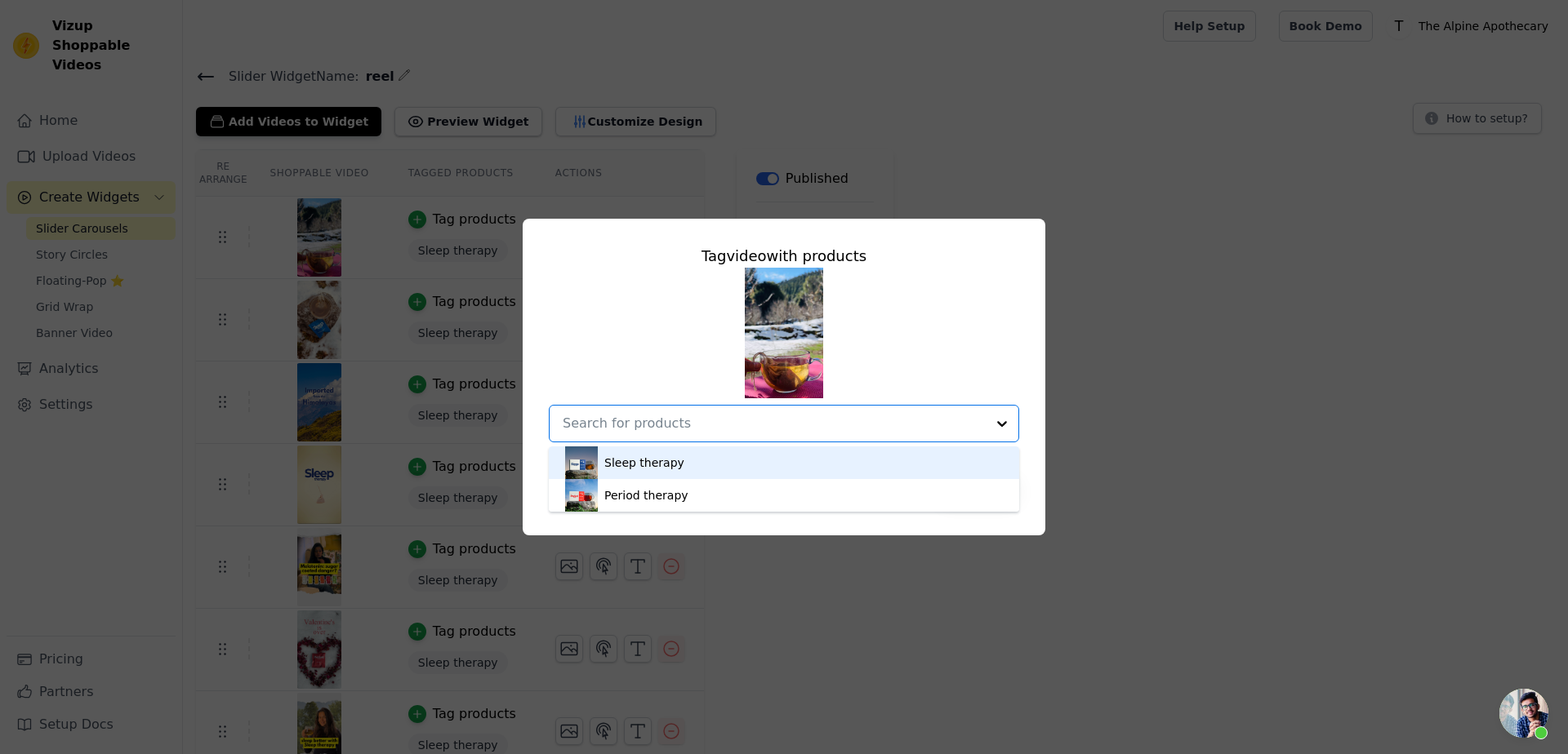
click at [699, 458] on div "Sleep therapy" at bounding box center [784, 462] width 438 height 33
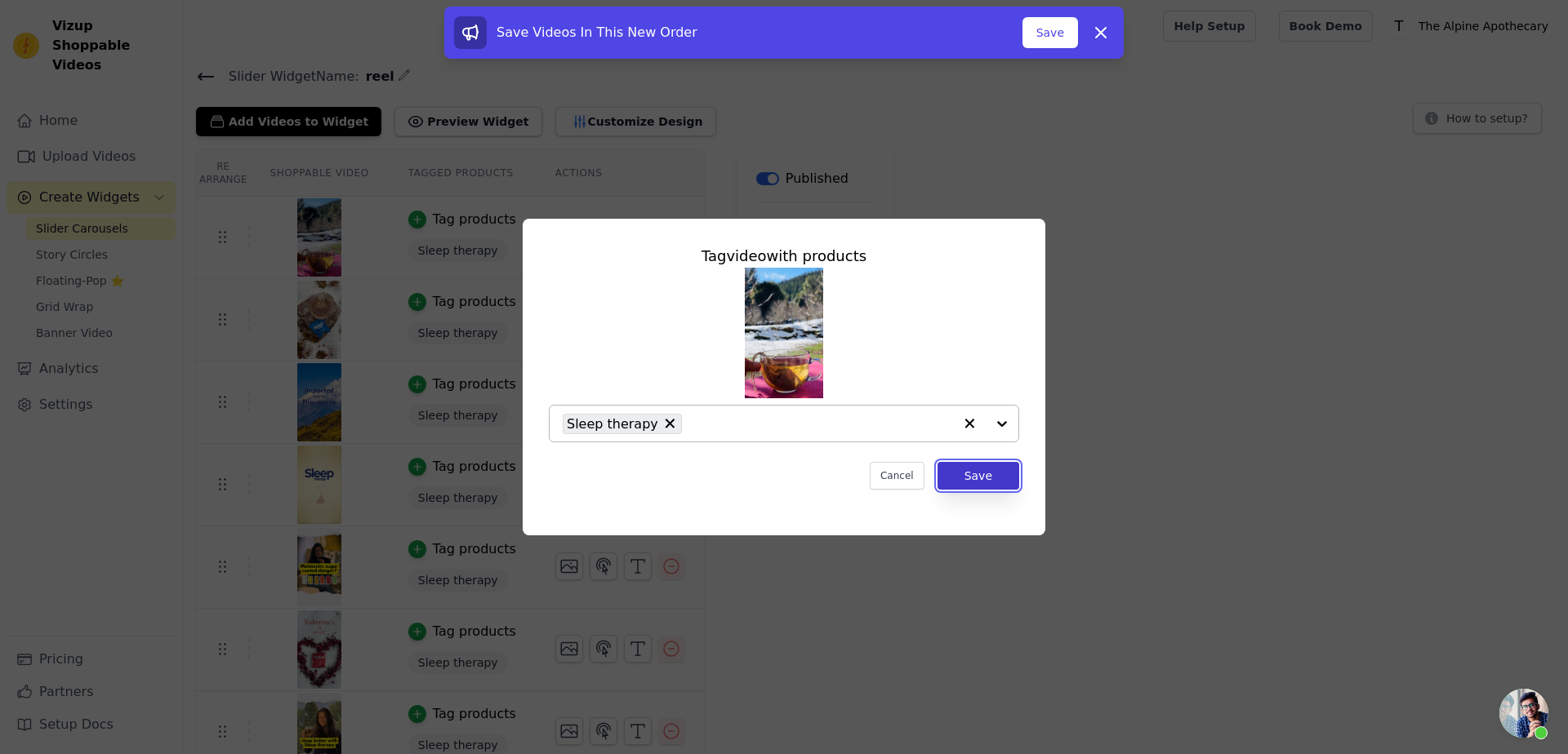
click at [962, 483] on button "Save" at bounding box center [978, 476] width 82 height 28
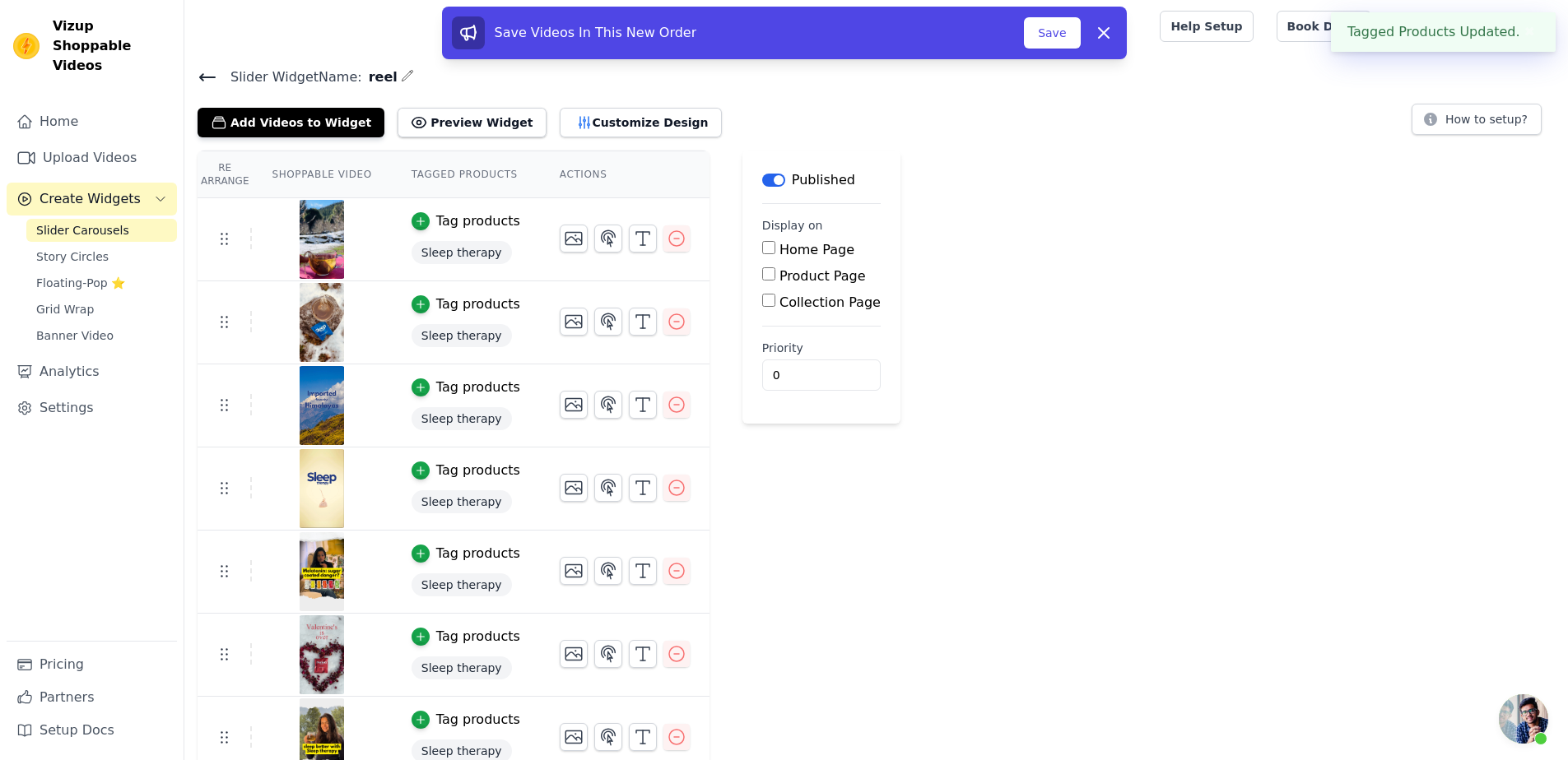
click at [1526, 27] on div "Save Videos In This New Order Save Dismiss" at bounding box center [784, 37] width 1568 height 60
click at [1527, 36] on div "Save Videos In This New Order Save Dismiss" at bounding box center [784, 37] width 1568 height 60
click at [1323, 166] on div "Re Arrange Shoppable Video Tagged Products Actions Tag products Sleep therapy T…" at bounding box center [876, 671] width 1383 height 1040
click at [1324, 27] on div "Save Videos In This New Order Save Dismiss" at bounding box center [784, 37] width 1568 height 60
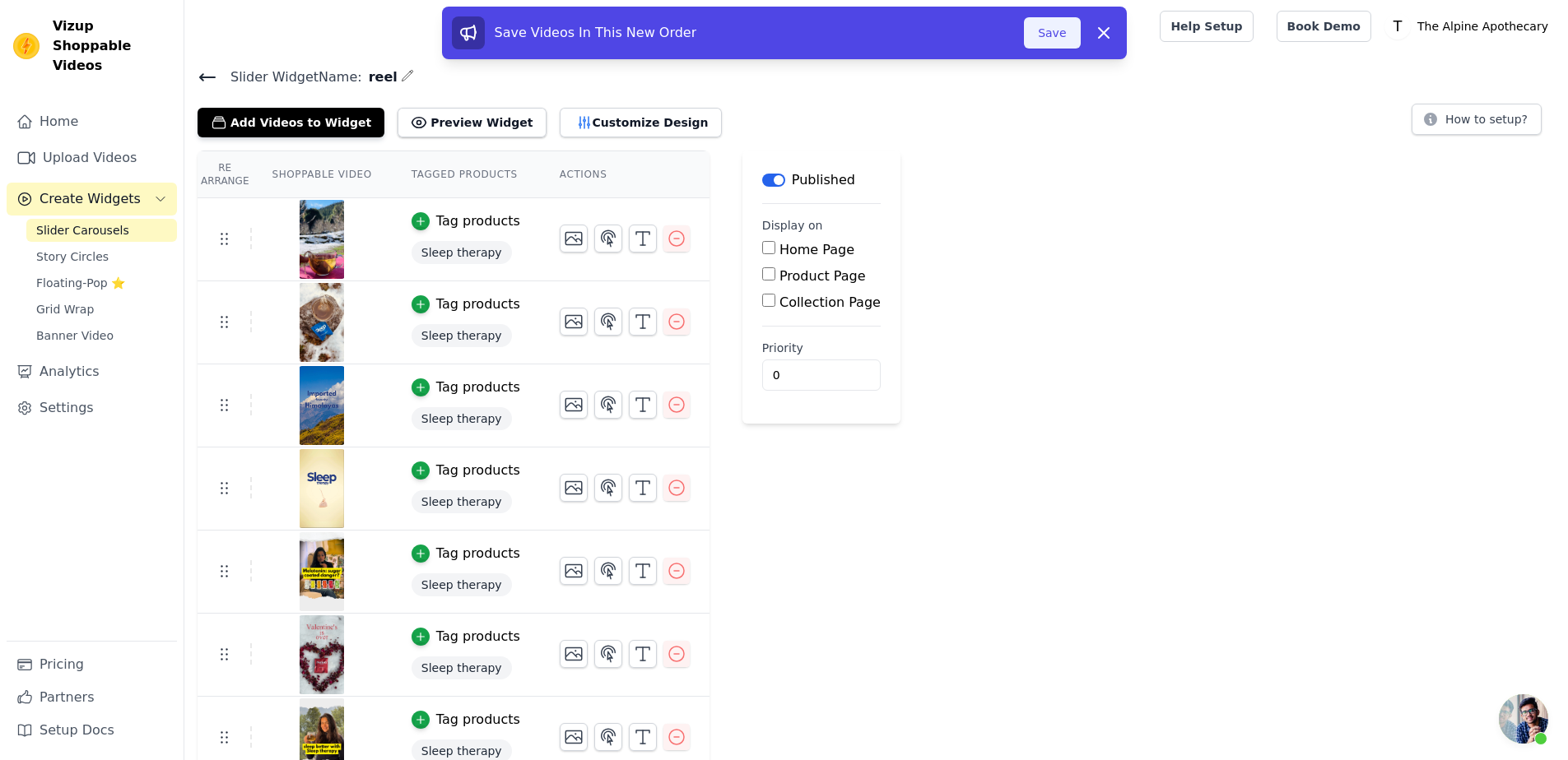
click at [1044, 40] on button "Save" at bounding box center [1051, 32] width 56 height 31
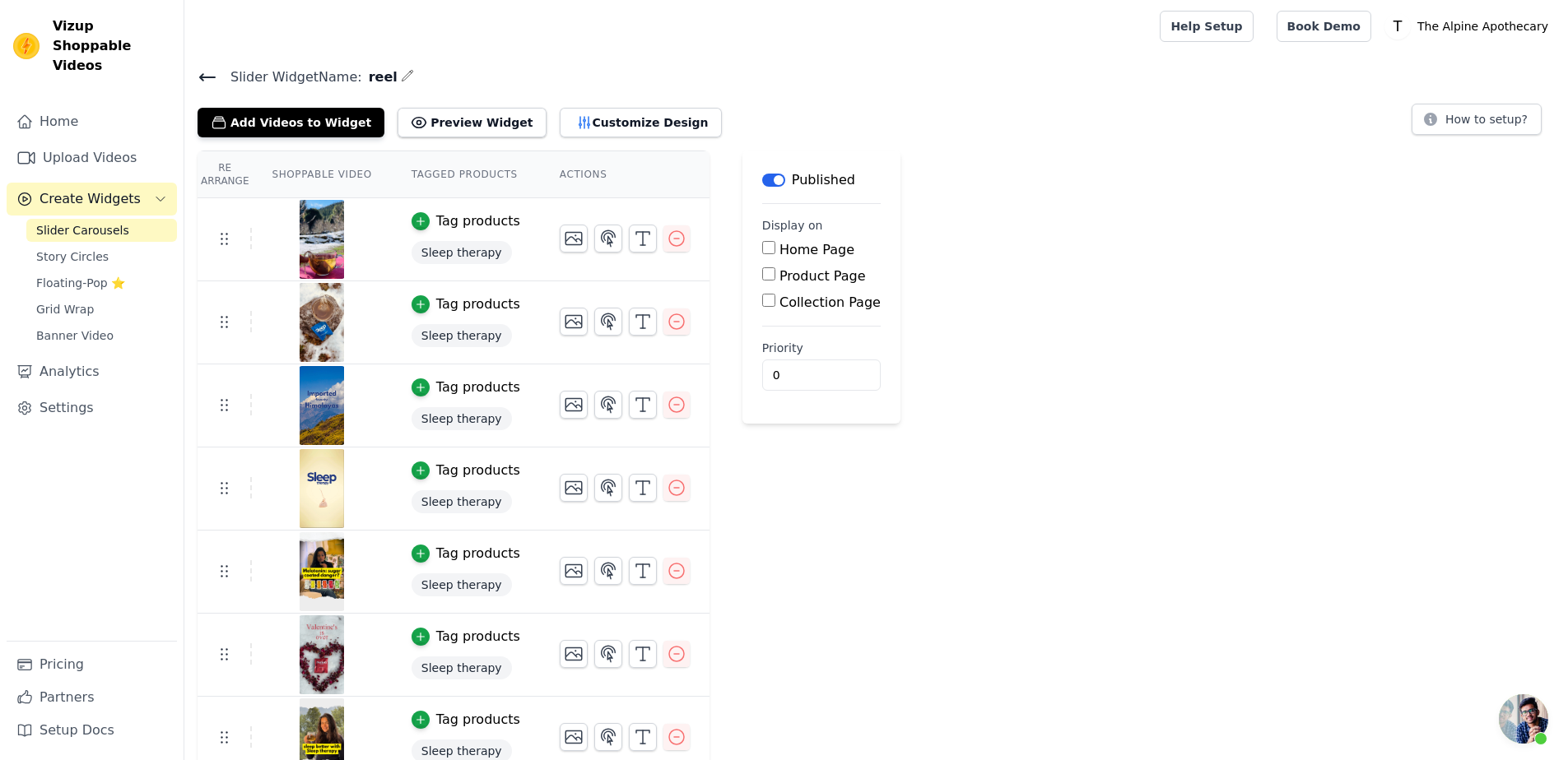
click at [1129, 354] on div "Re Arrange Shoppable Video Tagged Products Actions Tag products Sleep therapy T…" at bounding box center [876, 671] width 1383 height 1040
click at [821, 309] on div "Collection Page" at bounding box center [821, 303] width 118 height 20
click at [762, 304] on input "Collection Page" at bounding box center [768, 300] width 13 height 13
checkbox input "true"
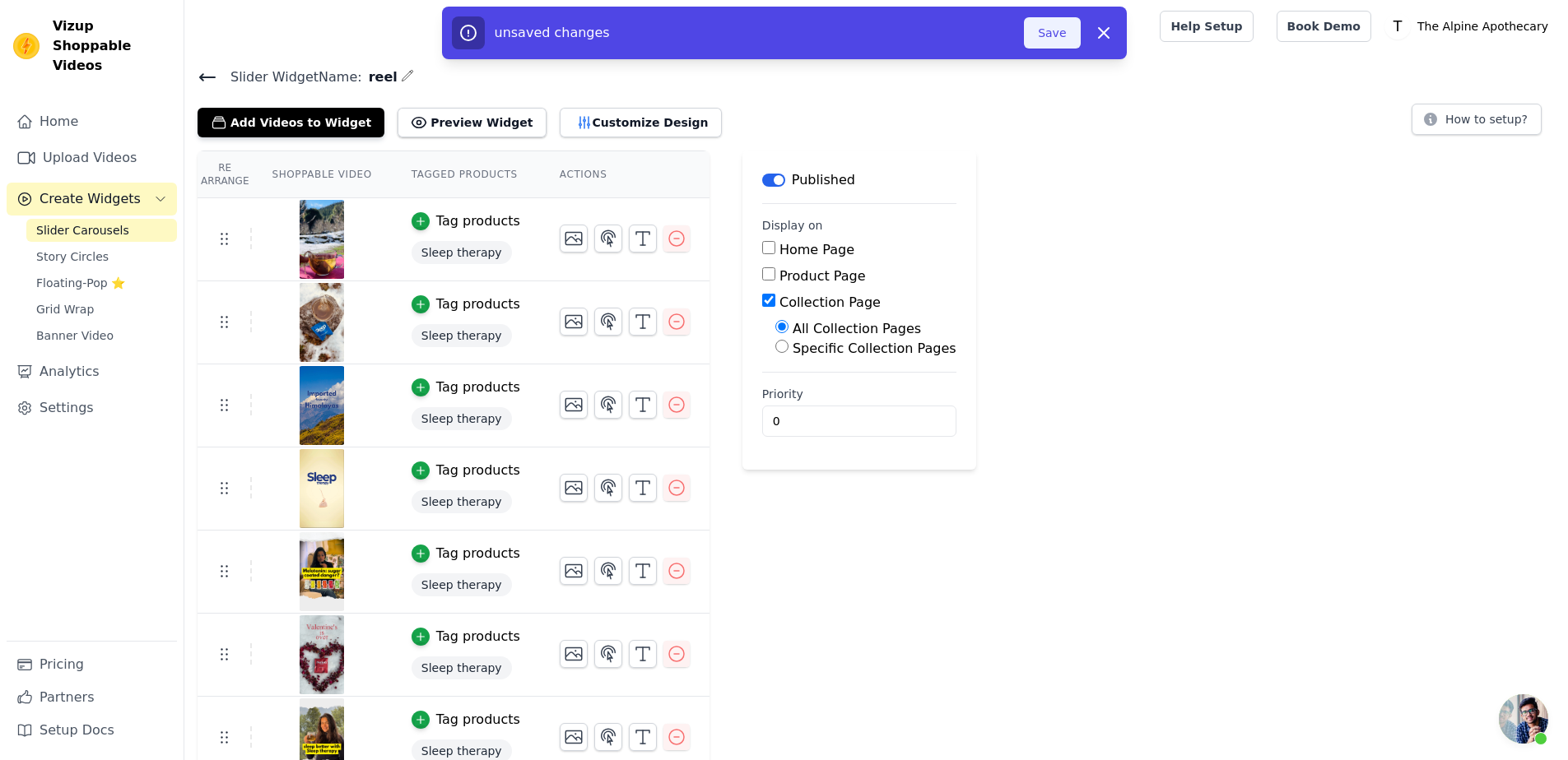
drag, startPoint x: 1095, startPoint y: 11, endPoint x: 1073, endPoint y: 18, distance: 23.1
click at [1094, 11] on div "unsaved changes Save Dismiss" at bounding box center [784, 33] width 685 height 53
click at [1049, 28] on button "Save" at bounding box center [1051, 32] width 56 height 31
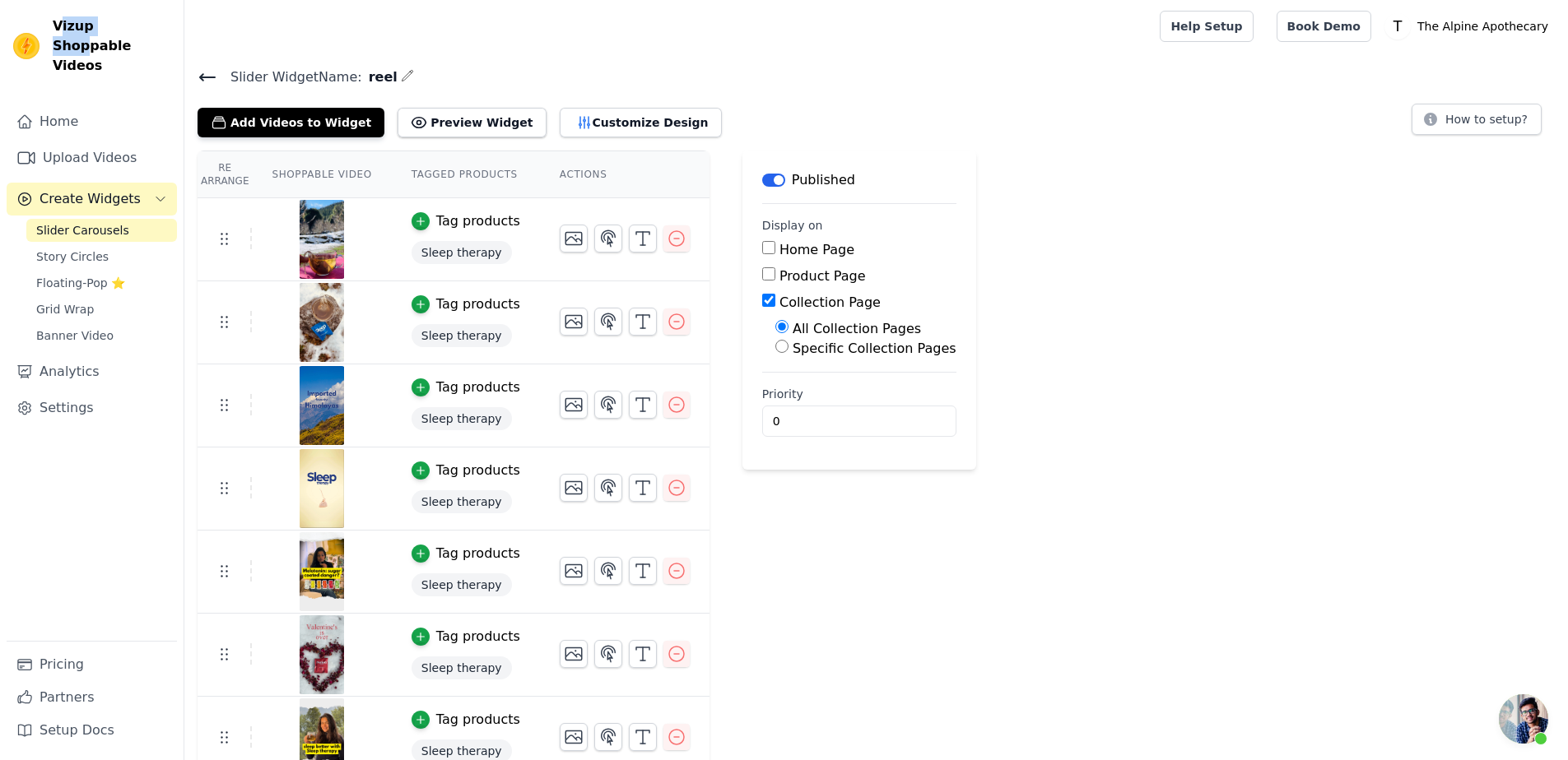
drag, startPoint x: 60, startPoint y: 17, endPoint x: 96, endPoint y: 26, distance: 37.1
click at [118, 28] on span "Vizup Shoppable Videos" at bounding box center [111, 47] width 117 height 60
click at [67, 13] on div "Vizup Shoppable Videos Home Upload Videos Create Widgets Slider Carousels Story…" at bounding box center [92, 380] width 185 height 760
click at [68, 13] on div "Vizup Shoppable Videos Home Upload Videos Create Widgets Slider Carousels Story…" at bounding box center [92, 380] width 185 height 760
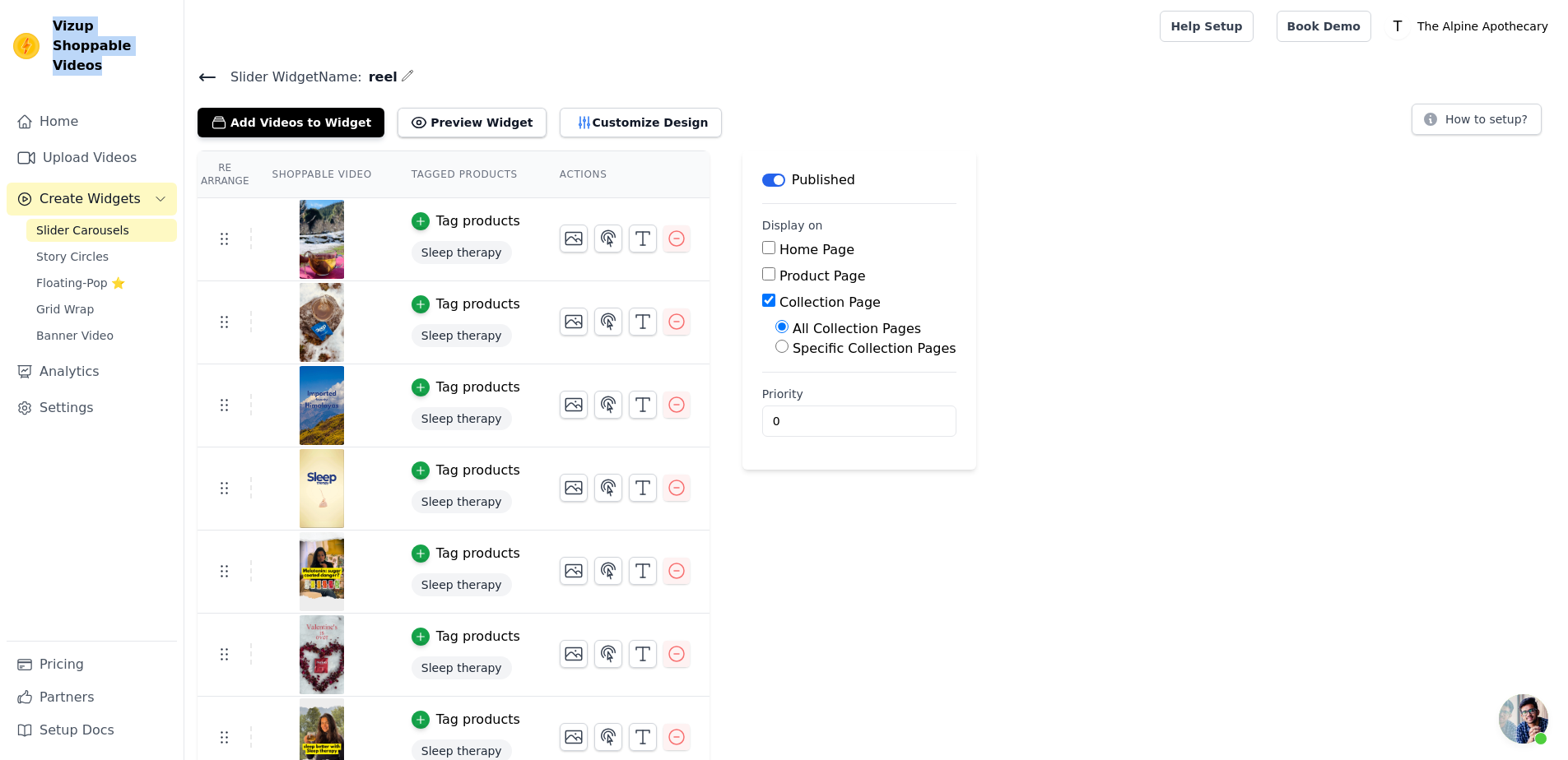
copy div "Vizup Shoppable Videos"
click at [800, 346] on label "Specific Collection Pages" at bounding box center [874, 349] width 164 height 16
click at [789, 346] on input "Specific Collection Pages" at bounding box center [781, 346] width 13 height 13
radio input "true"
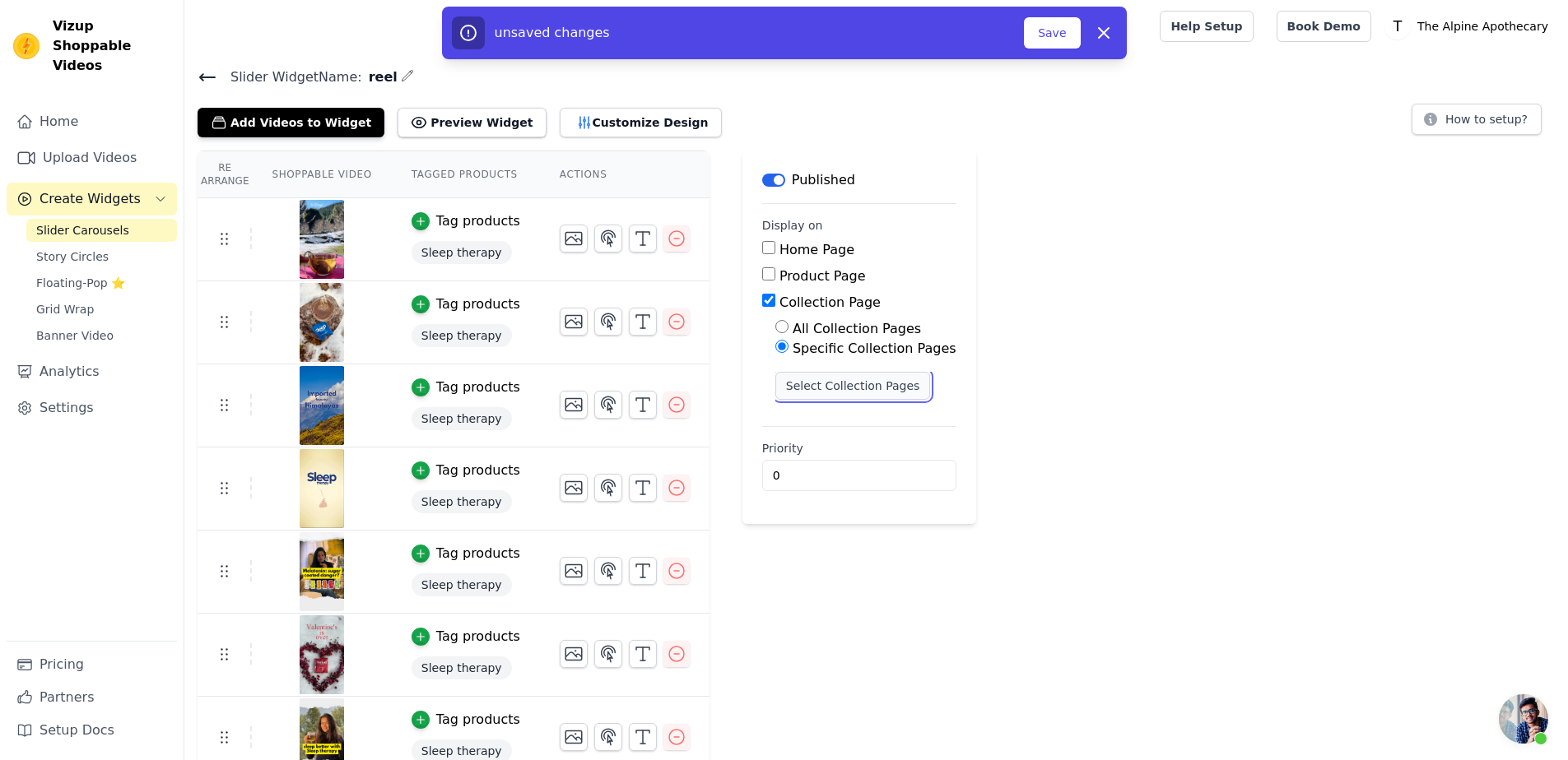
click at [803, 390] on button "Select Collection Pages" at bounding box center [853, 385] width 156 height 28
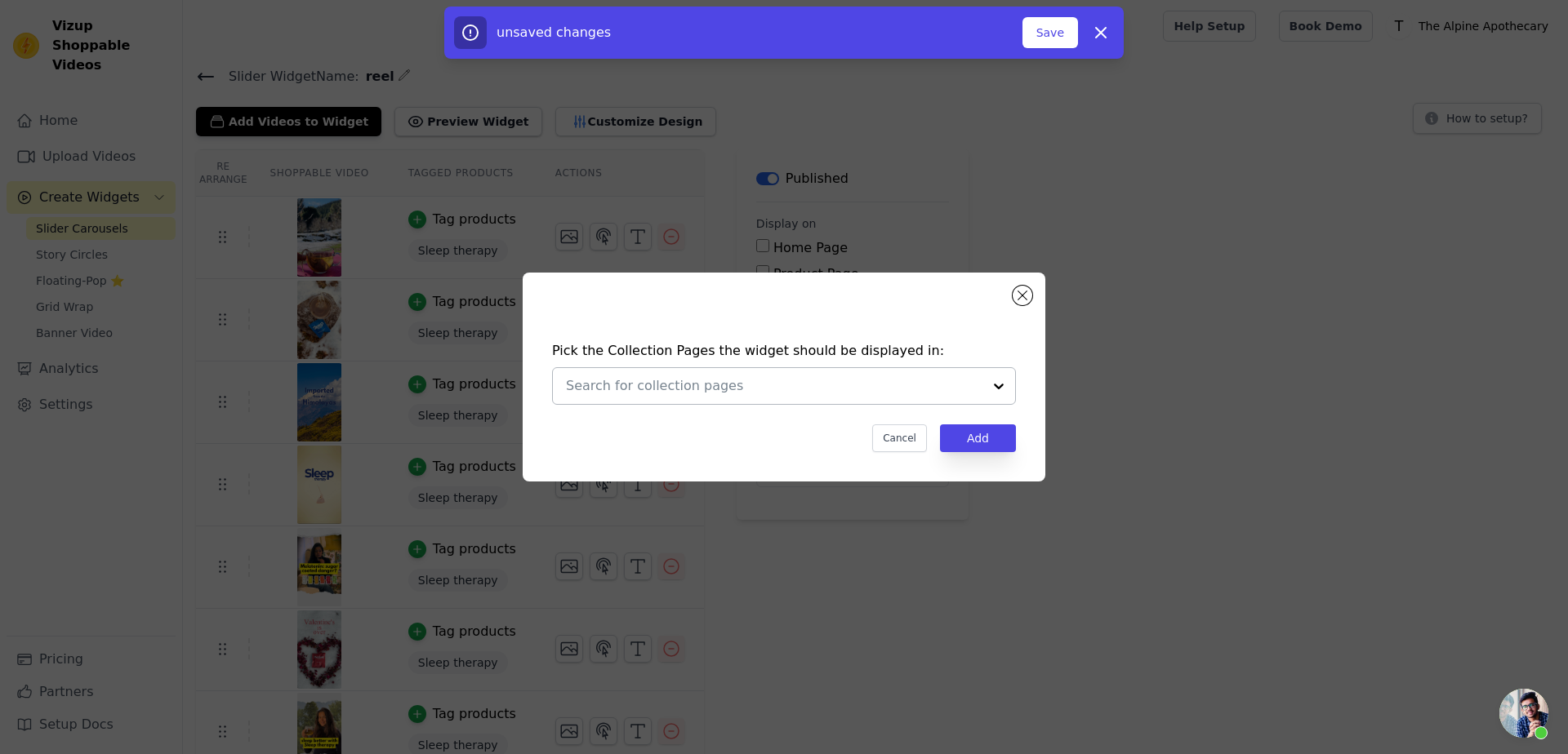
click at [797, 390] on input "text" at bounding box center [774, 386] width 416 height 20
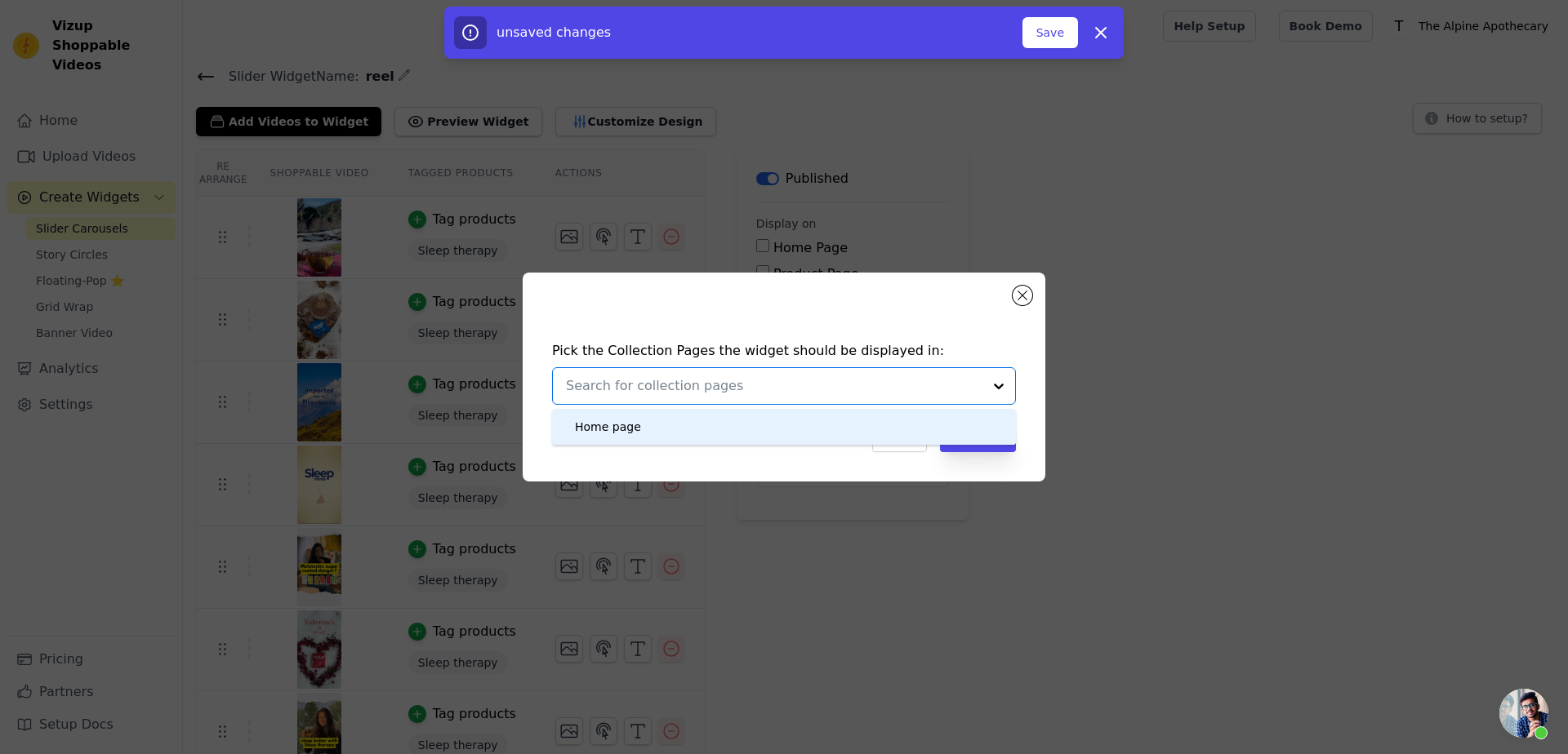
click at [797, 390] on input "text" at bounding box center [774, 386] width 416 height 20
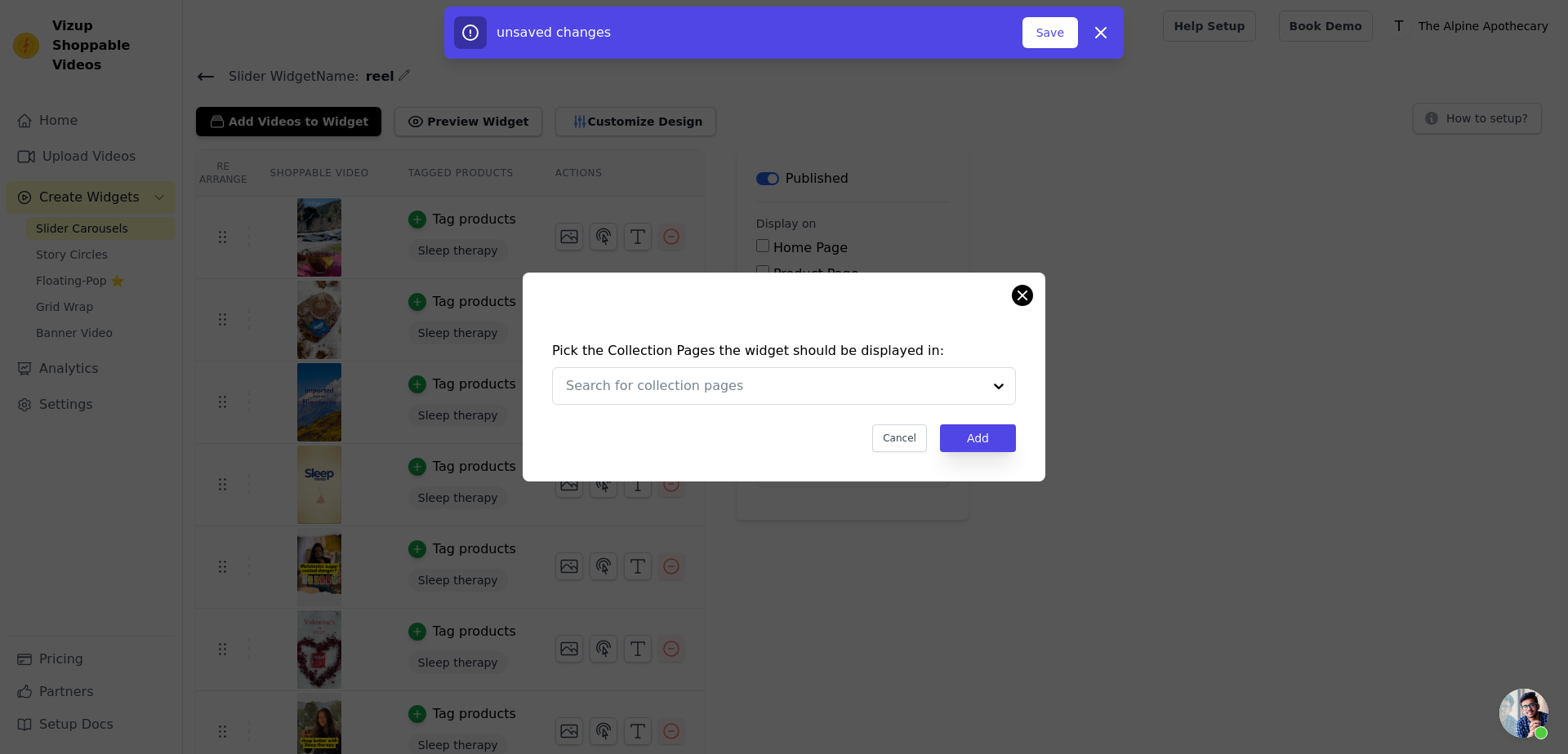
click at [1030, 288] on div "Pick the Collection Pages the widget should be displayed in: Cancel Add" at bounding box center [784, 377] width 523 height 209
click at [1021, 296] on button "Close modal" at bounding box center [1023, 296] width 20 height 20
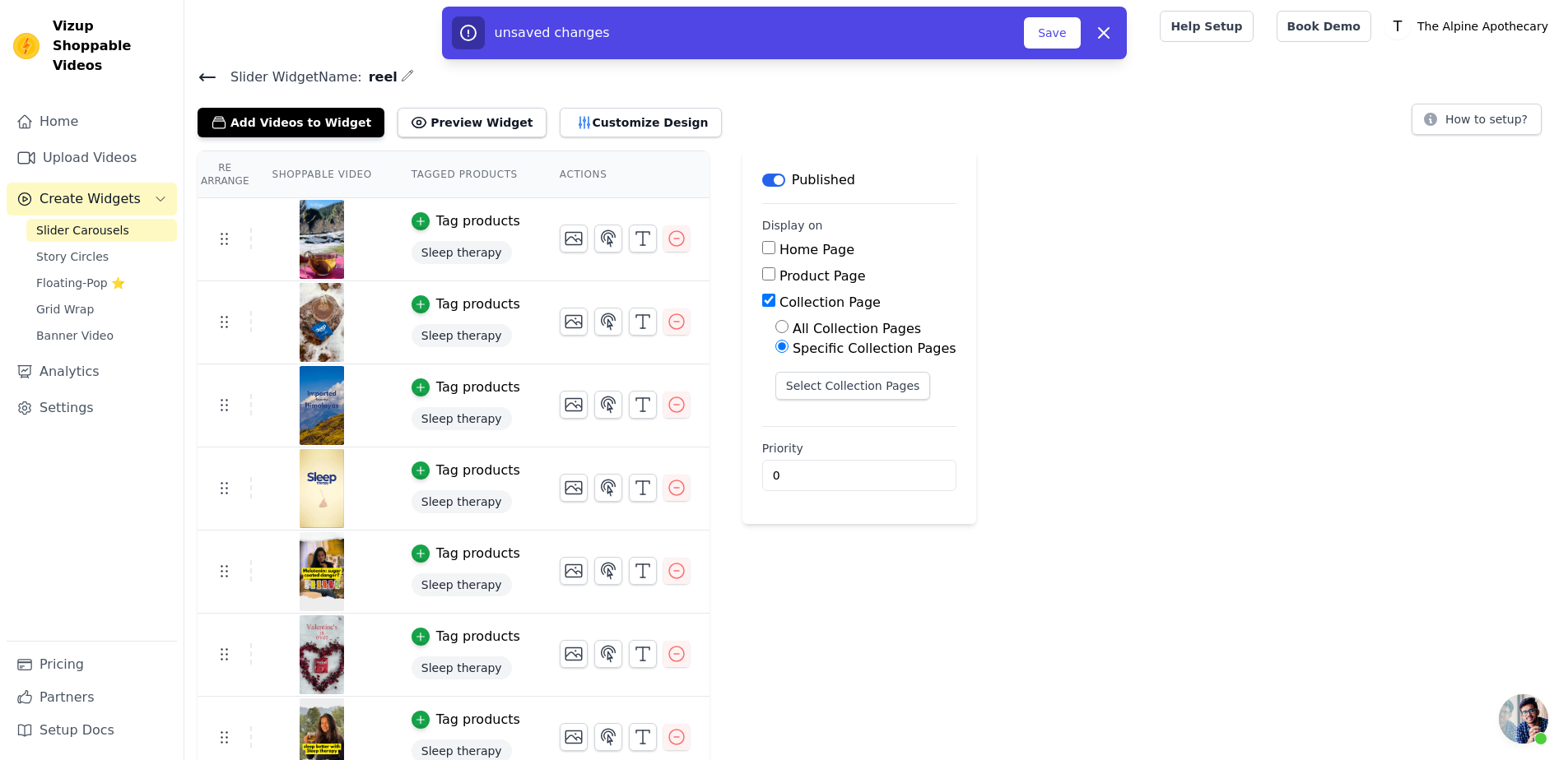
click at [814, 329] on label "All Collection Pages" at bounding box center [857, 329] width 128 height 16
click at [789, 329] on input "All Collection Pages" at bounding box center [781, 326] width 13 height 13
radio input "true"
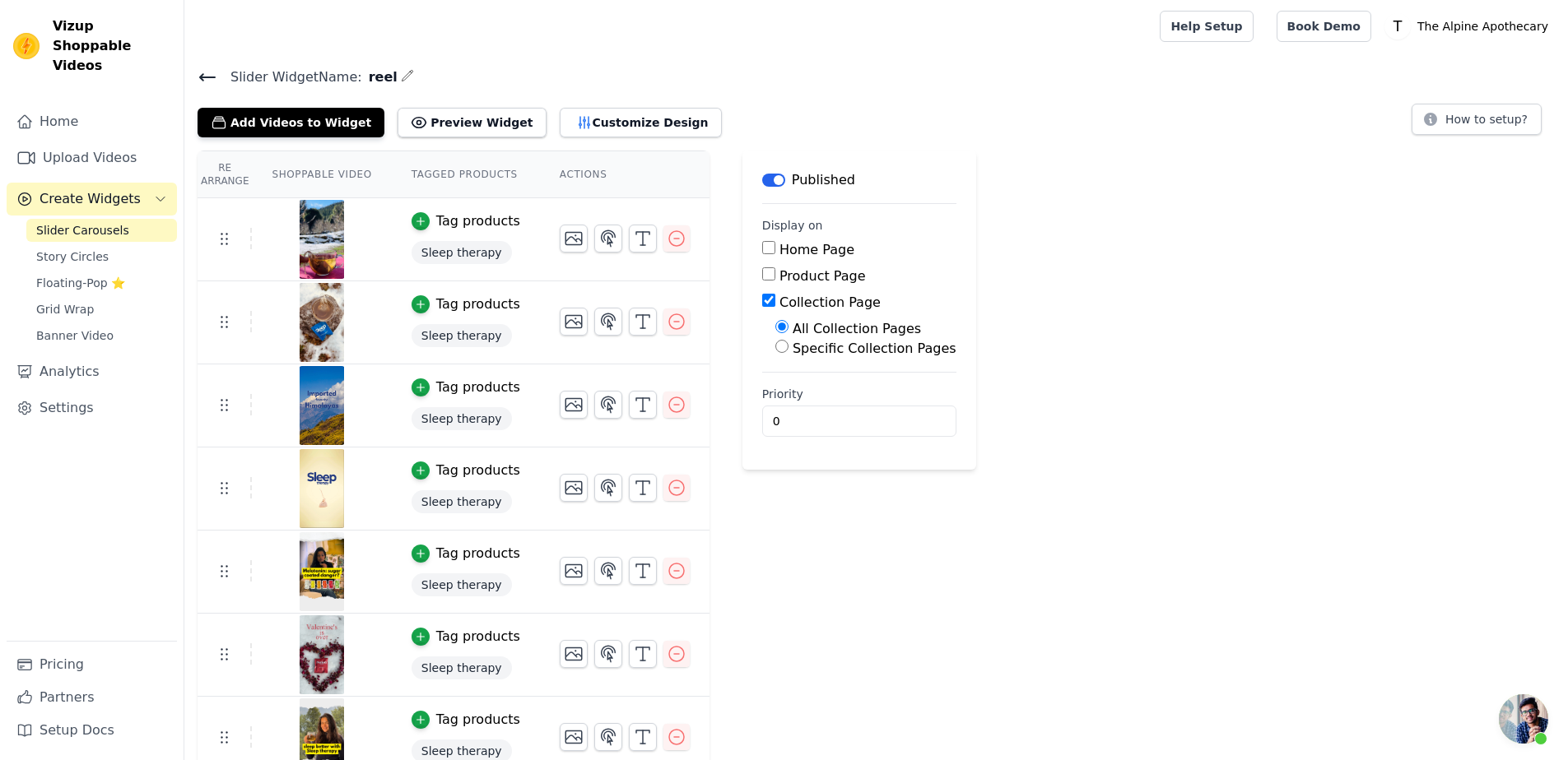
click at [1217, 156] on div "Re Arrange Shoppable Video Tagged Products Actions Tag products Sleep therapy T…" at bounding box center [876, 671] width 1383 height 1040
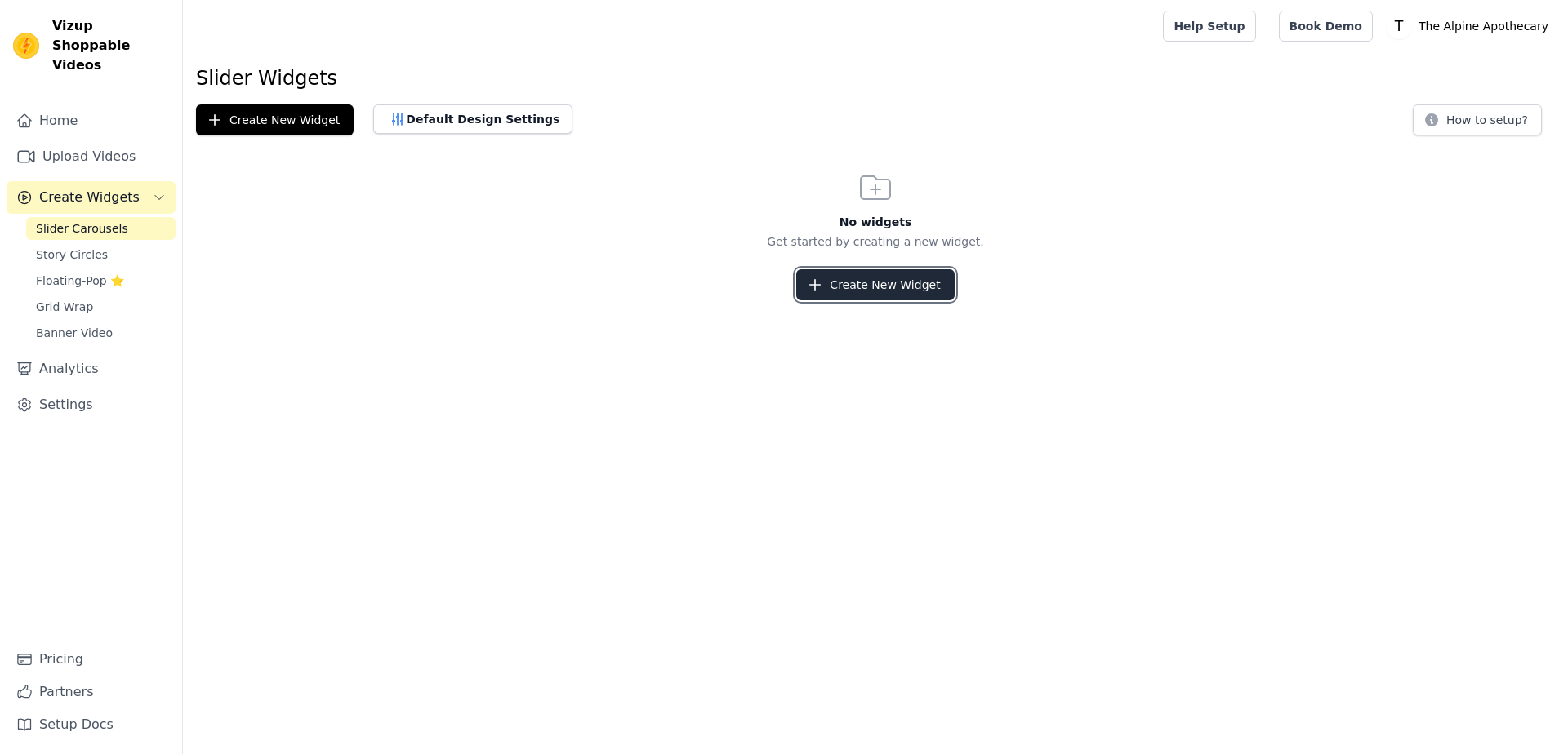
click at [869, 281] on button "Create New Widget" at bounding box center [876, 284] width 158 height 31
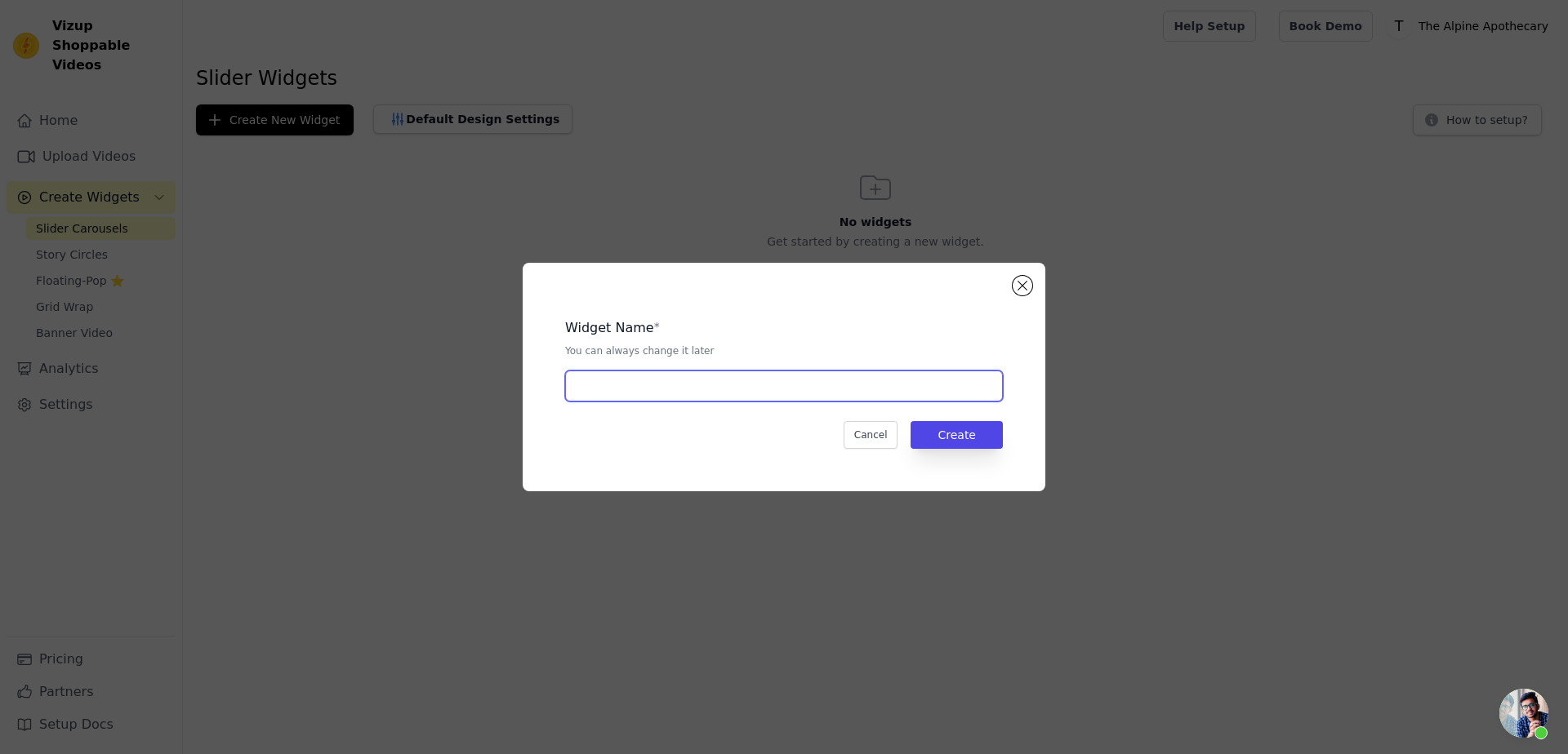
click at [711, 378] on input "text" at bounding box center [784, 385] width 438 height 31
click at [687, 396] on input "Stories" at bounding box center [784, 385] width 438 height 31
type input "Reel"
click at [609, 438] on div "Cancel Create" at bounding box center [784, 435] width 438 height 28
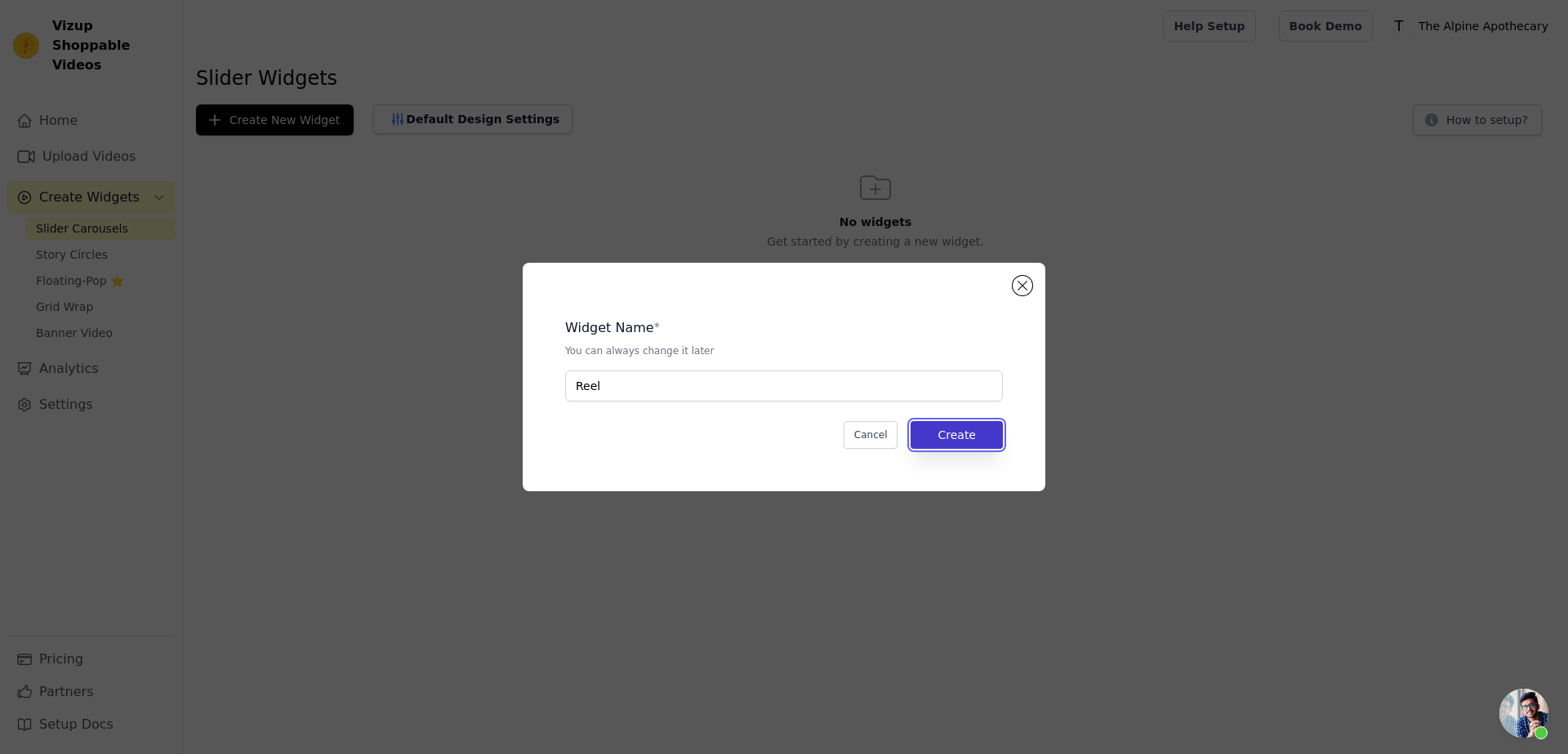
click at [953, 440] on button "Create" at bounding box center [958, 435] width 93 height 28
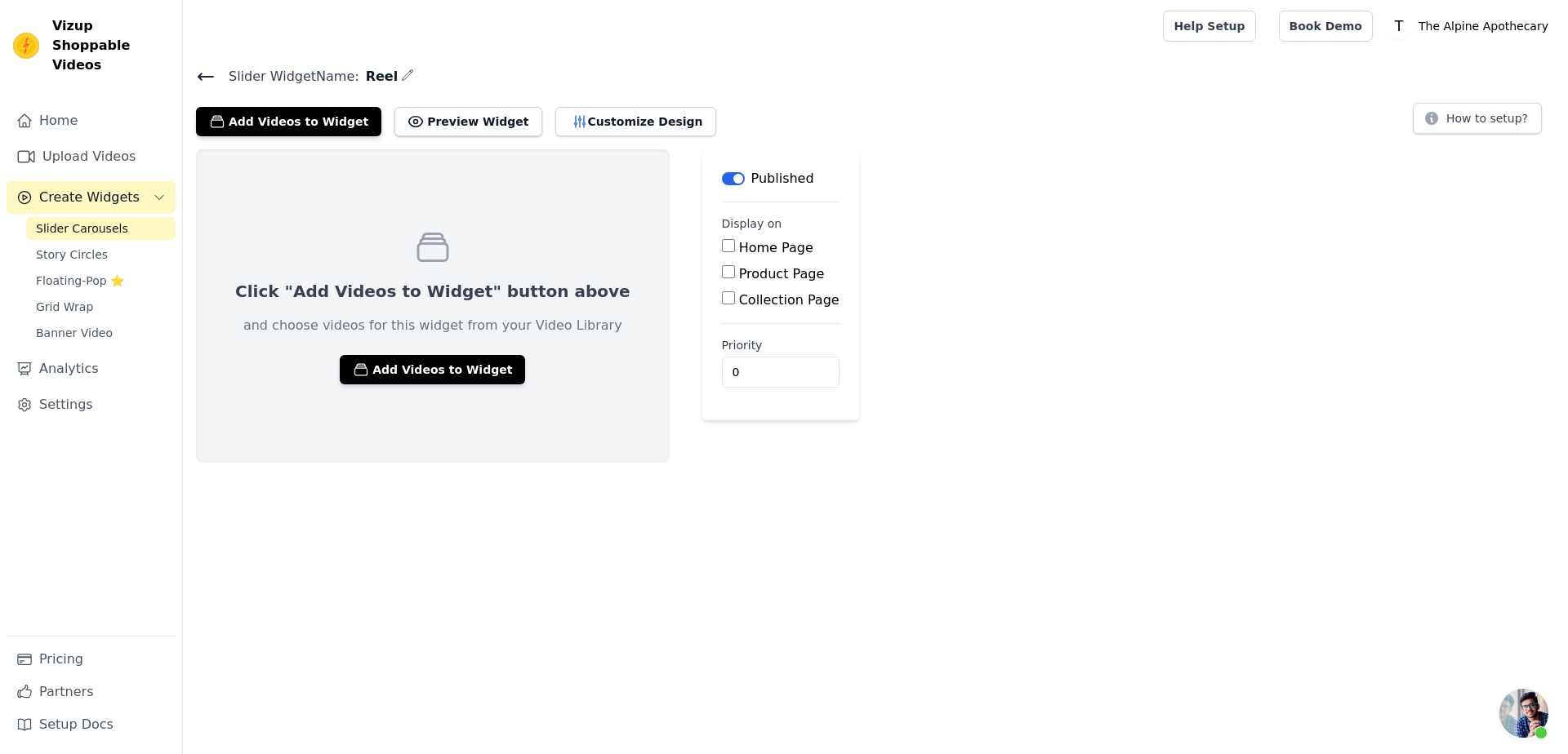
click at [735, 307] on div "Collection Page" at bounding box center [780, 301] width 117 height 20
click at [740, 307] on label "Collection Page" at bounding box center [790, 301] width 101 height 16
click at [733, 305] on input "Collection Page" at bounding box center [728, 298] width 13 height 13
checkbox input "true"
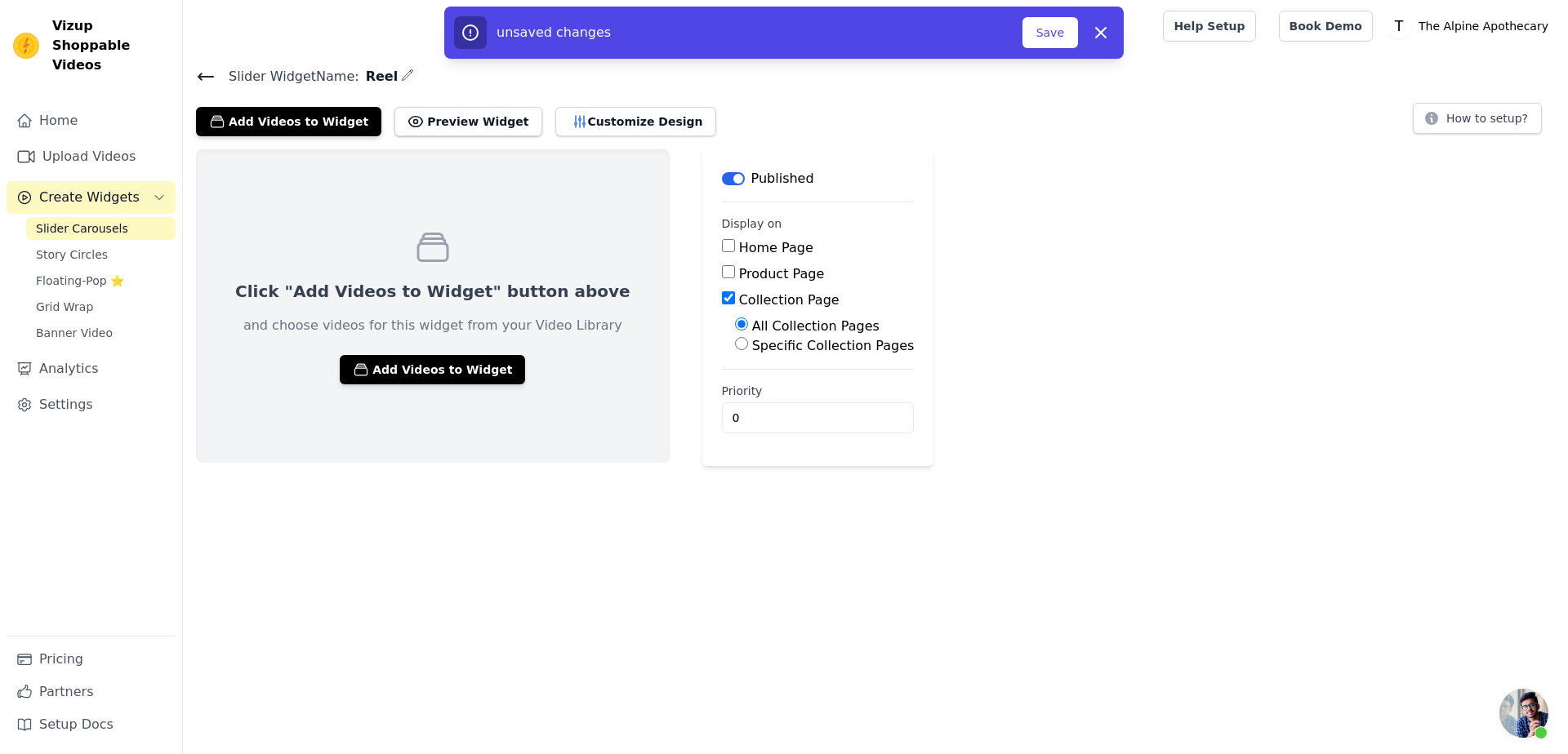
click at [1137, 367] on div "Click "Add Videos to Widget" button above and choose videos for this widget fro…" at bounding box center [876, 308] width 1386 height 316
click at [435, 355] on button "Add Videos to Widget" at bounding box center [433, 370] width 185 height 30
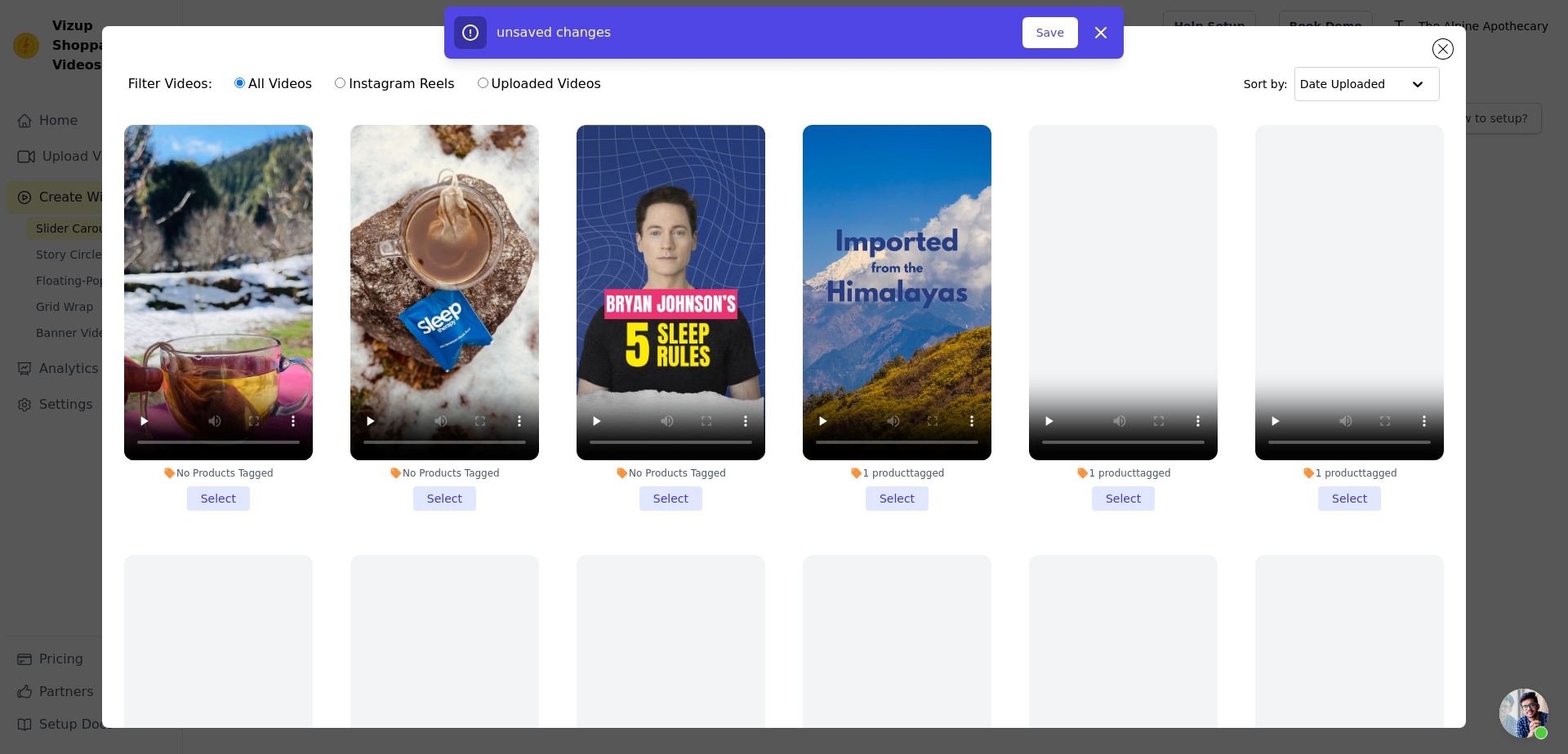
click at [393, 87] on label "Instagram Reels" at bounding box center [394, 85] width 121 height 22
click at [345, 87] on input "Instagram Reels" at bounding box center [340, 83] width 11 height 11
radio input "true"
click at [271, 86] on label "All Videos" at bounding box center [273, 85] width 79 height 22
click at [245, 86] on input "All Videos" at bounding box center [240, 83] width 11 height 11
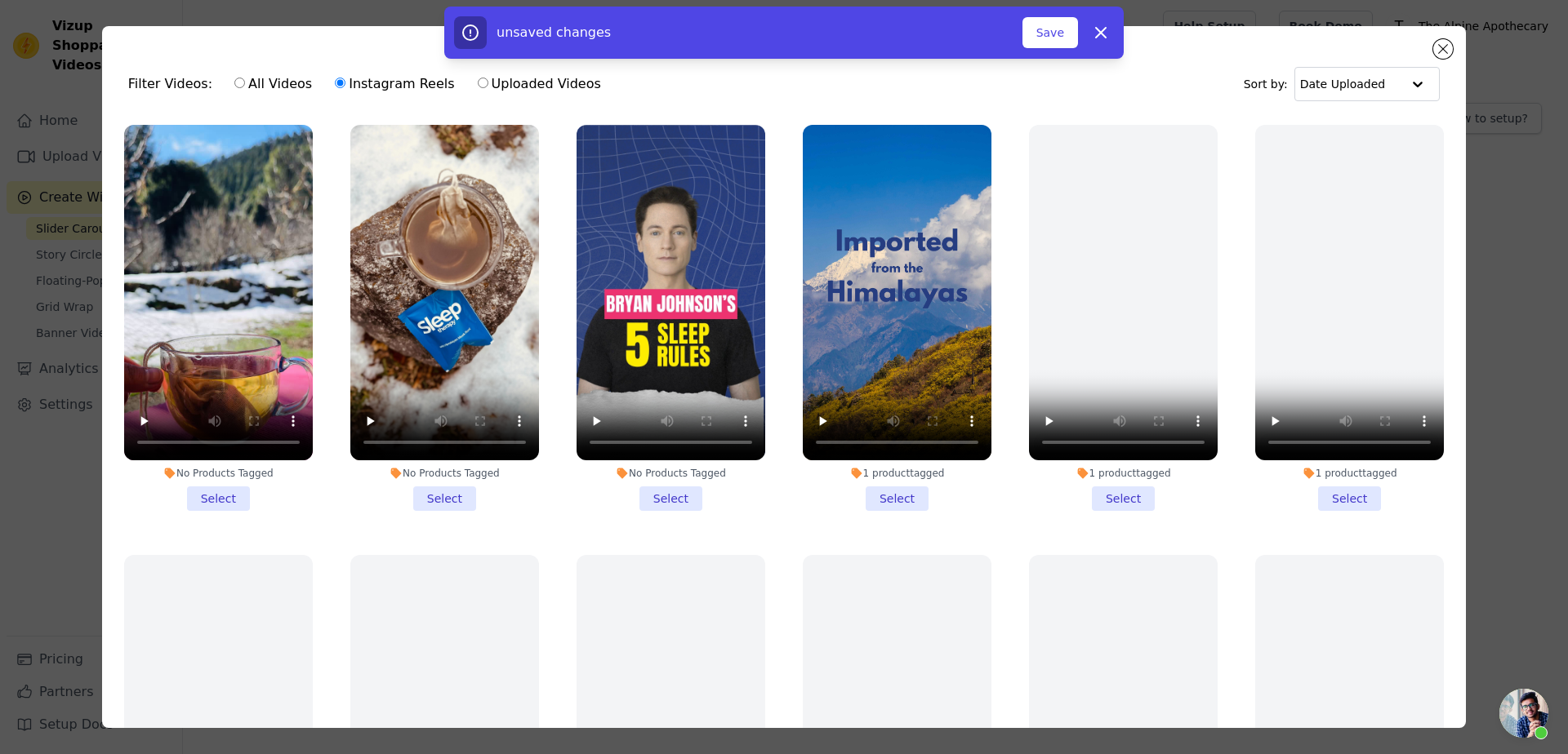
radio input "true"
click at [228, 489] on li "No Products Tagged Select" at bounding box center [218, 318] width 188 height 386
click at [0, 0] on input "No Products Tagged Select" at bounding box center [0, 0] width 0 height 0
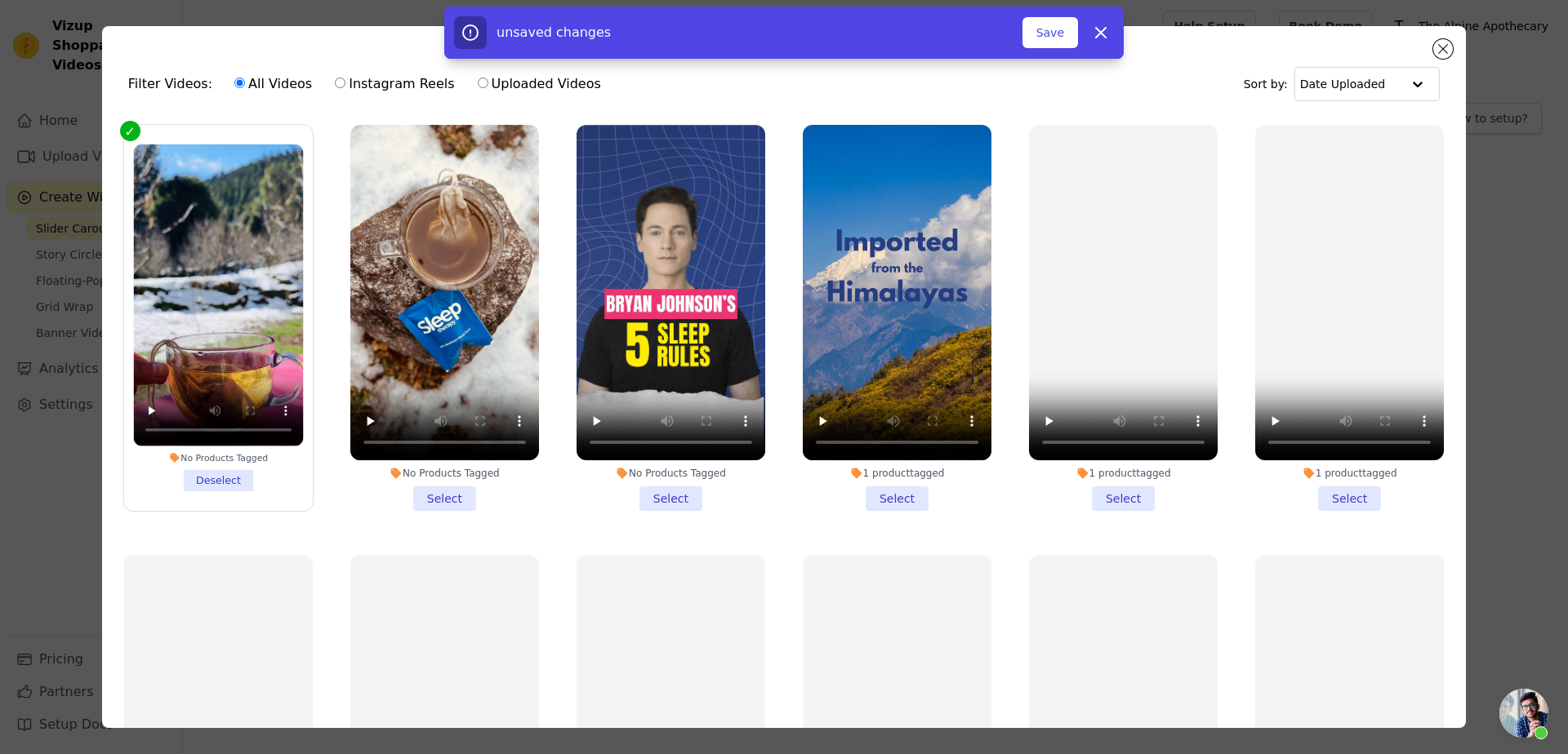
click at [437, 489] on li "No Products Tagged Select" at bounding box center [444, 318] width 188 height 386
click at [0, 0] on input "No Products Tagged Select" at bounding box center [0, 0] width 0 height 0
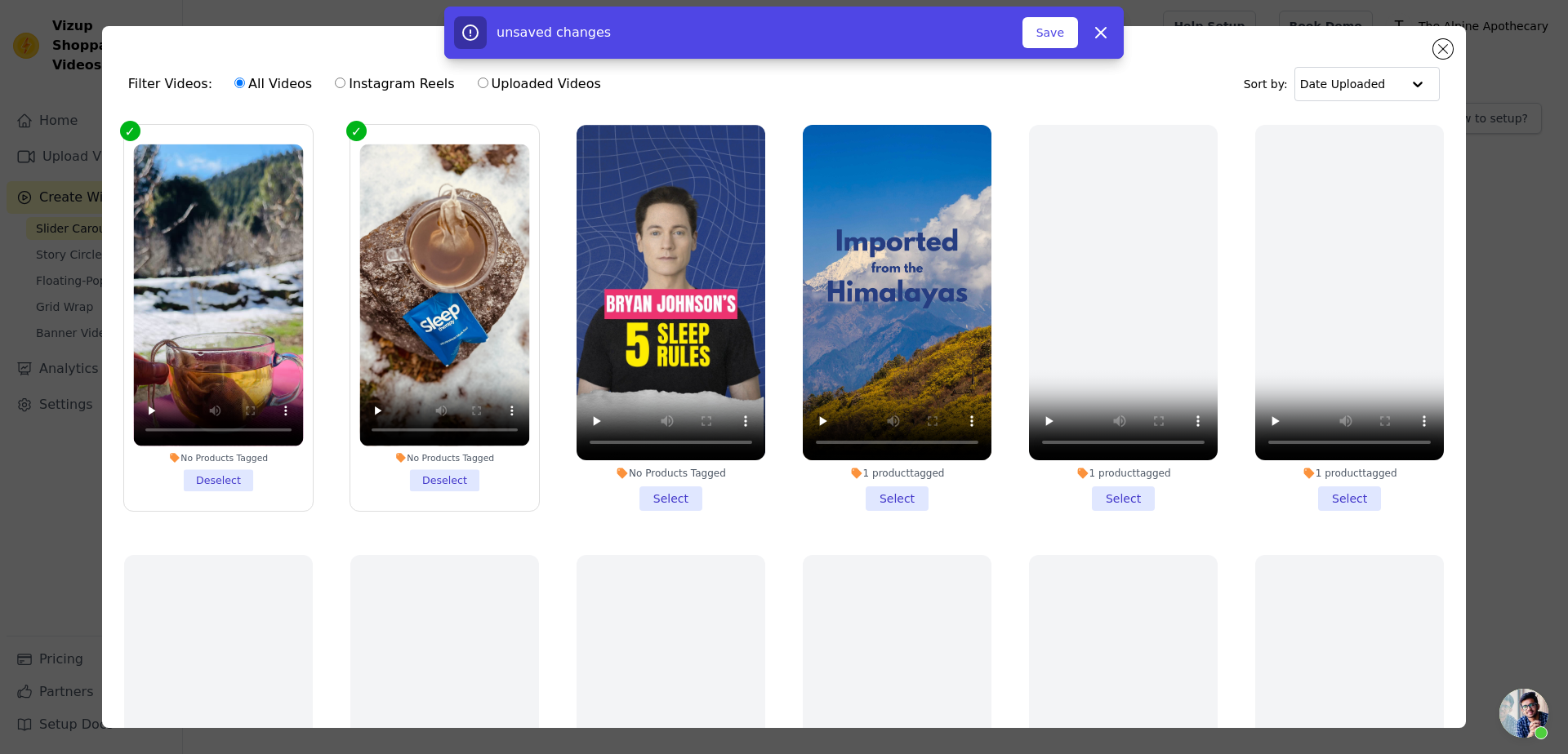
click at [654, 492] on li "No Products Tagged Select" at bounding box center [671, 318] width 188 height 386
click at [0, 0] on input "No Products Tagged Select" at bounding box center [0, 0] width 0 height 0
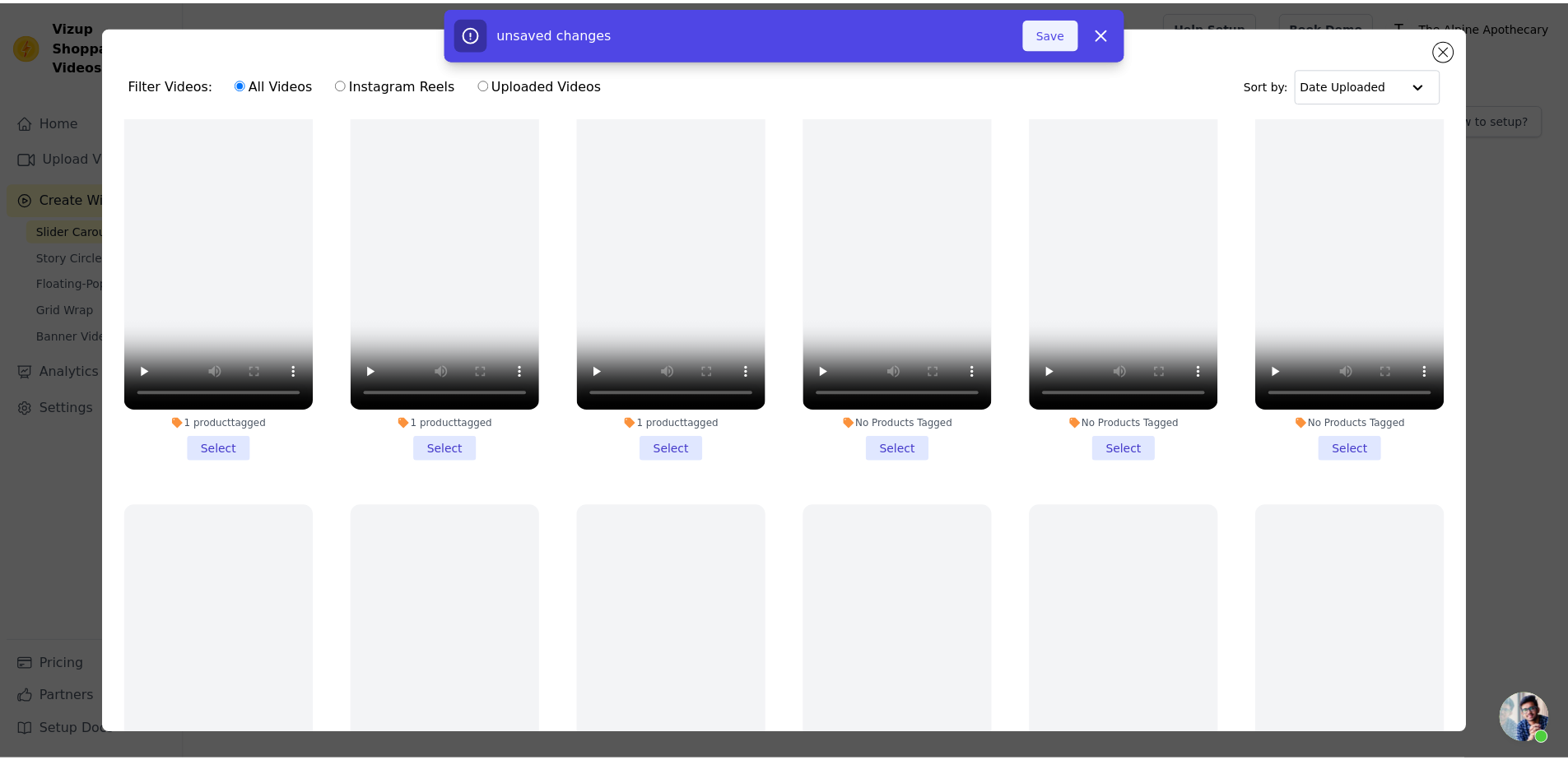
scroll to position [592, 0]
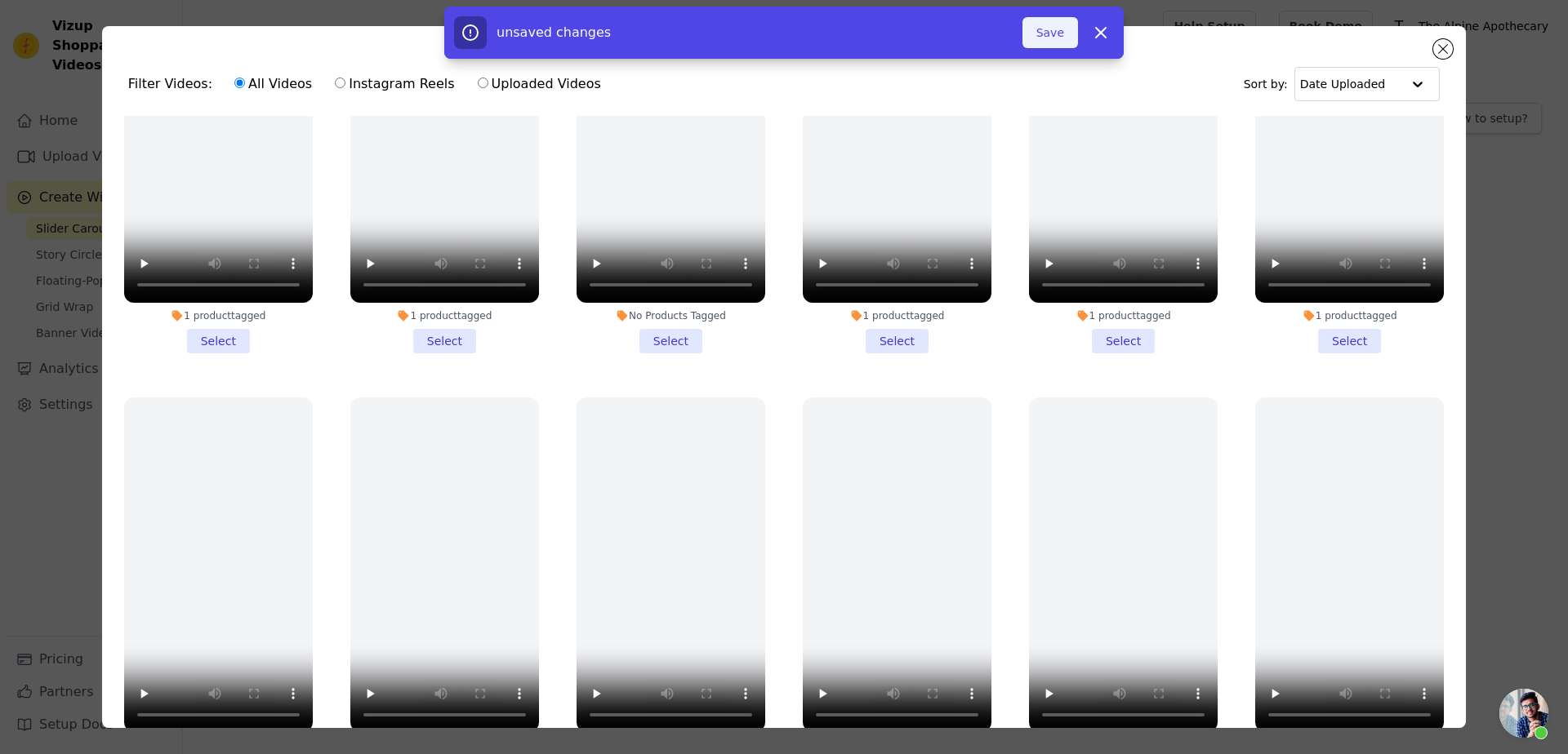
click at [1045, 37] on button "Save" at bounding box center [1050, 32] width 55 height 31
click at [1059, 31] on button "Add To Widget" at bounding box center [1023, 32] width 109 height 31
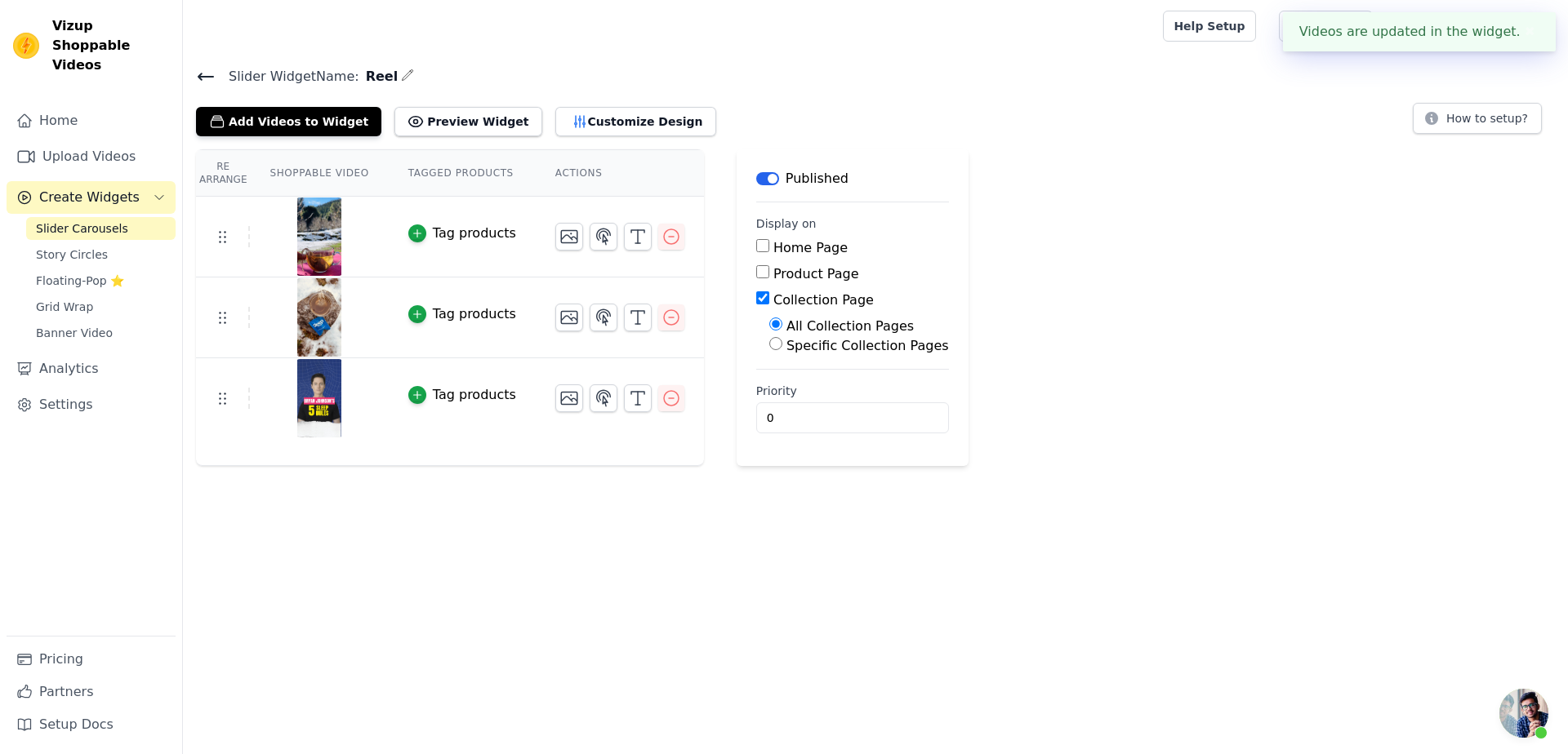
click at [1288, 113] on div "Add Videos to Widget Preview Widget Customize Design How to setup?" at bounding box center [876, 118] width 1359 height 35
click at [1530, 31] on button "✖" at bounding box center [1530, 32] width 19 height 20
click at [1538, 706] on span "Open chat" at bounding box center [1525, 714] width 49 height 49
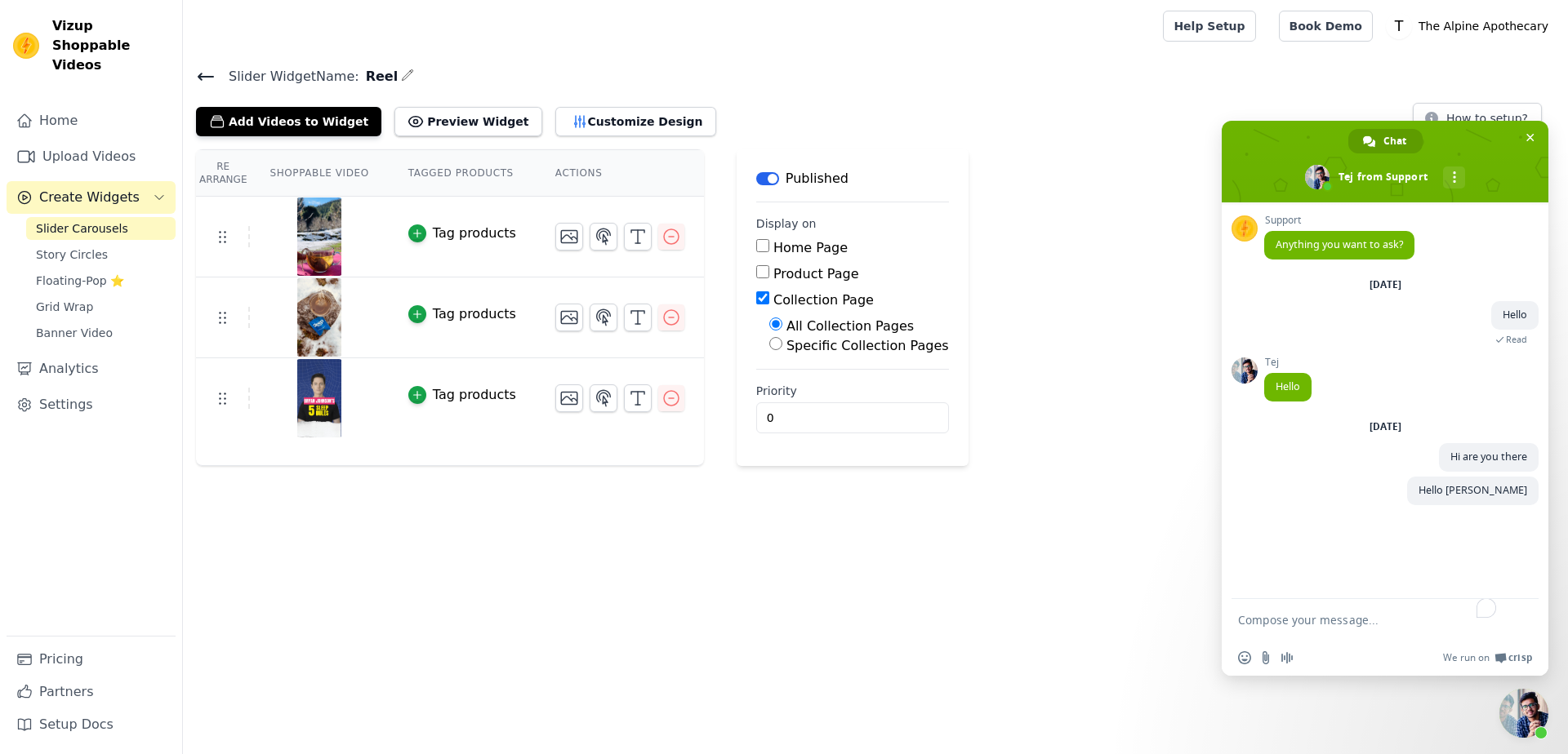
click at [1538, 706] on span "Close chat" at bounding box center [1525, 714] width 49 height 49
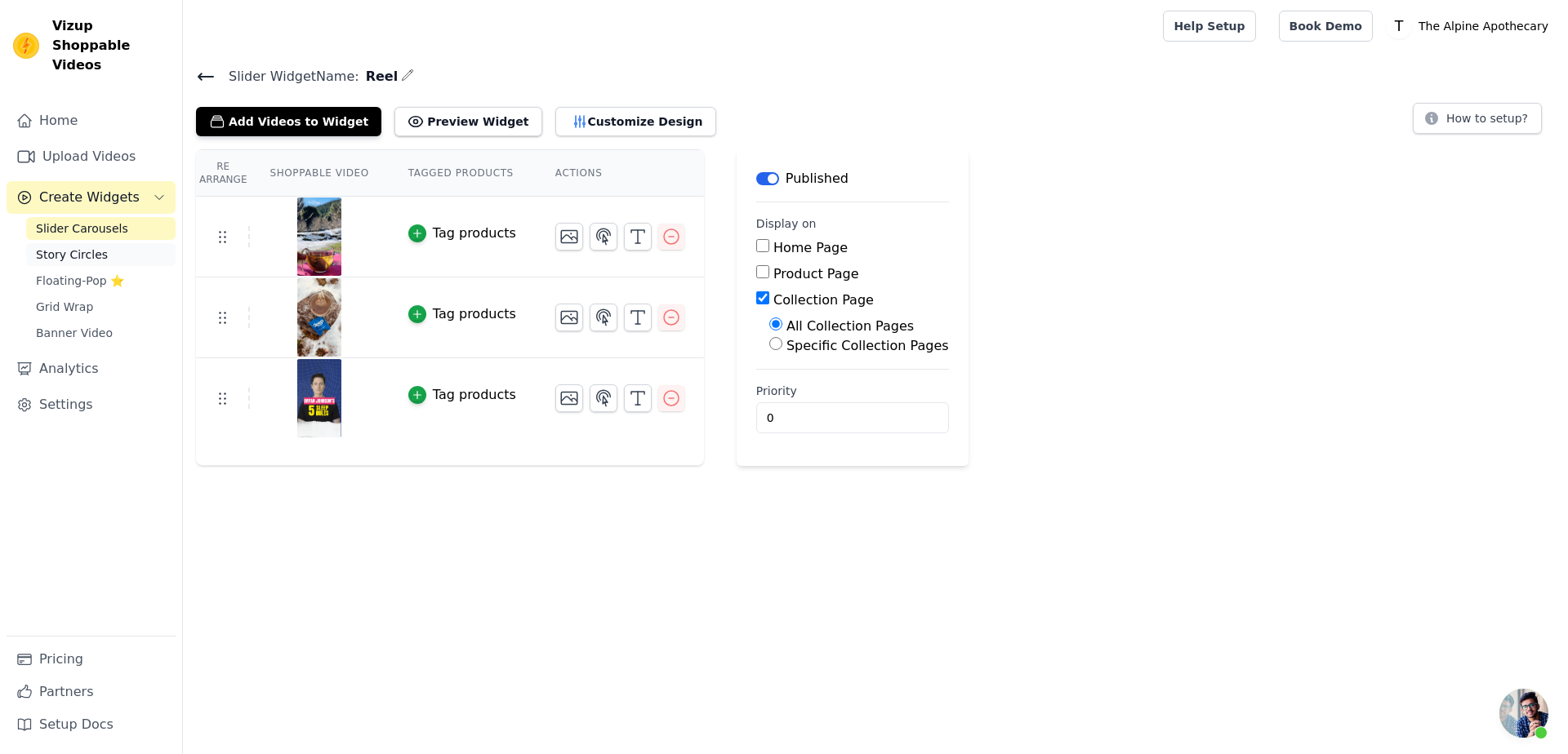
click at [92, 246] on span "Story Circles" at bounding box center [71, 254] width 72 height 17
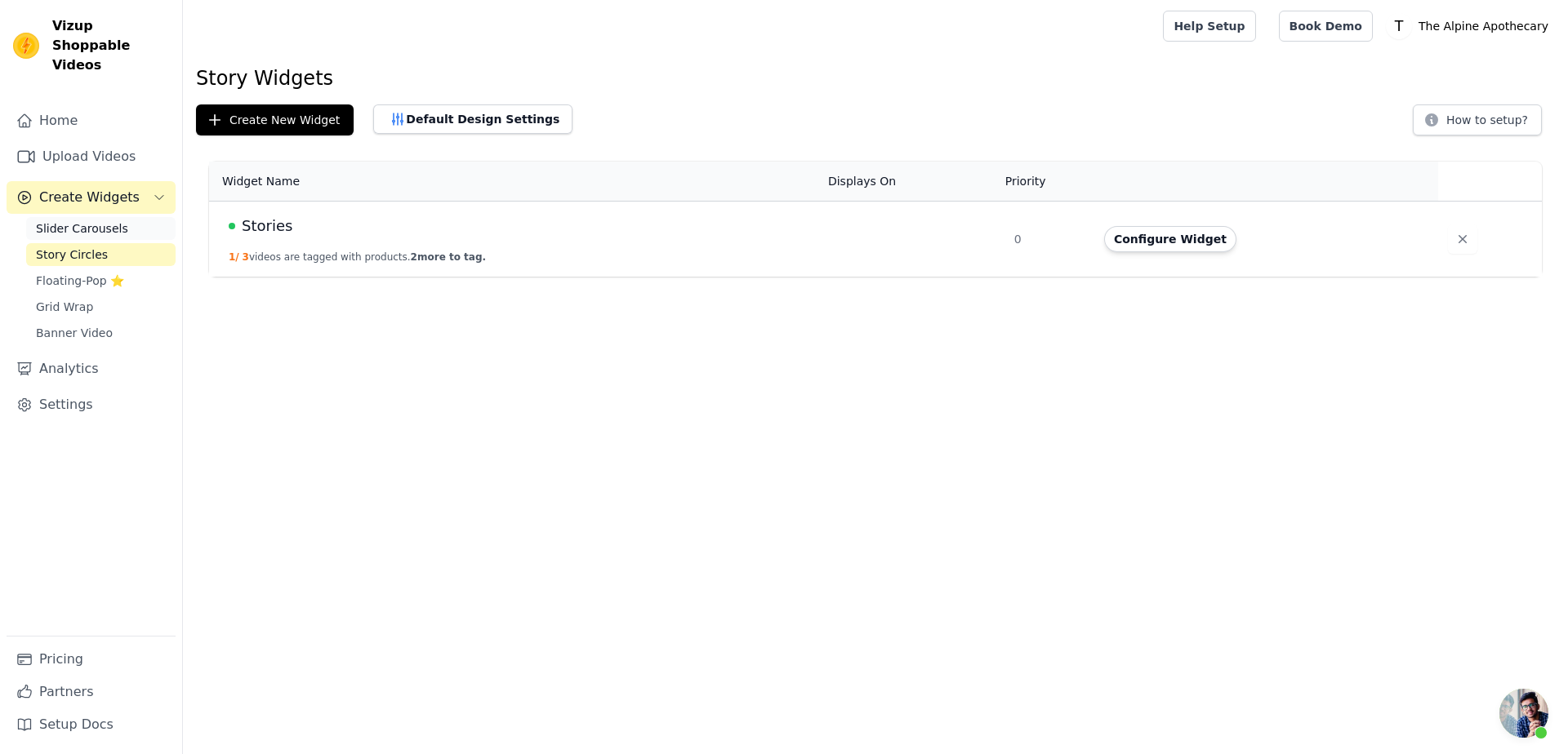
click at [92, 218] on link "Slider Carousels" at bounding box center [102, 228] width 150 height 23
click at [259, 277] on html "Vizup Shoppable Videos Home Upload Videos Create Widgets Slider Carousels Story…" at bounding box center [784, 138] width 1568 height 277
click at [68, 698] on link "Partners" at bounding box center [91, 692] width 169 height 33
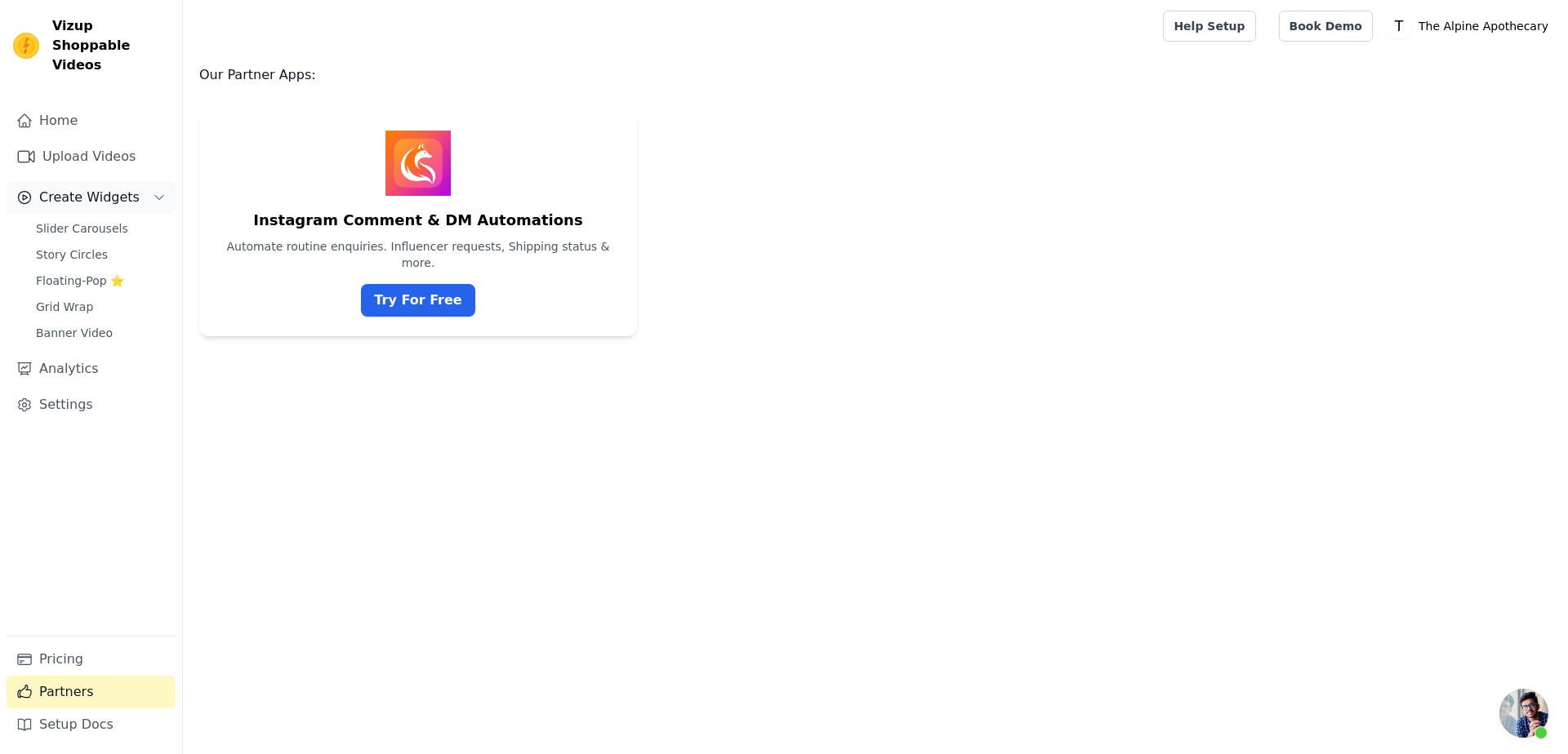
click at [88, 188] on span "Create Widgets" at bounding box center [90, 198] width 101 height 20
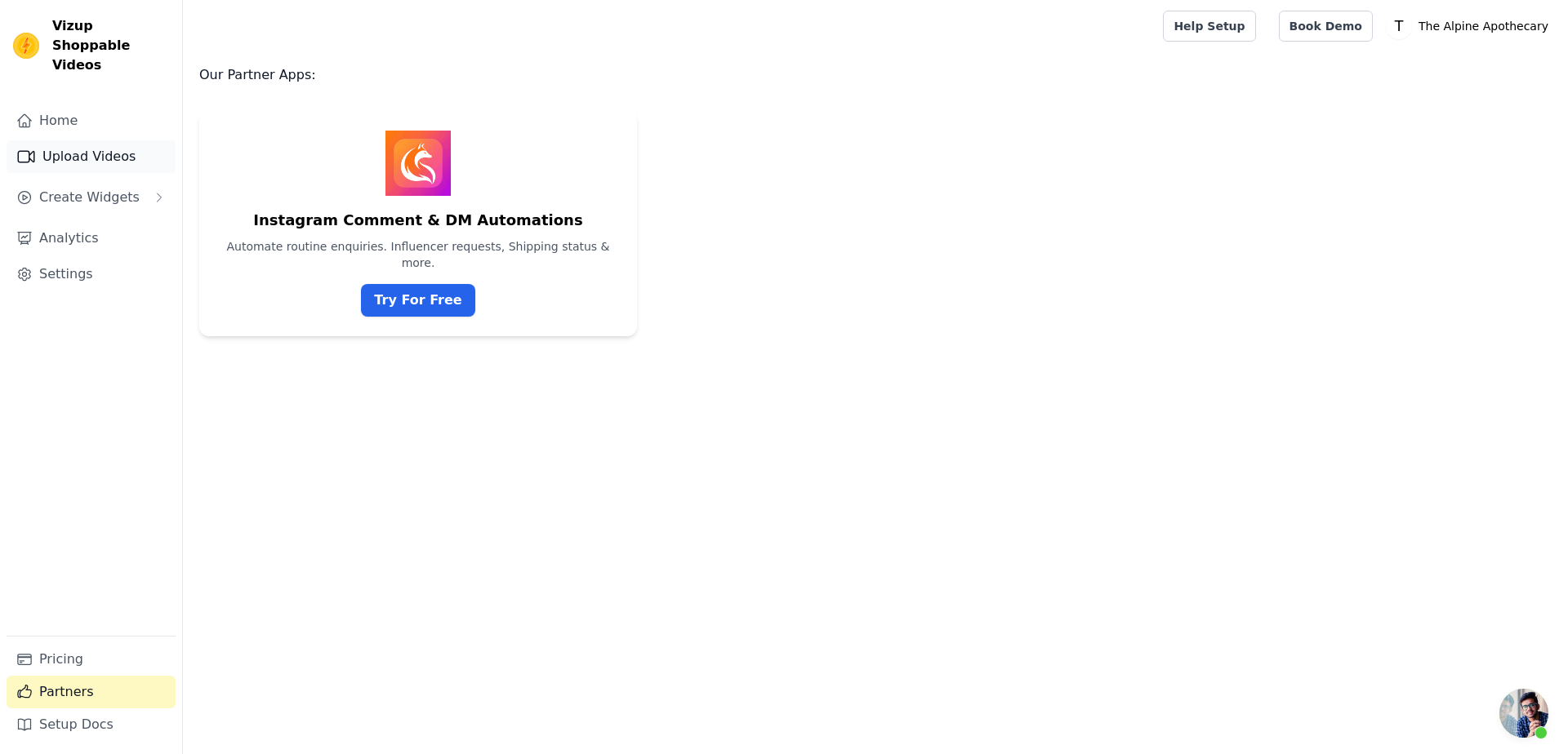
click at [88, 140] on link "Upload Videos" at bounding box center [91, 156] width 169 height 33
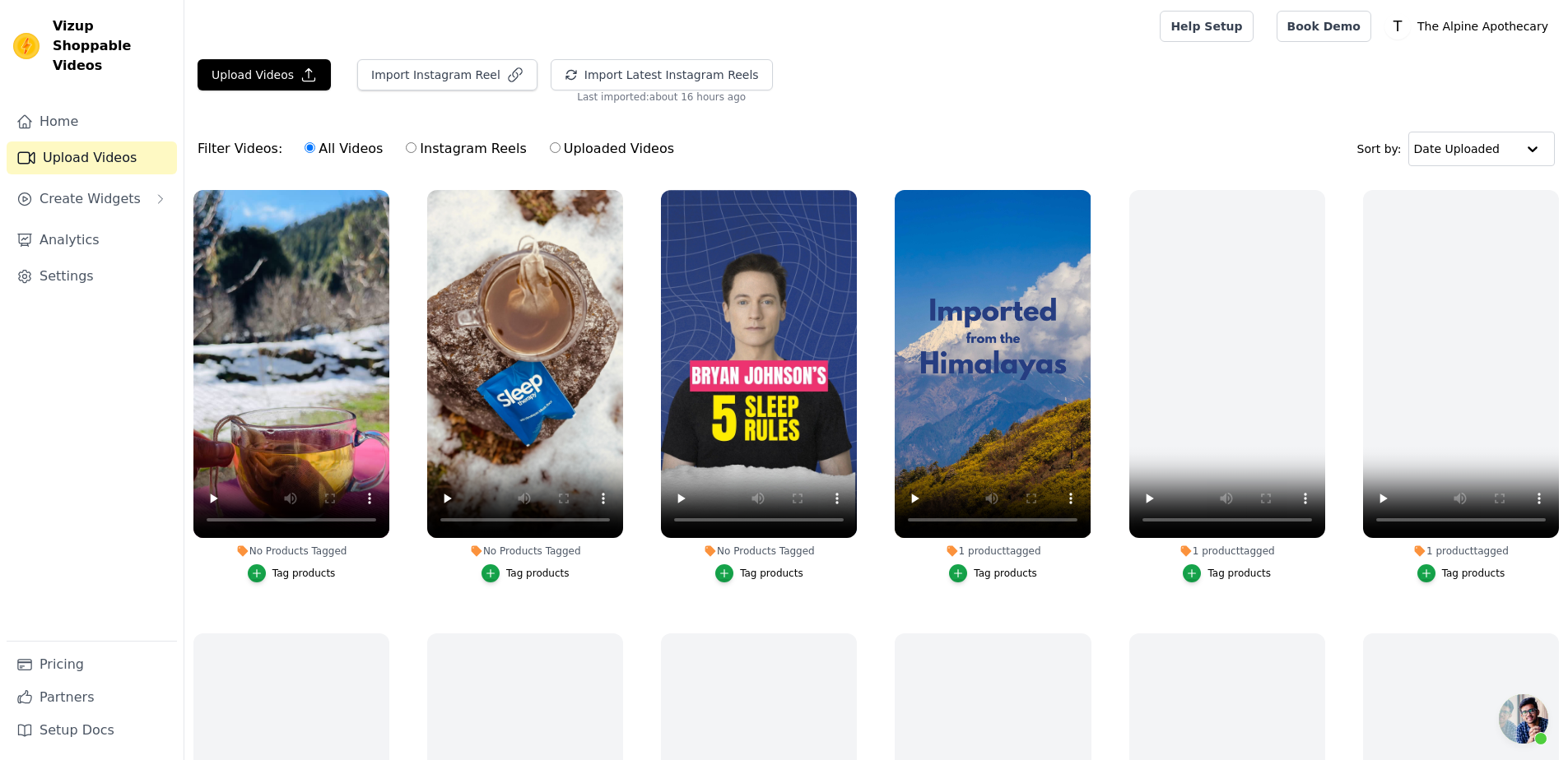
click at [1033, 137] on div "Filter Videos: All Videos Instagram Reels Uploaded Videos Sort by: Date Uploaded" at bounding box center [876, 149] width 1383 height 65
click at [846, 52] on div at bounding box center [669, 26] width 942 height 53
